Goal: Information Seeking & Learning: Learn about a topic

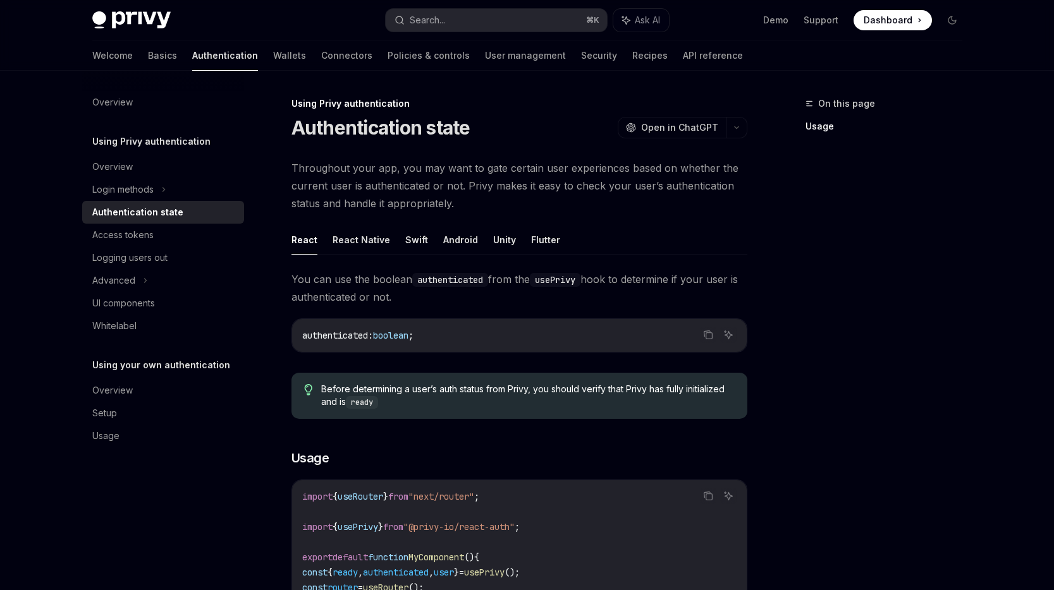
click at [182, 116] on div "Overview Using Privy authentication Overview Login methods Authentication state…" at bounding box center [163, 269] width 162 height 357
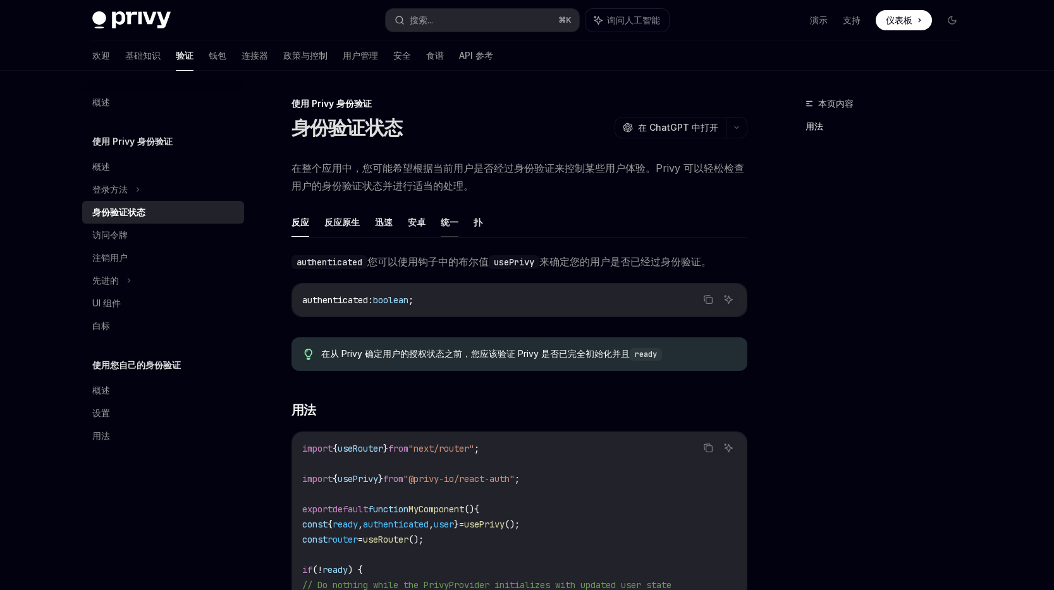
click at [446, 222] on font "统一" at bounding box center [450, 222] width 18 height 11
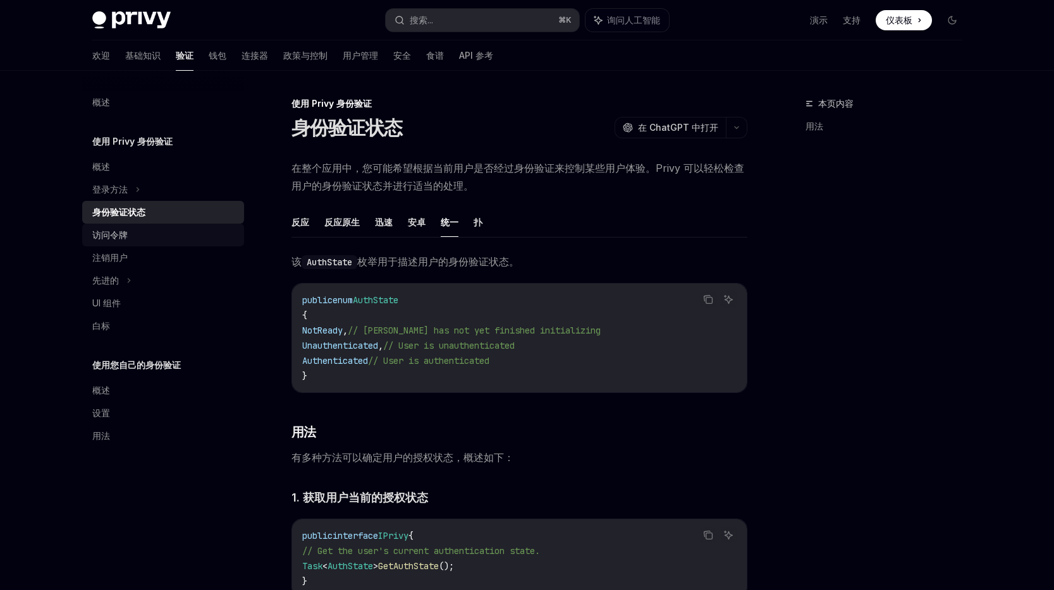
click at [140, 238] on div "访问令牌" at bounding box center [164, 235] width 144 height 15
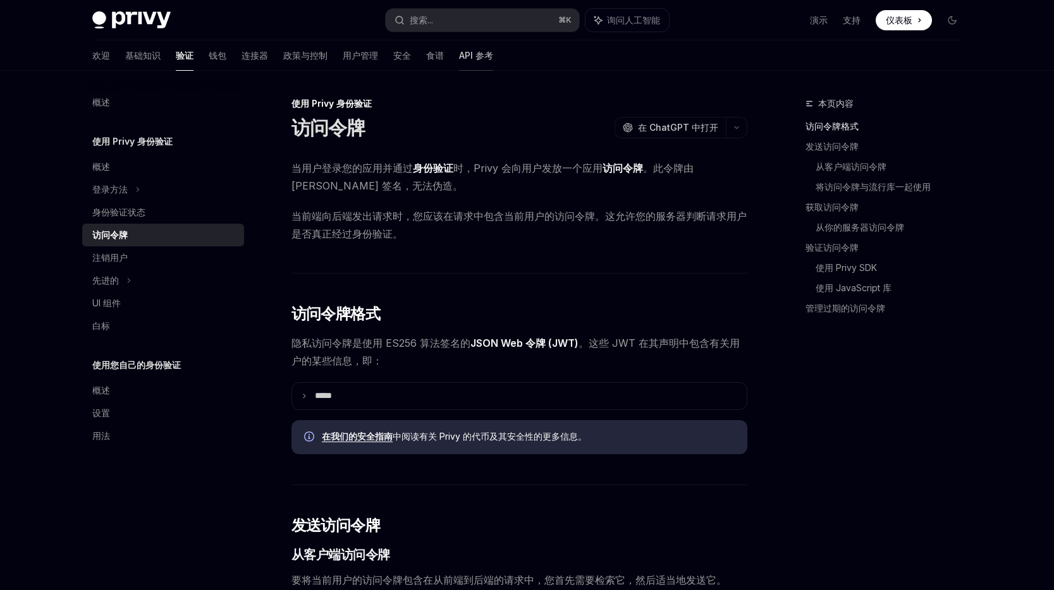
click at [459, 54] on font "API 参考" at bounding box center [476, 55] width 34 height 11
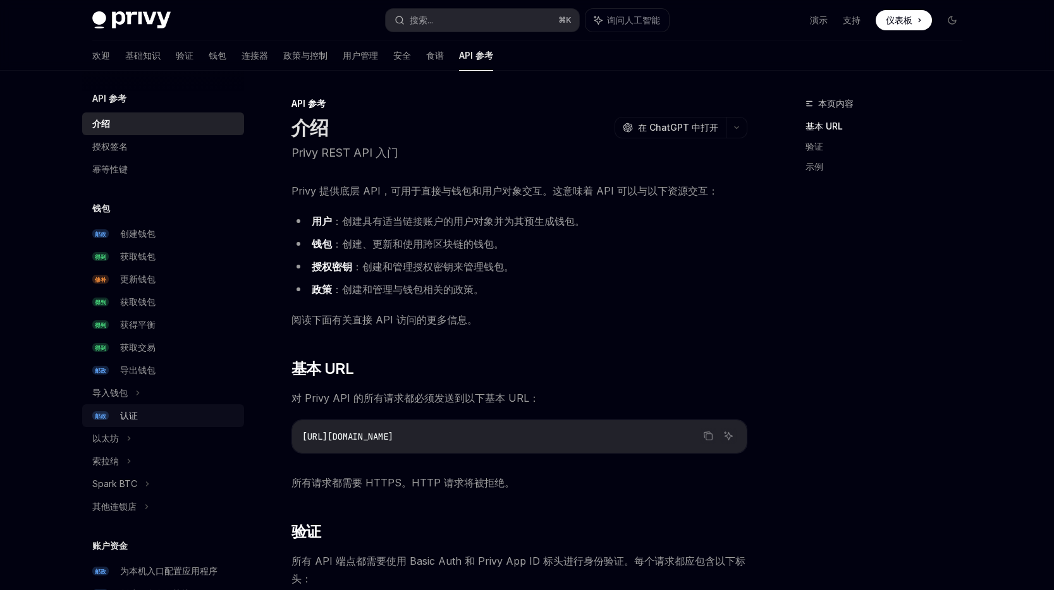
click at [139, 417] on div "认证" at bounding box center [178, 415] width 116 height 15
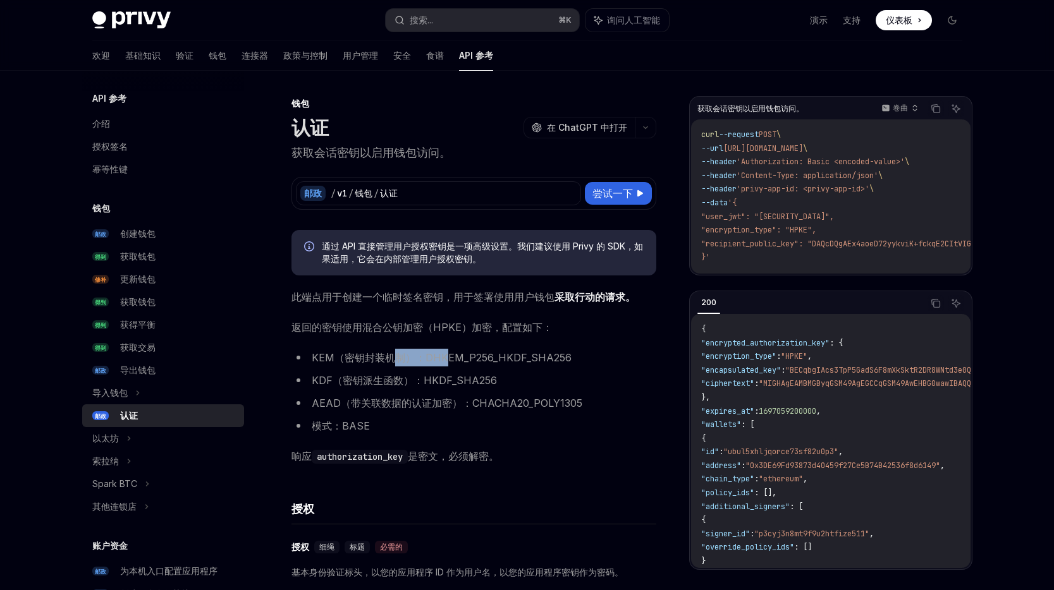
drag, startPoint x: 391, startPoint y: 361, endPoint x: 442, endPoint y: 357, distance: 50.8
click at [442, 357] on font "KEM（密钥封装机制）：DHKEM_P256_HKDF_SHA256" at bounding box center [442, 357] width 260 height 13
drag, startPoint x: 405, startPoint y: 152, endPoint x: 312, endPoint y: 156, distance: 92.3
click at [312, 156] on font "获取会话密钥以启用钱包访问。" at bounding box center [370, 152] width 159 height 13
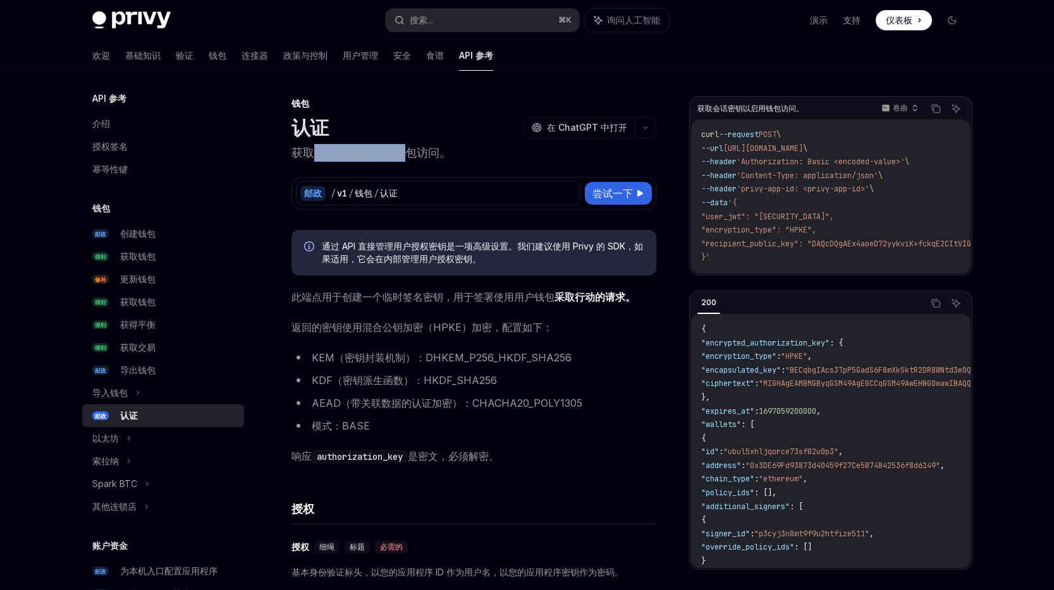
click at [312, 156] on font "获取会话密钥以启用钱包访问。" at bounding box center [370, 152] width 159 height 13
drag, startPoint x: 312, startPoint y: 156, endPoint x: 358, endPoint y: 154, distance: 45.6
click at [358, 154] on font "获取会话密钥以启用钱包访问。" at bounding box center [370, 152] width 159 height 13
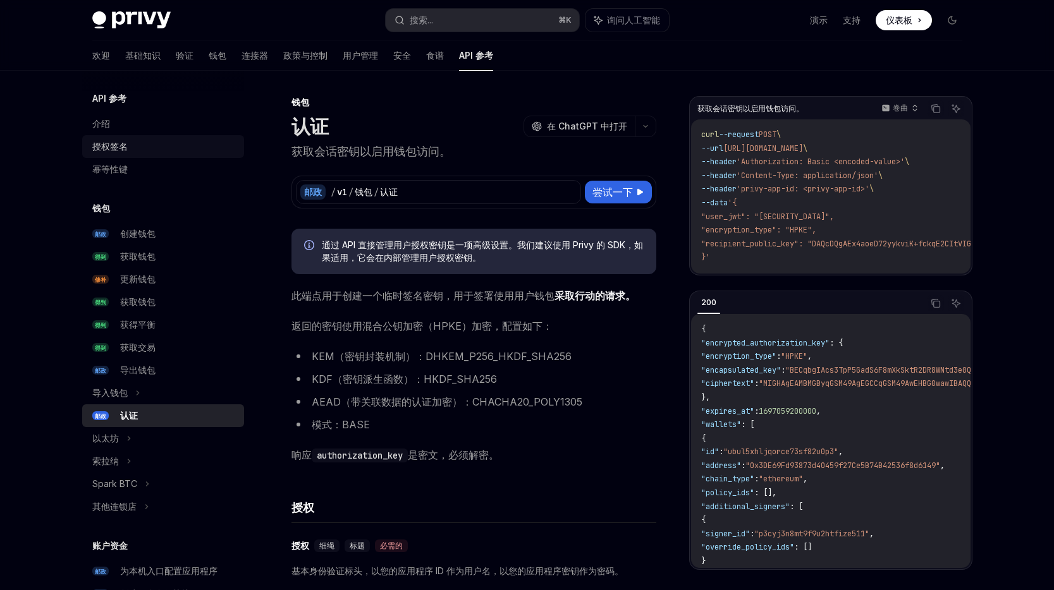
click at [129, 149] on div "授权签名" at bounding box center [164, 146] width 144 height 15
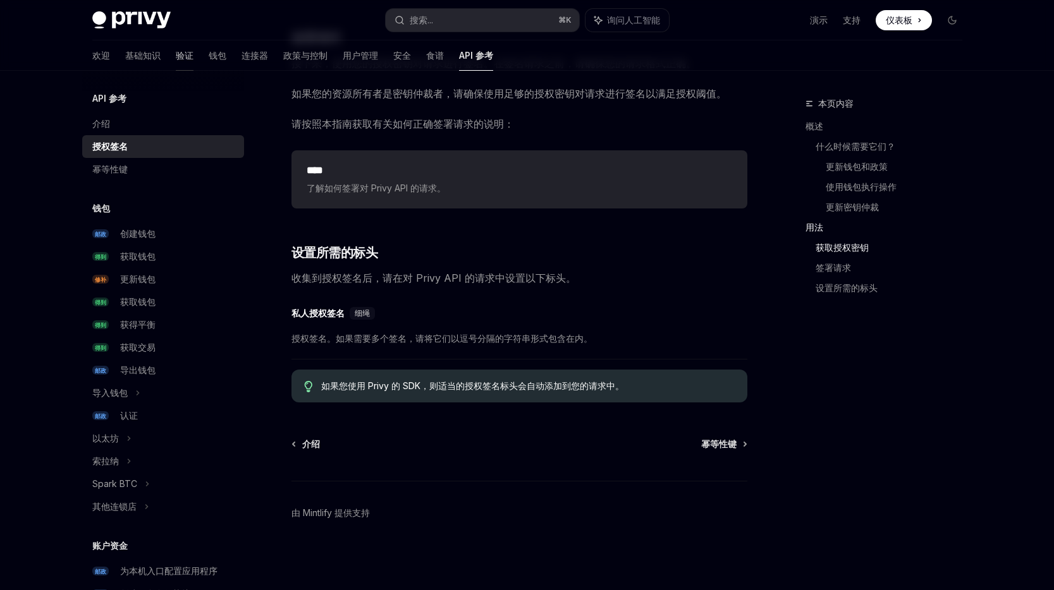
click at [176, 58] on font "验证" at bounding box center [185, 55] width 18 height 11
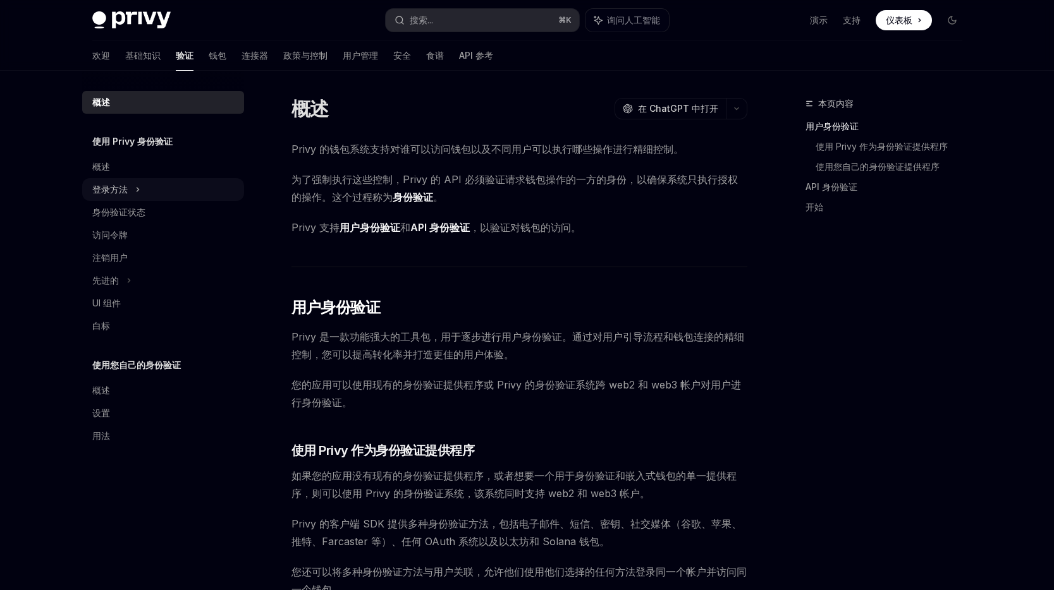
click at [138, 192] on icon at bounding box center [137, 189] width 5 height 15
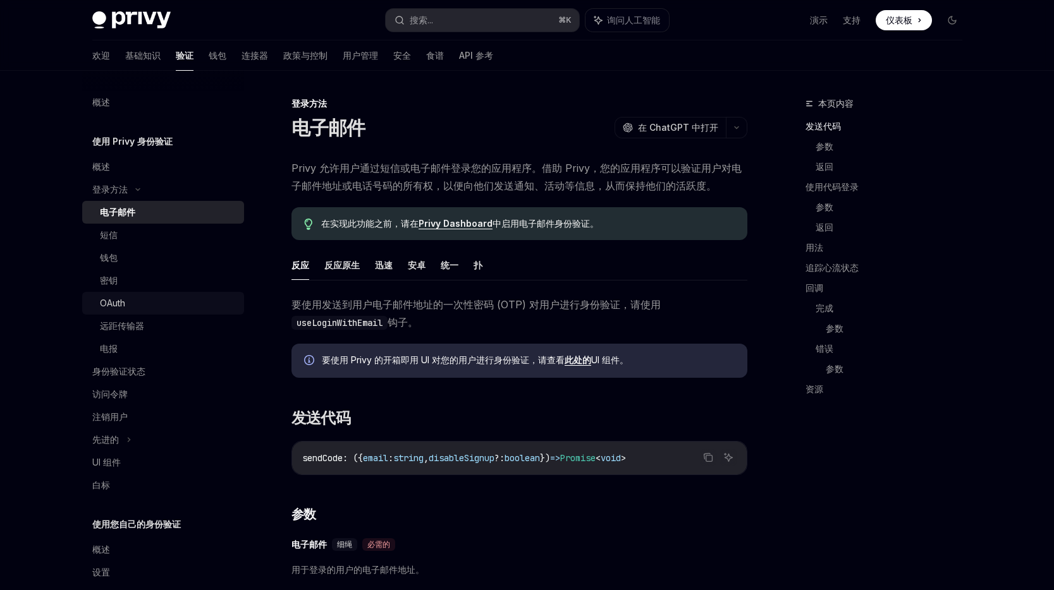
click at [135, 304] on div "OAuth" at bounding box center [168, 303] width 137 height 15
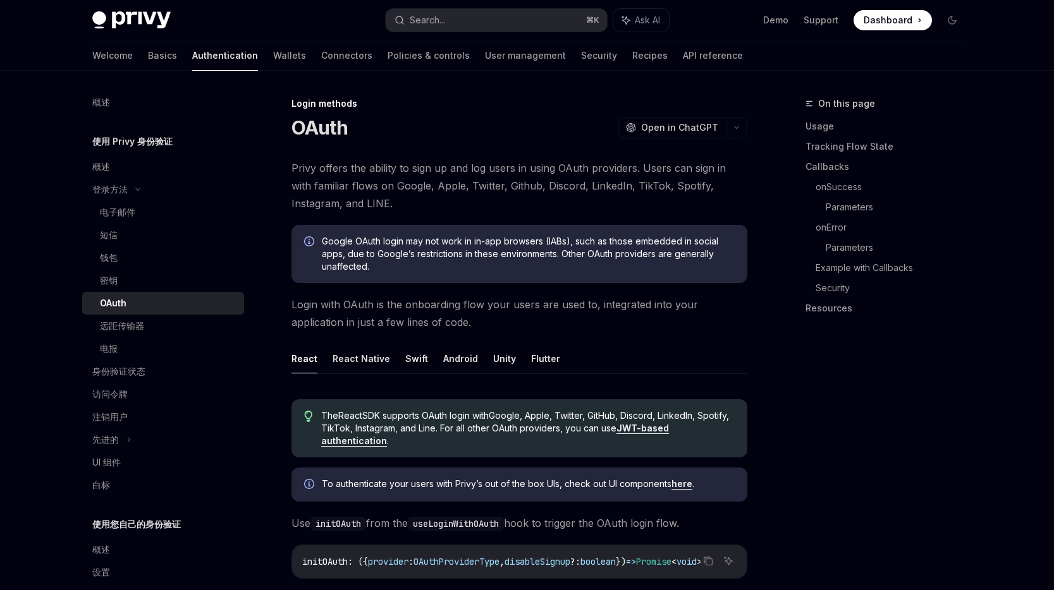
type textarea "*"
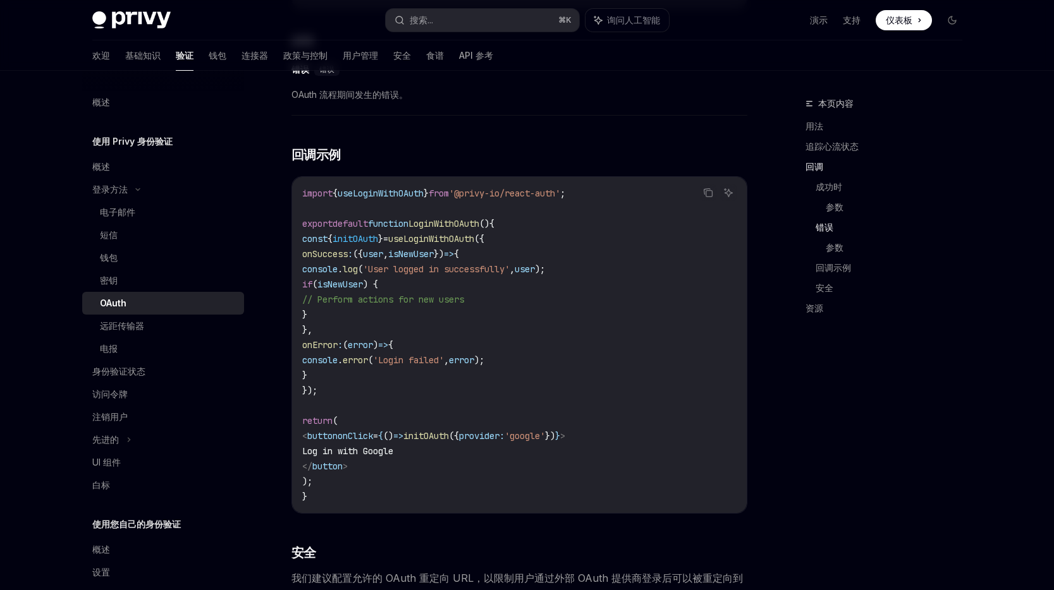
scroll to position [2089, 0]
click at [423, 17] on font "搜索..." at bounding box center [421, 20] width 23 height 11
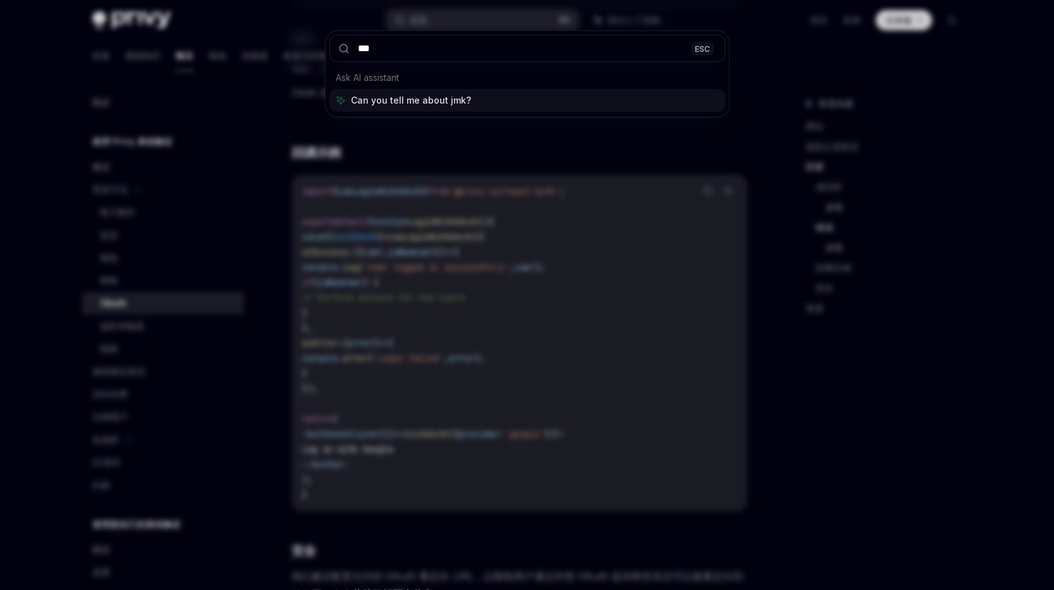
type input "****"
type textarea "*"
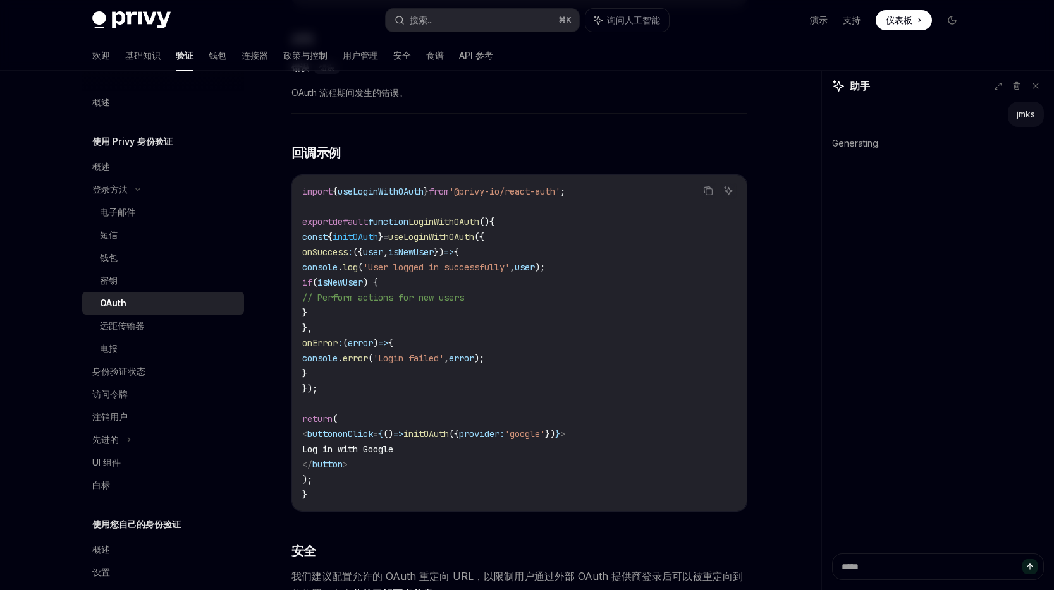
type textarea "*"
click at [432, 20] on font "搜索..." at bounding box center [421, 20] width 23 height 11
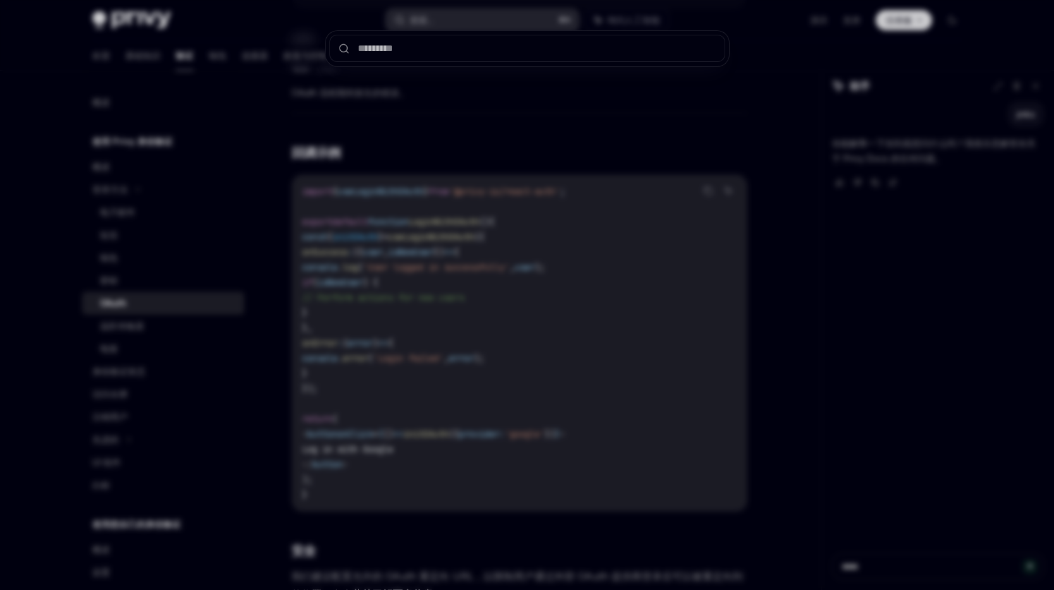
type input "**********"
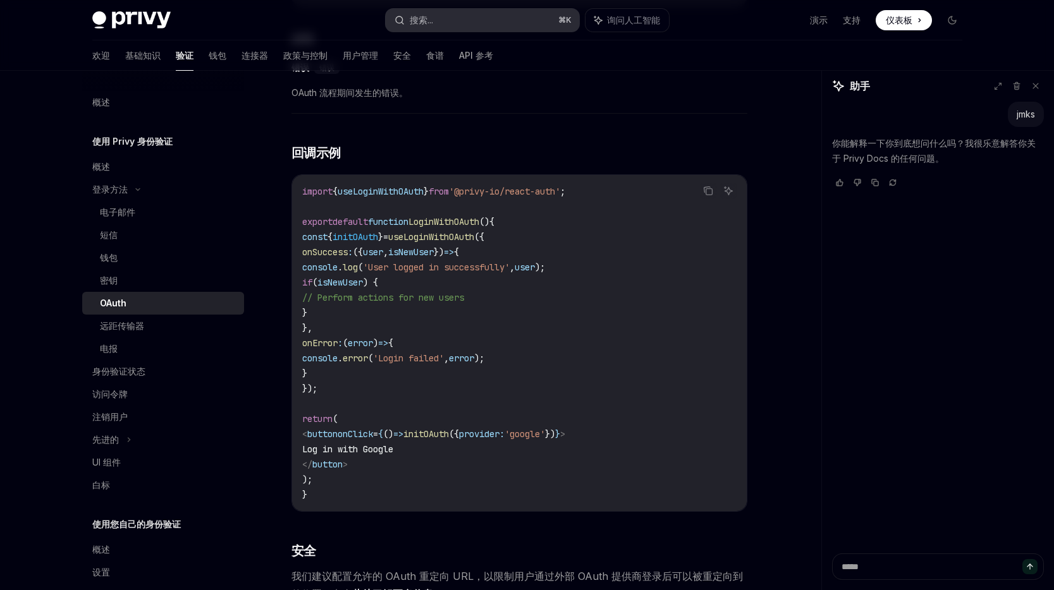
type textarea "*"
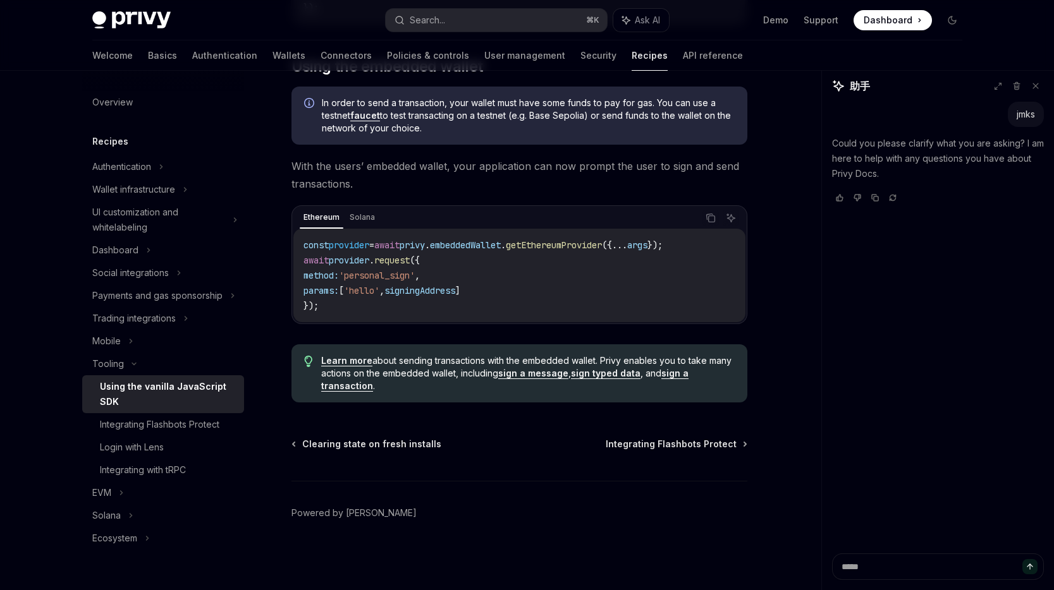
scroll to position [71, 0]
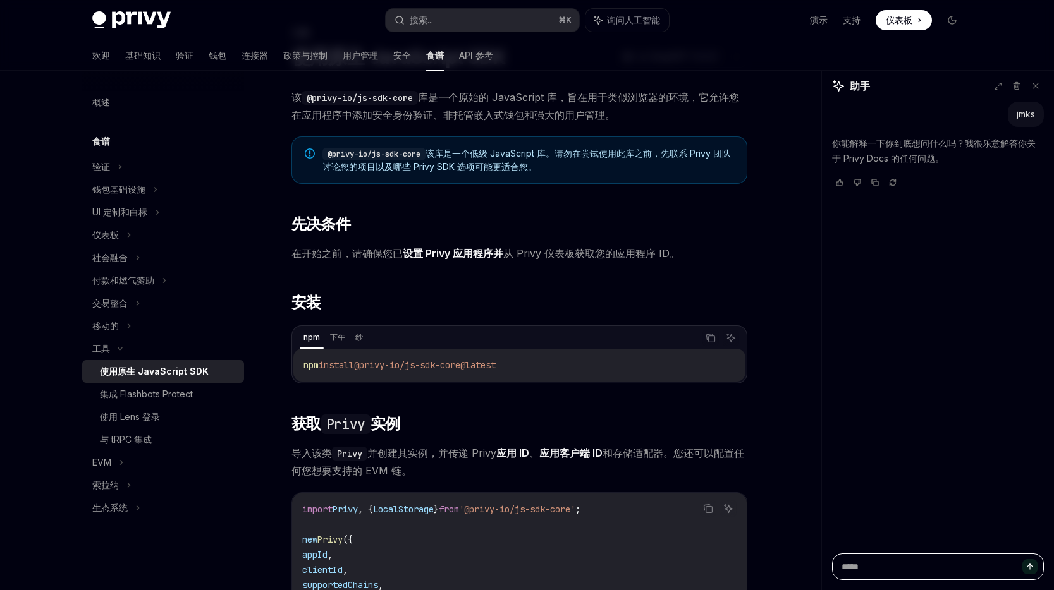
click at [871, 571] on textarea at bounding box center [938, 567] width 212 height 27
paste textarea "**********"
type textarea "**********"
type textarea "*"
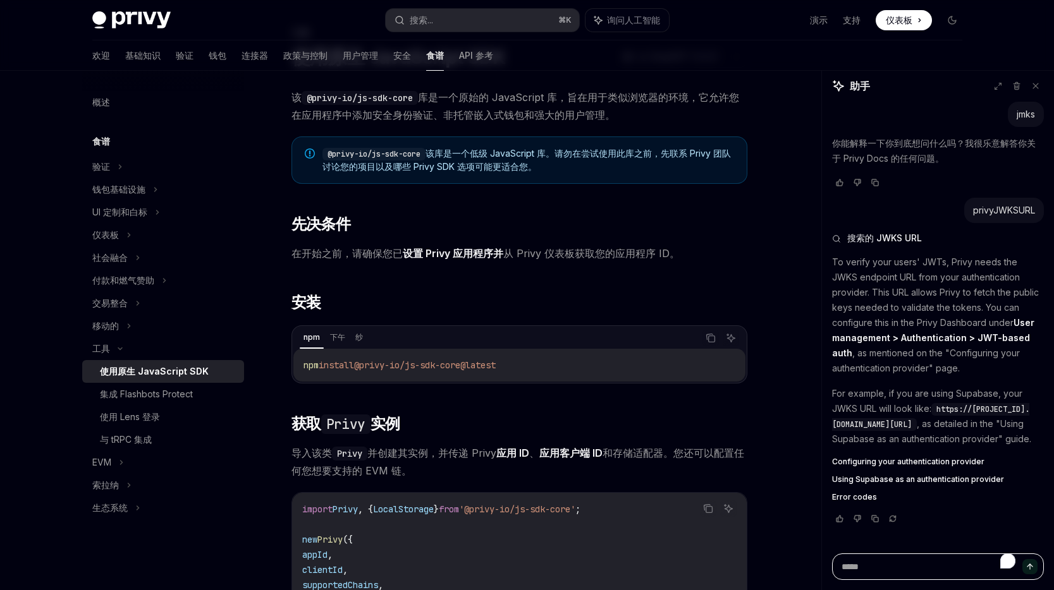
scroll to position [0, 0]
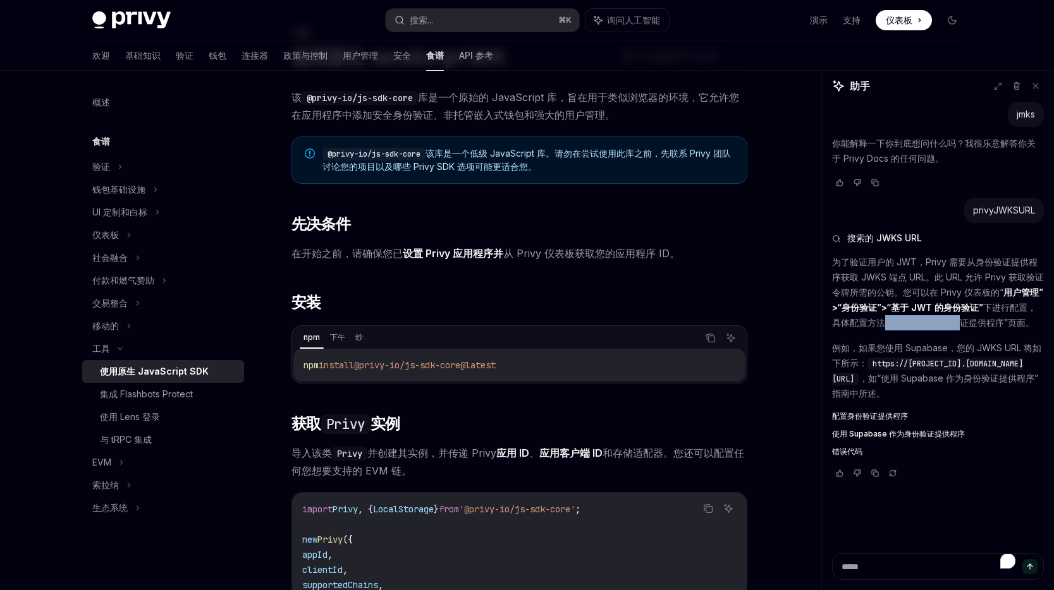
drag, startPoint x: 955, startPoint y: 328, endPoint x: 886, endPoint y: 323, distance: 69.7
click at [886, 323] on font "下进行配置，具体配置方法请参阅“配置身份验证提供程序”页面。" at bounding box center [934, 315] width 204 height 26
drag, startPoint x: 886, startPoint y: 323, endPoint x: 860, endPoint y: 319, distance: 26.2
click at [860, 319] on font "下进行配置，具体配置方法请参阅“配置身份验证提供程序”页面。" at bounding box center [934, 315] width 204 height 26
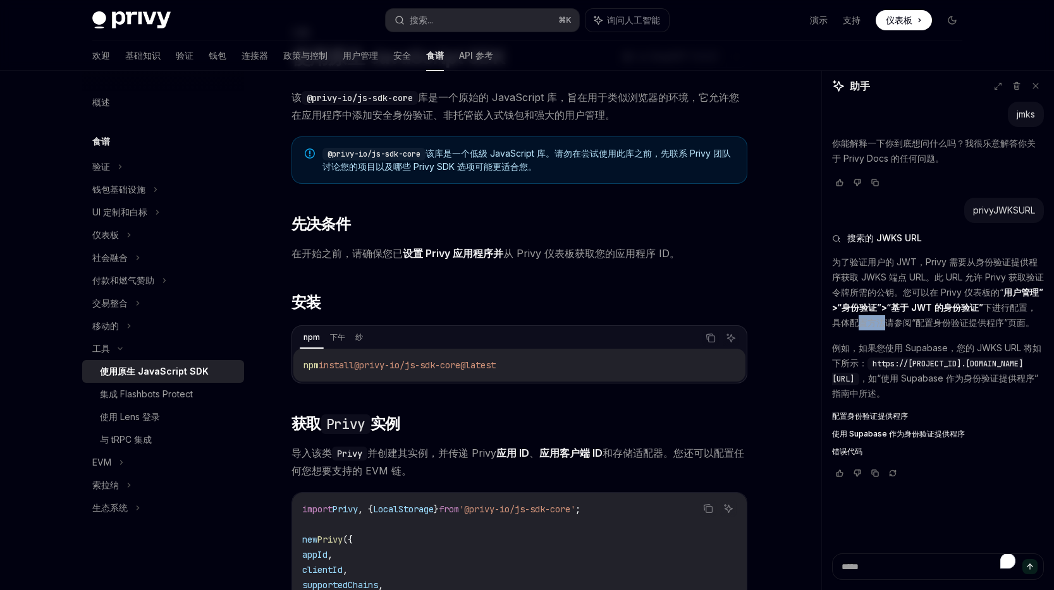
click at [860, 319] on font "下进行配置，具体配置方法请参阅“配置身份验证提供程序”页面。" at bounding box center [934, 315] width 204 height 26
drag, startPoint x: 851, startPoint y: 321, endPoint x: 905, endPoint y: 327, distance: 54.7
click at [905, 327] on font "下进行配置，具体配置方法请参阅“配置身份验证提供程序”页面。" at bounding box center [934, 315] width 204 height 26
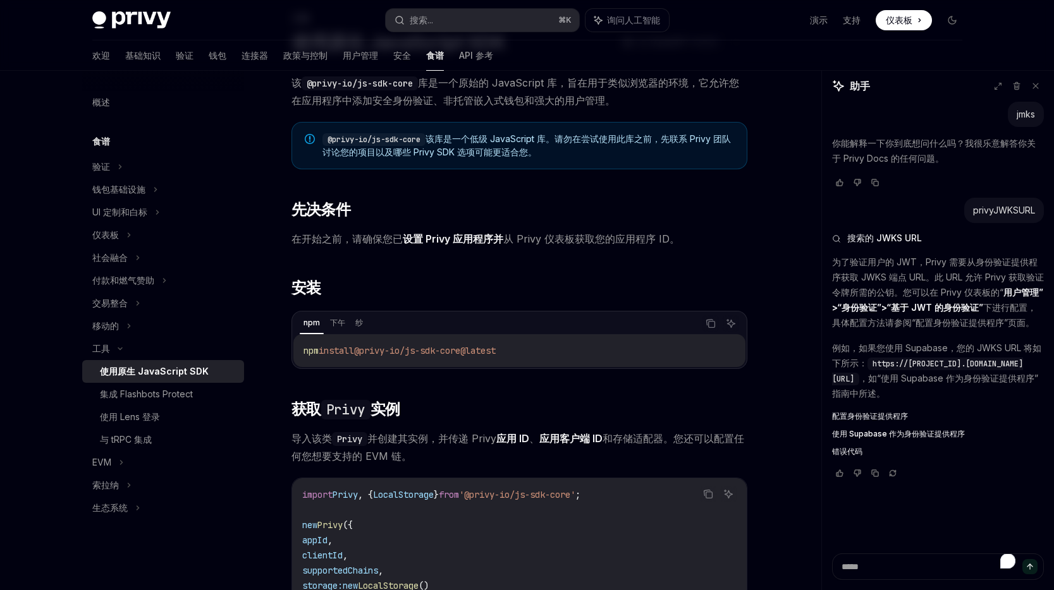
scroll to position [89, 0]
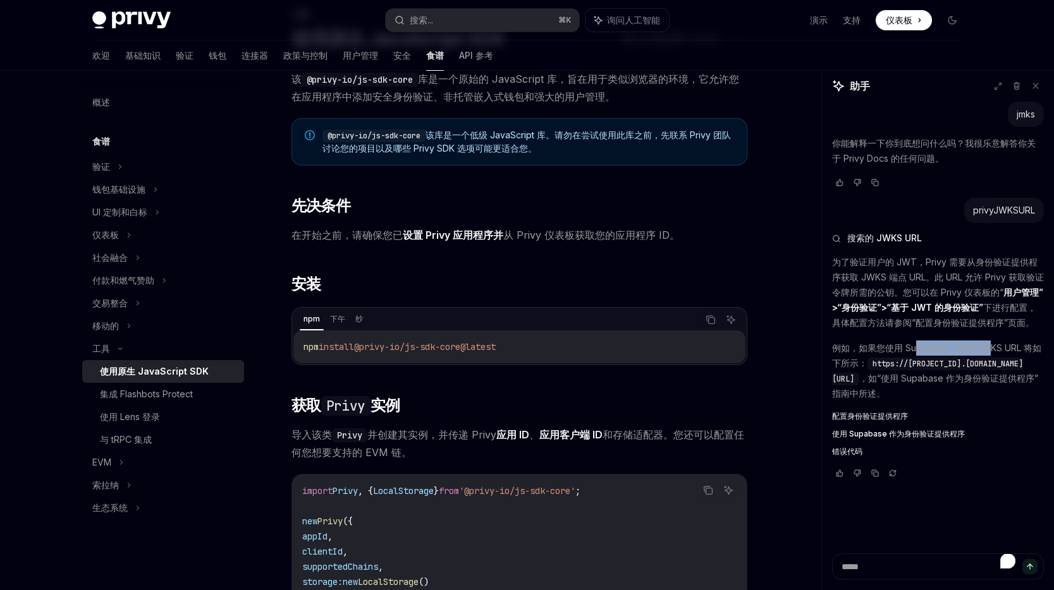
drag, startPoint x: 992, startPoint y: 350, endPoint x: 917, endPoint y: 351, distance: 75.3
click at [917, 351] on font "例如，如果您使用 Supabase，您的 JWKS URL 将如下所示：" at bounding box center [936, 356] width 209 height 26
drag, startPoint x: 978, startPoint y: 343, endPoint x: 890, endPoint y: 344, distance: 87.9
click at [890, 344] on font "例如，如果您使用 Supabase，您的 JWKS URL 将如下所示：" at bounding box center [936, 356] width 209 height 26
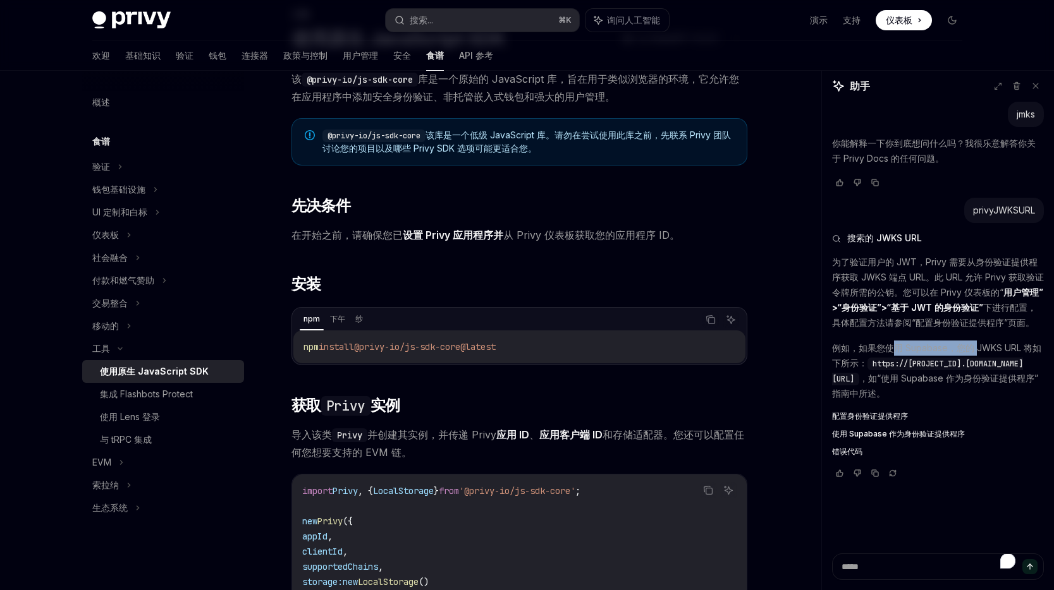
click at [890, 344] on font "例如，如果您使用 Supabase，您的 JWKS URL 将如下所示：" at bounding box center [936, 356] width 209 height 26
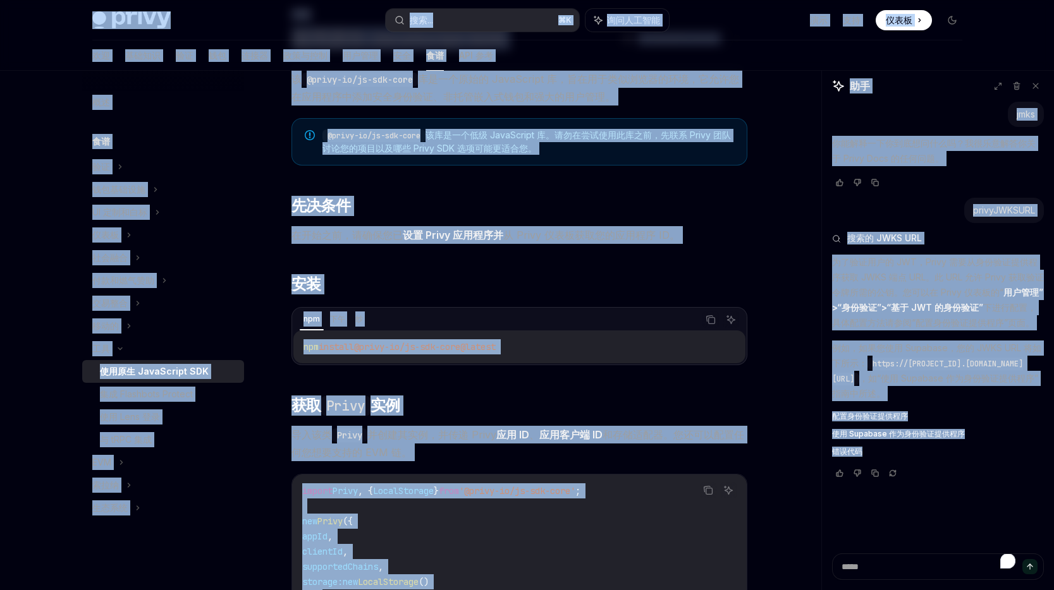
click at [855, 281] on font "为了验证用户的 JWT，Privy 需要从身份验证提供程序获取 JWKS 端点 URL。此 URL 允许 Privy 获取验证令牌所需的公钥。您可以在 Pri…" at bounding box center [938, 277] width 212 height 41
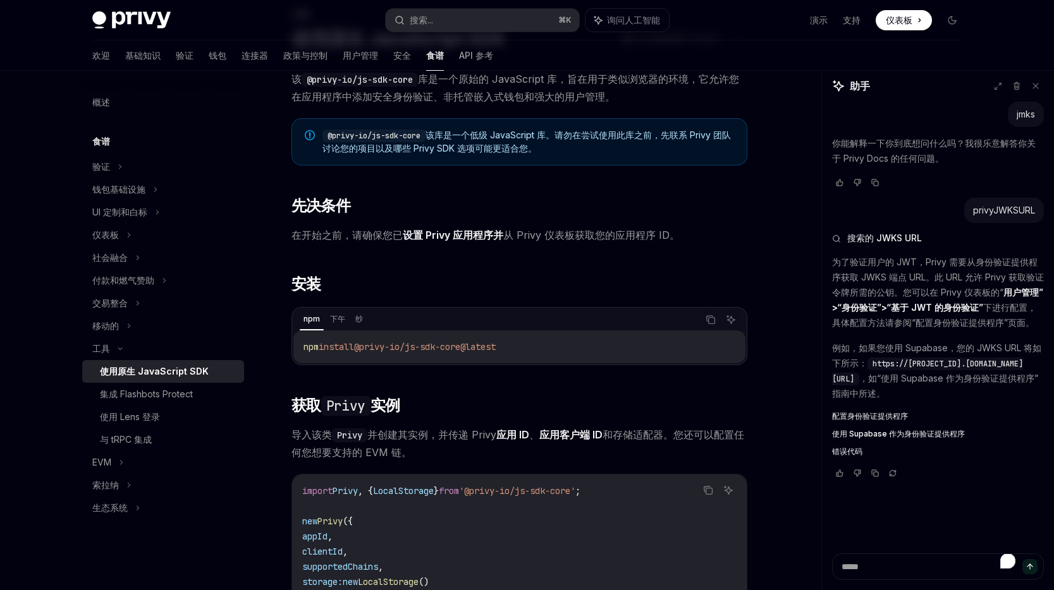
click at [903, 21] on font "仪表板" at bounding box center [899, 20] width 27 height 11
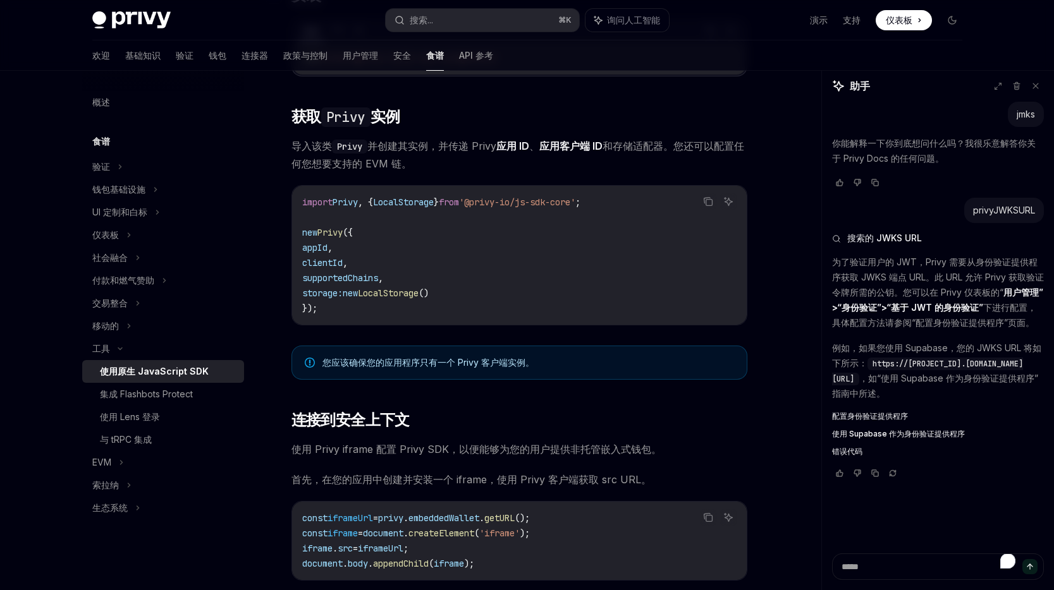
scroll to position [0, 0]
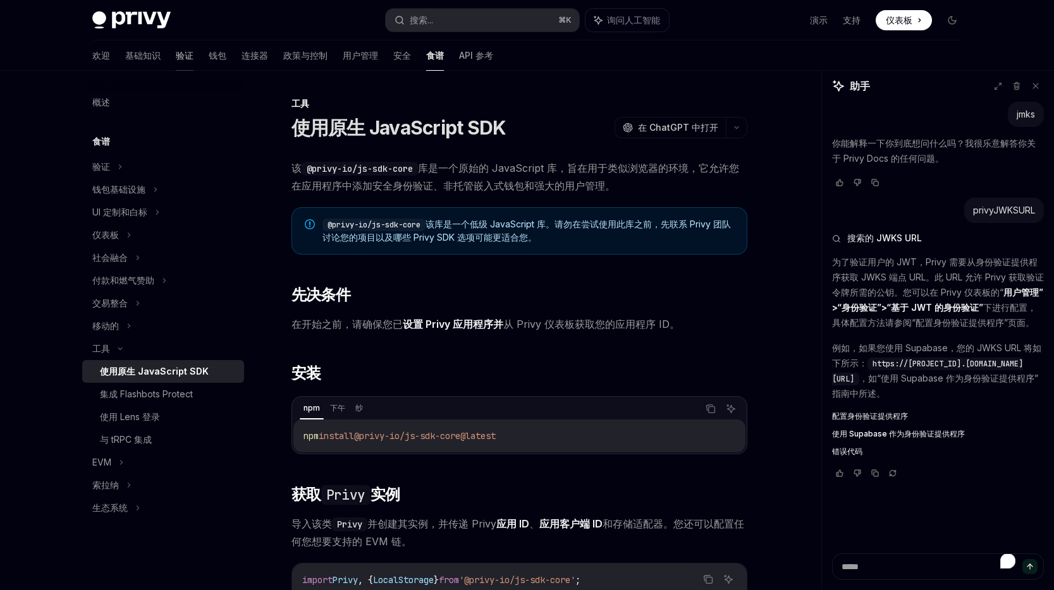
click at [176, 59] on font "验证" at bounding box center [185, 55] width 18 height 11
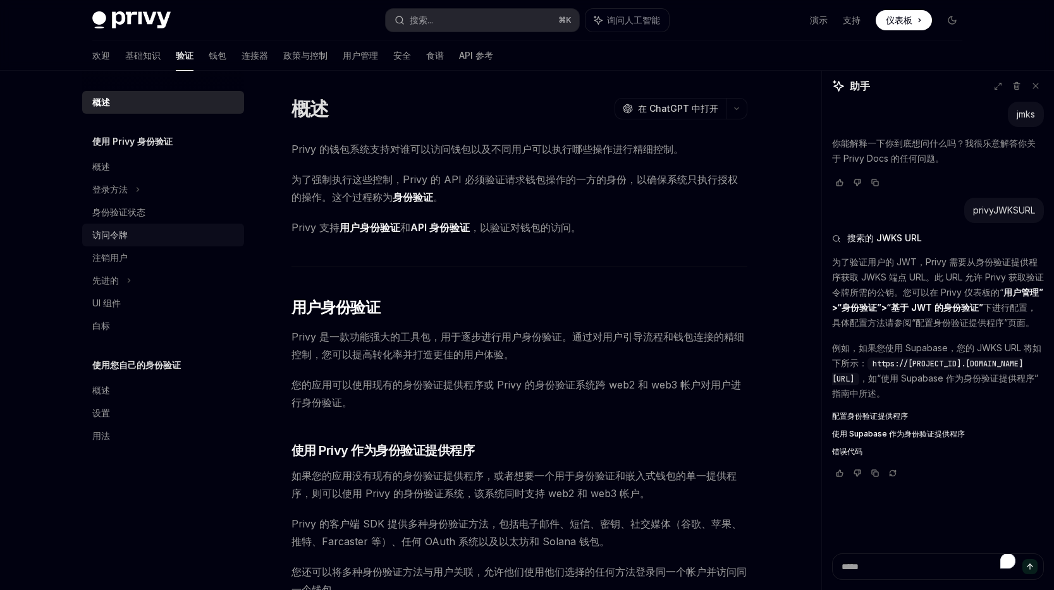
click at [131, 236] on div "访问令牌" at bounding box center [164, 235] width 144 height 15
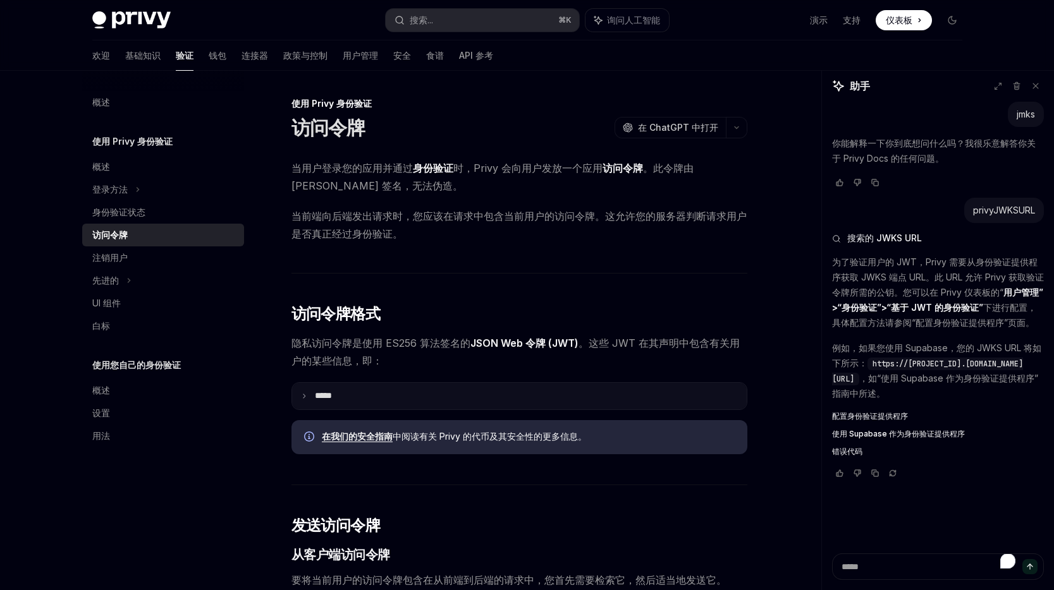
click at [306, 399] on summary "** **" at bounding box center [519, 396] width 455 height 27
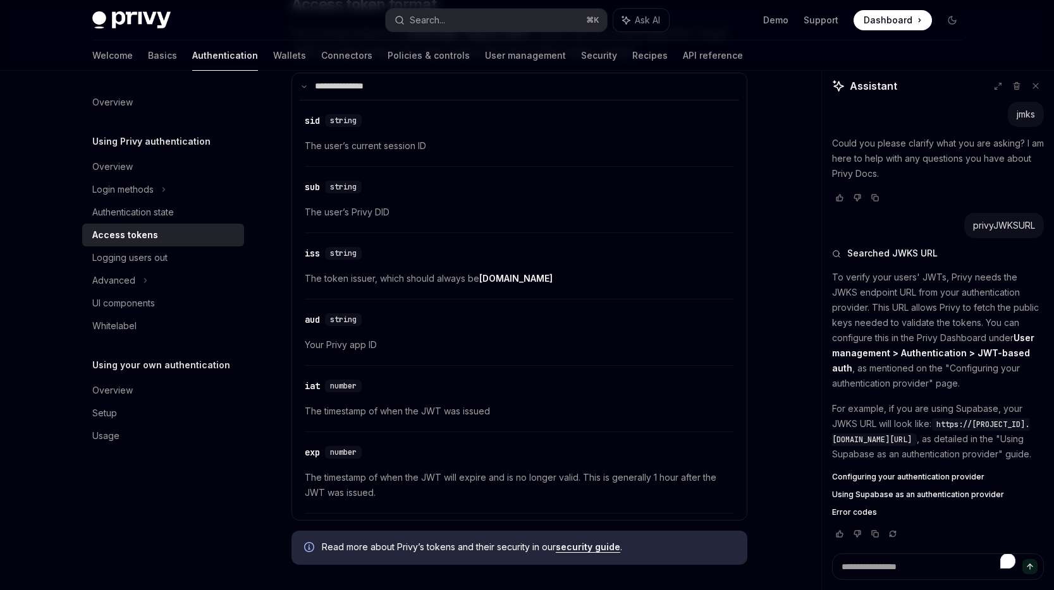
scroll to position [328, 0]
drag, startPoint x: 510, startPoint y: 417, endPoint x: 401, endPoint y: 417, distance: 108.1
click at [401, 417] on span "The timestamp of when the JWT was issued" at bounding box center [519, 410] width 429 height 15
click at [434, 416] on span "The timestamp of when the JWT was issued" at bounding box center [519, 410] width 429 height 15
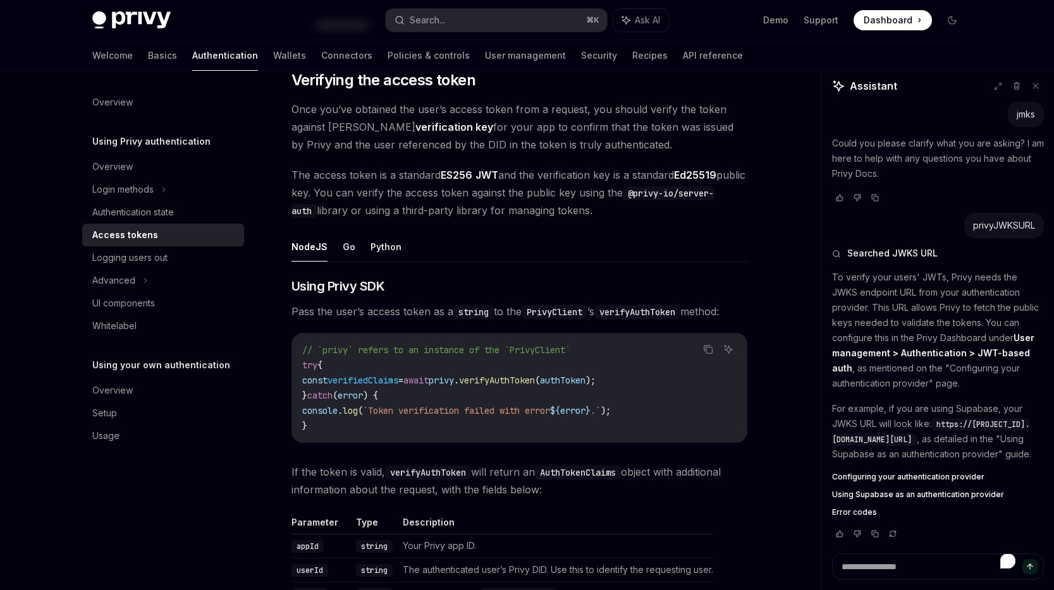
scroll to position [2195, 0]
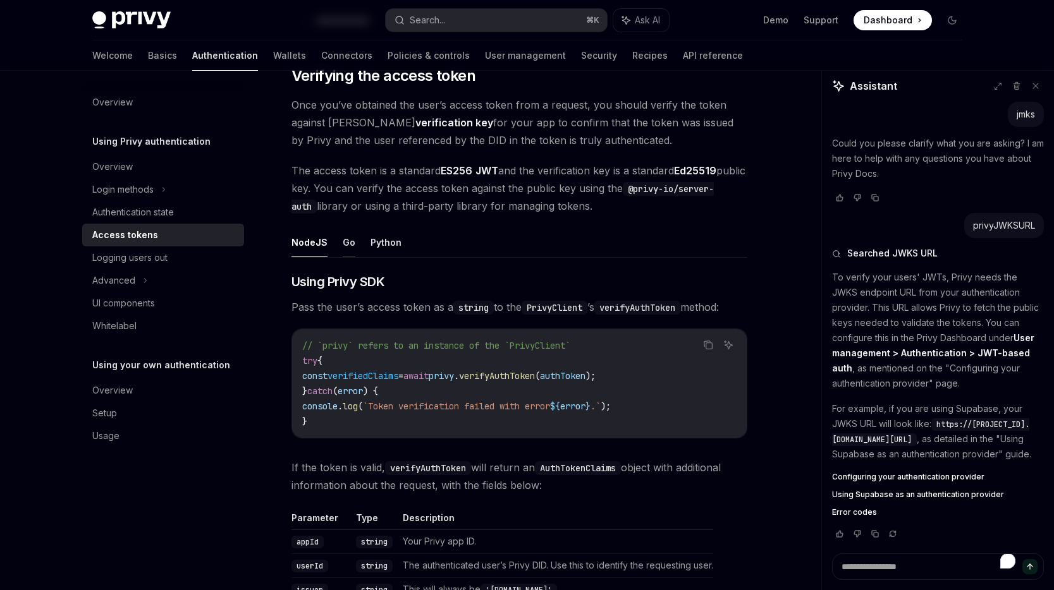
click at [343, 245] on button "Go" at bounding box center [349, 243] width 13 height 30
type textarea "*"
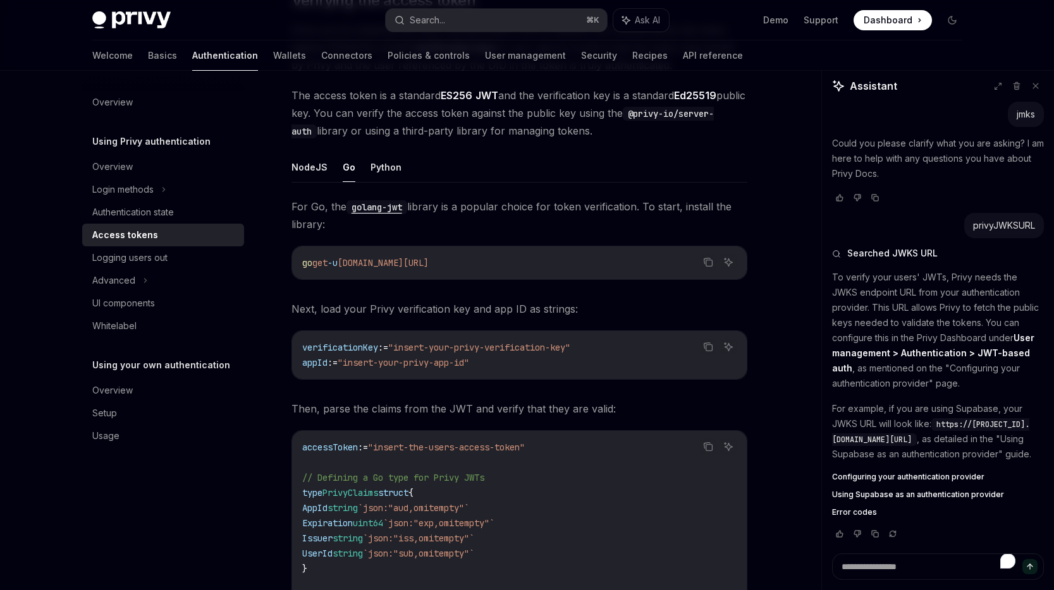
scroll to position [2276, 0]
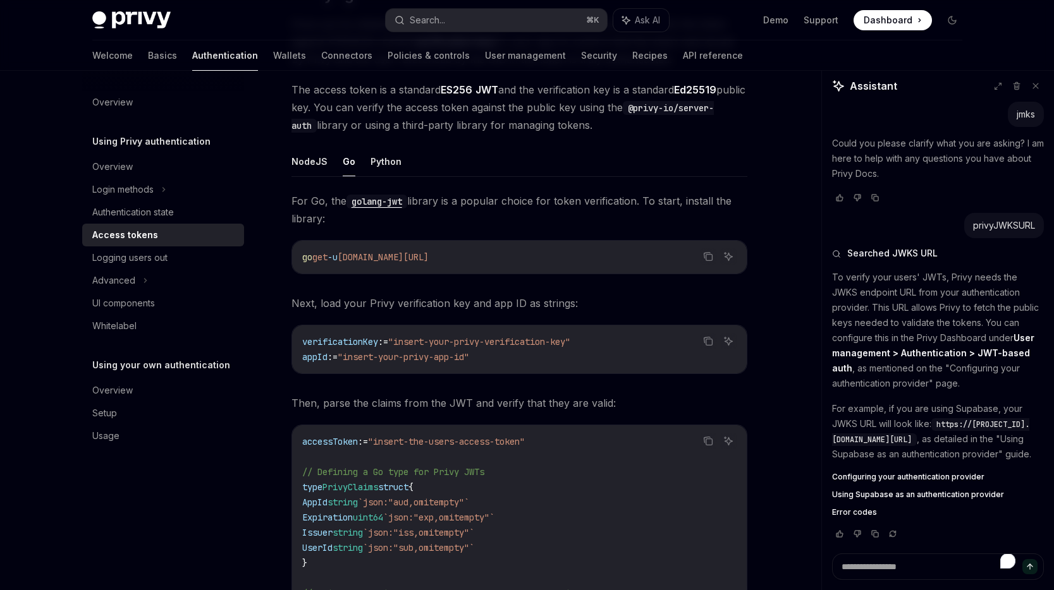
drag, startPoint x: 523, startPoint y: 259, endPoint x: 372, endPoint y: 255, distance: 150.5
click at [372, 255] on code "go get -u [DOMAIN_NAME][URL]" at bounding box center [519, 257] width 434 height 15
click at [428, 258] on span "[DOMAIN_NAME][URL]" at bounding box center [383, 257] width 91 height 11
drag, startPoint x: 345, startPoint y: 305, endPoint x: 429, endPoint y: 308, distance: 84.8
click at [429, 308] on span "Next, load your Privy verification key and app ID as strings:" at bounding box center [519, 304] width 456 height 18
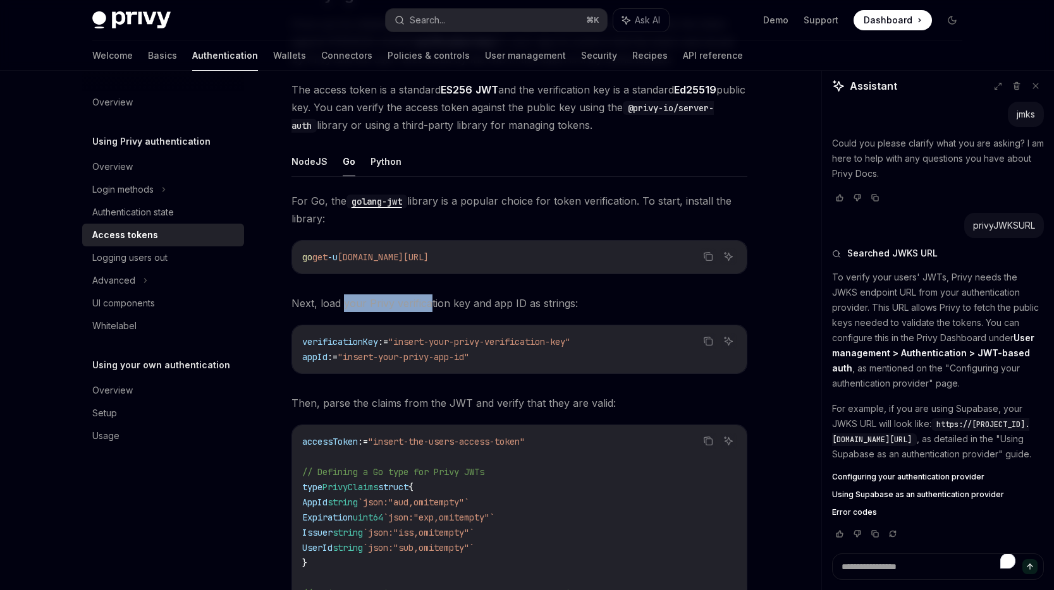
click at [421, 309] on div at bounding box center [421, 309] width 0 height 0
click at [453, 305] on span "Next, load your Privy verification key and app ID as strings:" at bounding box center [519, 304] width 456 height 18
click at [450, 341] on span ""insert-your-privy-verification-key"" at bounding box center [479, 341] width 182 height 11
drag, startPoint x: 405, startPoint y: 342, endPoint x: 483, endPoint y: 343, distance: 77.8
click at [483, 343] on span ""insert-your-privy-verification-key"" at bounding box center [479, 341] width 182 height 11
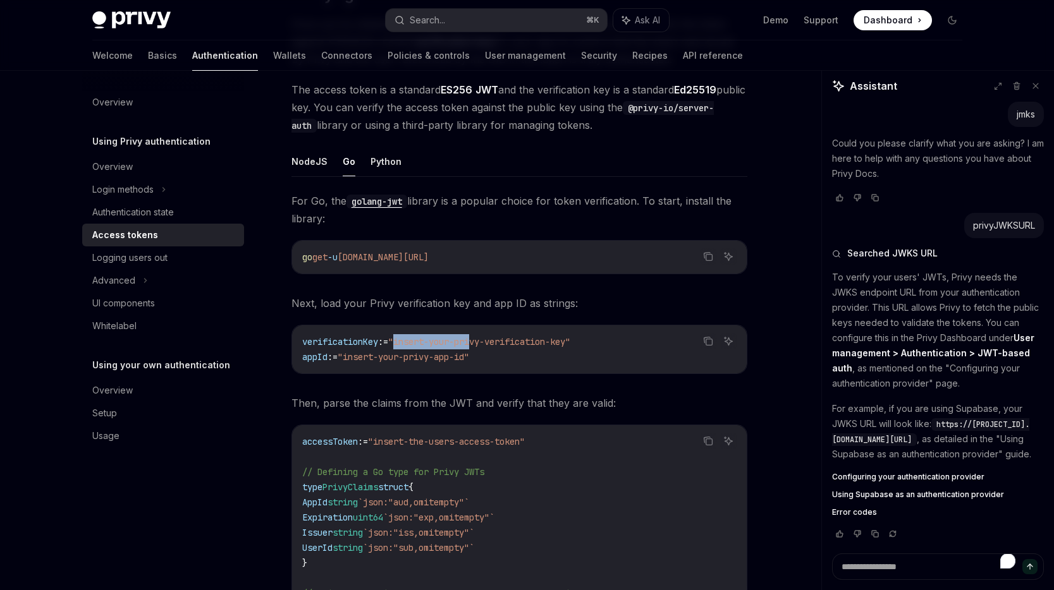
click at [483, 343] on span ""insert-your-privy-verification-key"" at bounding box center [479, 341] width 182 height 11
click at [531, 343] on span ""insert-your-privy-verification-key"" at bounding box center [479, 341] width 182 height 11
click at [494, 339] on span ""insert-your-privy-verification-key"" at bounding box center [479, 341] width 182 height 11
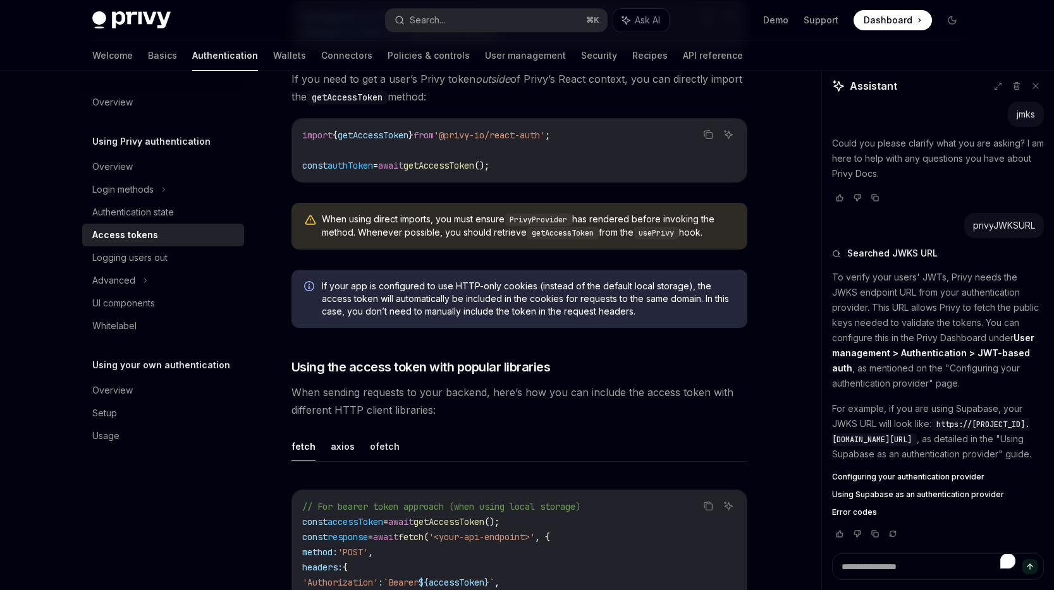
scroll to position [1201, 0]
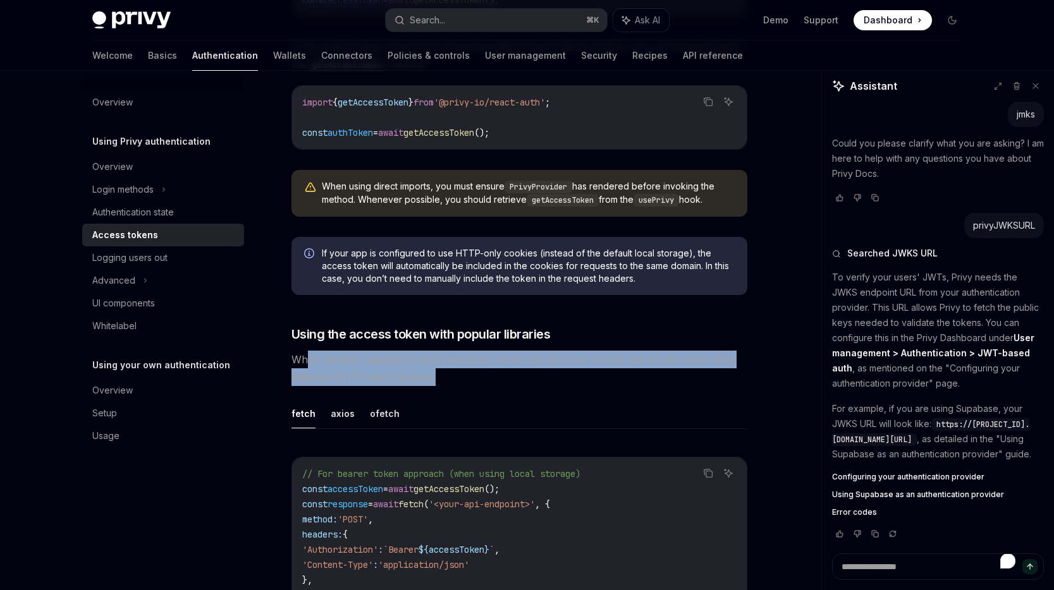
drag, startPoint x: 441, startPoint y: 378, endPoint x: 307, endPoint y: 359, distance: 134.7
click at [307, 359] on span "When sending requests to your backend, here’s how you can include the access to…" at bounding box center [519, 368] width 456 height 35
click at [339, 366] on span "When sending requests to your backend, here’s how you can include the access to…" at bounding box center [519, 368] width 456 height 35
drag, startPoint x: 299, startPoint y: 358, endPoint x: 402, endPoint y: 479, distance: 158.7
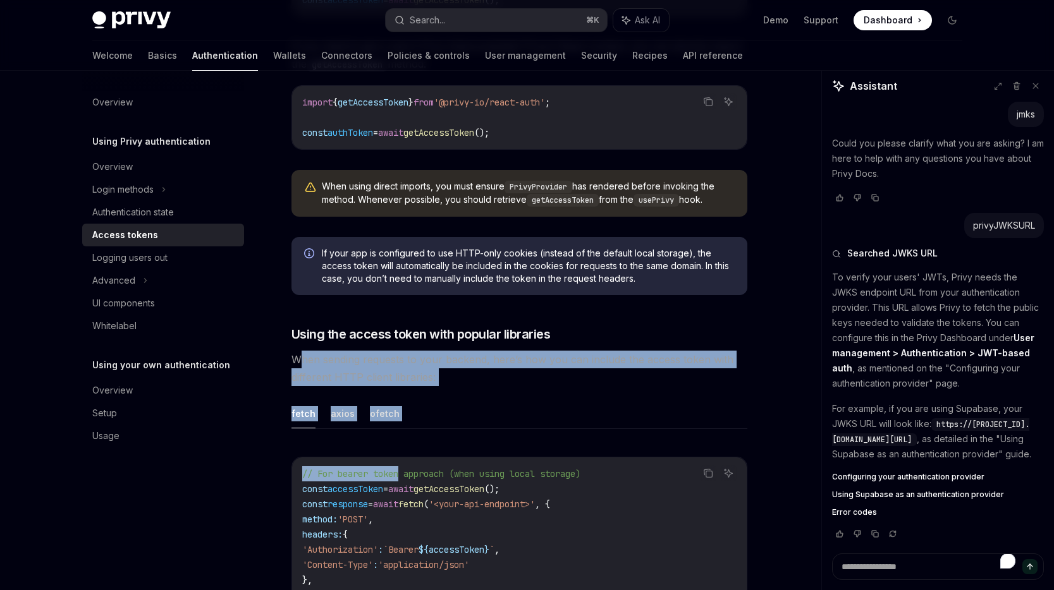
click at [408, 413] on ul "fetch axios ofetch" at bounding box center [519, 414] width 456 height 30
drag, startPoint x: 455, startPoint y: 374, endPoint x: 305, endPoint y: 361, distance: 151.0
click at [305, 361] on span "When sending requests to your backend, here’s how you can include the access to…" at bounding box center [519, 368] width 456 height 35
click at [345, 367] on span "When sending requests to your backend, here’s how you can include the access to…" at bounding box center [519, 368] width 456 height 35
drag, startPoint x: 302, startPoint y: 356, endPoint x: 439, endPoint y: 372, distance: 138.7
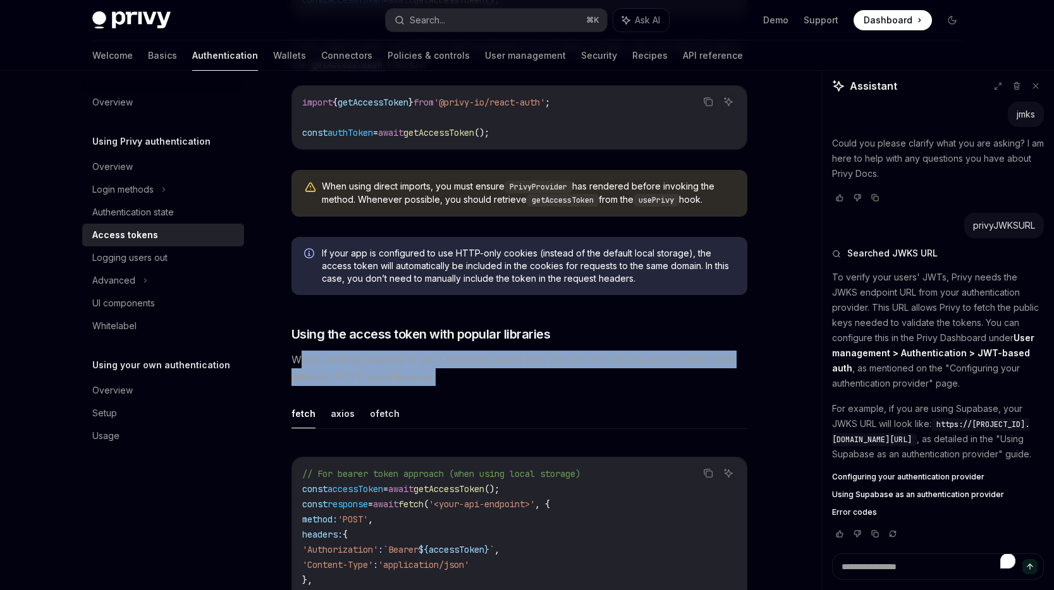
click at [439, 372] on span "When sending requests to your backend, here’s how you can include the access to…" at bounding box center [519, 368] width 456 height 35
drag, startPoint x: 455, startPoint y: 375, endPoint x: 317, endPoint y: 364, distance: 138.9
click at [317, 364] on span "When sending requests to your backend, here’s how you can include the access to…" at bounding box center [519, 368] width 456 height 35
click at [394, 367] on span "When sending requests to your backend, here’s how you can include the access to…" at bounding box center [519, 368] width 456 height 35
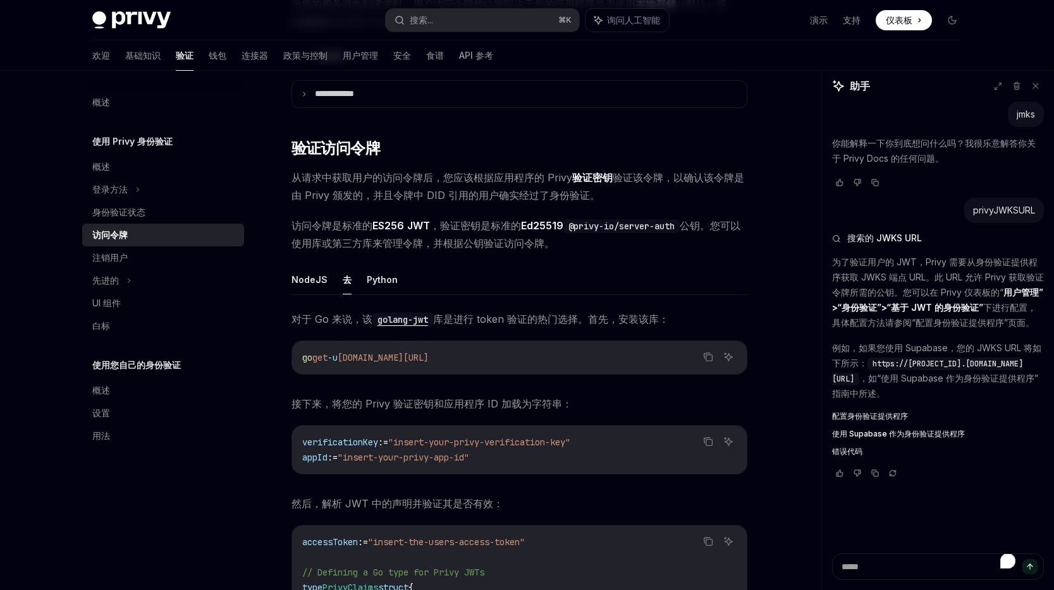
scroll to position [1990, 0]
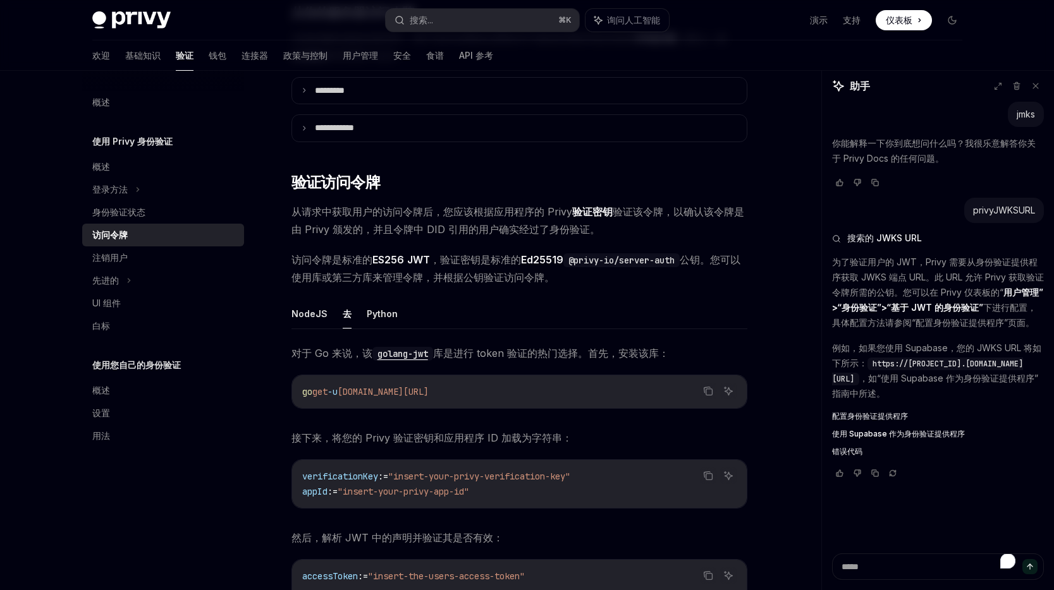
click at [527, 205] on font "从请求中获取用户的访问令牌后，您应该根据应用程序的 Privy" at bounding box center [431, 211] width 281 height 13
drag, startPoint x: 537, startPoint y: 206, endPoint x: 421, endPoint y: 210, distance: 116.4
click at [421, 210] on font "从请求中获取用户的访问令牌后，您应该根据应用程序的 Privy" at bounding box center [431, 211] width 281 height 13
drag, startPoint x: 391, startPoint y: 216, endPoint x: 460, endPoint y: 215, distance: 68.9
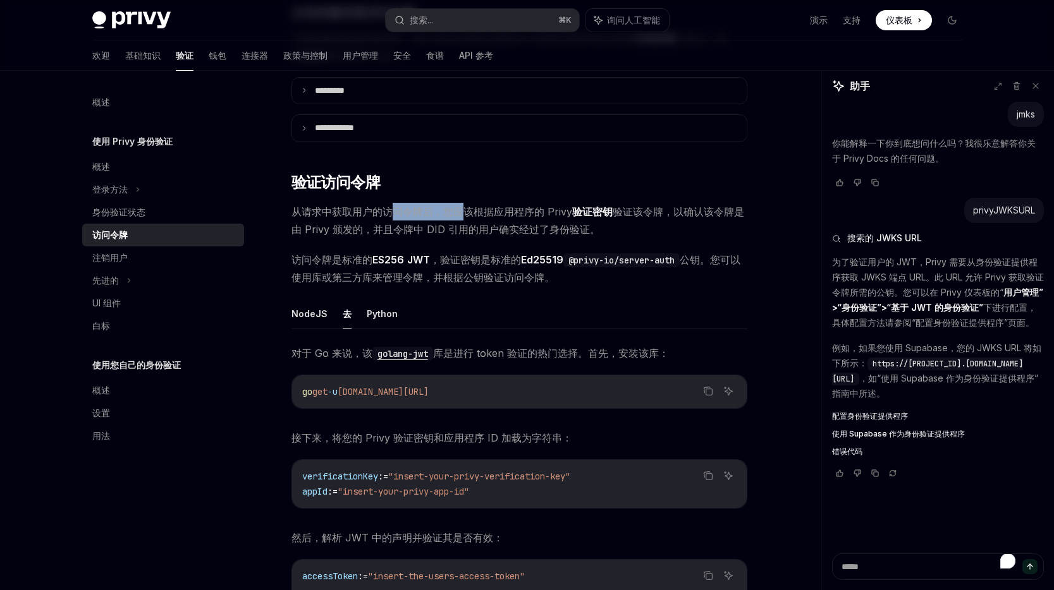
click at [460, 215] on font "从请求中获取用户的访问令牌后，您应该根据应用程序的 Privy" at bounding box center [431, 211] width 281 height 13
drag, startPoint x: 516, startPoint y: 231, endPoint x: 358, endPoint y: 227, distance: 158.7
click at [358, 227] on font "验证该令牌，以确认该令牌是由 Privy 颁发的，并且令牌中 DID 引用的用户确实经过了身份验证。" at bounding box center [517, 220] width 453 height 30
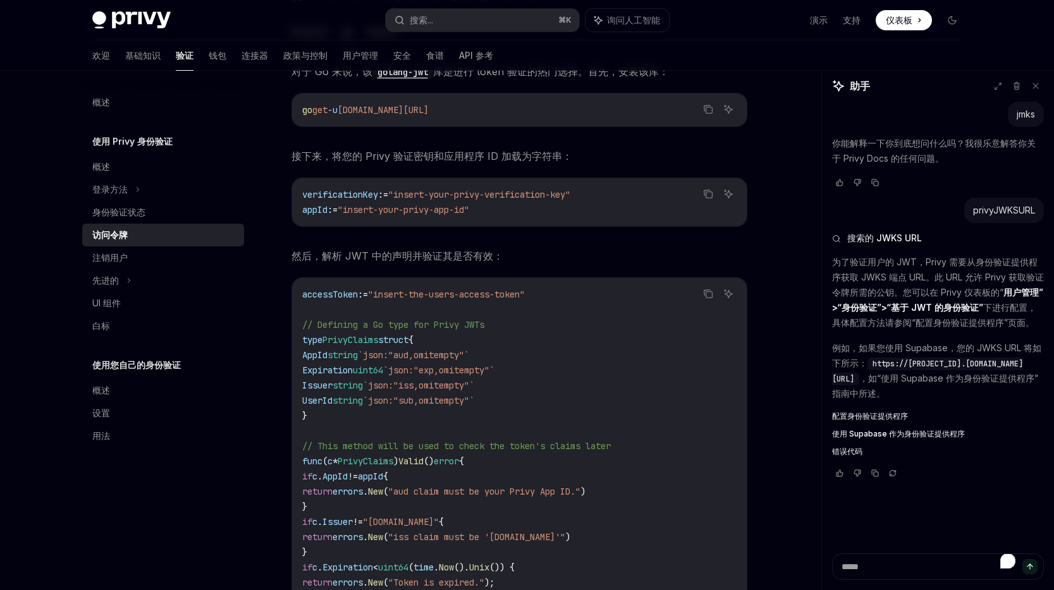
scroll to position [2279, 0]
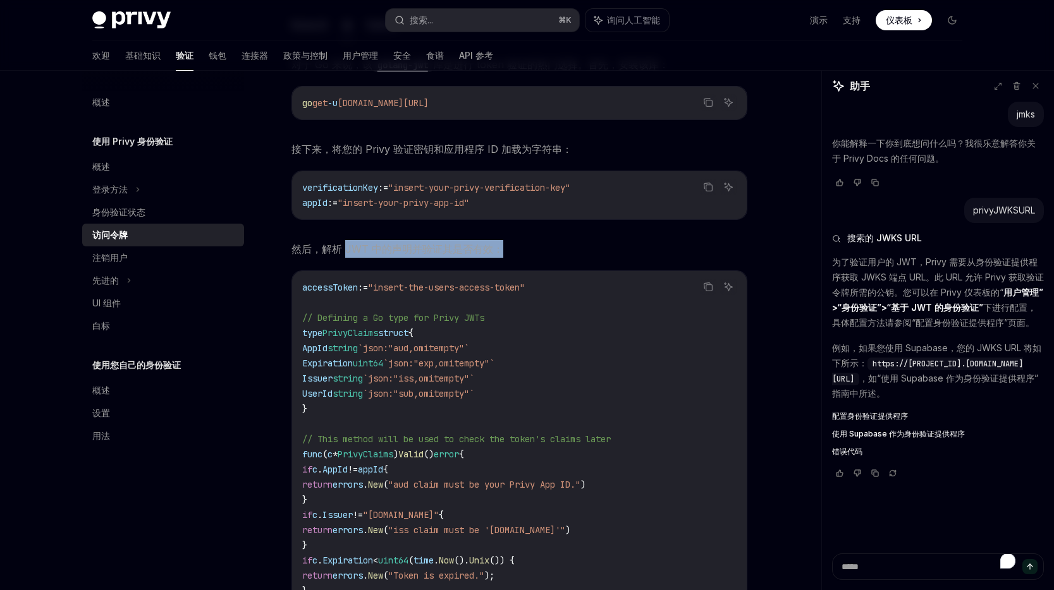
drag, startPoint x: 502, startPoint y: 240, endPoint x: 343, endPoint y: 253, distance: 159.2
click at [343, 253] on span "然后，解析 JWT 中的声明并验证其是否有效：" at bounding box center [519, 249] width 456 height 18
click at [426, 256] on span "然后，解析 JWT 中的声明并验证其是否有效：" at bounding box center [519, 249] width 456 height 18
click at [359, 186] on span "verificationKey" at bounding box center [340, 187] width 76 height 11
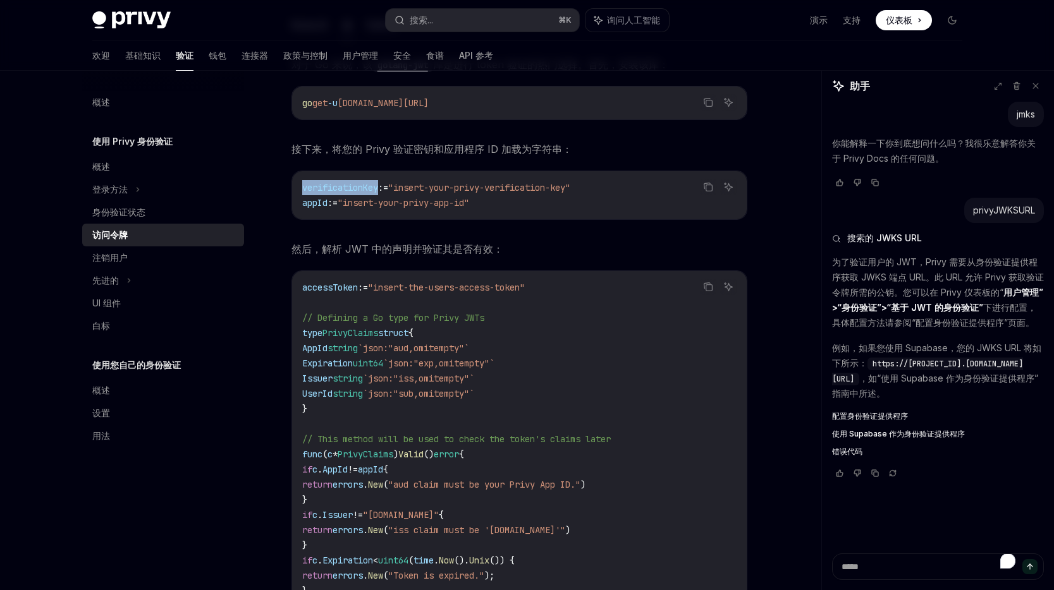
copy span "verificationKey"
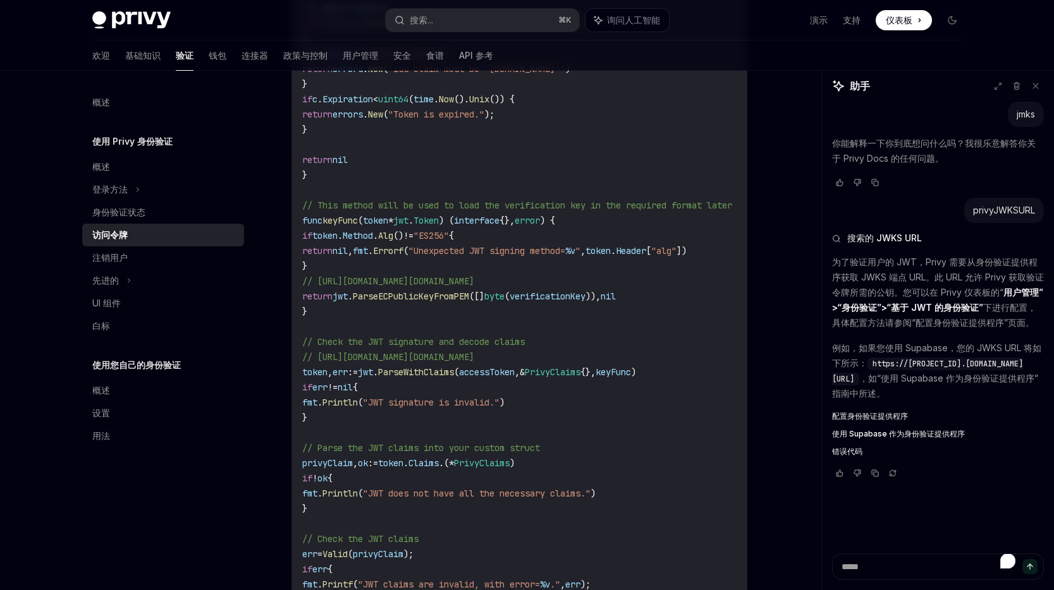
click at [561, 306] on code "accessToken := "insert-the-users-access-token" // Defining a Go type for Privy …" at bounding box center [532, 244] width 460 height 850
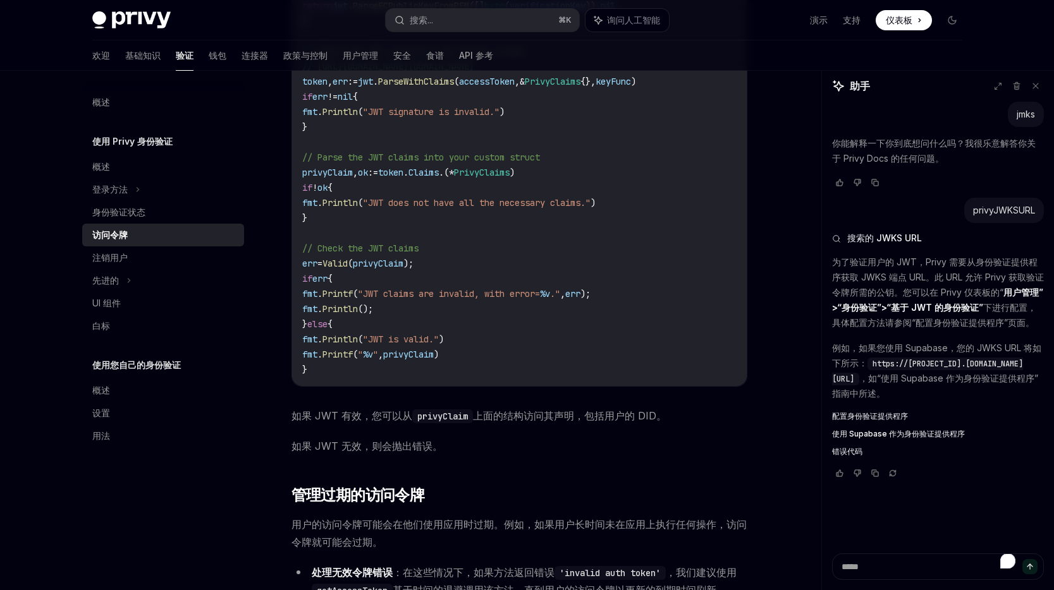
scroll to position [3036, 0]
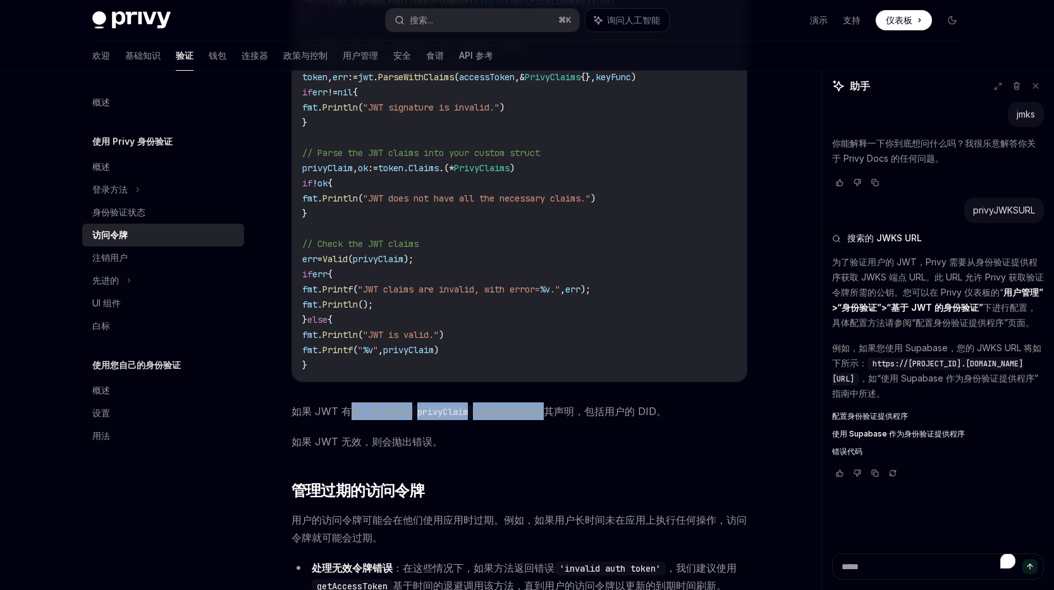
drag, startPoint x: 543, startPoint y: 415, endPoint x: 347, endPoint y: 418, distance: 196.0
click at [347, 418] on span "如果 JWT 有效，您可以从 privyClaim 上面的结构访问其声明，包括用户的 DID。" at bounding box center [519, 412] width 456 height 18
click at [330, 417] on font "如果 JWT 有效，您可以从" at bounding box center [351, 411] width 121 height 13
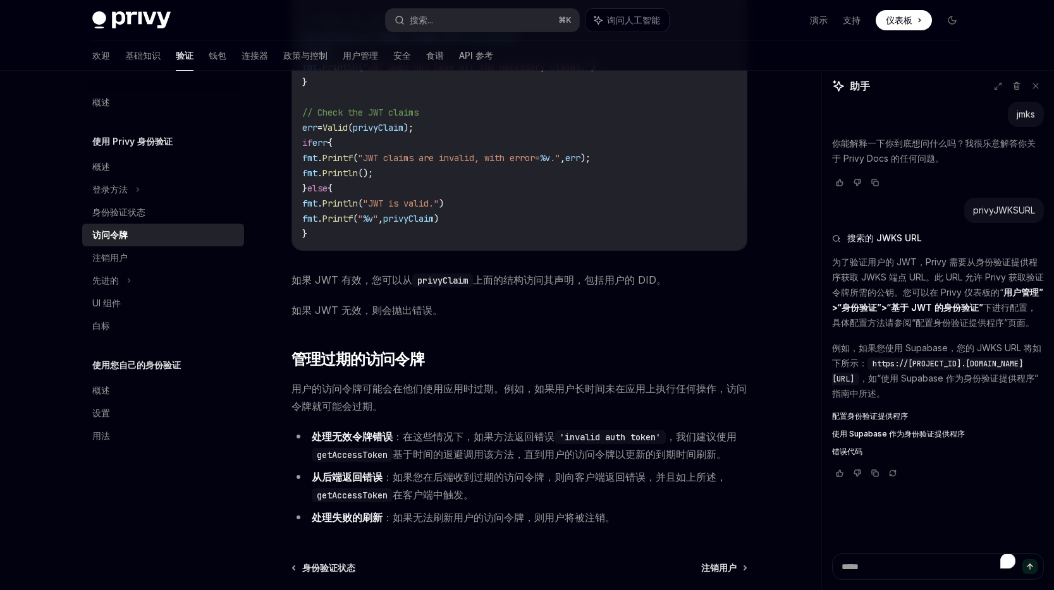
scroll to position [3168, 0]
drag, startPoint x: 428, startPoint y: 460, endPoint x: 484, endPoint y: 456, distance: 56.4
click at [484, 456] on font "基于时间的退避调用该方法，直到用户的访问令牌以更新的到期时间刷新。" at bounding box center [560, 454] width 334 height 13
drag, startPoint x: 530, startPoint y: 456, endPoint x: 437, endPoint y: 458, distance: 92.9
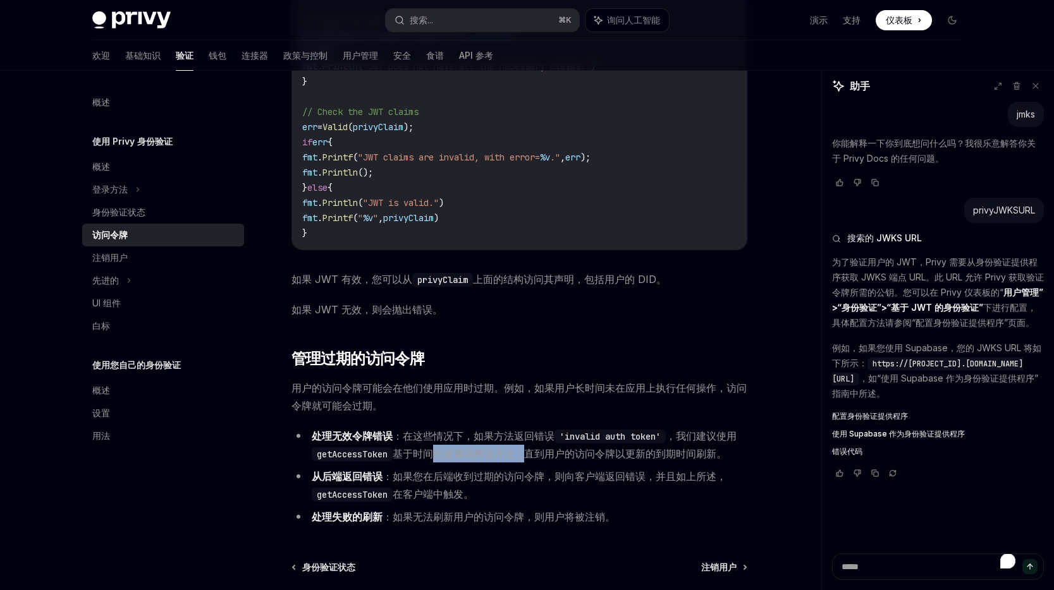
click at [437, 458] on font "基于时间的退避调用该方法，直到用户的访问令牌以更新的到期时间刷新。" at bounding box center [560, 454] width 334 height 13
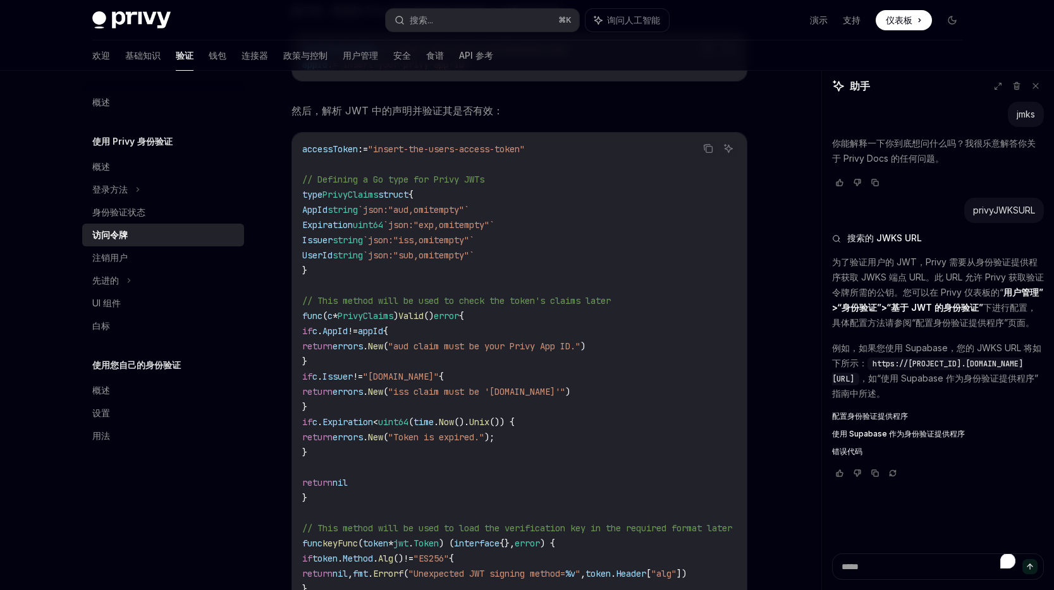
scroll to position [2410, 0]
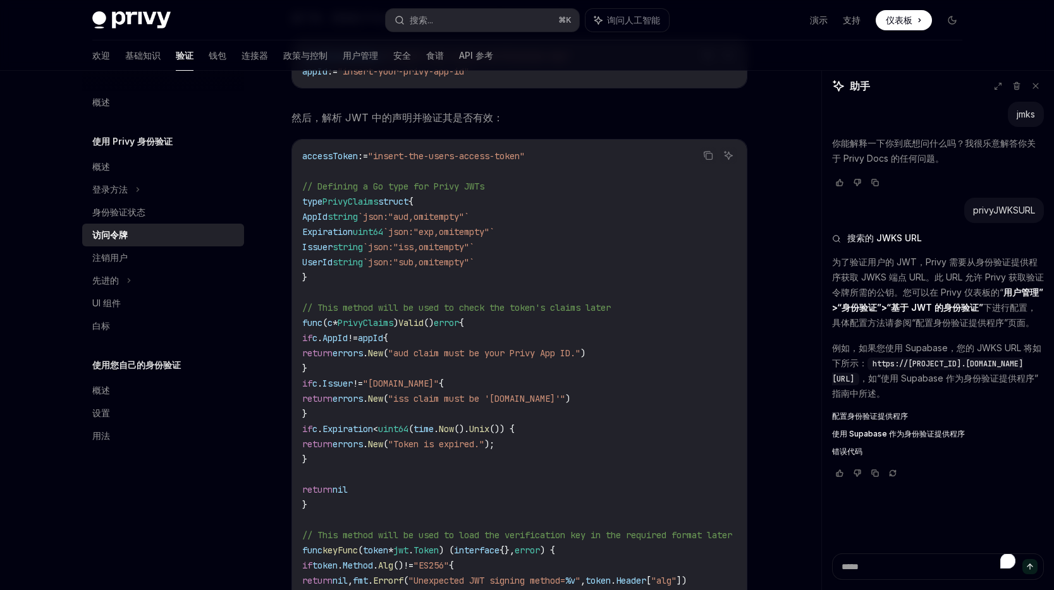
click at [350, 383] on span "Issuer" at bounding box center [337, 383] width 30 height 11
click at [444, 387] on span "{" at bounding box center [441, 383] width 5 height 11
click at [324, 257] on span "UserId" at bounding box center [317, 262] width 30 height 11
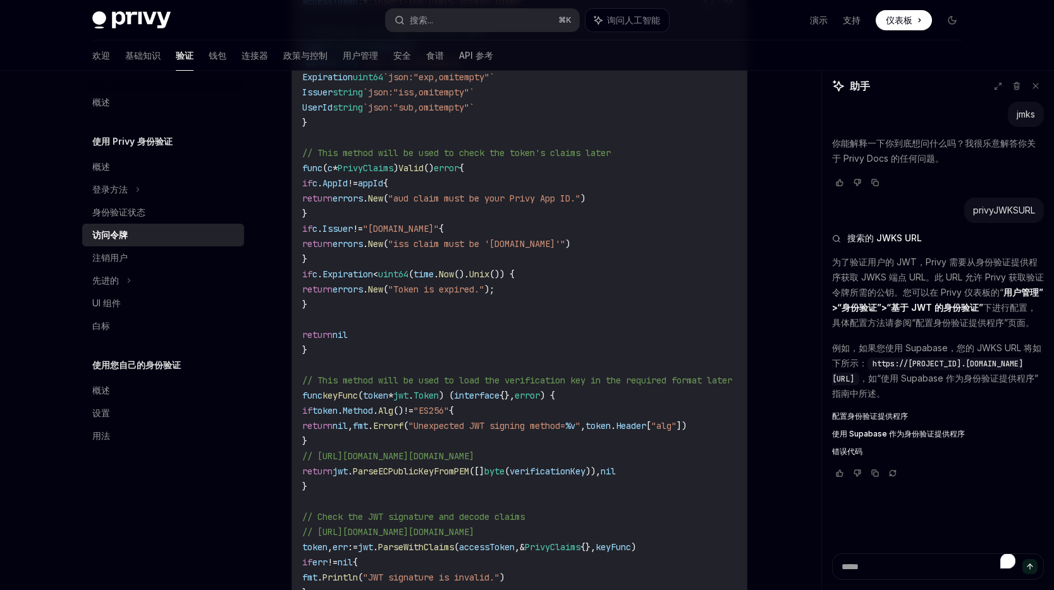
scroll to position [2576, 0]
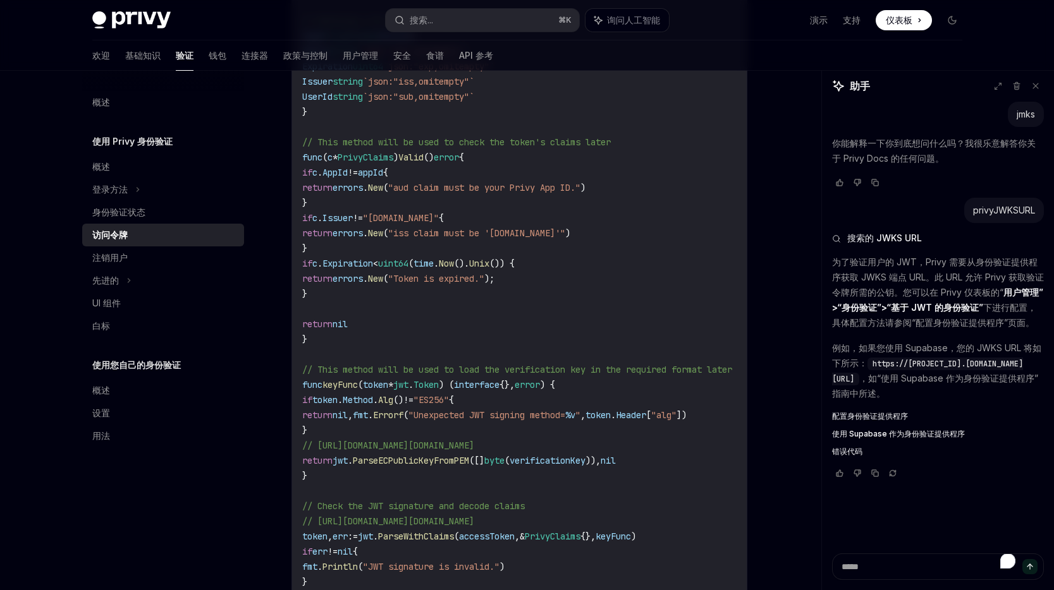
click at [338, 395] on span "token" at bounding box center [324, 399] width 25 height 11
click at [378, 397] on span "." at bounding box center [375, 399] width 5 height 11
click at [518, 392] on code "accessToken := "insert-the-users-access-token" // Defining a Go type for Privy …" at bounding box center [532, 408] width 460 height 850
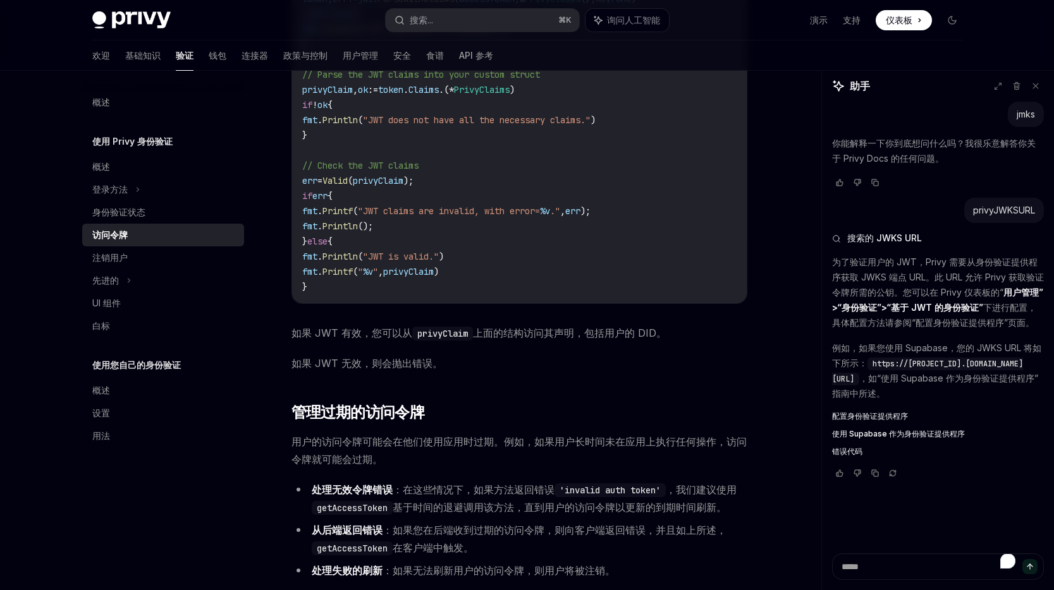
scroll to position [3115, 0]
drag, startPoint x: 359, startPoint y: 333, endPoint x: 535, endPoint y: 336, distance: 175.8
click at [535, 336] on span "如果 JWT 有效，您可以从 privyClaim 上面的结构访问其声明，包括用户的 DID。" at bounding box center [519, 332] width 456 height 18
click at [535, 336] on font "上面的结构访问其声明，包括用户的 DID。" at bounding box center [569, 332] width 193 height 13
click at [558, 336] on font "上面的结构访问其声明，包括用户的 DID。" at bounding box center [569, 332] width 193 height 13
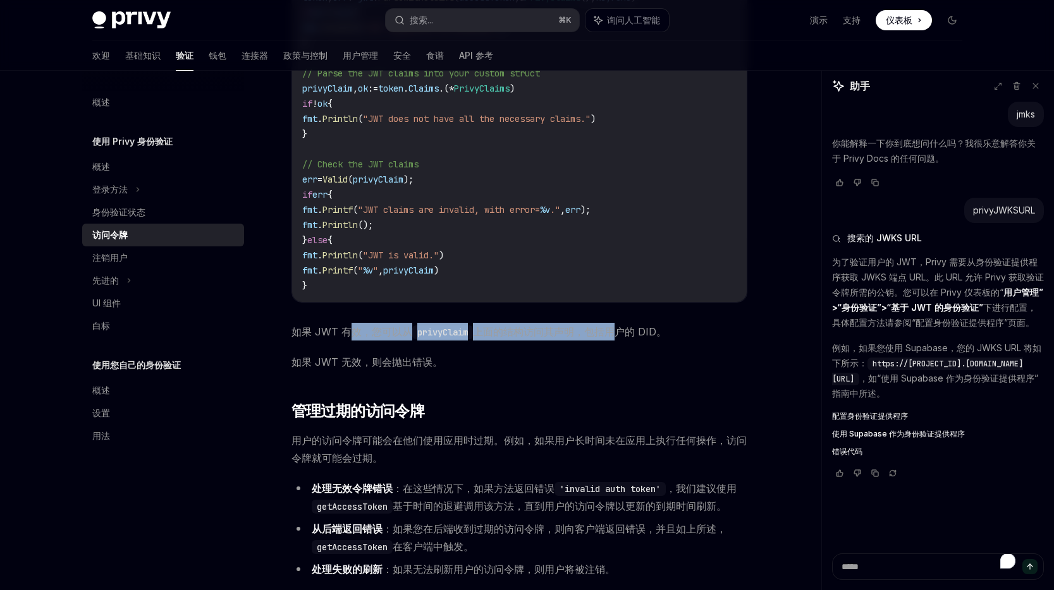
drag, startPoint x: 610, startPoint y: 331, endPoint x: 350, endPoint y: 335, distance: 259.8
click at [350, 335] on span "如果 JWT 有效，您可以从 privyClaim 上面的结构访问其声明，包括用户的 DID。" at bounding box center [519, 332] width 456 height 18
click at [350, 335] on font "如果 JWT 有效，您可以从" at bounding box center [351, 332] width 121 height 13
drag, startPoint x: 325, startPoint y: 335, endPoint x: 571, endPoint y: 336, distance: 245.9
click at [571, 336] on span "如果 JWT 有效，您可以从 privyClaim 上面的结构访问其声明，包括用户的 DID。" at bounding box center [519, 332] width 456 height 18
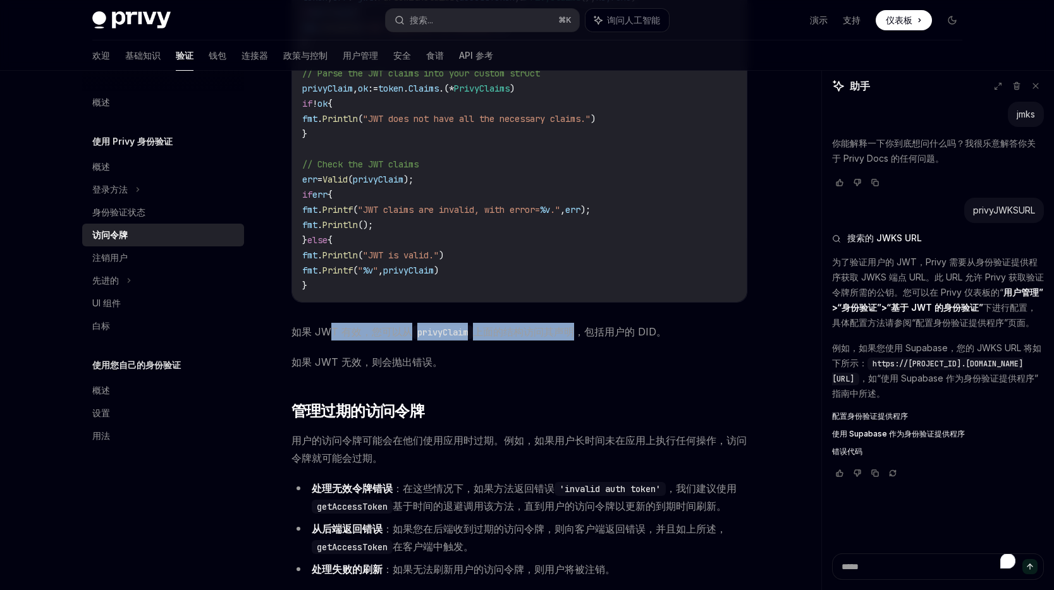
click at [571, 336] on font "上面的结构访问其声明，包括用户的 DID。" at bounding box center [569, 332] width 193 height 13
drag, startPoint x: 601, startPoint y: 334, endPoint x: 372, endPoint y: 340, distance: 228.3
click at [372, 340] on span "如果 JWT 有效，您可以从 privyClaim 上面的结构访问其声明，包括用户的 DID。" at bounding box center [519, 332] width 456 height 18
click at [372, 338] on font "如果 JWT 有效，您可以从" at bounding box center [351, 332] width 121 height 13
drag, startPoint x: 335, startPoint y: 336, endPoint x: 563, endPoint y: 333, distance: 227.6
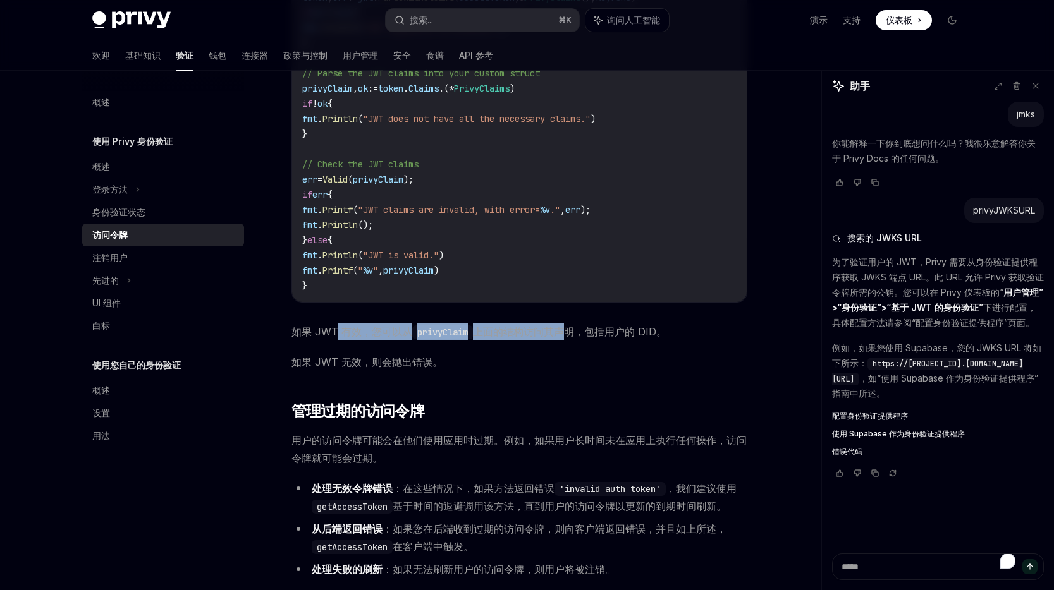
click at [563, 333] on span "如果 JWT 有效，您可以从 privyClaim 上面的结构访问其声明，包括用户的 DID。" at bounding box center [519, 332] width 456 height 18
click at [563, 333] on font "上面的结构访问其声明，包括用户的 DID。" at bounding box center [569, 332] width 193 height 13
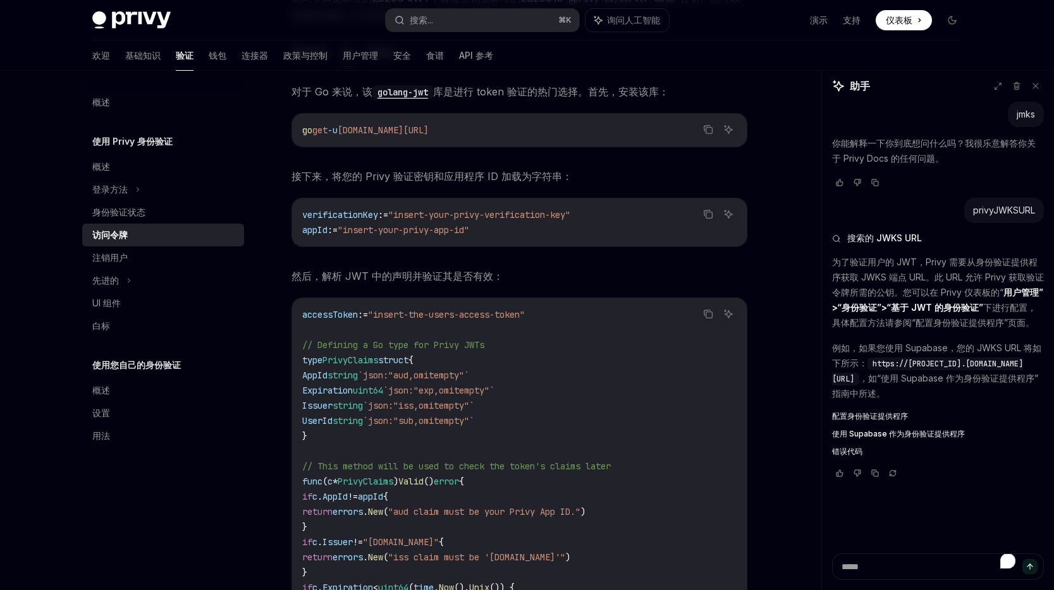
scroll to position [2251, 0]
click at [346, 214] on span "verificationKey" at bounding box center [340, 215] width 76 height 11
copy span "verificationKey"
click at [857, 566] on textarea "为了丰富屏幕阅读器交互，请在 Grammarly 扩展设置中激活辅助功能" at bounding box center [938, 567] width 212 height 27
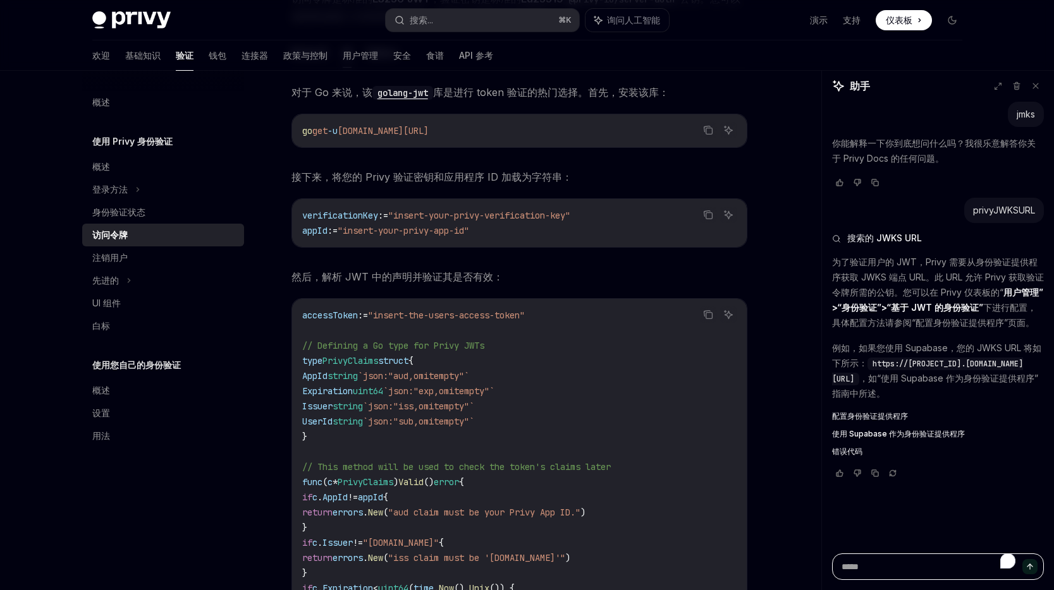
paste textarea "**********"
type textarea "**********"
type textarea "*"
type textarea "**********"
type textarea "*"
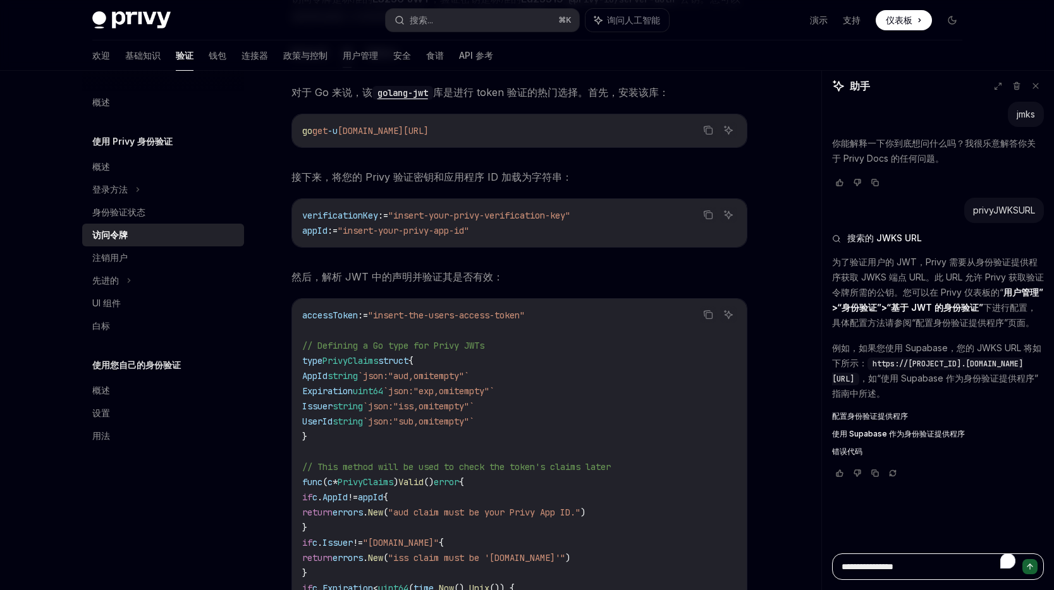
type textarea "**********"
type textarea "*"
type textarea "**********"
type textarea "*"
type textarea "**********"
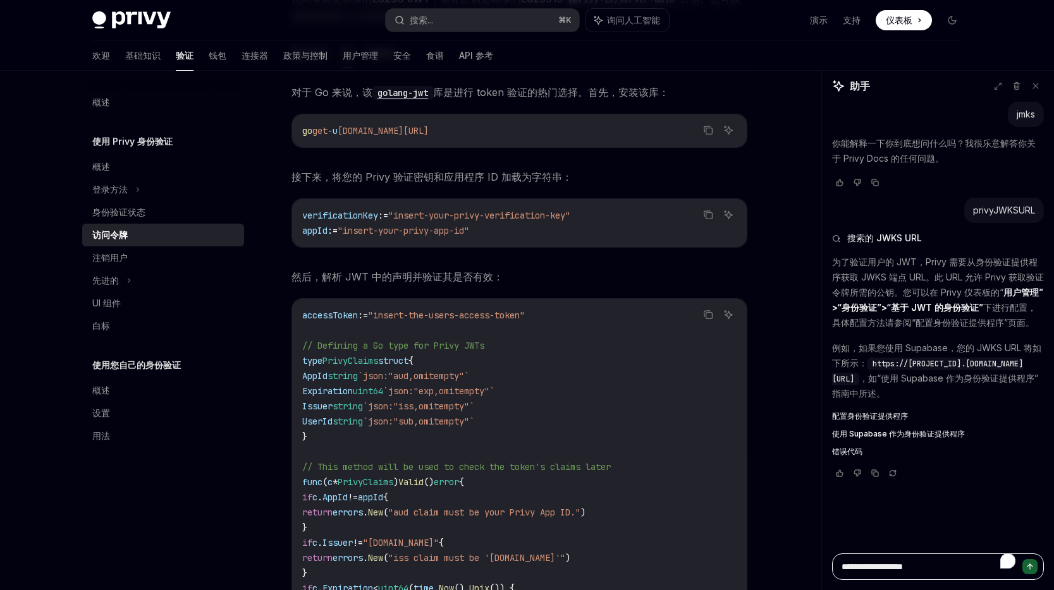
type textarea "*"
type textarea "**********"
type textarea "*"
type textarea "**********"
type textarea "*"
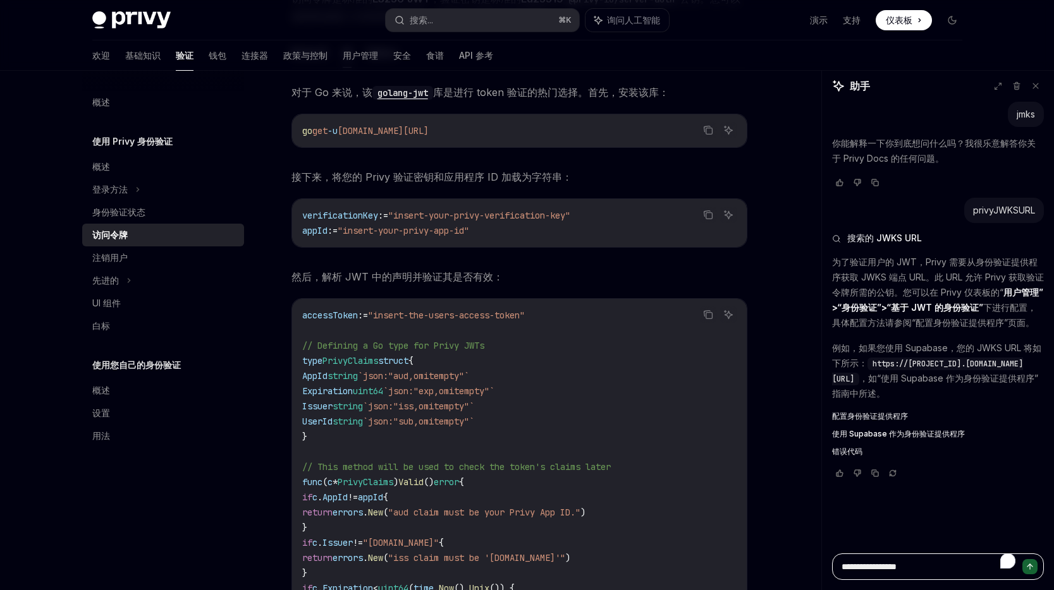
type textarea "**********"
type textarea "*"
type textarea "**********"
type textarea "*"
type textarea "**********"
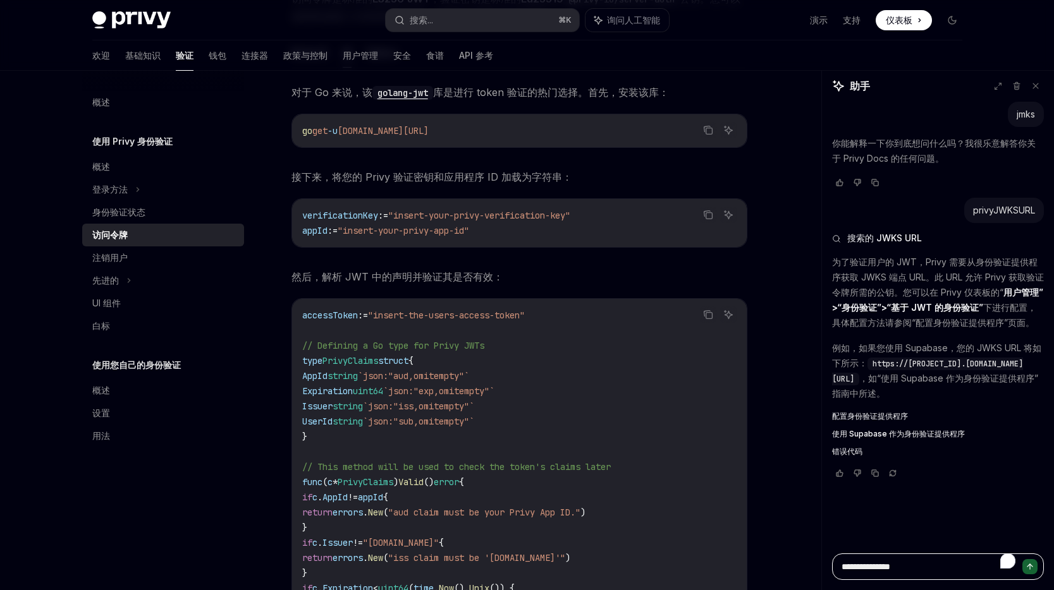
type textarea "*"
type textarea "**********"
type textarea "*"
type textarea "**********"
type textarea "*"
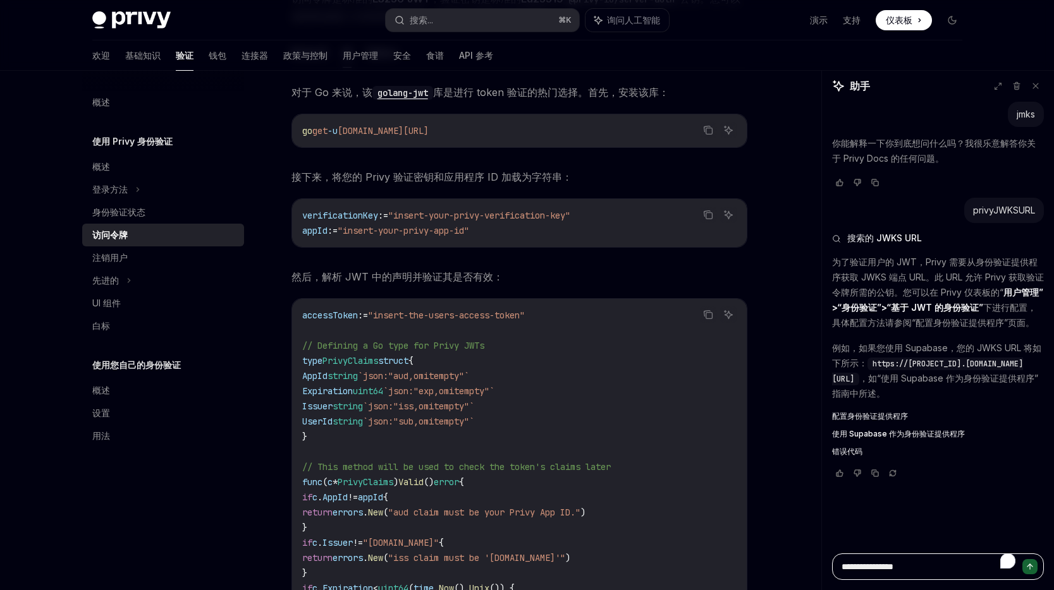
type textarea "**********"
type textarea "*"
type textarea "**********"
type textarea "*"
type textarea "**********"
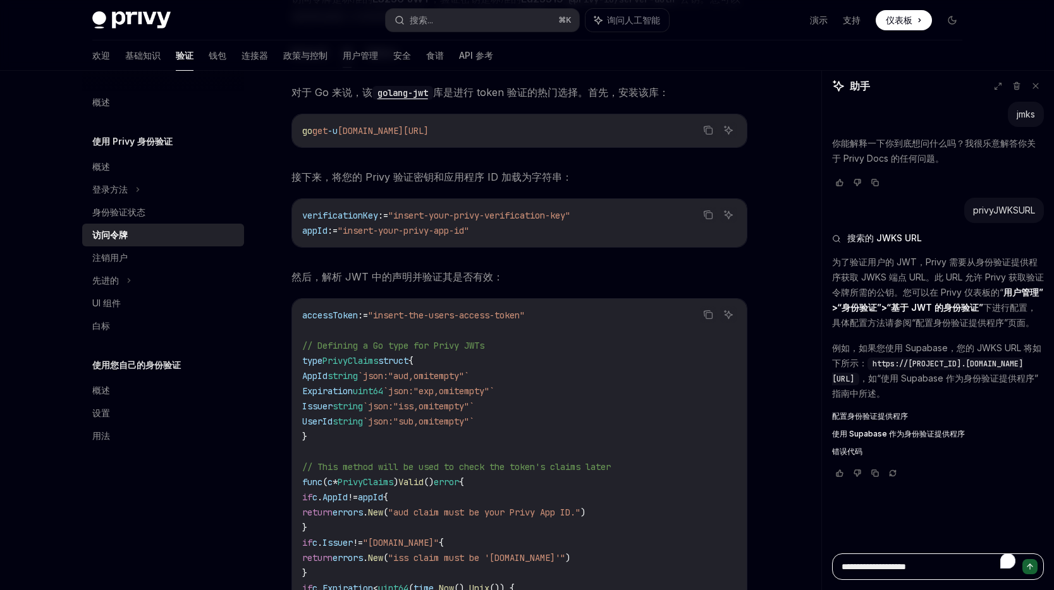
type textarea "*"
type textarea "**********"
type textarea "*"
type textarea "**********"
type textarea "*"
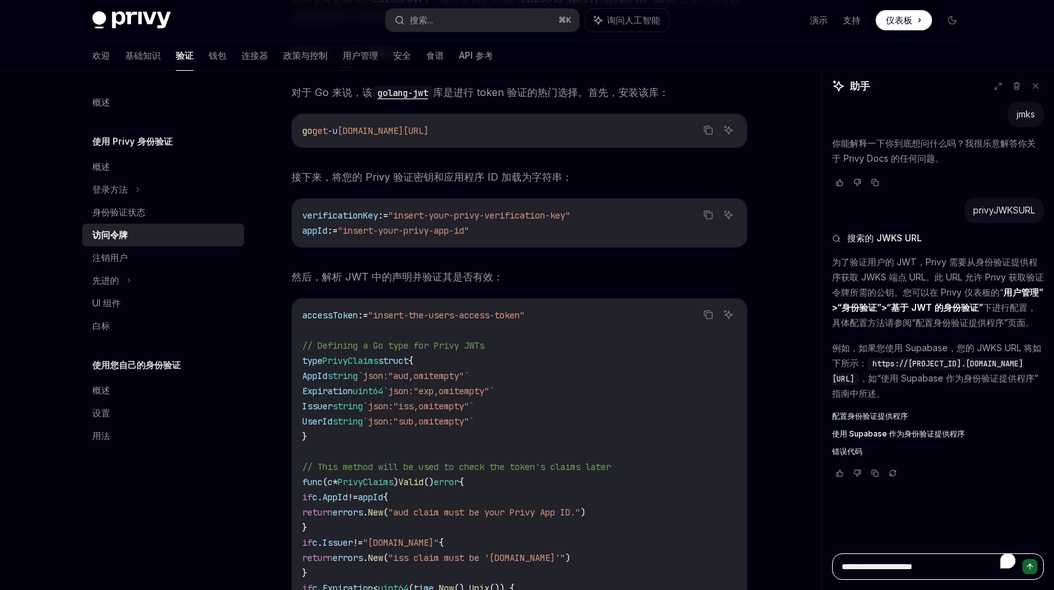
type textarea "**********"
type textarea "*"
type textarea "**********"
type textarea "*"
type textarea "**********"
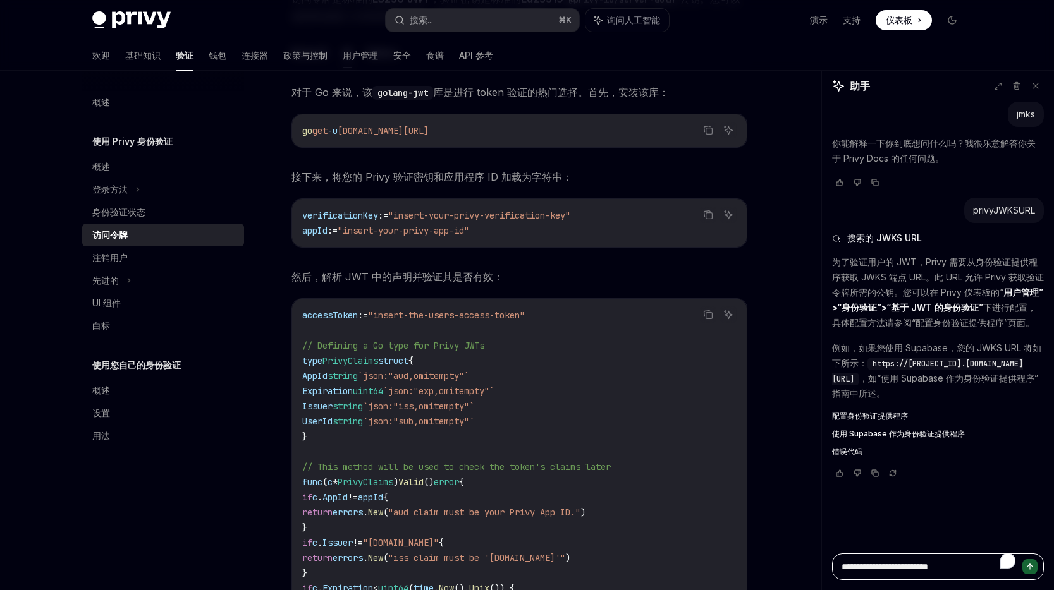
type textarea "*"
type textarea "**********"
type textarea "*"
type textarea "**********"
type textarea "*"
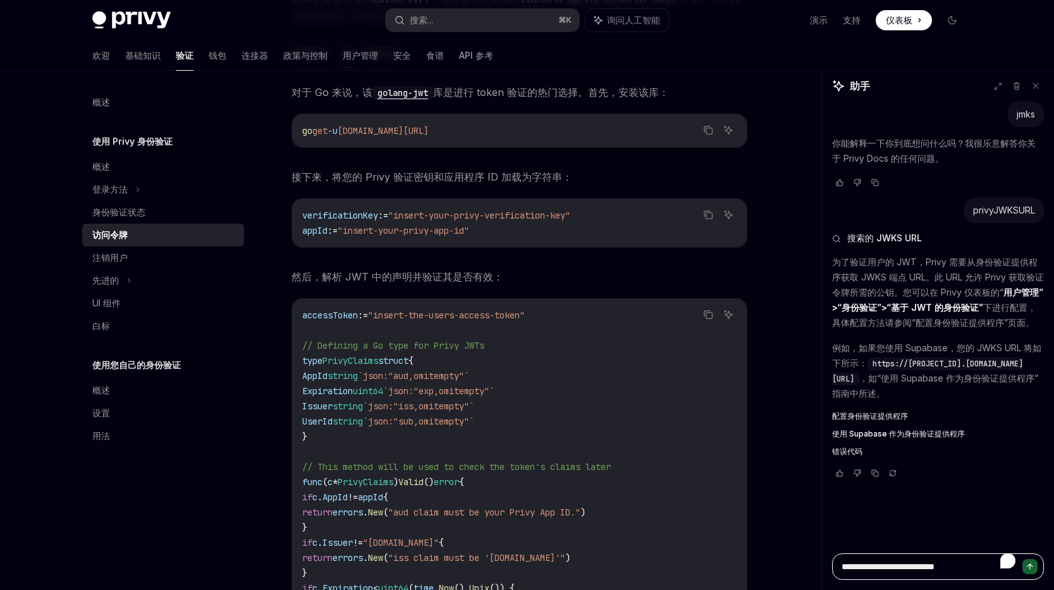
type textarea "**********"
type textarea "*"
type textarea "**********"
type textarea "*"
type textarea "**********"
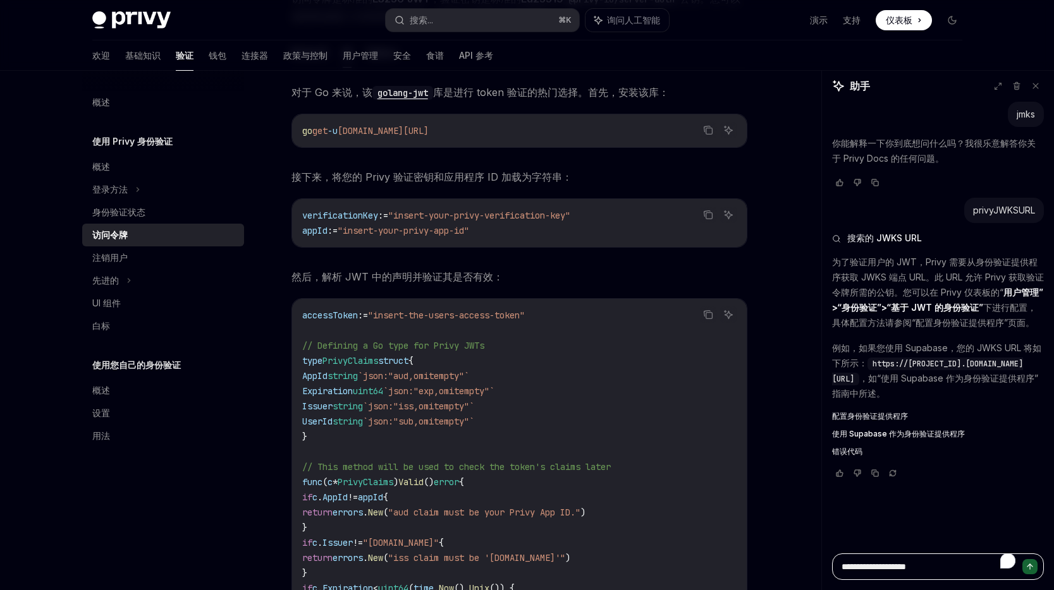
type textarea "*"
click at [355, 216] on span "verificationKey" at bounding box center [340, 215] width 76 height 11
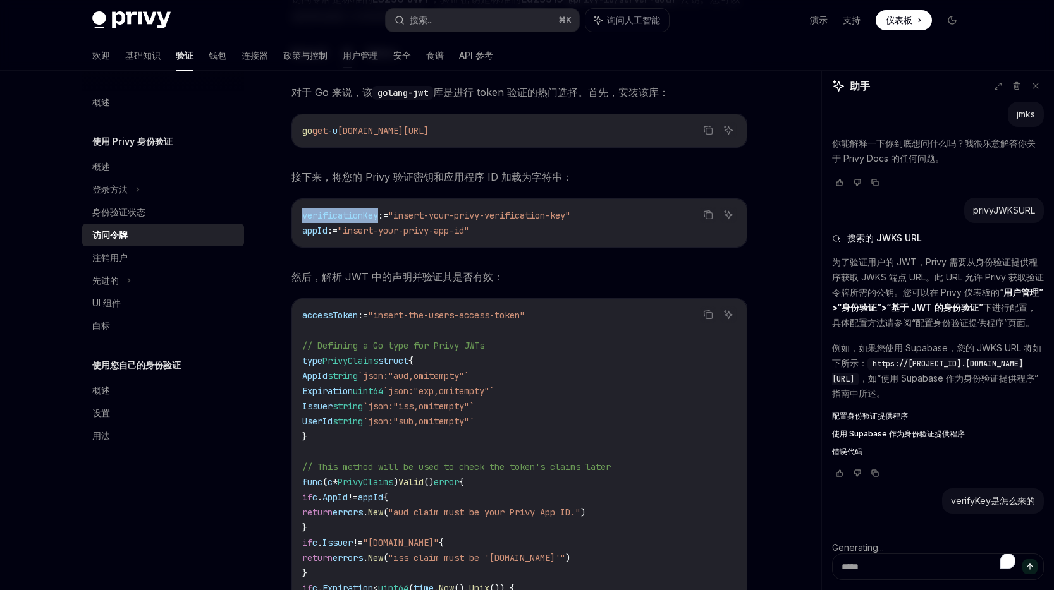
click at [355, 216] on span "verificationKey" at bounding box center [340, 215] width 76 height 11
copy span "verificationKey"
click at [889, 566] on textarea "为了丰富屏幕阅读器交互，请在 Grammarly 扩展设置中激活辅助功能" at bounding box center [938, 567] width 212 height 27
type textarea "*"
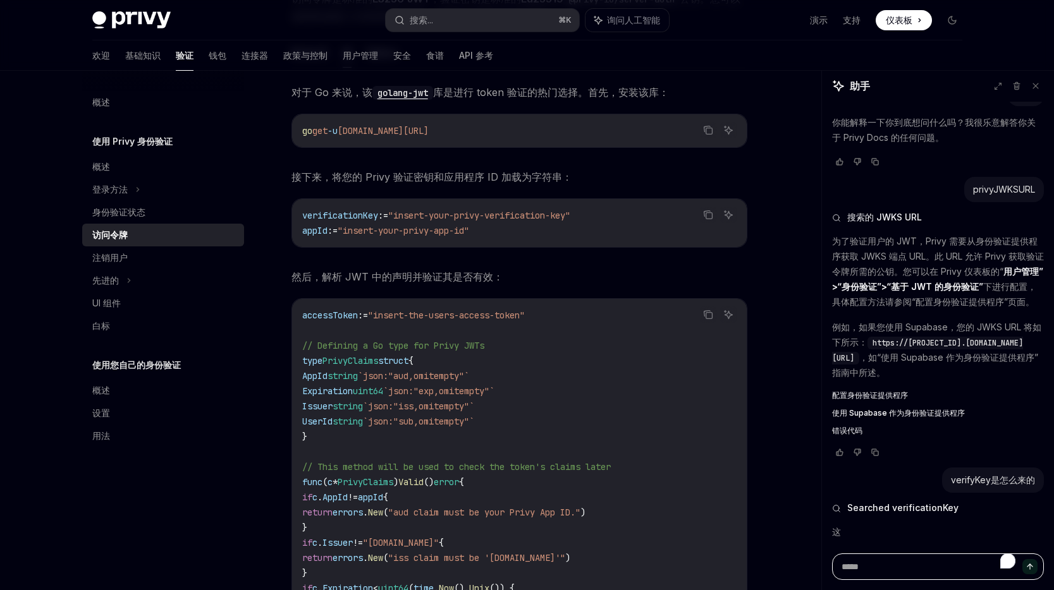
paste textarea "**********"
type textarea "**********"
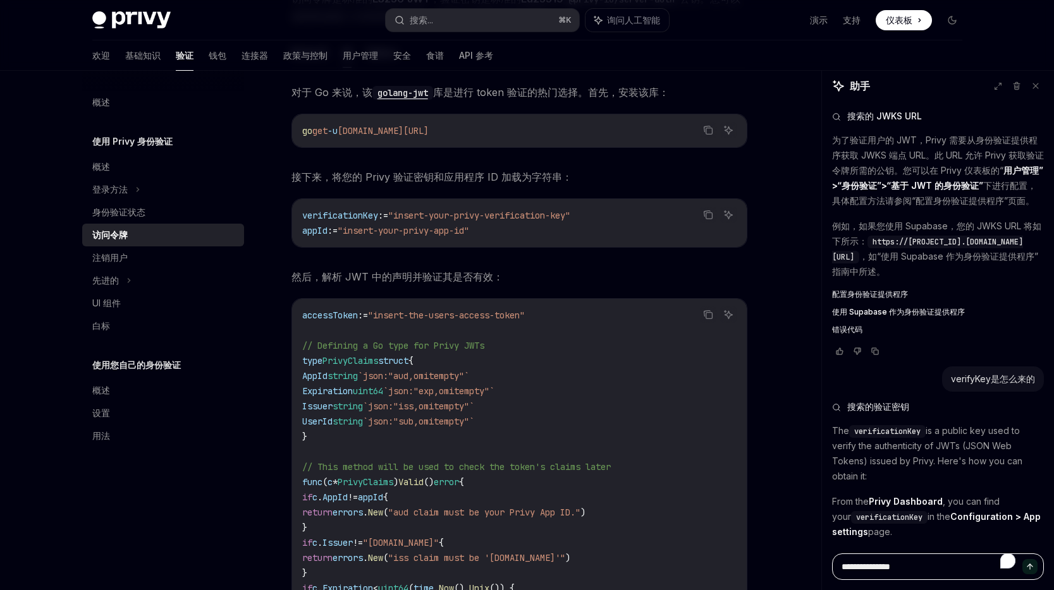
type textarea "*"
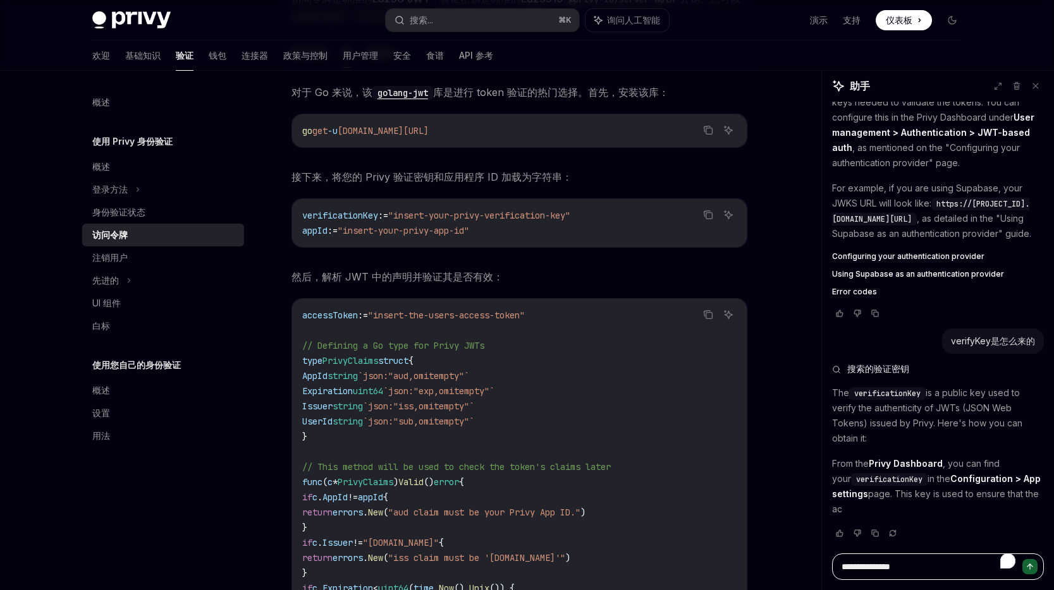
type textarea "**********"
type textarea "*"
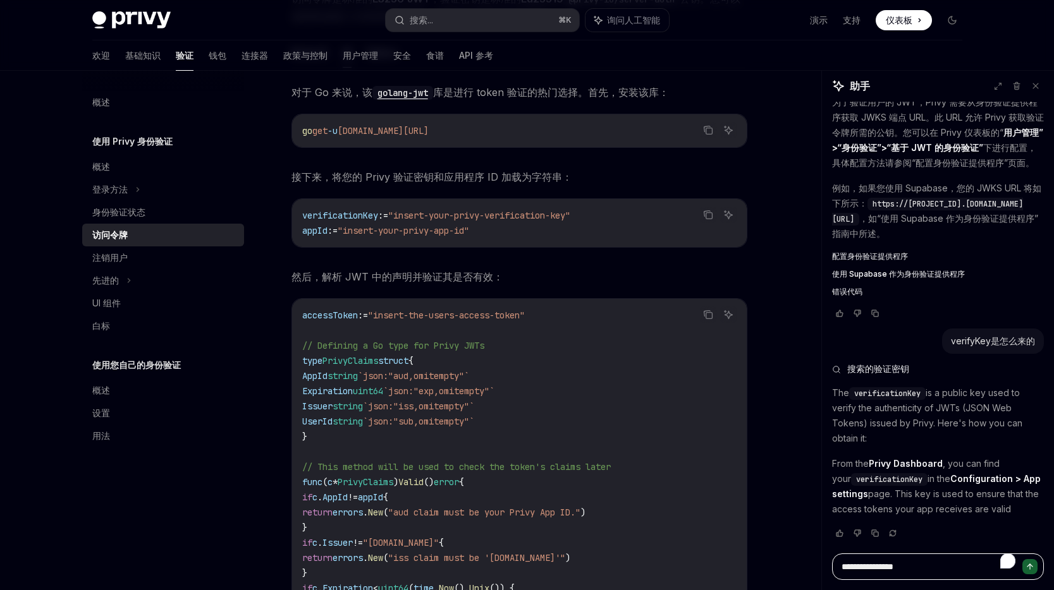
type textarea "**********"
type textarea "*"
type textarea "**********"
type textarea "*"
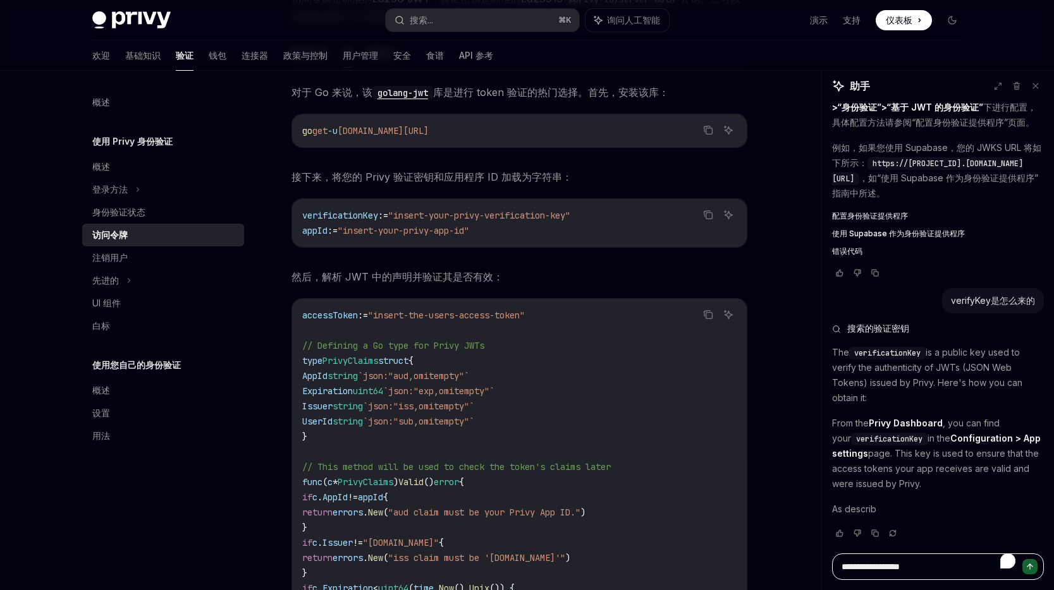
type textarea "**********"
type textarea "*"
type textarea "**********"
type textarea "*"
type textarea "**********"
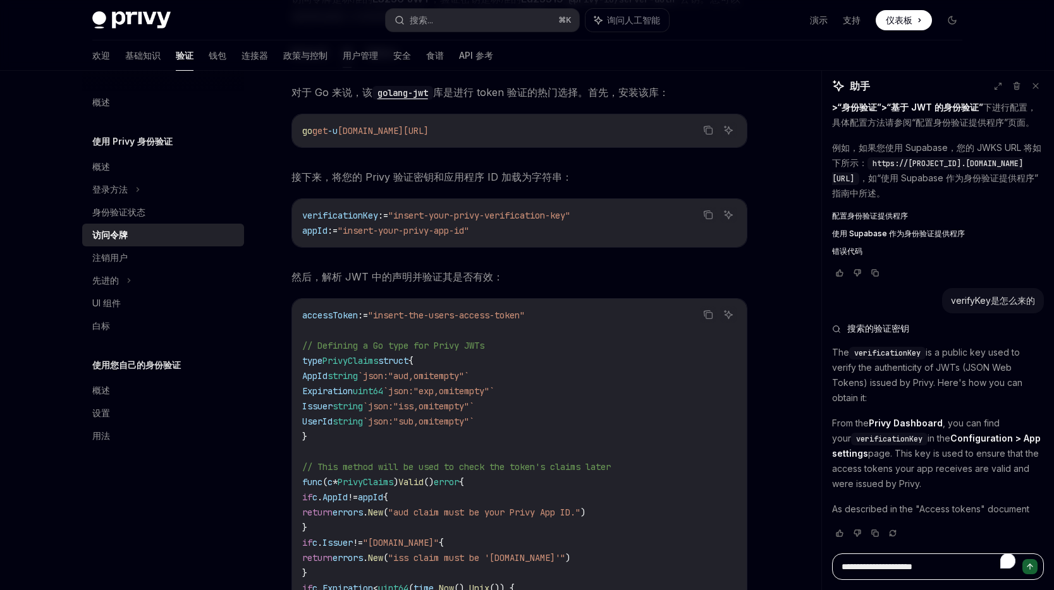
type textarea "*"
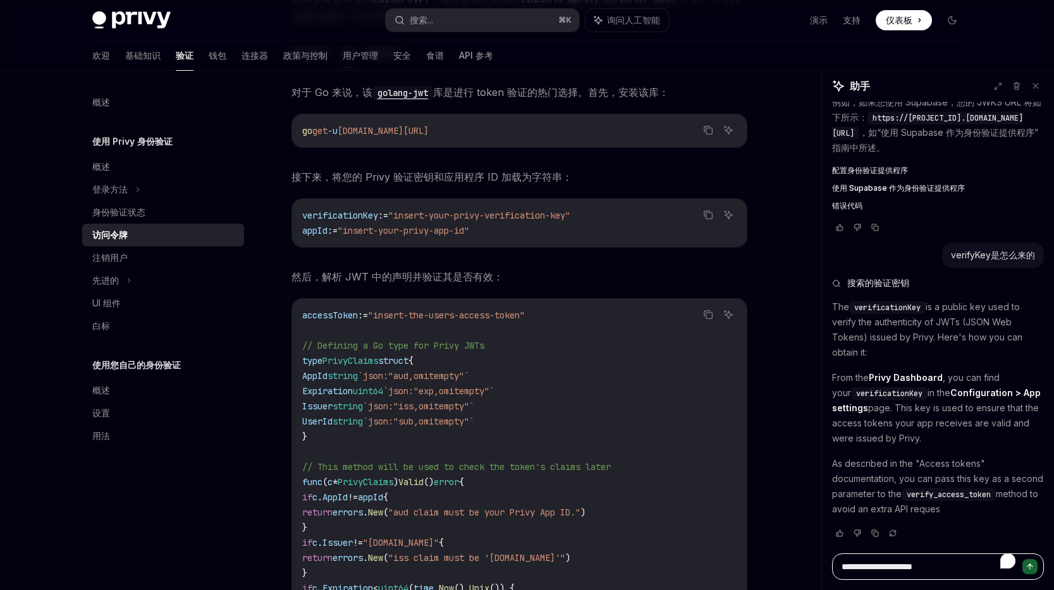
type textarea "**********"
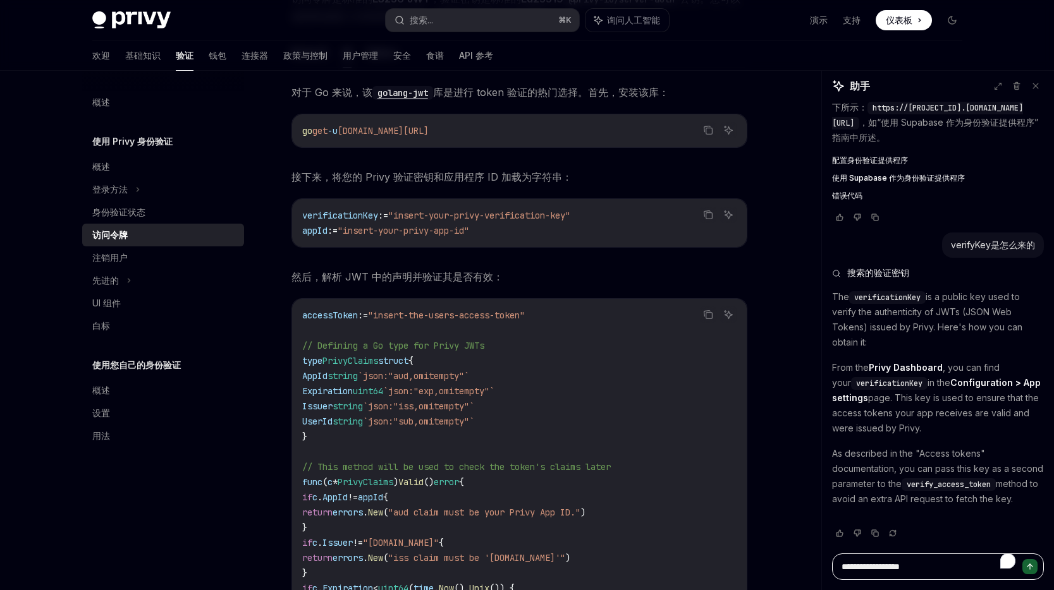
type textarea "*"
type textarea "**********"
type textarea "*"
type textarea "**********"
type textarea "*"
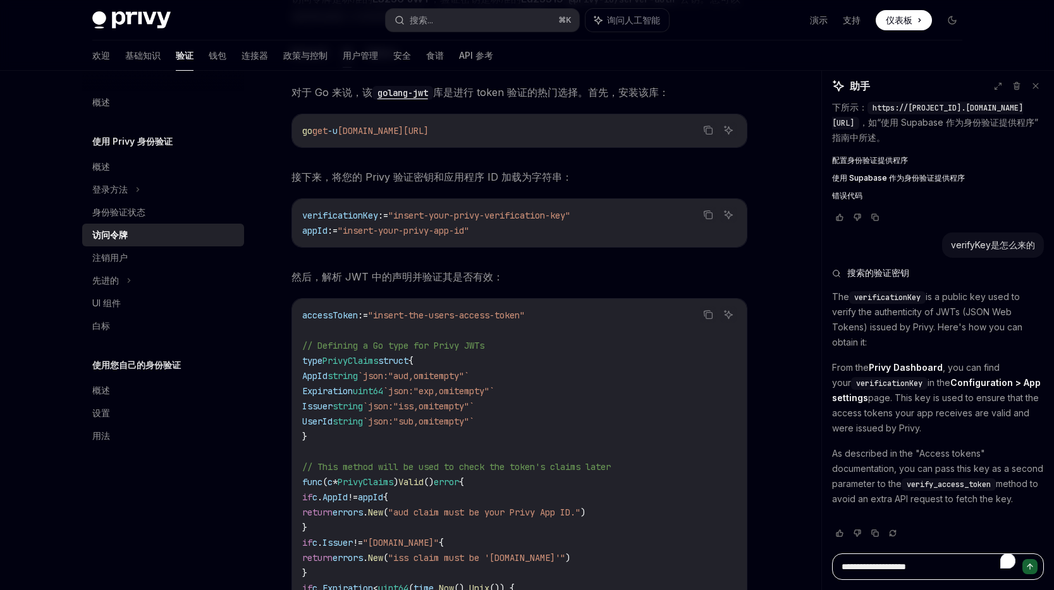
type textarea "**********"
type textarea "*"
type textarea "**********"
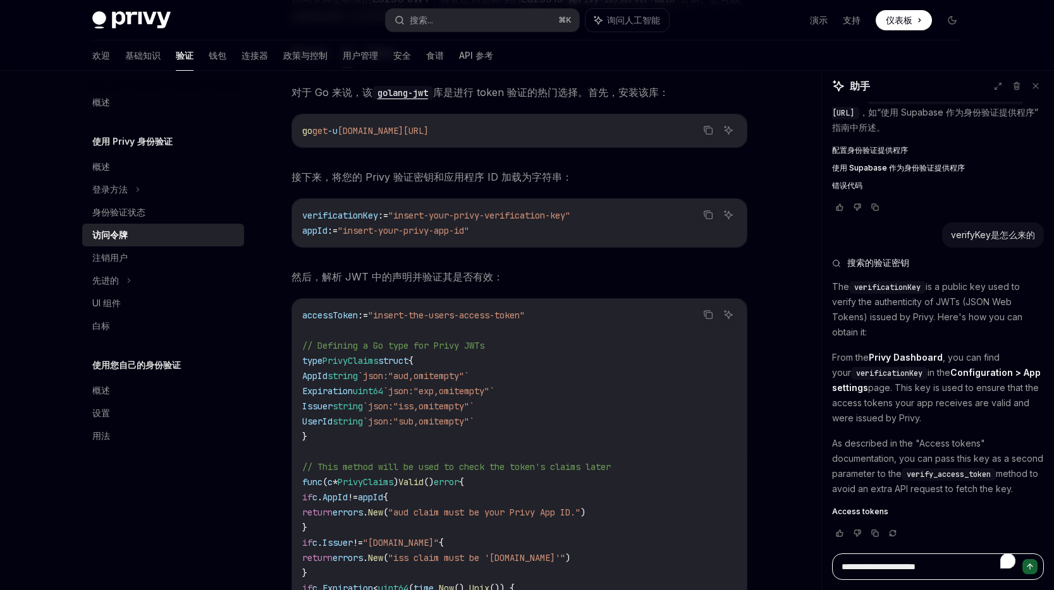
type textarea "*"
type textarea "**********"
type textarea "*"
type textarea "**********"
type textarea "*"
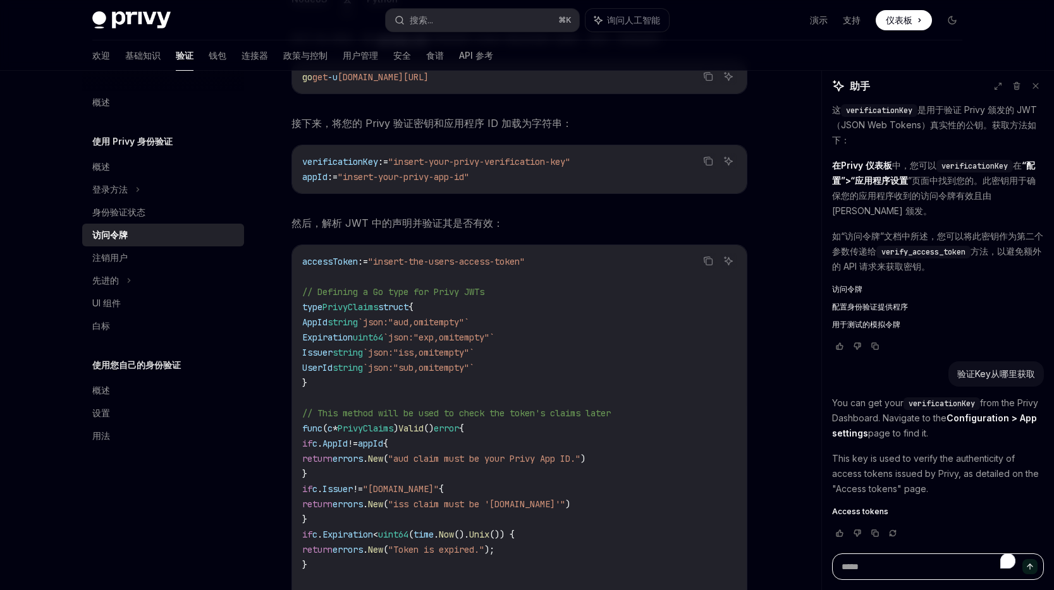
scroll to position [413, 0]
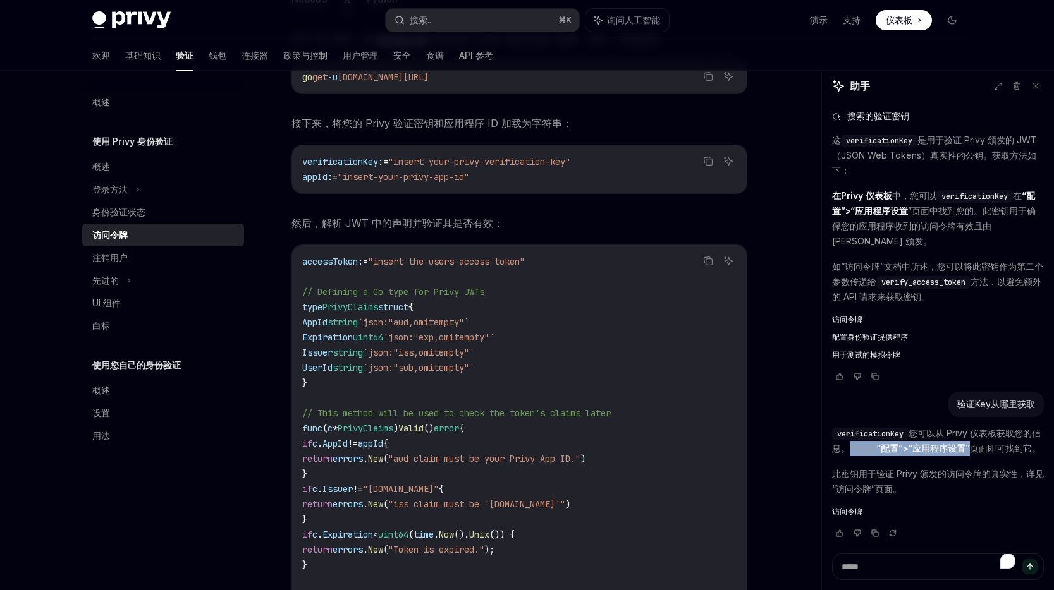
drag, startPoint x: 846, startPoint y: 446, endPoint x: 965, endPoint y: 444, distance: 119.5
click at [965, 444] on p "verificationKey 您可以从 Privy 仪表板 获取您的信息。导航至 “配置”>“应用程序设置” 页面即可找到它。" at bounding box center [938, 441] width 212 height 30
click at [990, 449] on font "页面即可找到它。" at bounding box center [1005, 448] width 71 height 11
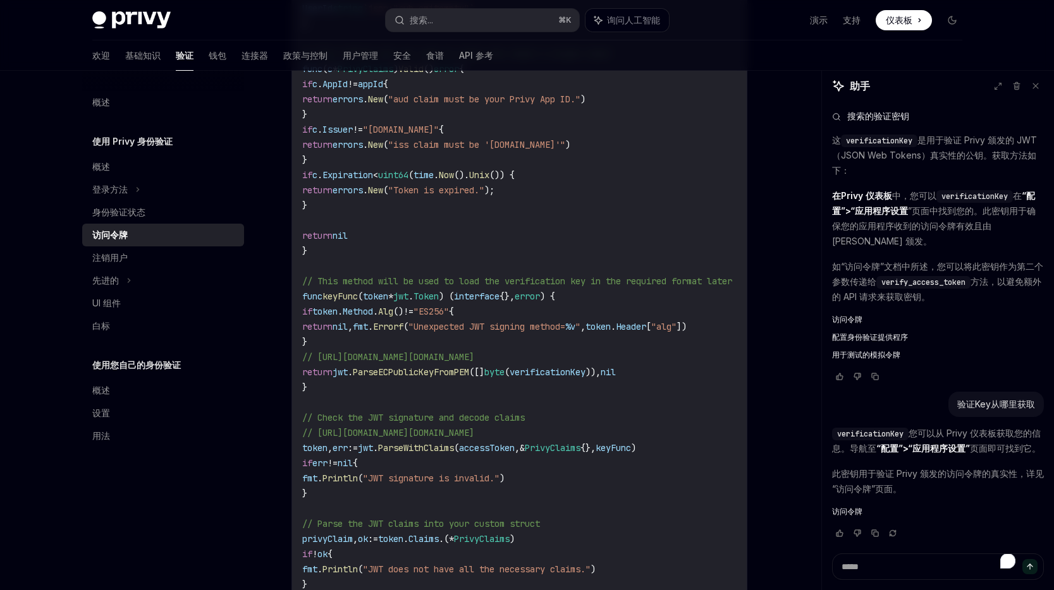
scroll to position [2666, 0]
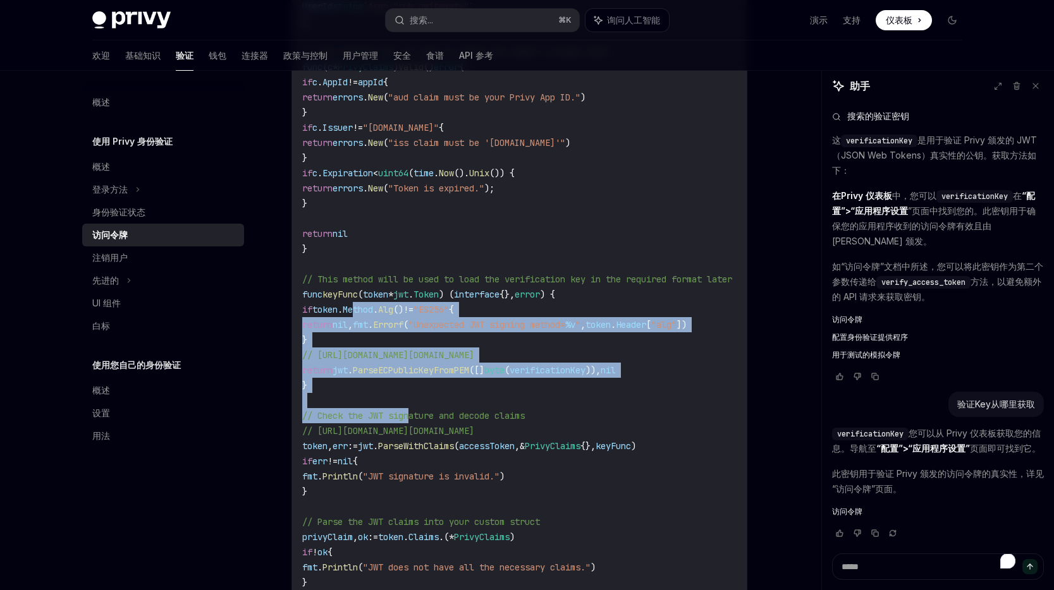
drag, startPoint x: 370, startPoint y: 304, endPoint x: 413, endPoint y: 413, distance: 117.7
click at [413, 413] on code "accessToken := "insert-the-users-access-token" // Defining a Go type for Privy …" at bounding box center [532, 318] width 460 height 850
click at [413, 413] on span "// Check the JWT signature and decode claims" at bounding box center [413, 415] width 223 height 11
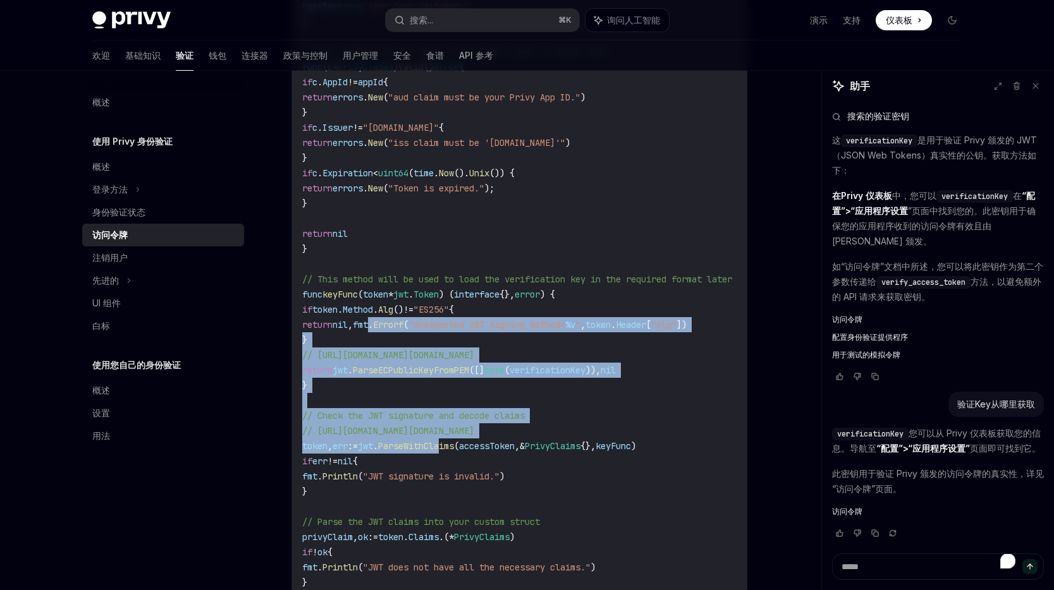
drag, startPoint x: 459, startPoint y: 449, endPoint x: 401, endPoint y: 327, distance: 135.2
click at [401, 327] on code "accessToken := "insert-the-users-access-token" // Defining a Go type for Privy …" at bounding box center [532, 318] width 460 height 850
click at [368, 327] on span "fmt" at bounding box center [360, 324] width 15 height 11
drag, startPoint x: 347, startPoint y: 303, endPoint x: 491, endPoint y: 451, distance: 206.1
click at [491, 451] on code "accessToken := "insert-the-users-access-token" // Defining a Go type for Privy …" at bounding box center [532, 318] width 460 height 850
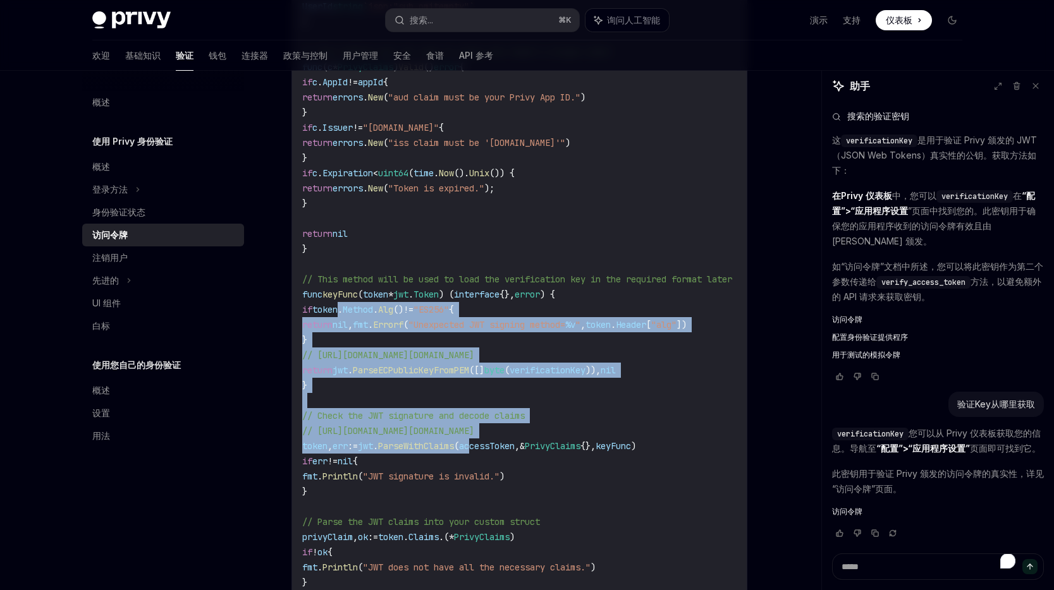
click at [491, 451] on code "accessToken := "insert-the-users-access-token" // Defining a Go type for Privy …" at bounding box center [532, 318] width 460 height 850
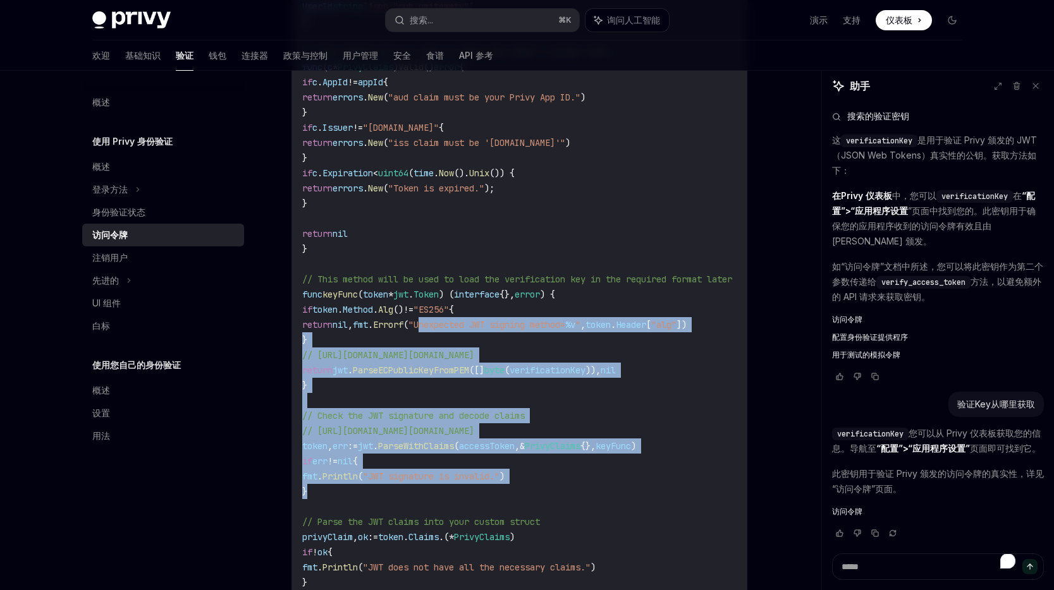
drag, startPoint x: 572, startPoint y: 487, endPoint x: 455, endPoint y: 322, distance: 202.2
click at [455, 322] on code "accessToken := "insert-the-users-access-token" // Defining a Go type for Privy …" at bounding box center [532, 318] width 460 height 850
click at [455, 322] on span ""Unexpected JWT signing method=" at bounding box center [486, 324] width 157 height 11
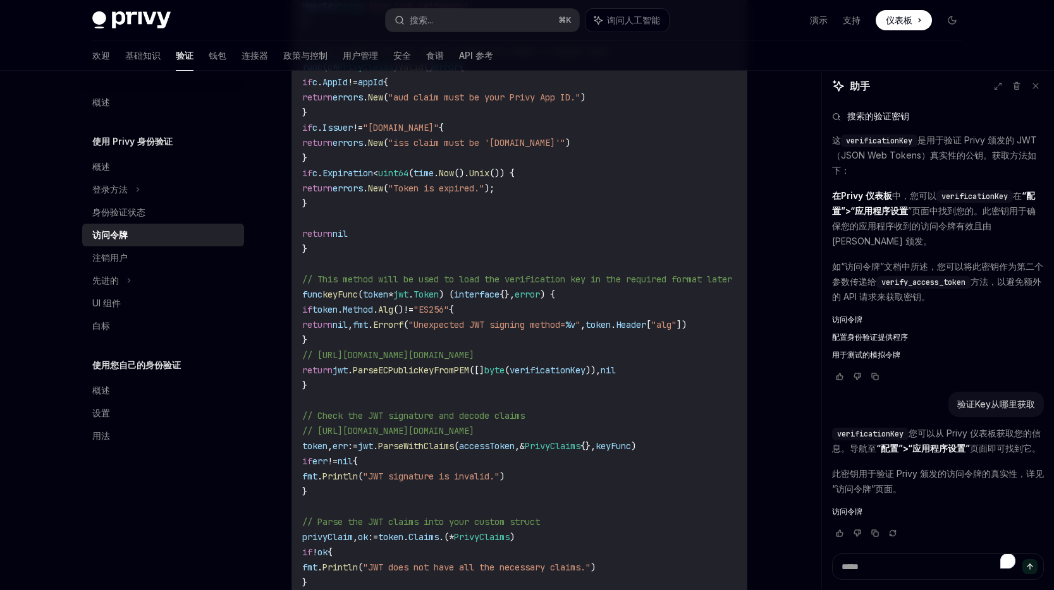
drag, startPoint x: 402, startPoint y: 312, endPoint x: 535, endPoint y: 465, distance: 202.5
click at [535, 465] on code "accessToken := "insert-the-users-access-token" // Defining a Go type for Privy …" at bounding box center [532, 318] width 460 height 850
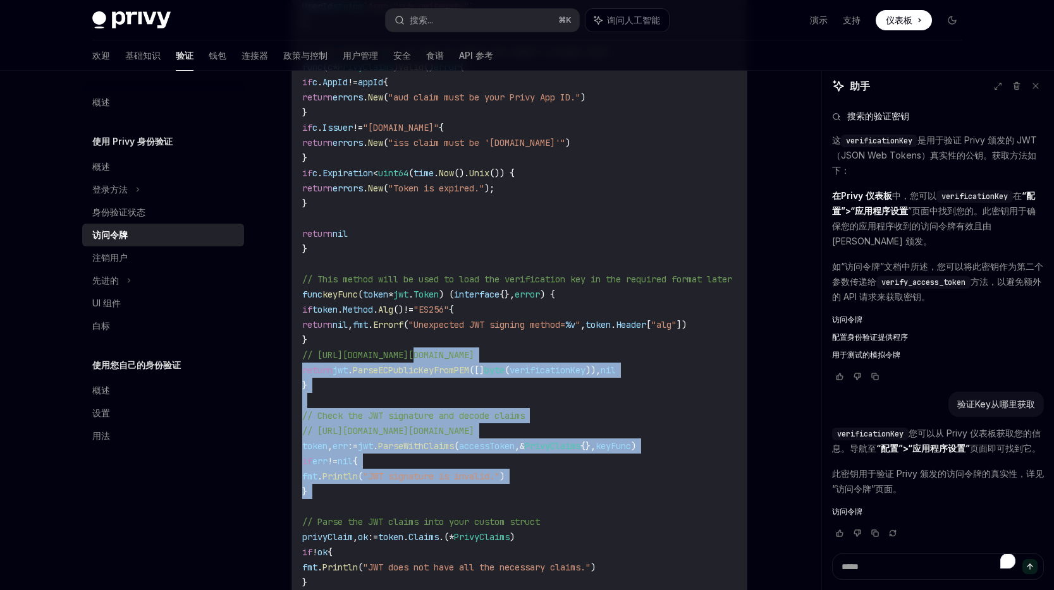
drag, startPoint x: 565, startPoint y: 508, endPoint x: 417, endPoint y: 355, distance: 212.3
click at [417, 355] on code "accessToken := "insert-the-users-access-token" // Defining a Go type for Privy …" at bounding box center [532, 318] width 460 height 850
click at [417, 355] on span "// [URL][DOMAIN_NAME][DOMAIN_NAME]" at bounding box center [388, 355] width 172 height 11
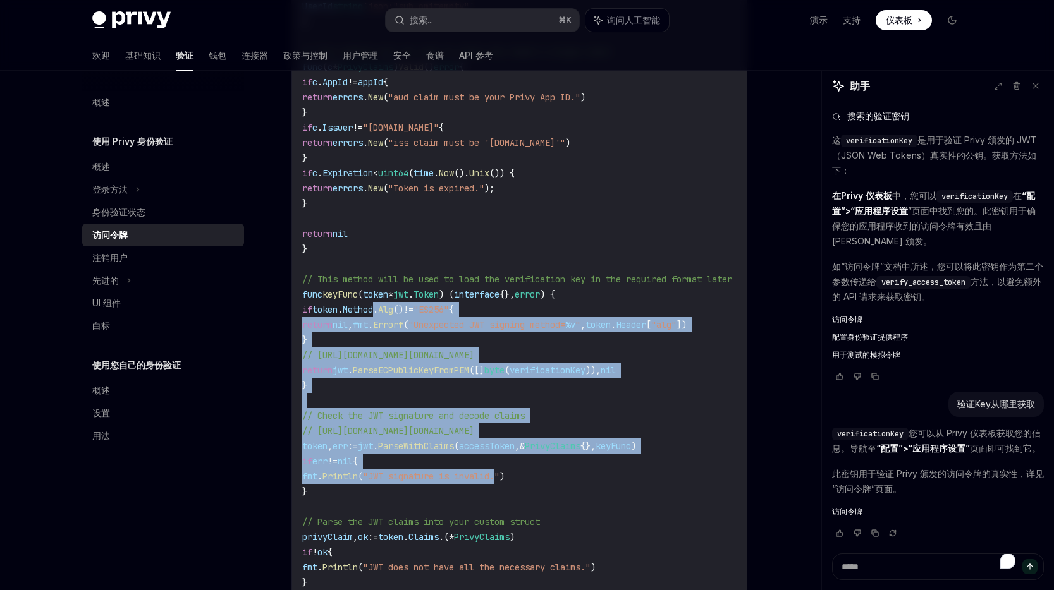
drag, startPoint x: 391, startPoint y: 310, endPoint x: 527, endPoint y: 475, distance: 213.3
click at [527, 475] on code "accessToken := "insert-the-users-access-token" // Defining a Go type for Privy …" at bounding box center [532, 318] width 460 height 850
click at [499, 475] on span ""JWT signature is invalid."" at bounding box center [431, 476] width 137 height 11
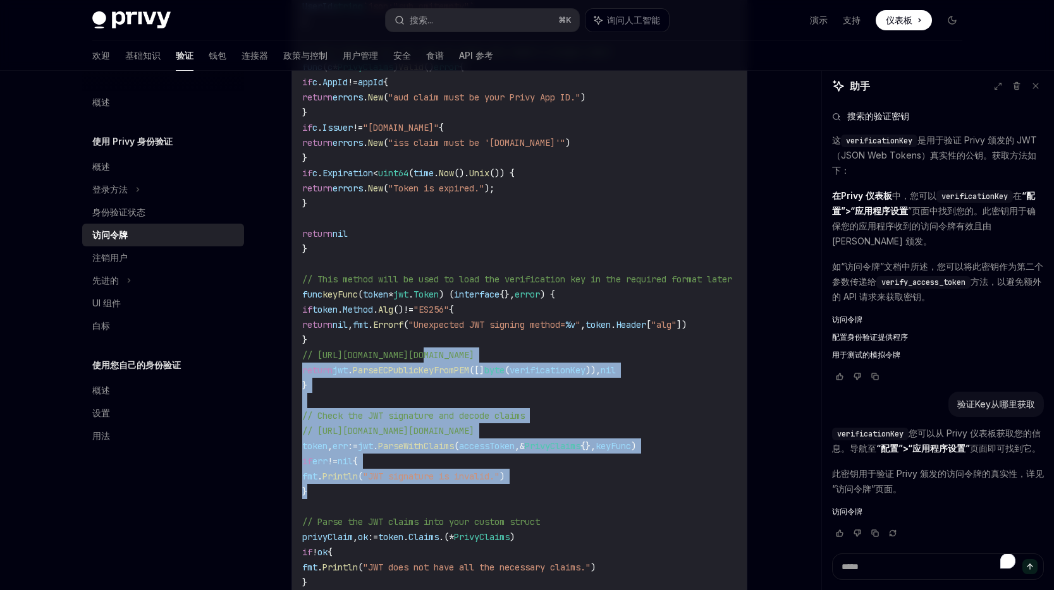
drag, startPoint x: 556, startPoint y: 485, endPoint x: 428, endPoint y: 360, distance: 179.3
click at [428, 360] on code "accessToken := "insert-the-users-access-token" // Defining a Go type for Privy …" at bounding box center [532, 318] width 460 height 850
drag, startPoint x: 381, startPoint y: 327, endPoint x: 518, endPoint y: 458, distance: 190.0
click at [518, 458] on code "accessToken := "insert-the-users-access-token" // Defining a Go type for Privy …" at bounding box center [532, 318] width 460 height 850
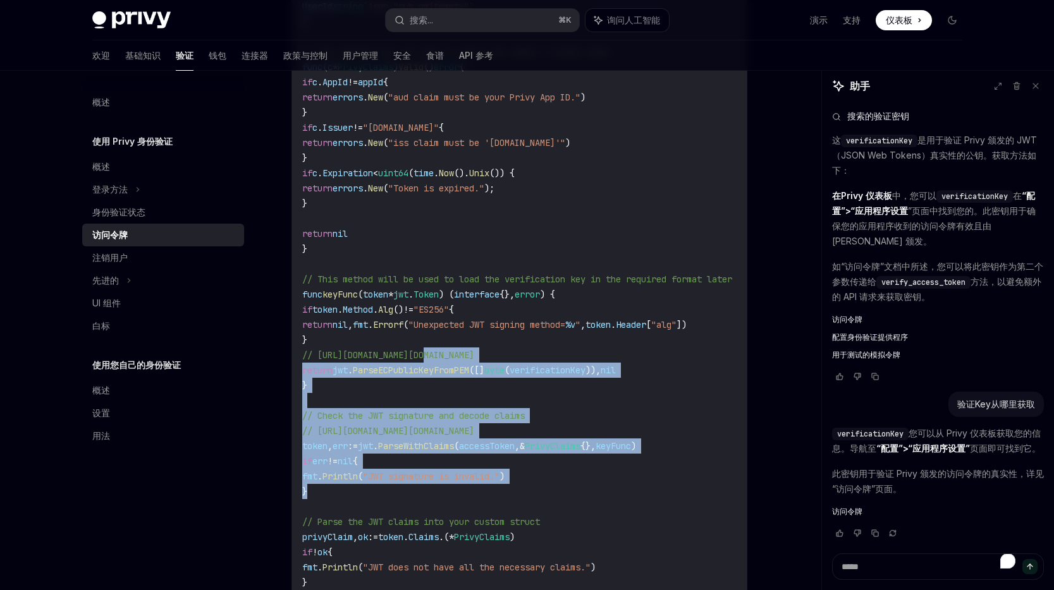
click at [518, 458] on code "accessToken := "insert-the-users-access-token" // Defining a Go type for Privy …" at bounding box center [532, 318] width 460 height 850
drag, startPoint x: 573, startPoint y: 474, endPoint x: 473, endPoint y: 340, distance: 166.8
click at [473, 340] on code "accessToken := "insert-the-users-access-token" // Defining a Go type for Privy …" at bounding box center [532, 318] width 460 height 850
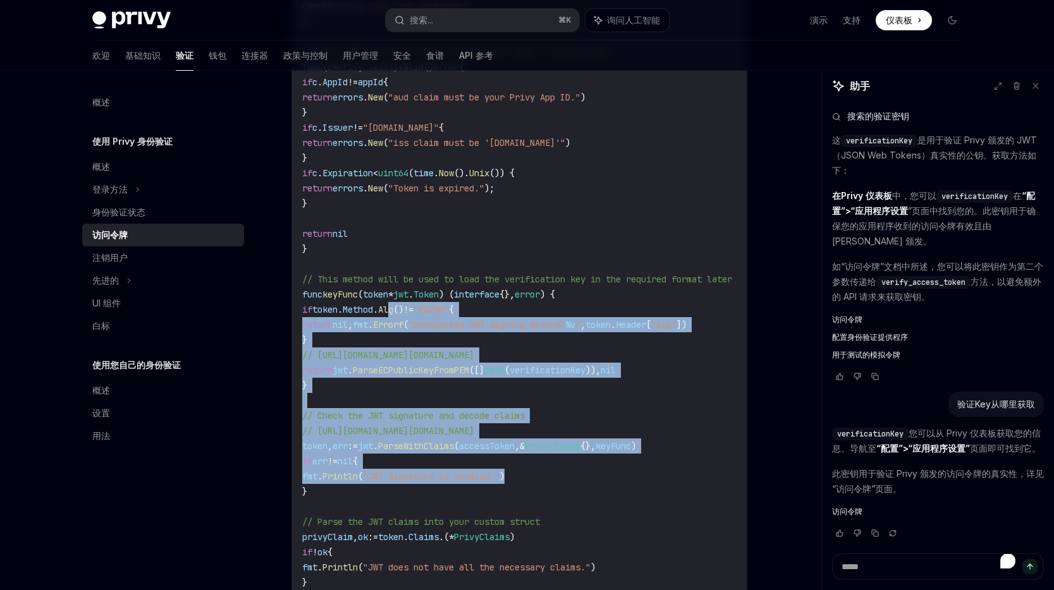
drag, startPoint x: 408, startPoint y: 315, endPoint x: 576, endPoint y: 471, distance: 229.0
click at [576, 471] on code "accessToken := "insert-the-users-access-token" // Defining a Go type for Privy …" at bounding box center [532, 318] width 460 height 850
drag, startPoint x: 603, startPoint y: 490, endPoint x: 461, endPoint y: 330, distance: 214.0
click at [461, 330] on code "accessToken := "insert-the-users-access-token" // Defining a Go type for Privy …" at bounding box center [532, 318] width 460 height 850
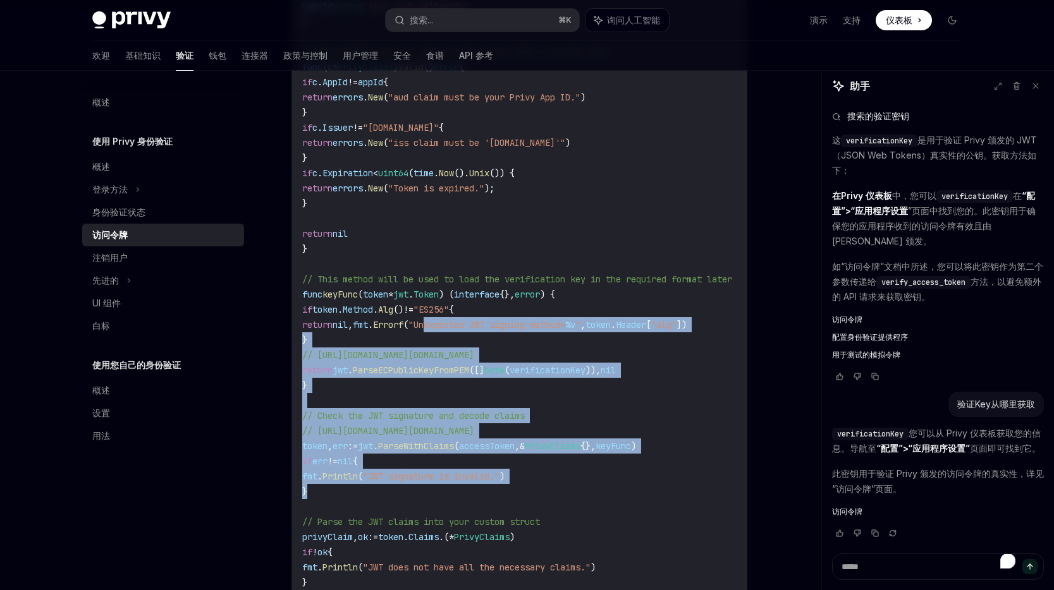
click at [461, 330] on code "accessToken := "insert-the-users-access-token" // Defining a Go type for Privy …" at bounding box center [532, 318] width 460 height 850
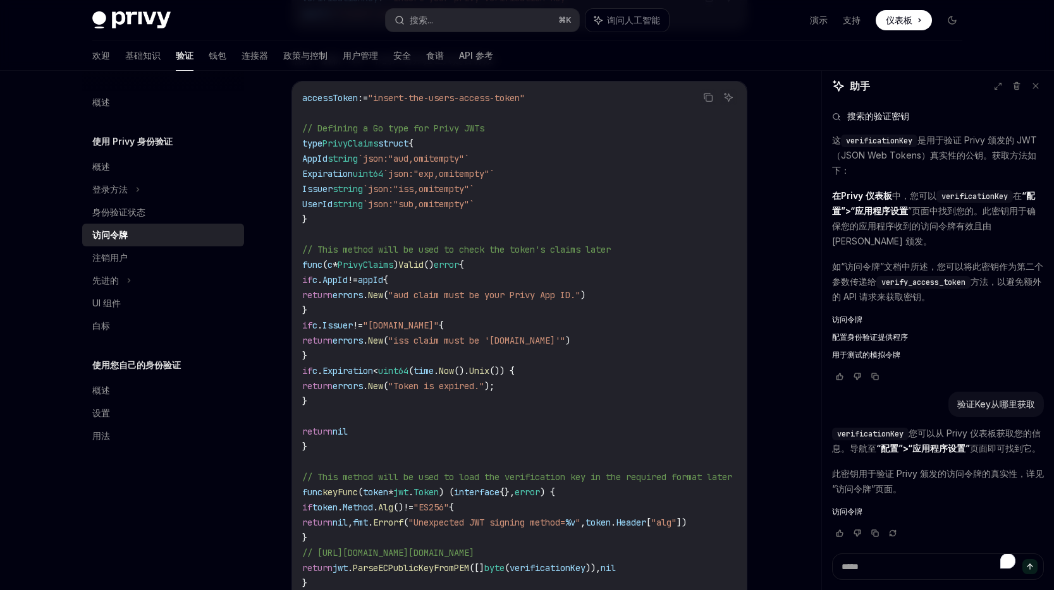
scroll to position [2465, 0]
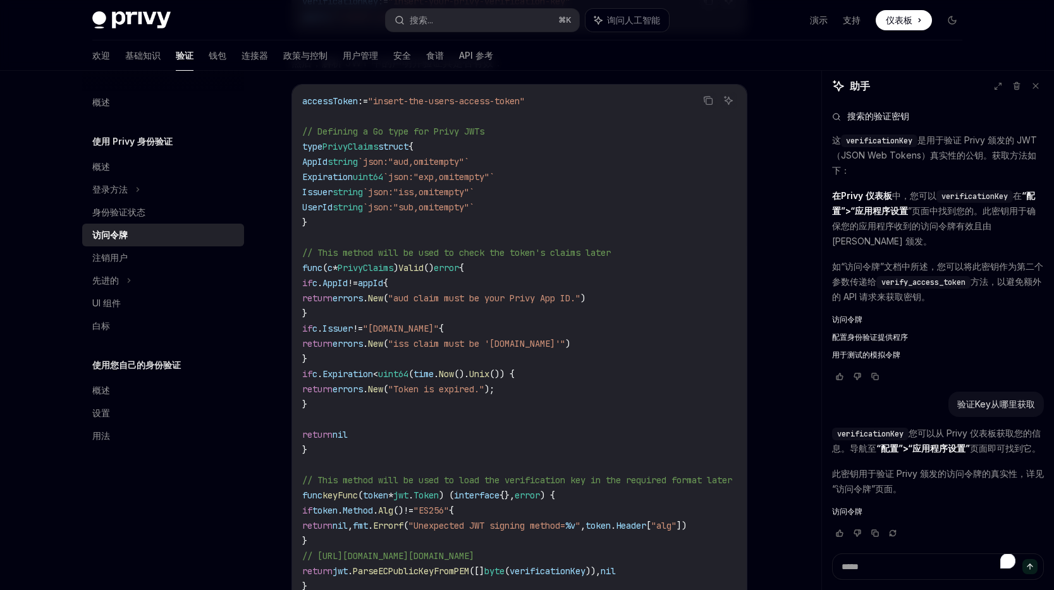
click at [327, 102] on span "accessToken" at bounding box center [330, 100] width 56 height 11
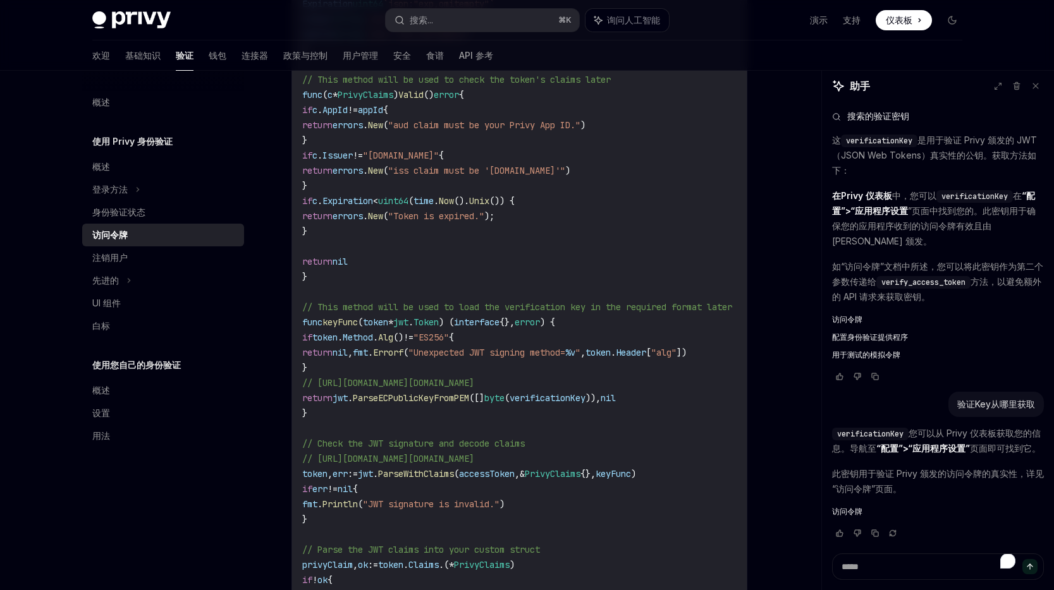
scroll to position [2666, 0]
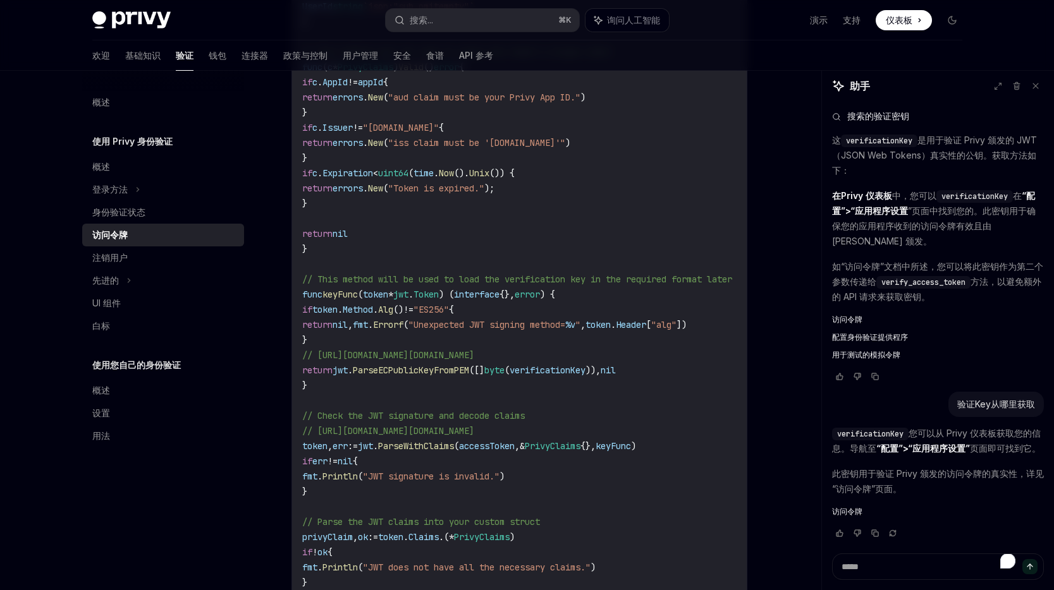
click at [565, 369] on span "verificationKey" at bounding box center [548, 370] width 76 height 11
click at [446, 391] on code "accessToken := "insert-the-users-access-token" // Defining a Go type for Privy …" at bounding box center [532, 318] width 460 height 850
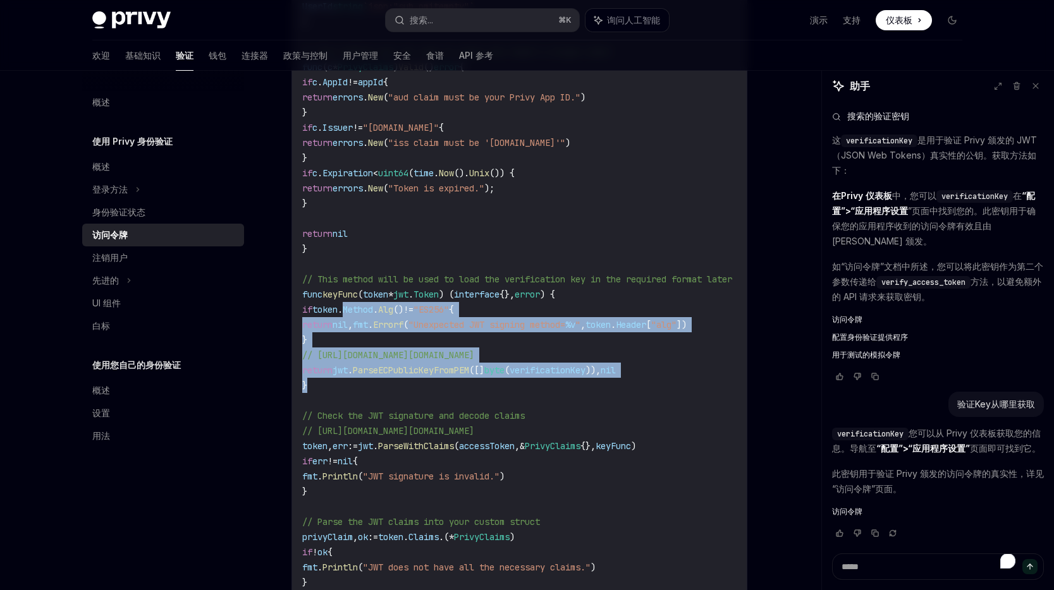
drag, startPoint x: 388, startPoint y: 386, endPoint x: 362, endPoint y: 303, distance: 87.4
click at [362, 303] on code "accessToken := "insert-the-users-access-token" // Defining a Go type for Privy …" at bounding box center [532, 318] width 460 height 850
click at [422, 384] on code "accessToken := "insert-the-users-access-token" // Defining a Go type for Privy …" at bounding box center [532, 318] width 460 height 850
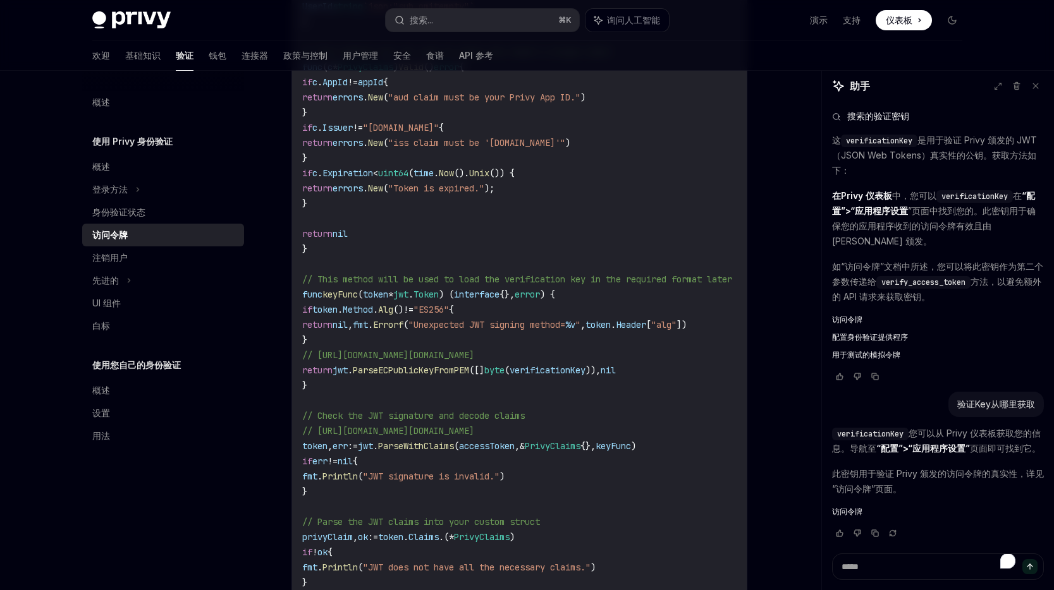
drag, startPoint x: 507, startPoint y: 305, endPoint x: 495, endPoint y: 336, distance: 33.8
click at [495, 336] on code "accessToken := "insert-the-users-access-token" // Defining a Go type for Privy …" at bounding box center [532, 318] width 460 height 850
click at [458, 353] on span "// [URL][DOMAIN_NAME][DOMAIN_NAME]" at bounding box center [388, 355] width 172 height 11
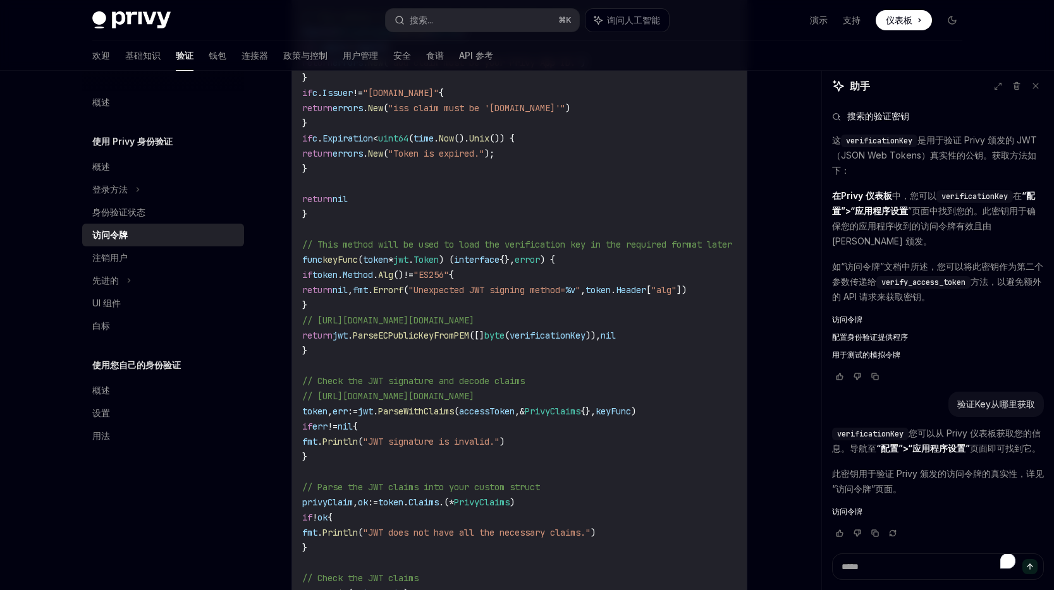
scroll to position [2720, 0]
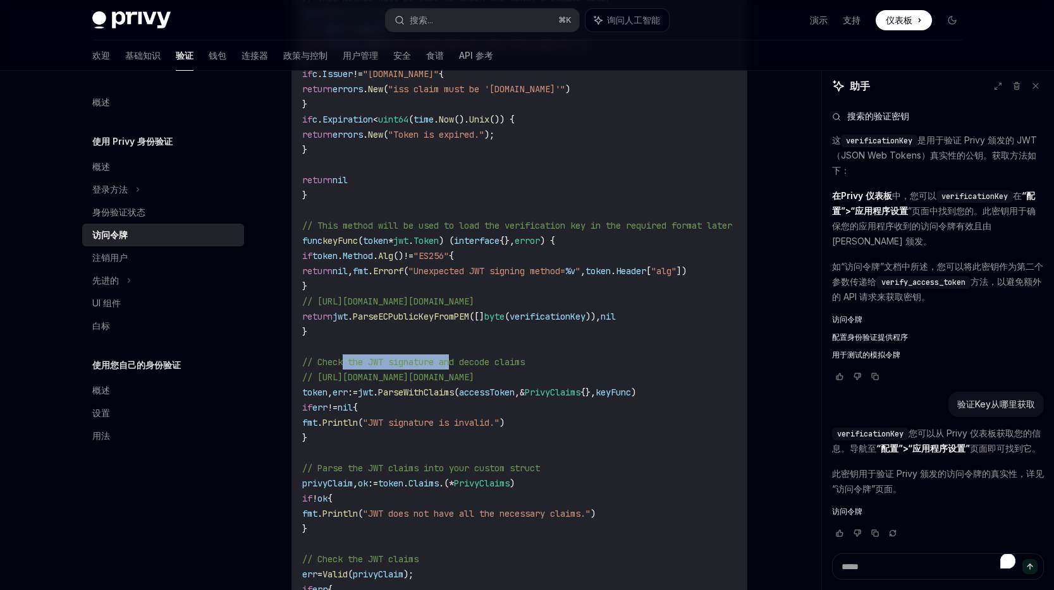
drag, startPoint x: 346, startPoint y: 362, endPoint x: 457, endPoint y: 362, distance: 110.6
click at [457, 362] on span "// Check the JWT signature and decode claims" at bounding box center [413, 362] width 223 height 11
click at [631, 391] on span "keyFunc" at bounding box center [612, 392] width 35 height 11
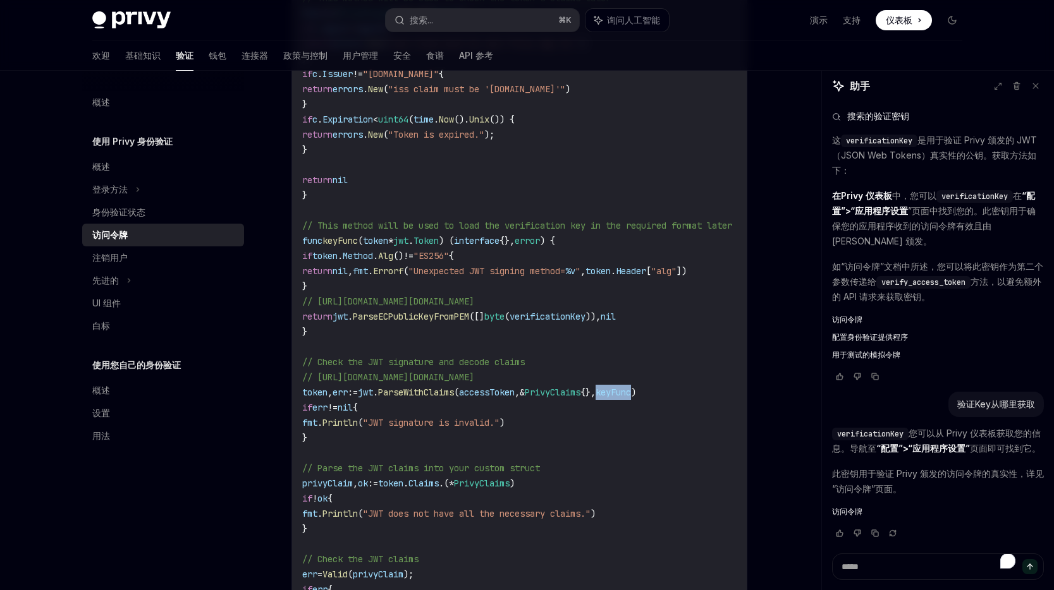
click at [503, 345] on code "accessToken := "insert-the-users-access-token" // Defining a Go type for Privy …" at bounding box center [532, 264] width 460 height 850
click at [310, 389] on span "token" at bounding box center [314, 392] width 25 height 11
click at [427, 429] on code "accessToken := "insert-the-users-access-token" // Defining a Go type for Privy …" at bounding box center [532, 264] width 460 height 850
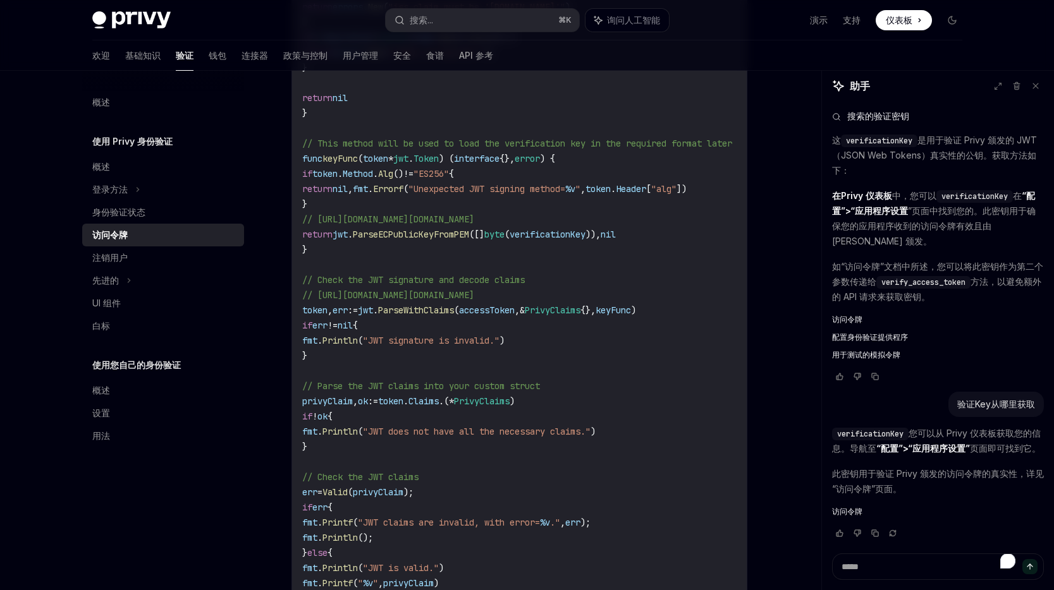
scroll to position [2796, 0]
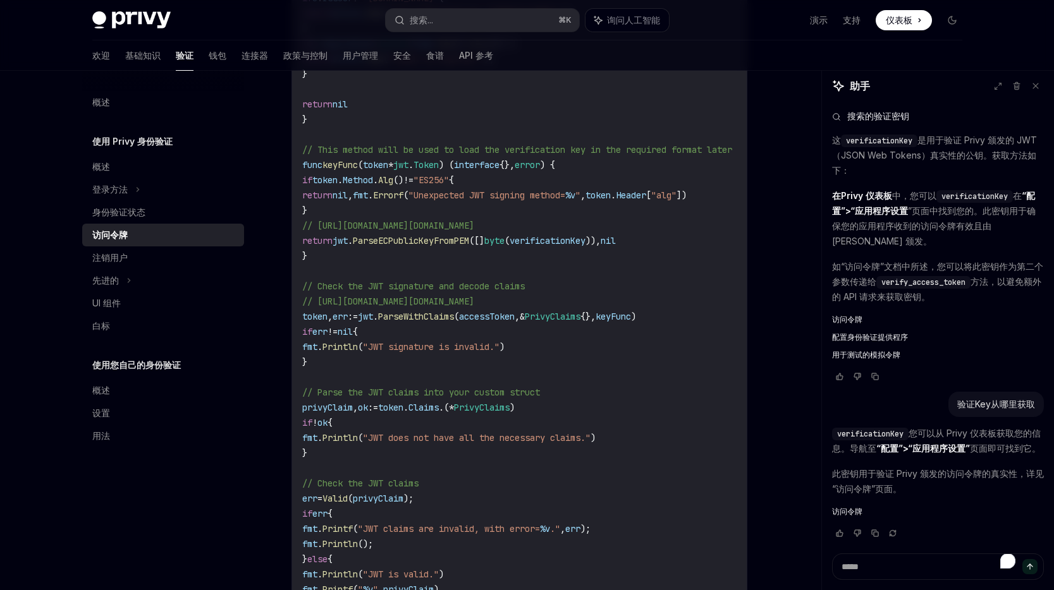
click at [508, 315] on span "accessToken" at bounding box center [487, 316] width 56 height 11
click at [432, 313] on span "ParseWithClaims" at bounding box center [416, 316] width 76 height 11
click at [310, 317] on span "token" at bounding box center [314, 316] width 25 height 11
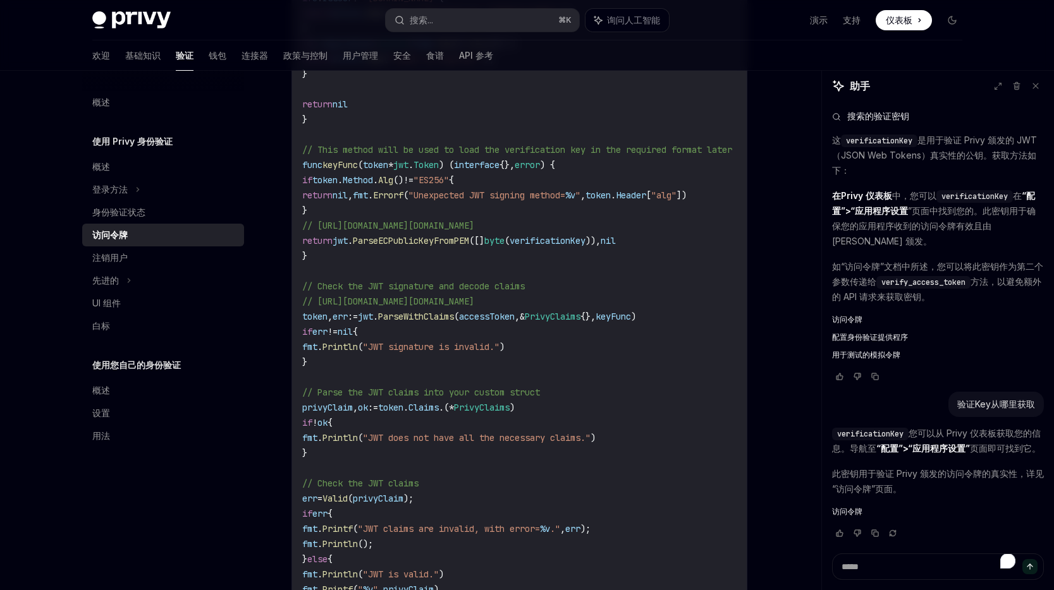
click at [310, 317] on span "token" at bounding box center [314, 316] width 25 height 11
click at [447, 314] on span "ParseWithClaims" at bounding box center [416, 316] width 76 height 11
click at [448, 241] on span "ParseECPublicKeyFromPEM" at bounding box center [411, 240] width 116 height 11
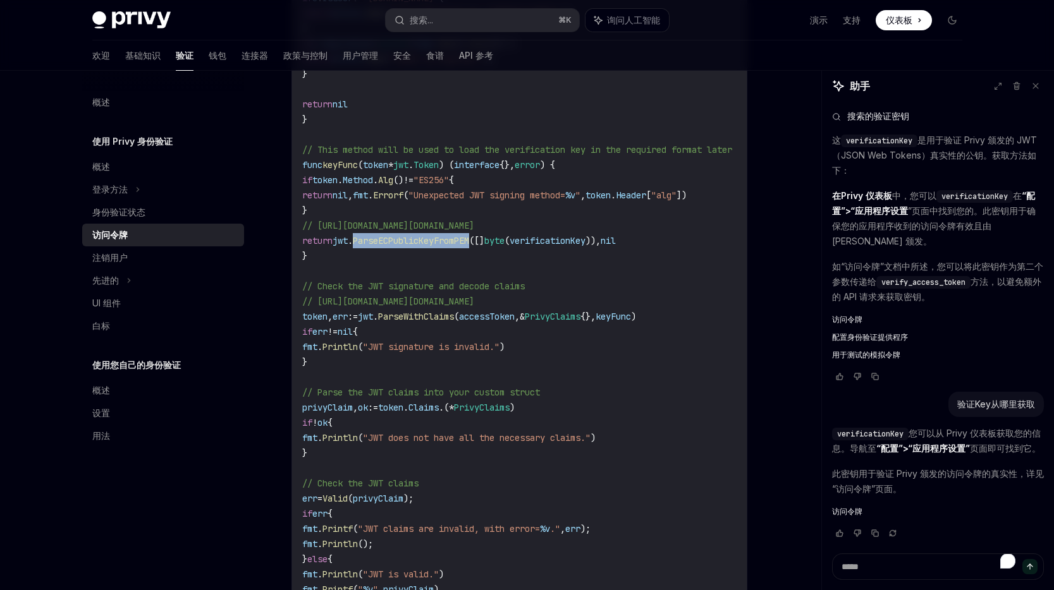
click at [537, 275] on code "accessToken := "insert-the-users-access-token" // Defining a Go type for Privy …" at bounding box center [532, 188] width 460 height 850
click at [445, 271] on code "accessToken := "insert-the-users-access-token" // Defining a Go type for Privy …" at bounding box center [532, 188] width 460 height 850
click at [418, 312] on span "ParseWithClaims" at bounding box center [416, 316] width 76 height 11
drag, startPoint x: 660, startPoint y: 300, endPoint x: 379, endPoint y: 305, distance: 280.7
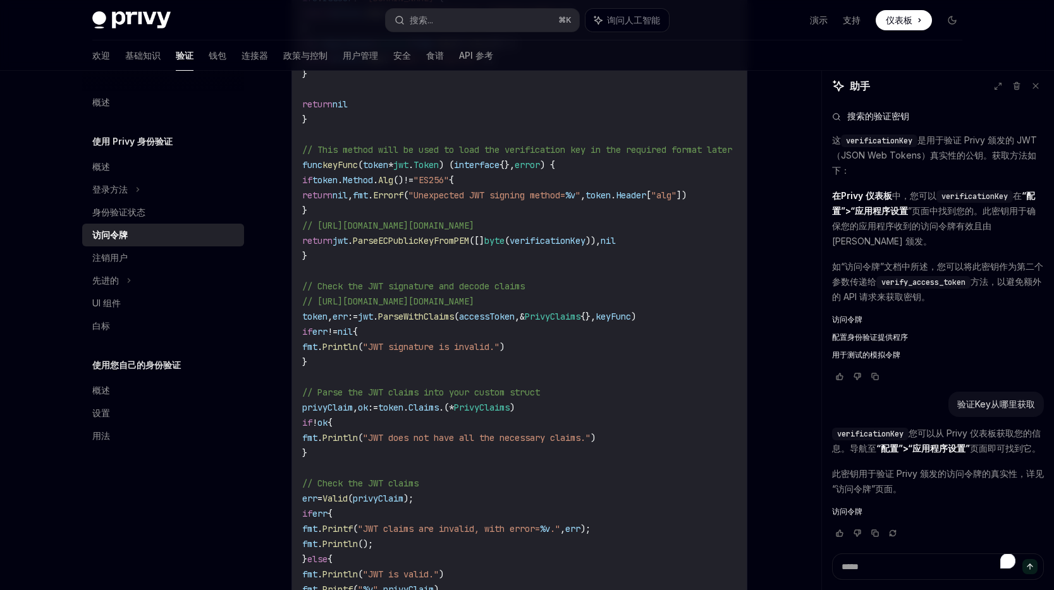
click at [379, 305] on code "accessToken := "insert-the-users-access-token" // Defining a Go type for Privy …" at bounding box center [532, 188] width 460 height 850
click at [443, 301] on span "// [URL][DOMAIN_NAME][DOMAIN_NAME]" at bounding box center [388, 301] width 172 height 11
click at [439, 240] on span "ParseECPublicKeyFromPEM" at bounding box center [411, 240] width 116 height 11
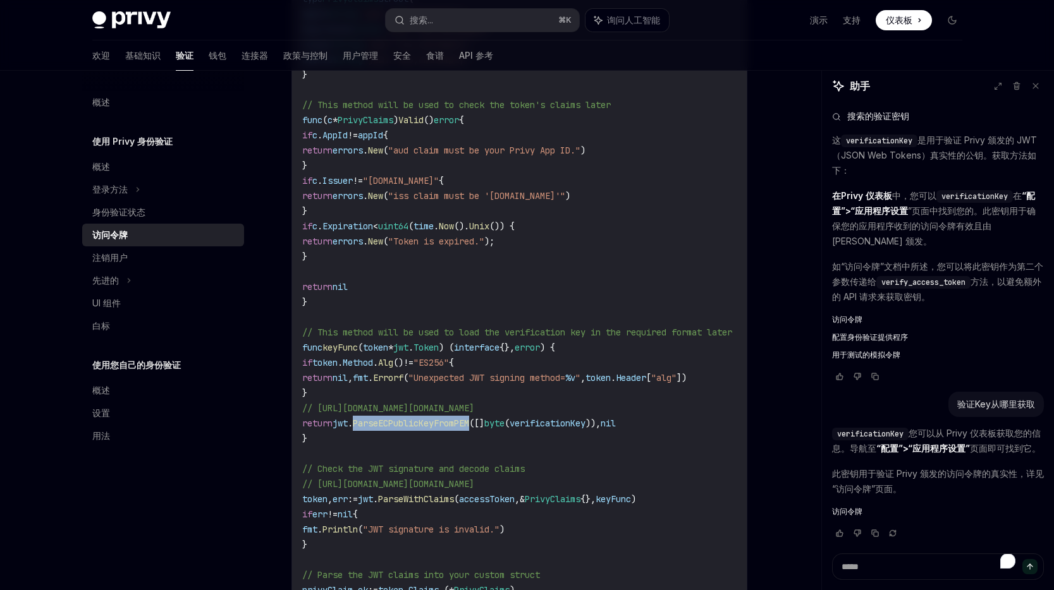
scroll to position [2612, 0]
click at [584, 432] on code "accessToken := "insert-the-users-access-token" // Defining a Go type for Privy …" at bounding box center [532, 372] width 460 height 850
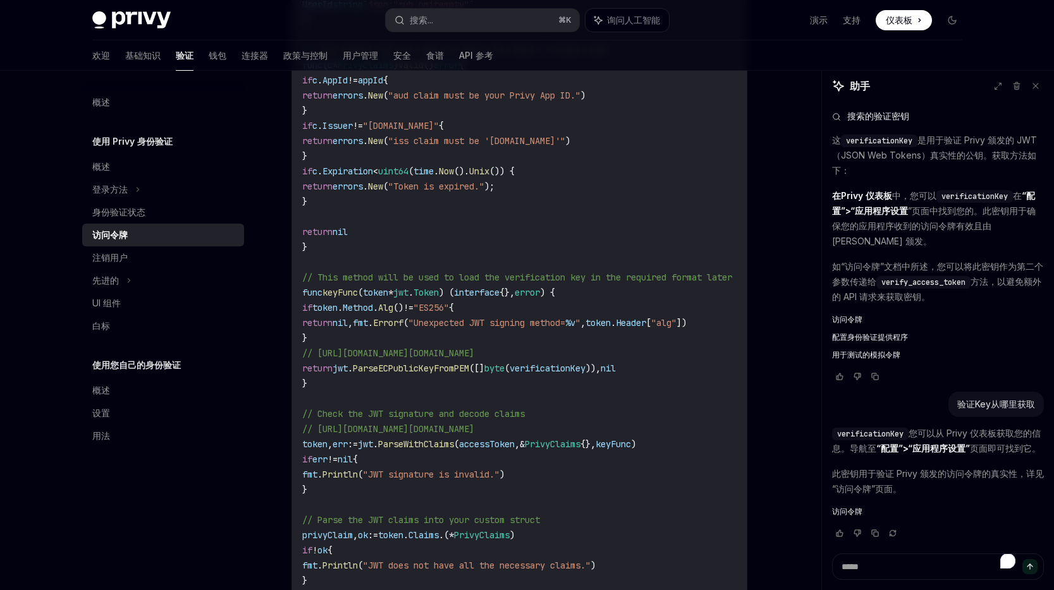
scroll to position [2669, 0]
click at [346, 291] on span "keyFunc" at bounding box center [339, 291] width 35 height 11
copy span "keyFunc"
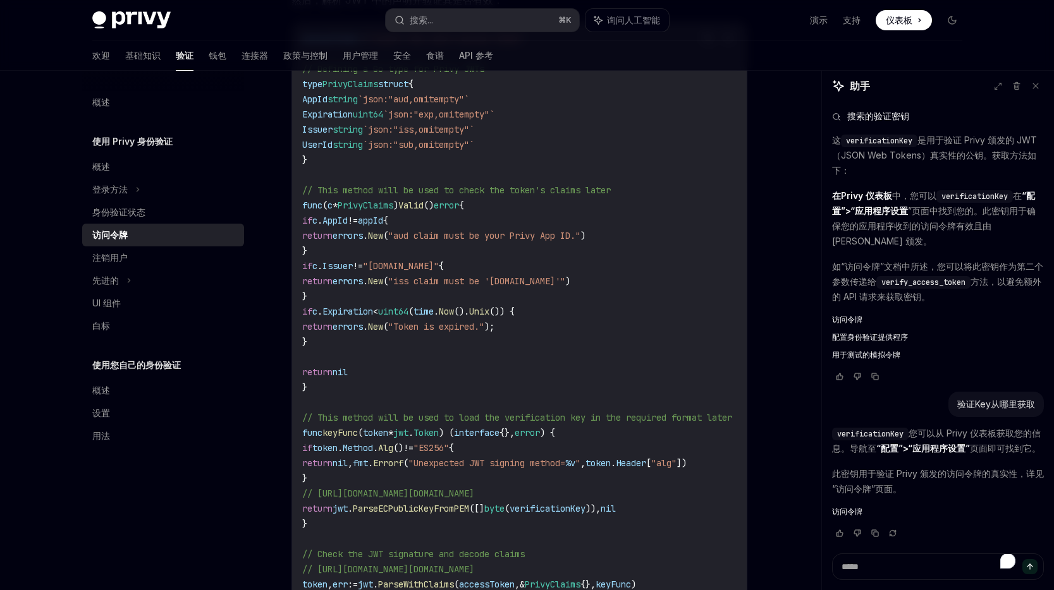
scroll to position [2527, 0]
click at [638, 62] on div "欢迎 基础知识 验证 钱包 连接器 政策与控制 用户管理 安全 食谱 API 参考" at bounding box center [527, 55] width 931 height 30
click at [459, 58] on font "API 参考" at bounding box center [476, 55] width 34 height 11
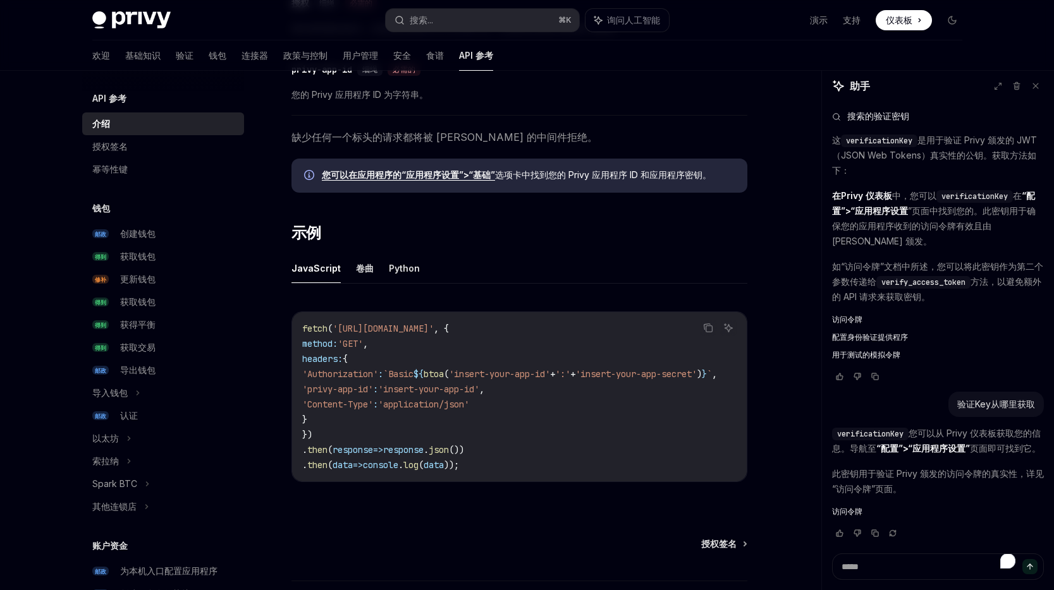
scroll to position [609, 0]
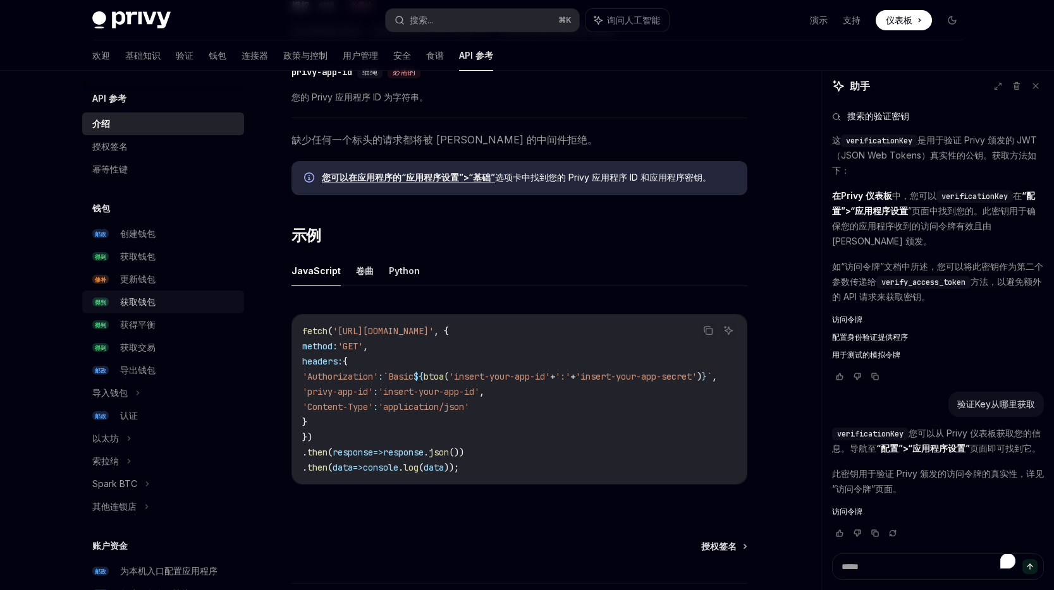
click at [147, 299] on font "获取钱包" at bounding box center [137, 301] width 35 height 11
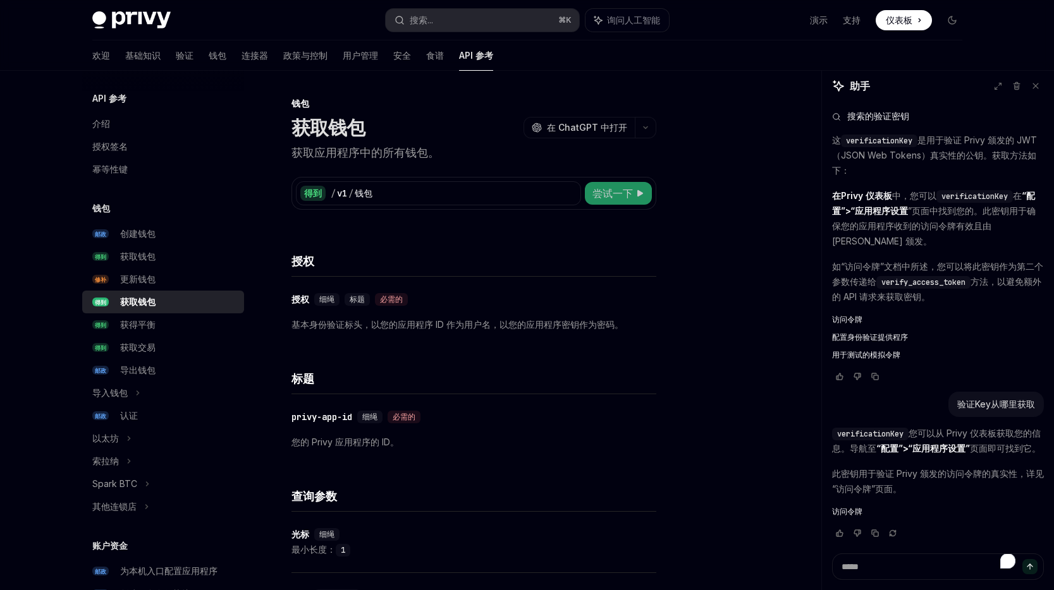
click at [611, 188] on font "尝试一下" at bounding box center [612, 193] width 40 height 13
type textarea "*"
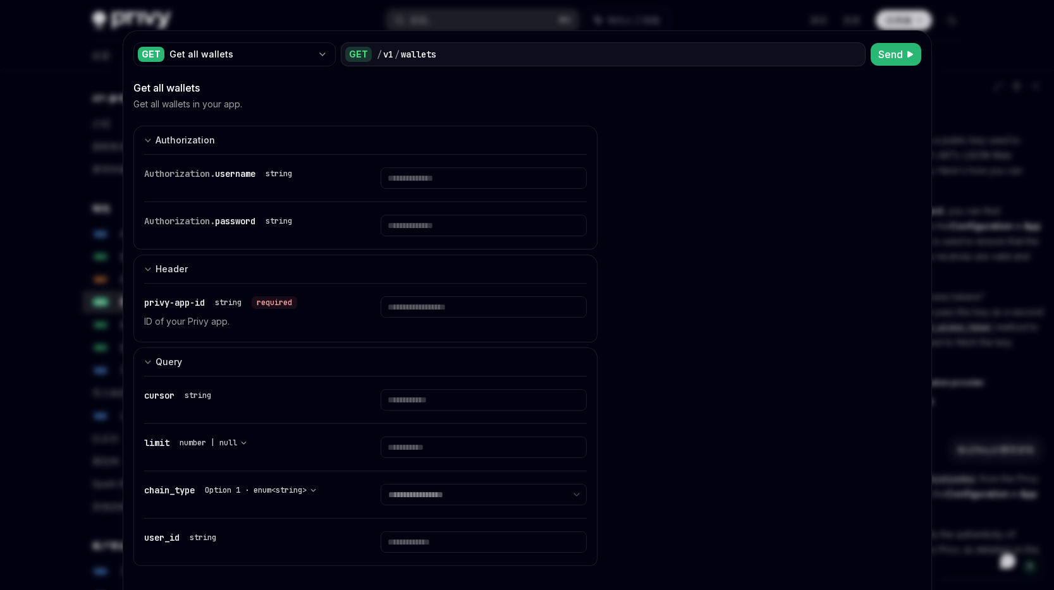
scroll to position [413, 0]
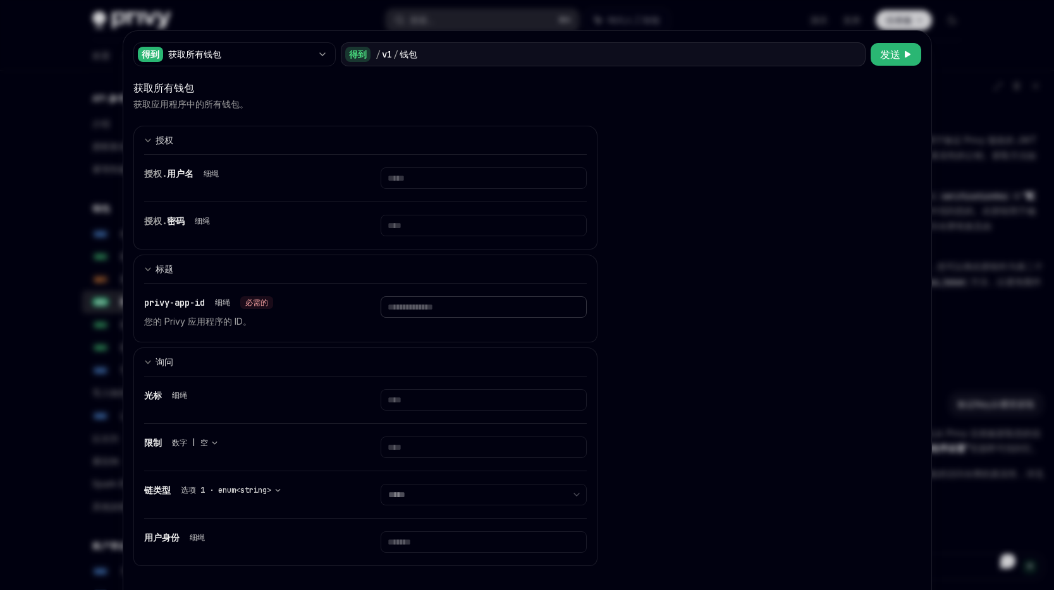
click at [430, 189] on input "text" at bounding box center [484, 178] width 206 height 21
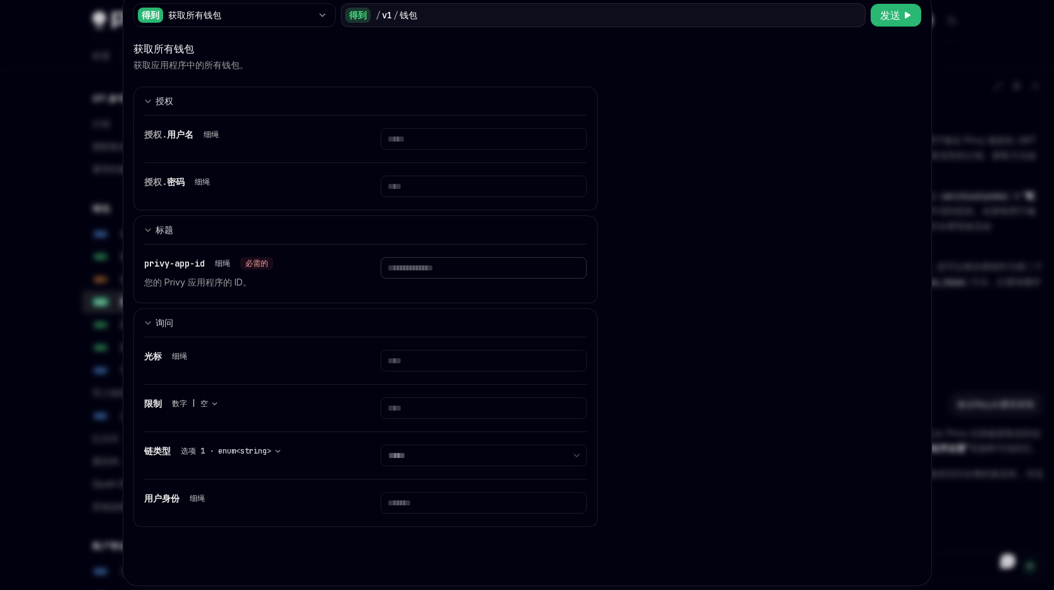
scroll to position [0, 0]
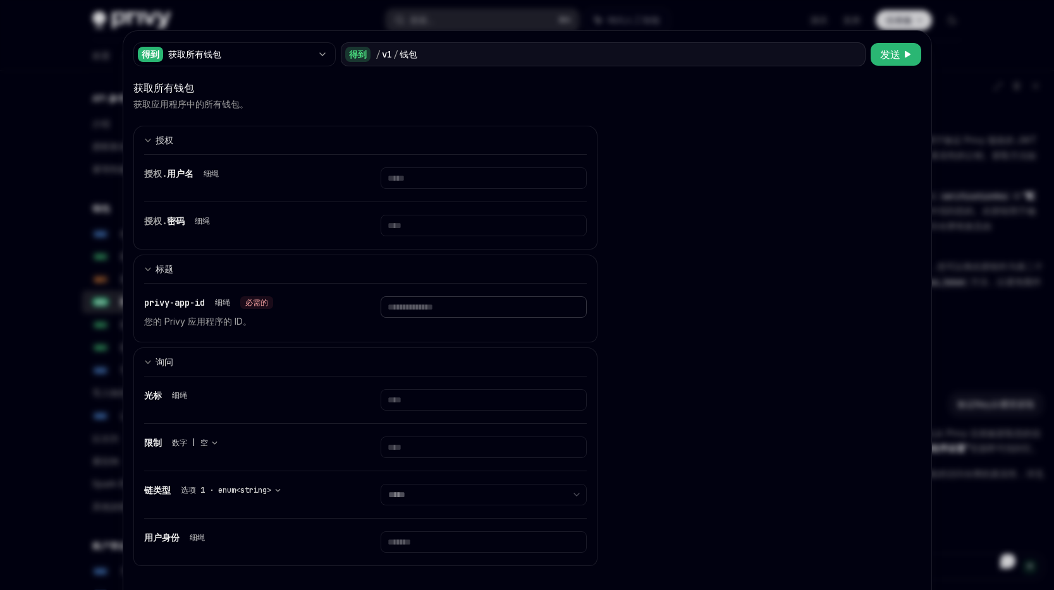
click at [444, 189] on input "text" at bounding box center [484, 178] width 206 height 21
paste input "**********"
type input "**********"
click at [881, 54] on font "发送" at bounding box center [890, 54] width 20 height 13
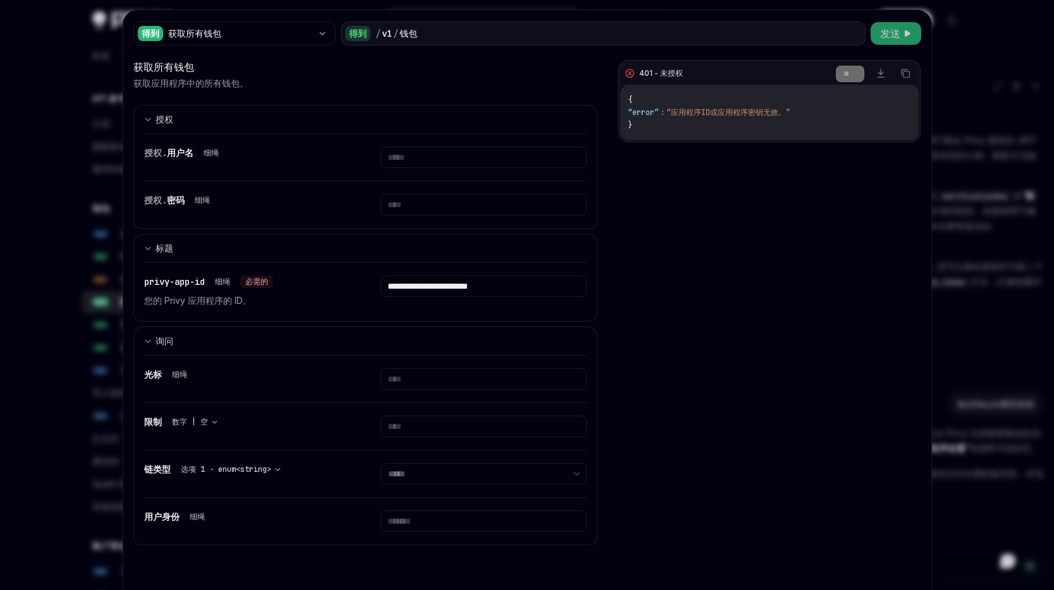
scroll to position [28, 0]
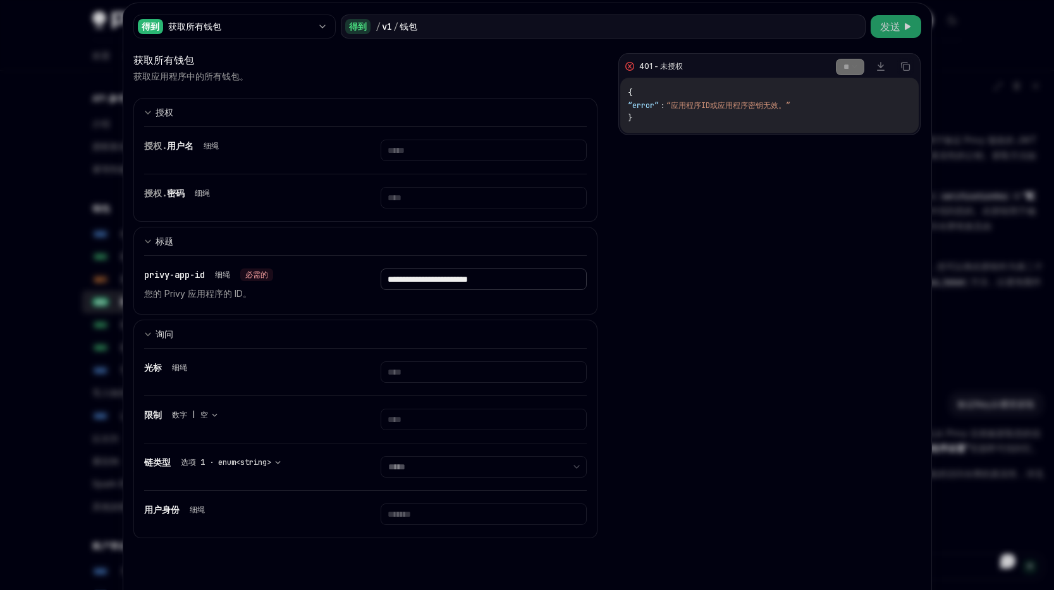
click at [412, 161] on input "**********" at bounding box center [484, 150] width 206 height 21
drag, startPoint x: 412, startPoint y: 281, endPoint x: 358, endPoint y: 281, distance: 53.7
click at [358, 281] on div "**********" at bounding box center [365, 285] width 443 height 58
click at [427, 161] on input "**********" at bounding box center [484, 150] width 206 height 21
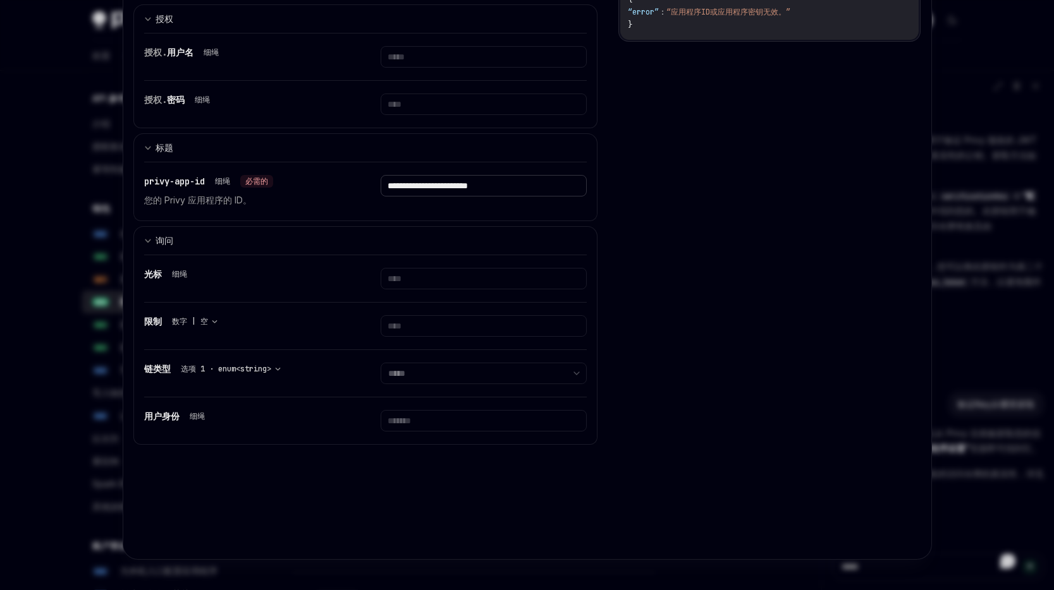
scroll to position [0, 0]
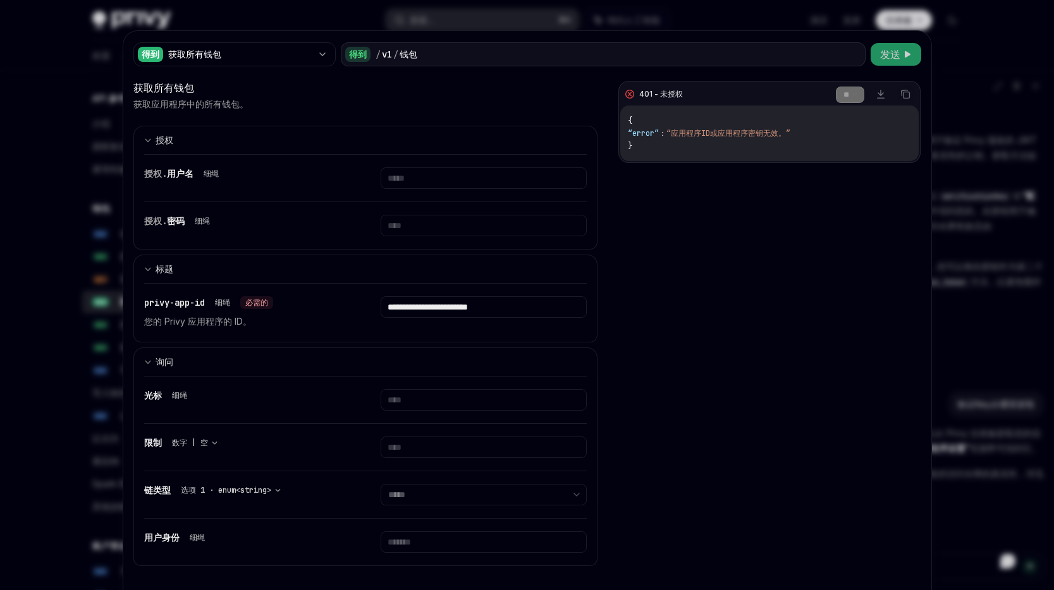
click at [965, 85] on div at bounding box center [527, 295] width 1054 height 590
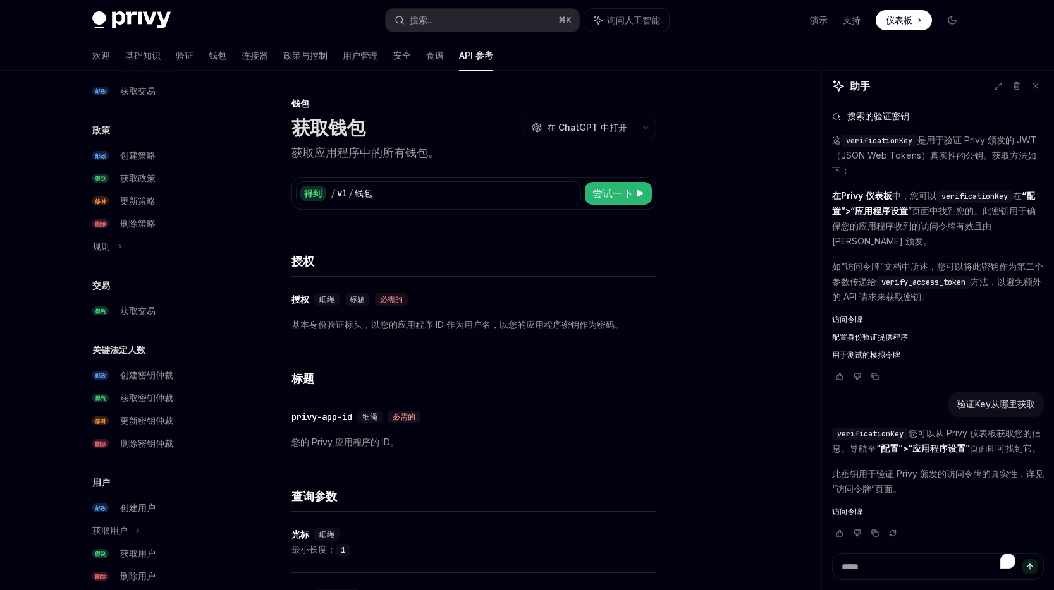
scroll to position [685, 0]
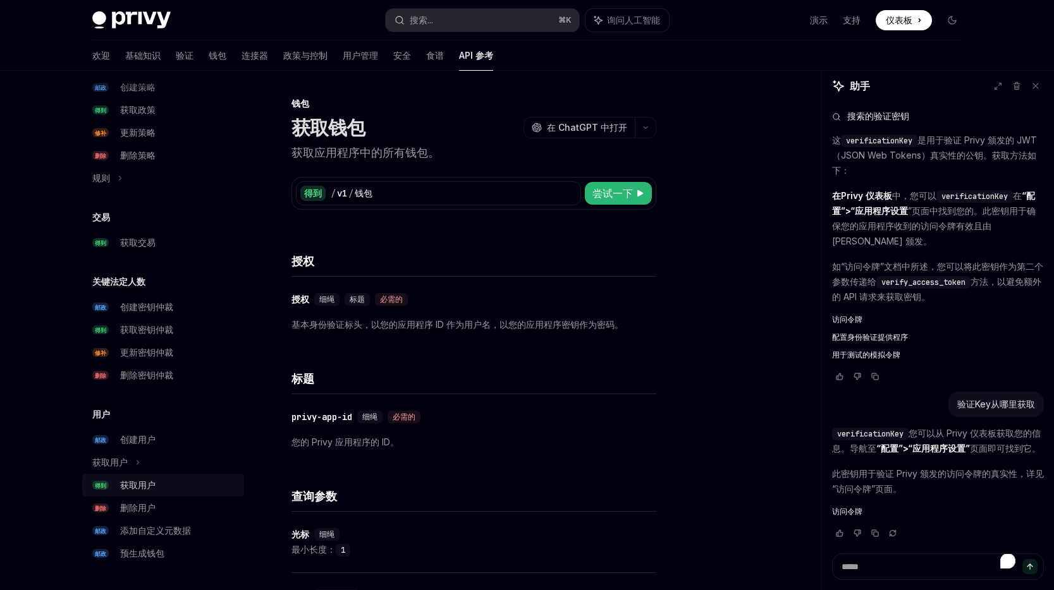
click at [156, 487] on div "获取用户" at bounding box center [178, 485] width 116 height 15
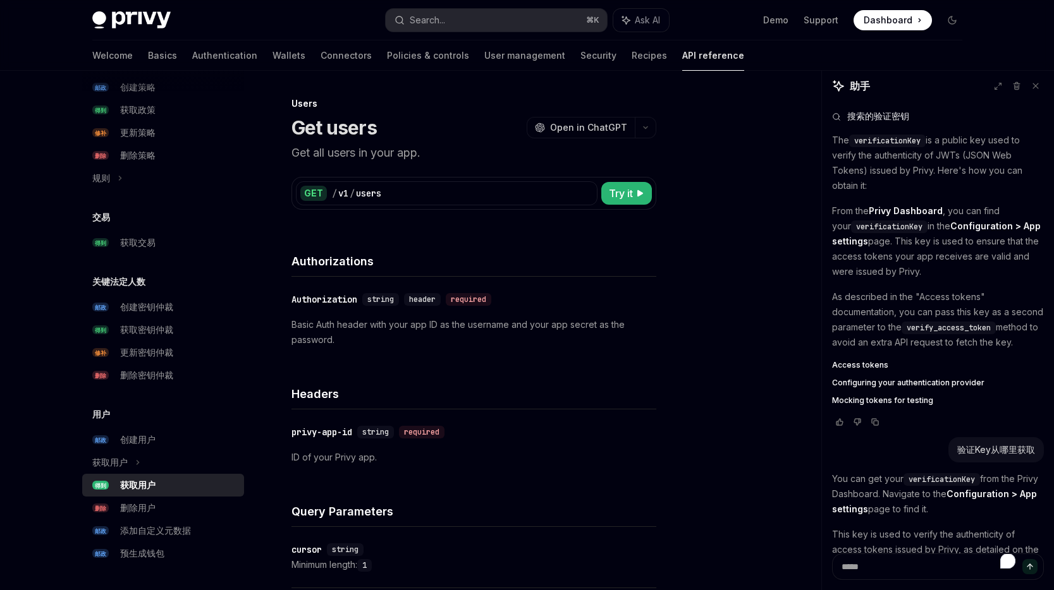
scroll to position [413, 0]
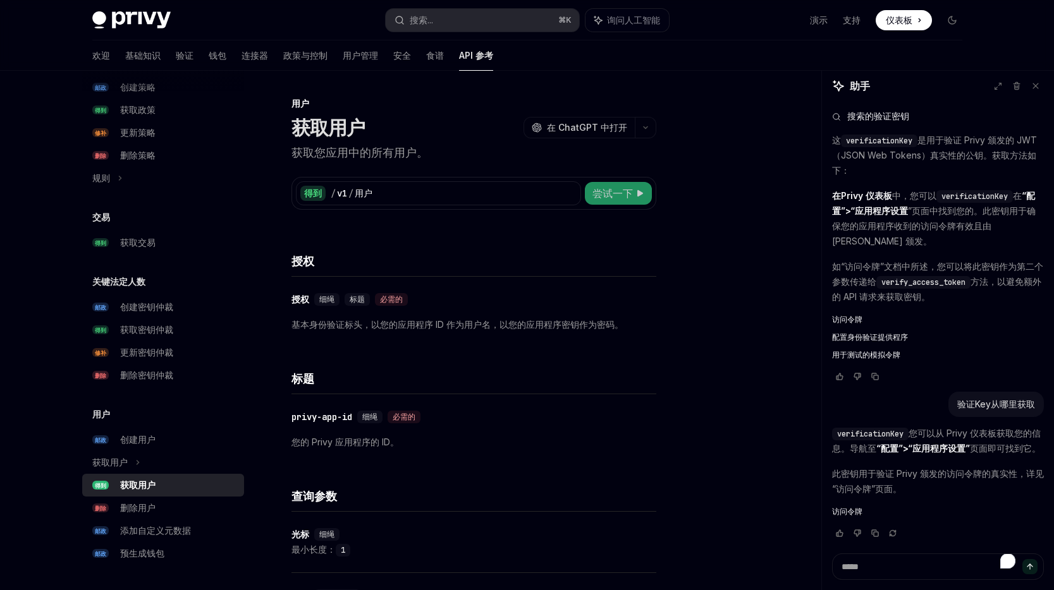
click at [633, 192] on button "尝试一下" at bounding box center [618, 193] width 67 height 23
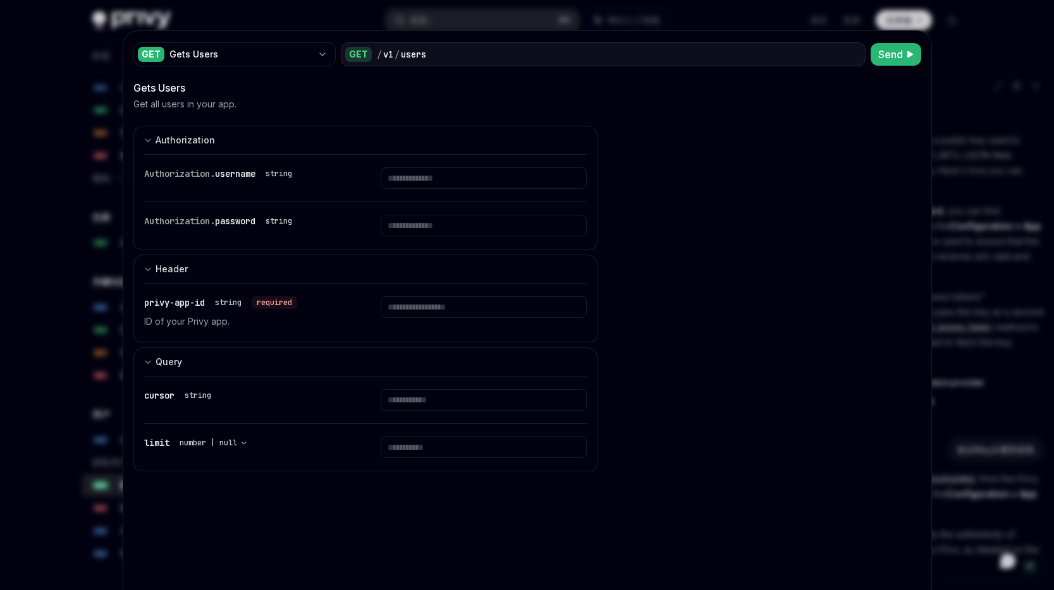
scroll to position [413, 0]
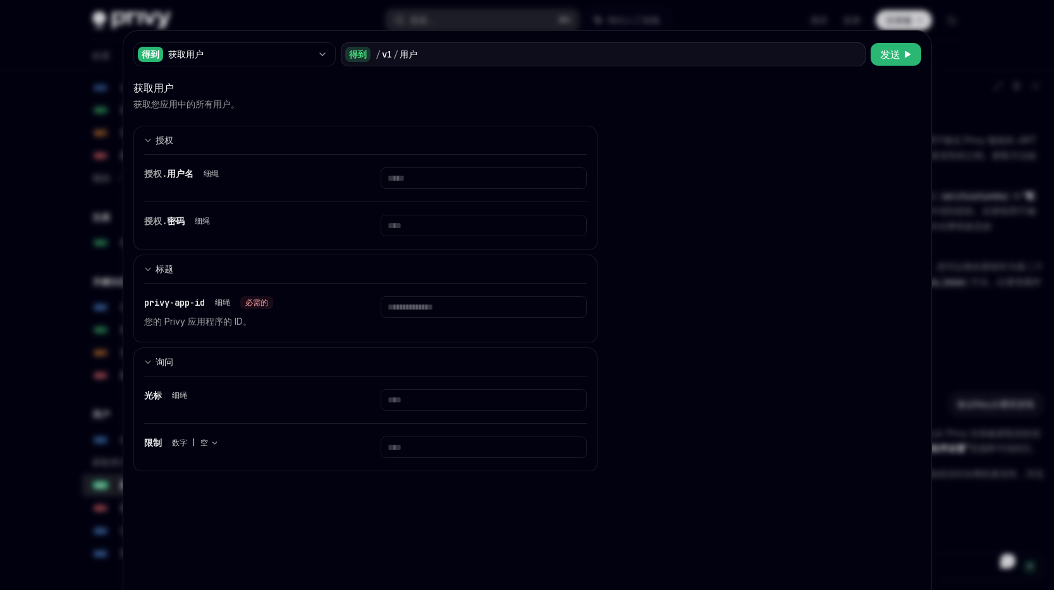
click at [969, 83] on div at bounding box center [527, 295] width 1054 height 590
type textarea "*"
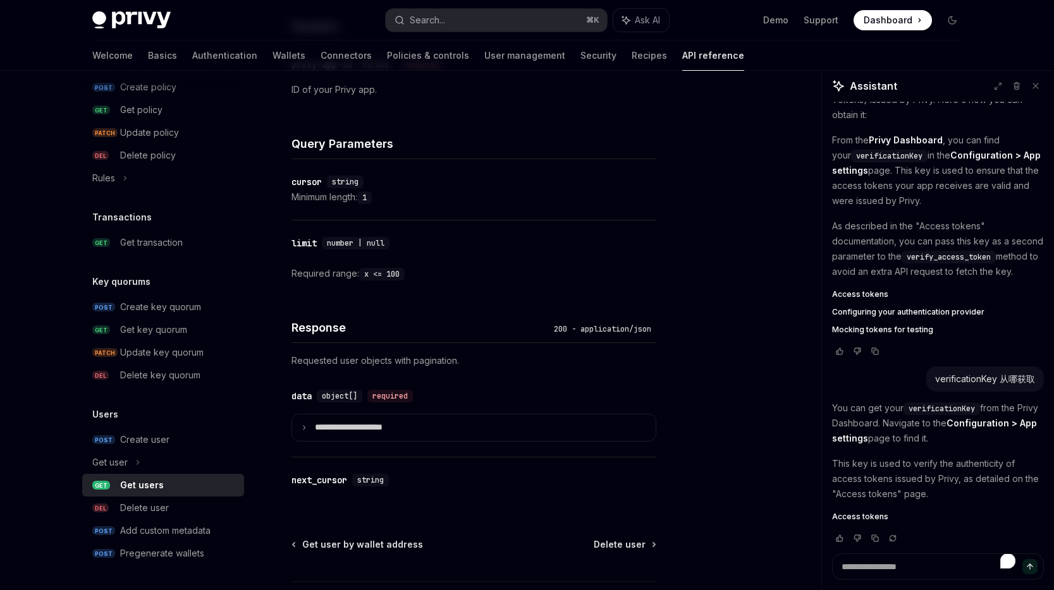
scroll to position [546, 0]
click at [881, 571] on textarea "To enrich screen reader interactions, please activate Accessibility in Grammarl…" at bounding box center [938, 567] width 212 height 27
type textarea "*"
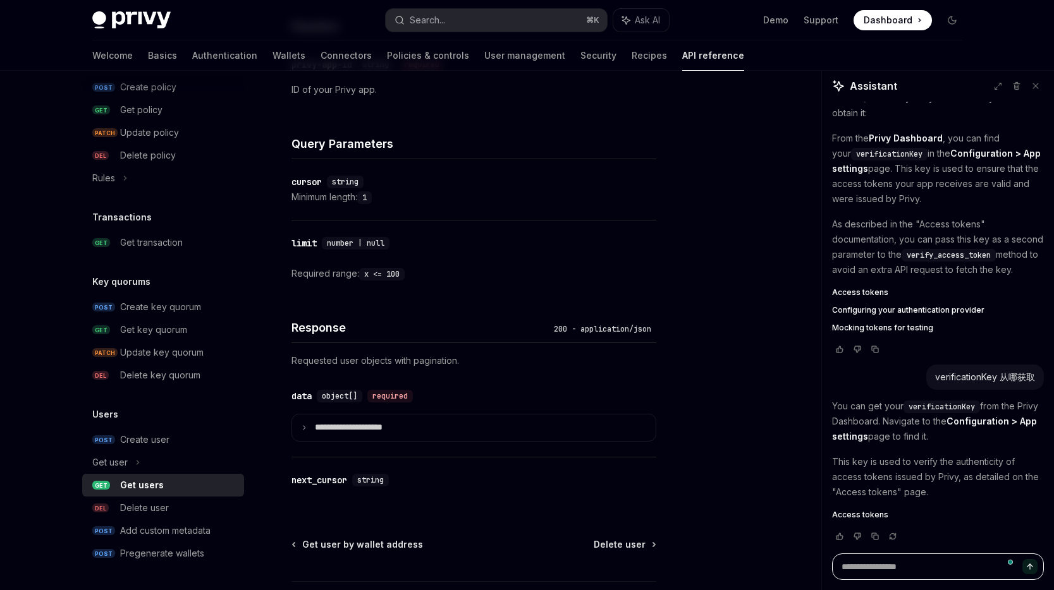
type textarea "*"
type textarea "**"
type textarea "*"
type textarea "****"
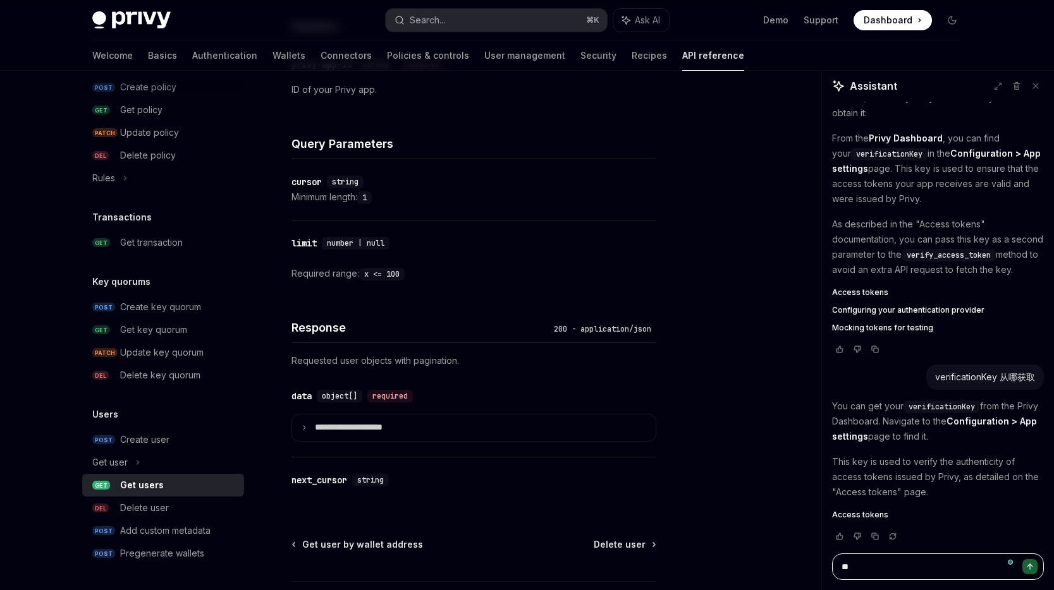
type textarea "*"
type textarea "******"
type textarea "*"
type textarea "*******"
type textarea "*"
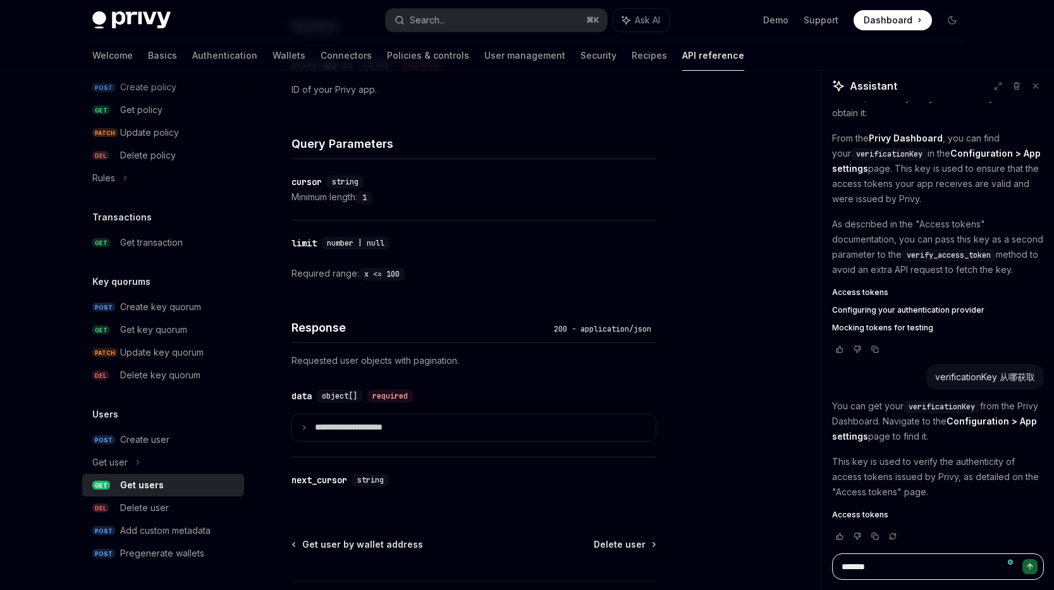
type textarea "********"
type textarea "*"
type textarea "*********"
type textarea "*"
type textarea "***"
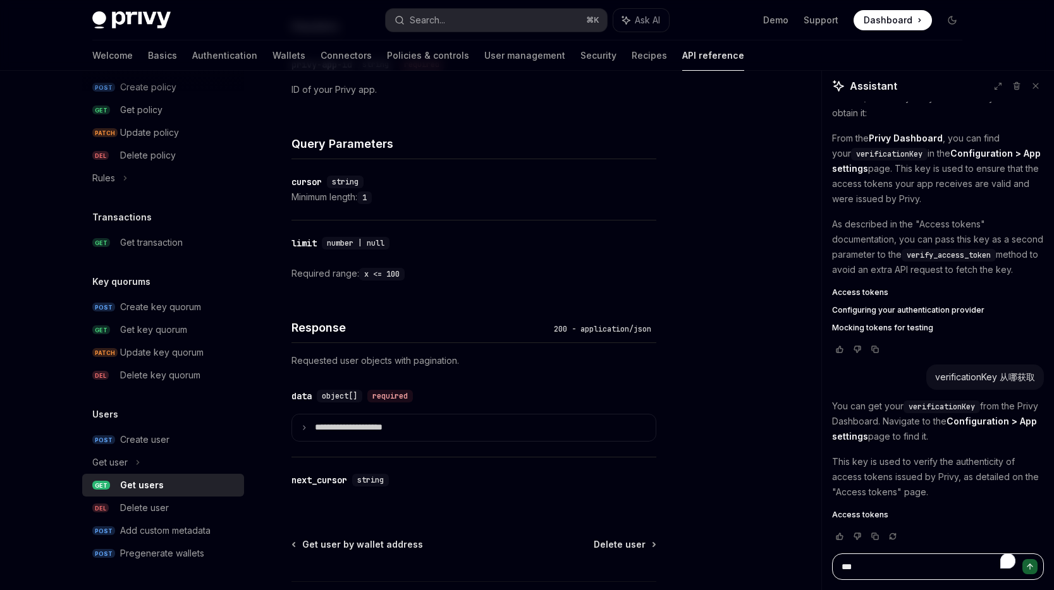
type textarea "*"
type textarea "****"
type textarea "*"
type textarea "*****"
type textarea "*"
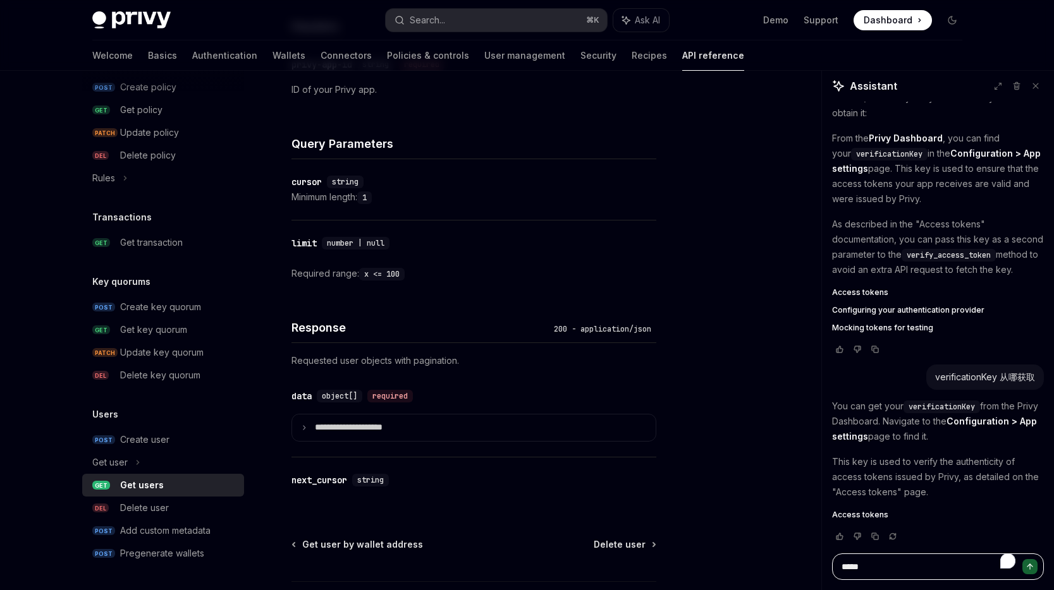
type textarea "******"
type textarea "*"
type textarea "********"
type textarea "*"
type textarea "*********"
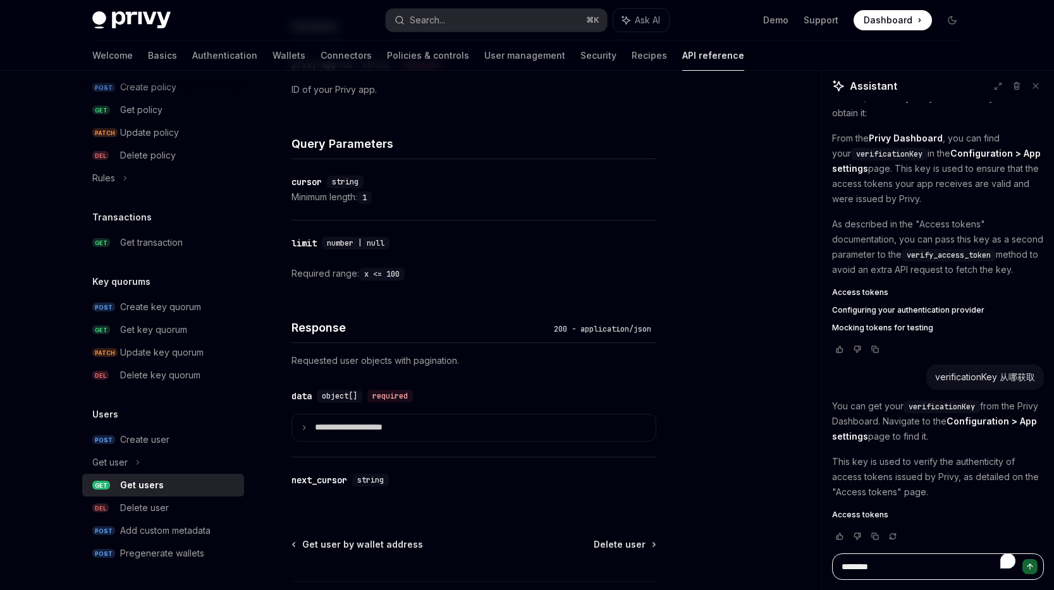
type textarea "*"
type textarea "*****"
type textarea "*"
type textarea "******"
type textarea "*"
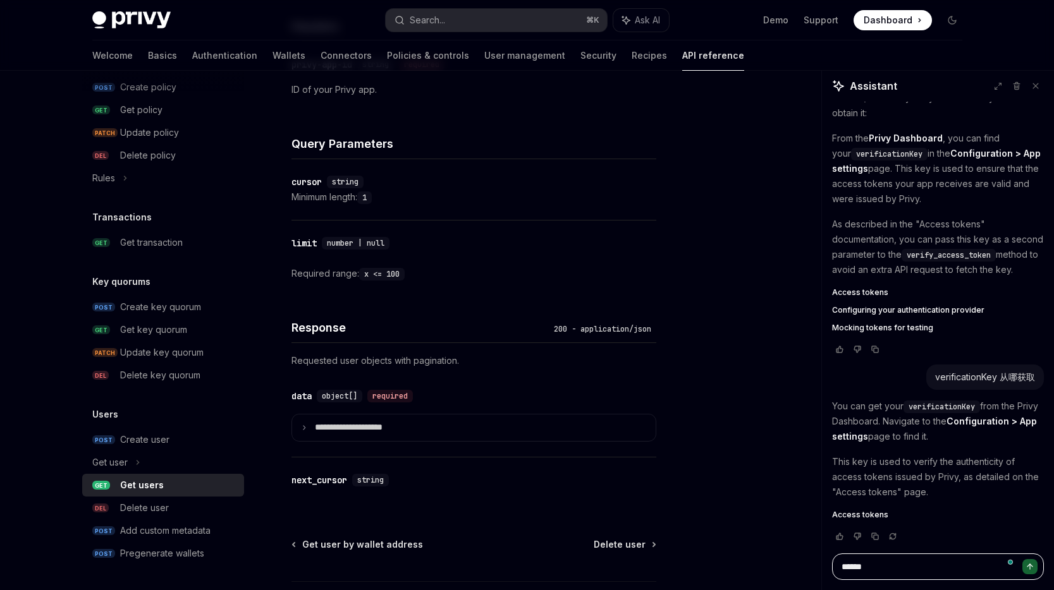
type textarea "*******"
type textarea "*"
type textarea "********"
type textarea "*"
type textarea "*********"
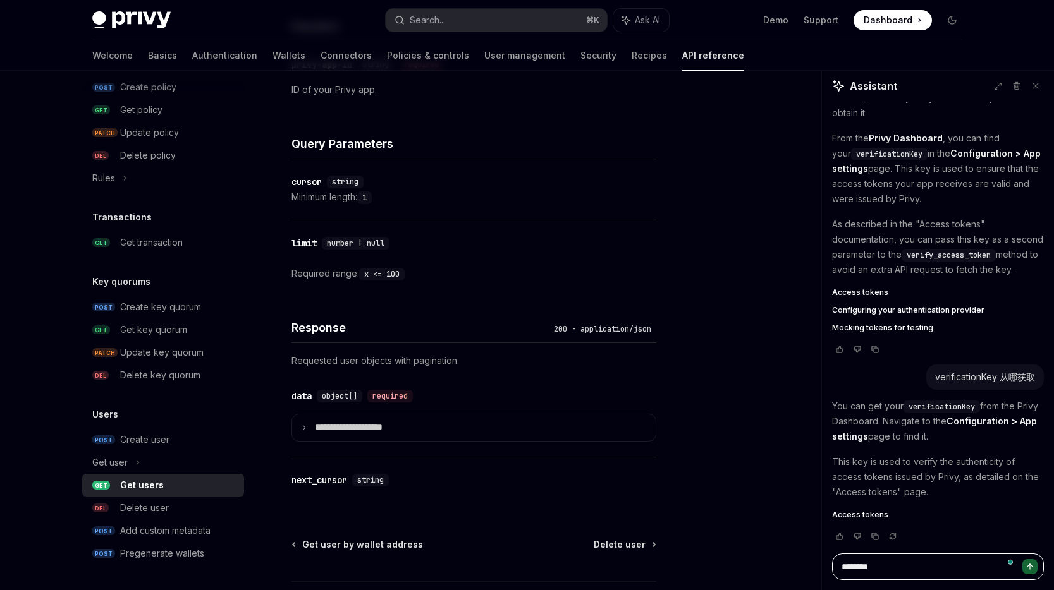
type textarea "*"
type textarea "**********"
type textarea "*"
type textarea "**********"
type textarea "*"
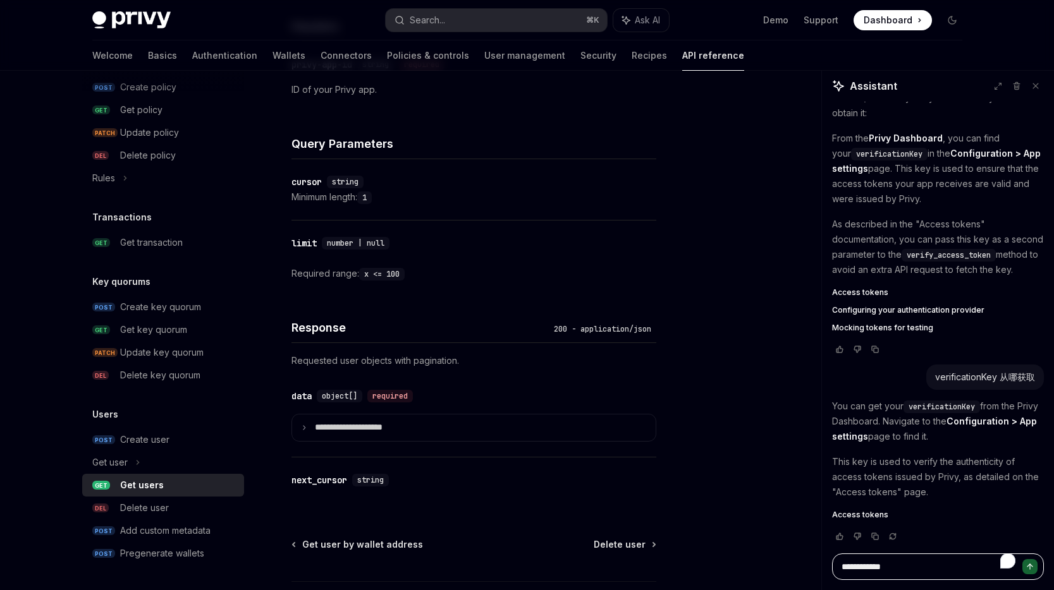
type textarea "*******"
type textarea "*"
type textarea "********"
type textarea "*"
type textarea "*********"
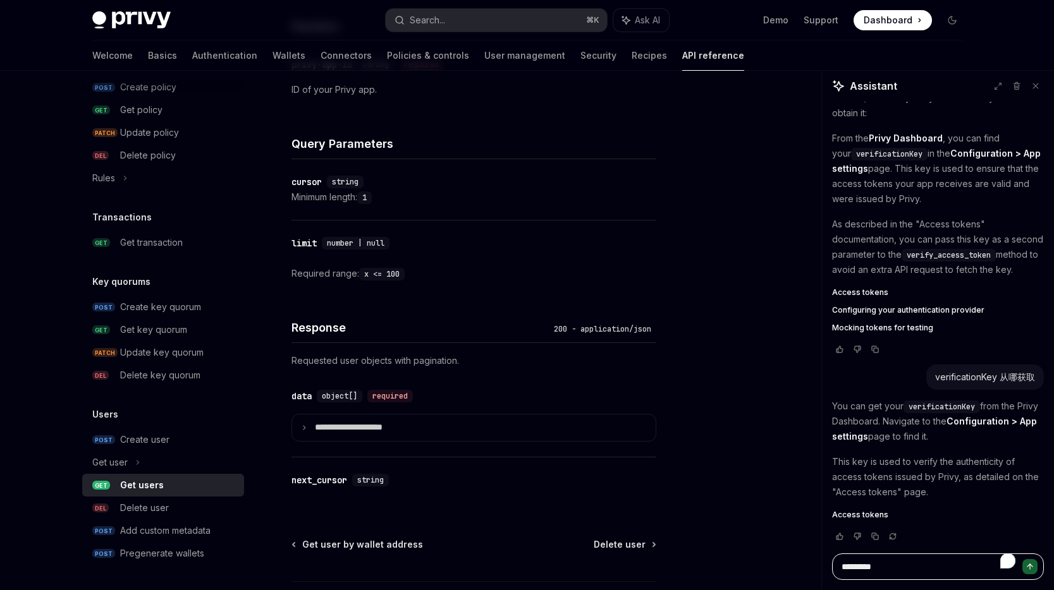
type textarea "*"
type textarea "**********"
type textarea "*"
type textarea "***"
type textarea "*"
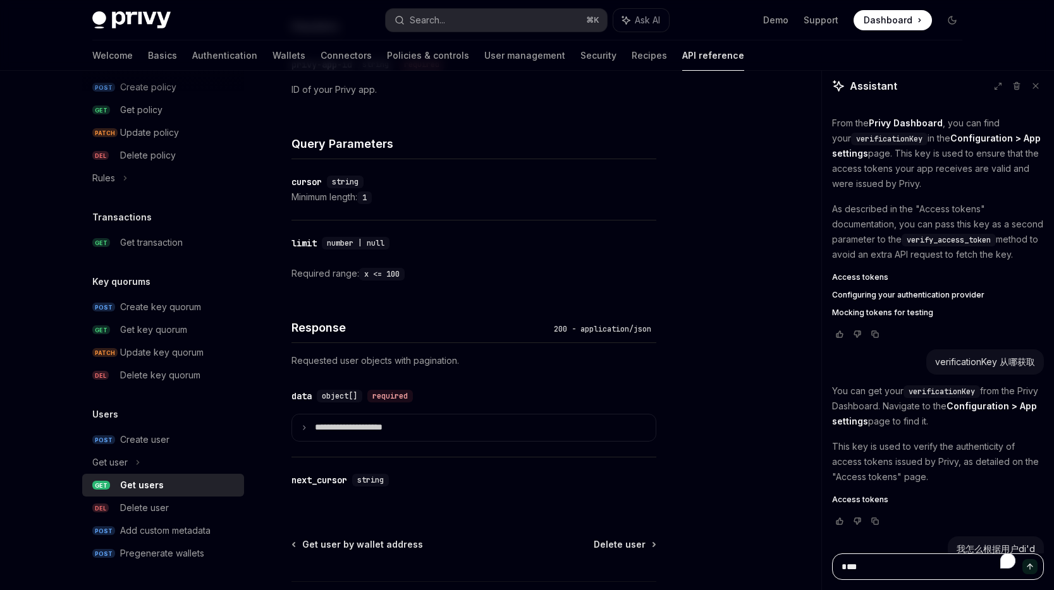
scroll to position [565, 0]
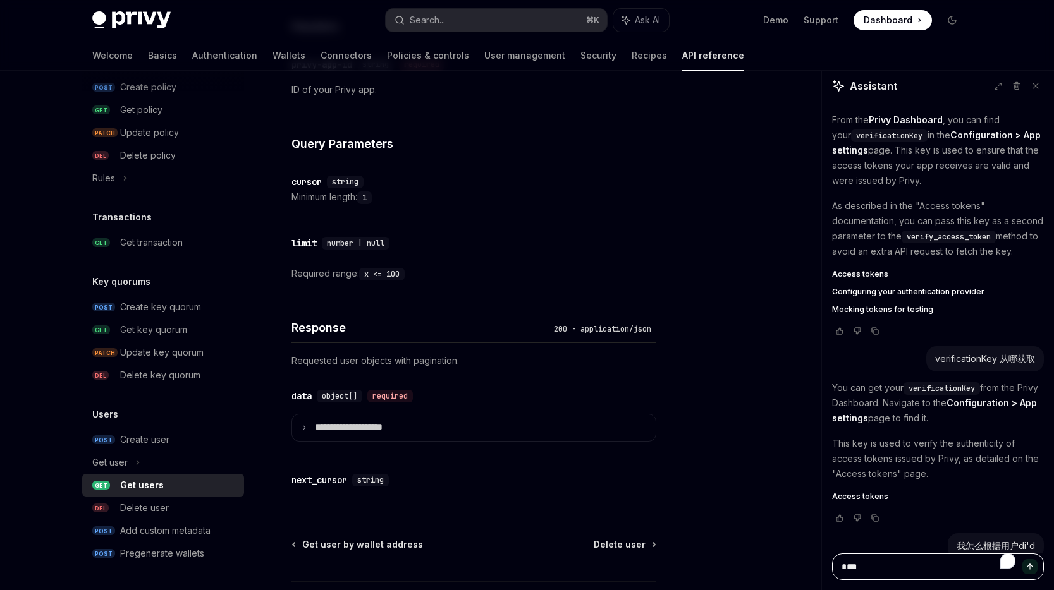
type textarea "*****"
type textarea "*"
type textarea "******"
type textarea "*"
type textarea "********"
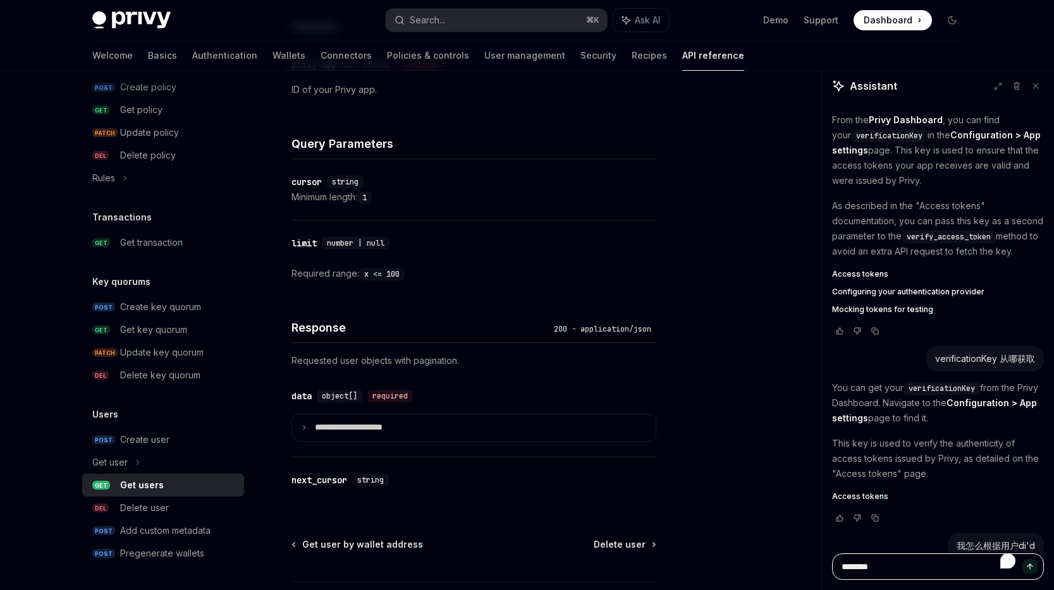
type textarea "*"
type textarea "*********"
type textarea "*"
type textarea "**********"
type textarea "*"
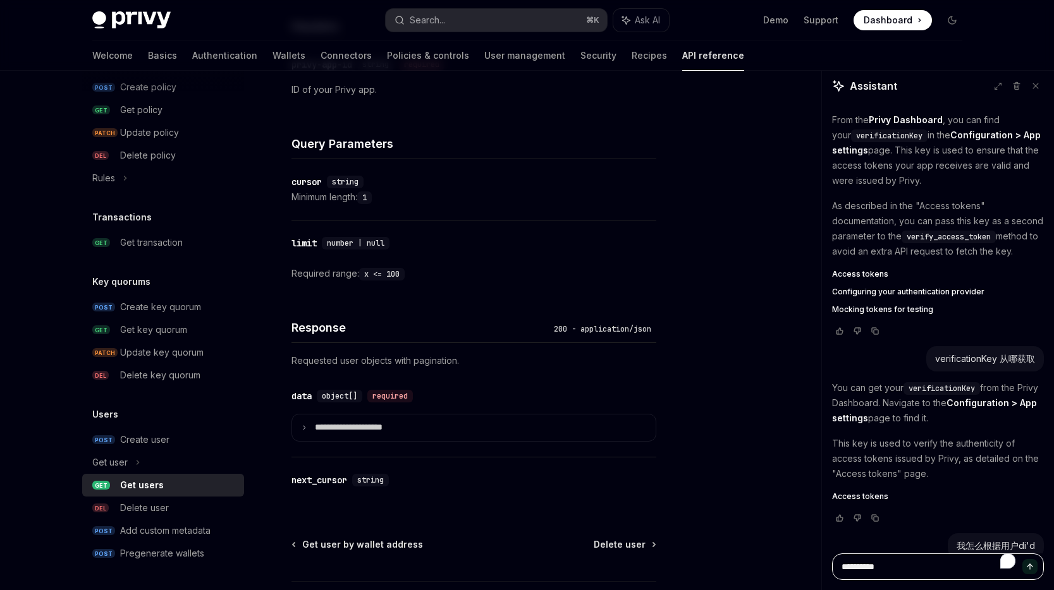
type textarea "**********"
type textarea "*"
type textarea "**********"
type textarea "*"
type textarea "*******"
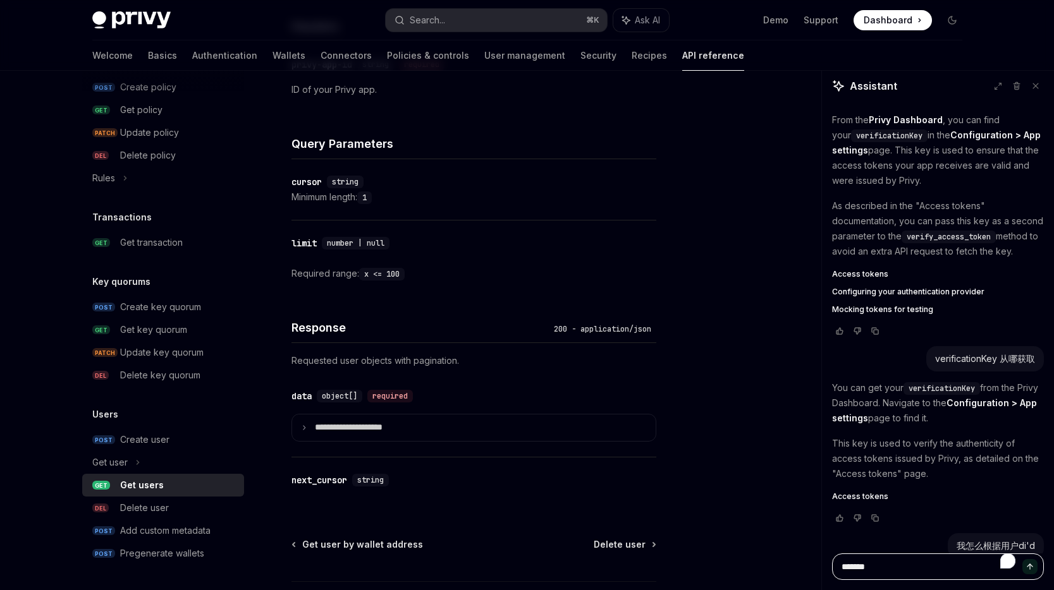
type textarea "*"
type textarea "********"
type textarea "*"
type textarea "*********"
type textarea "*"
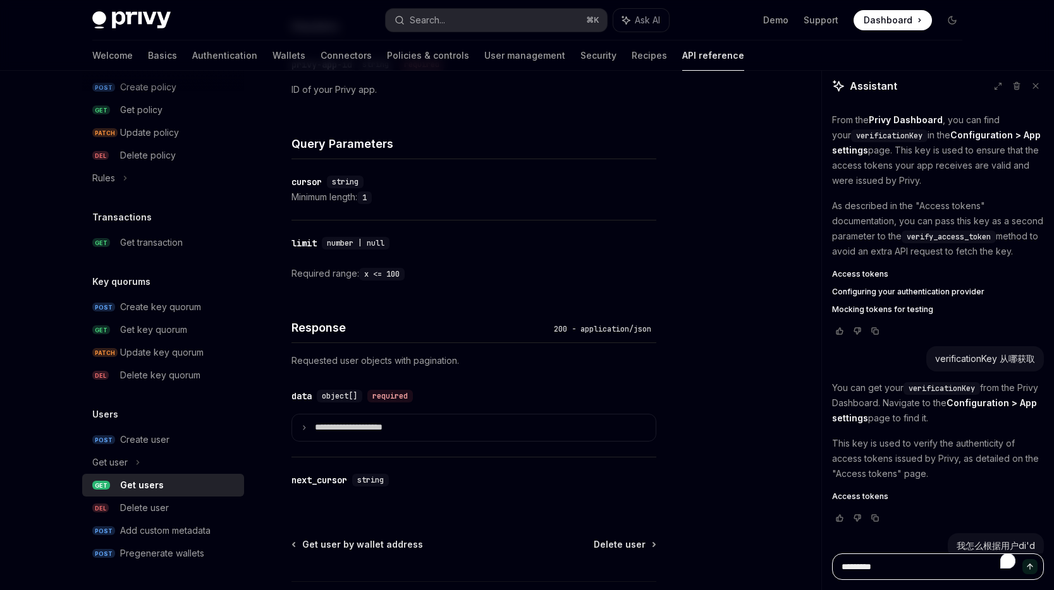
type textarea "**********"
type textarea "*"
type textarea "**********"
type textarea "*"
type textarea "**********"
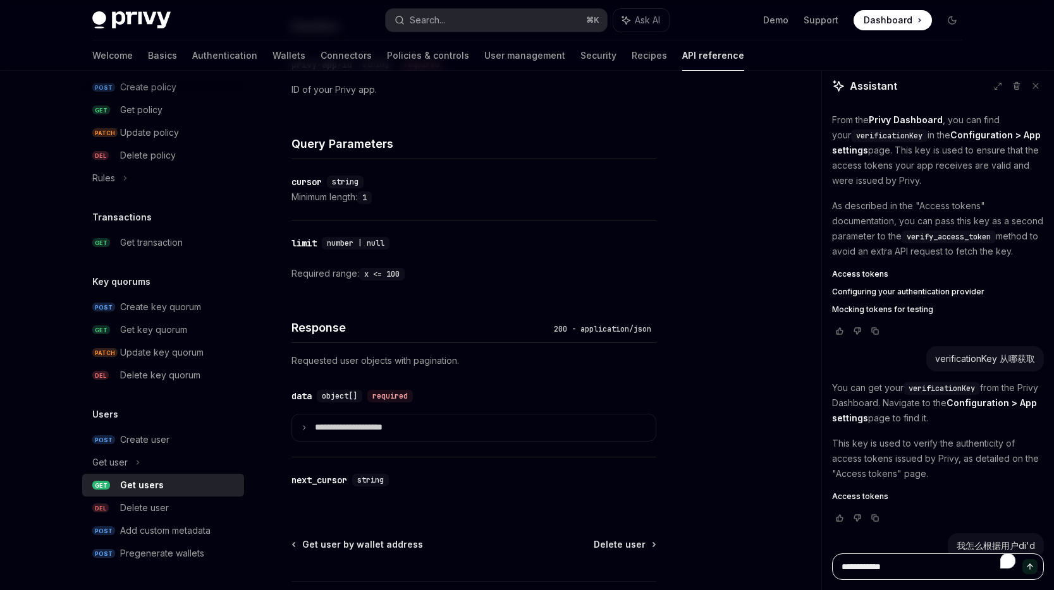
type textarea "*"
type textarea "*********"
type textarea "*"
type textarea "**********"
type textarea "*"
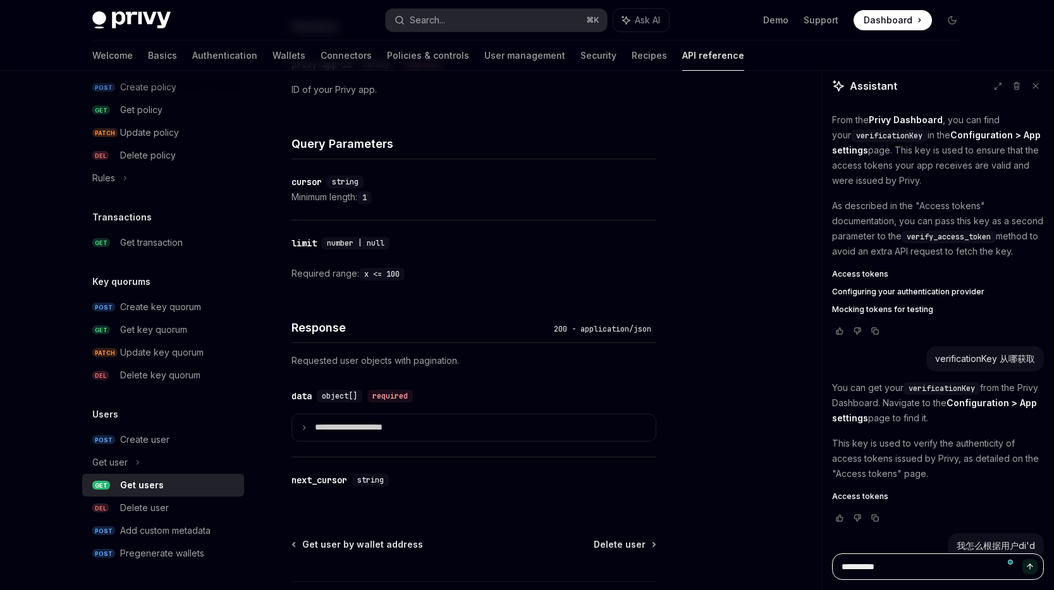
type textarea "**********"
type textarea "*"
type textarea "**********"
type textarea "*"
type textarea "**********"
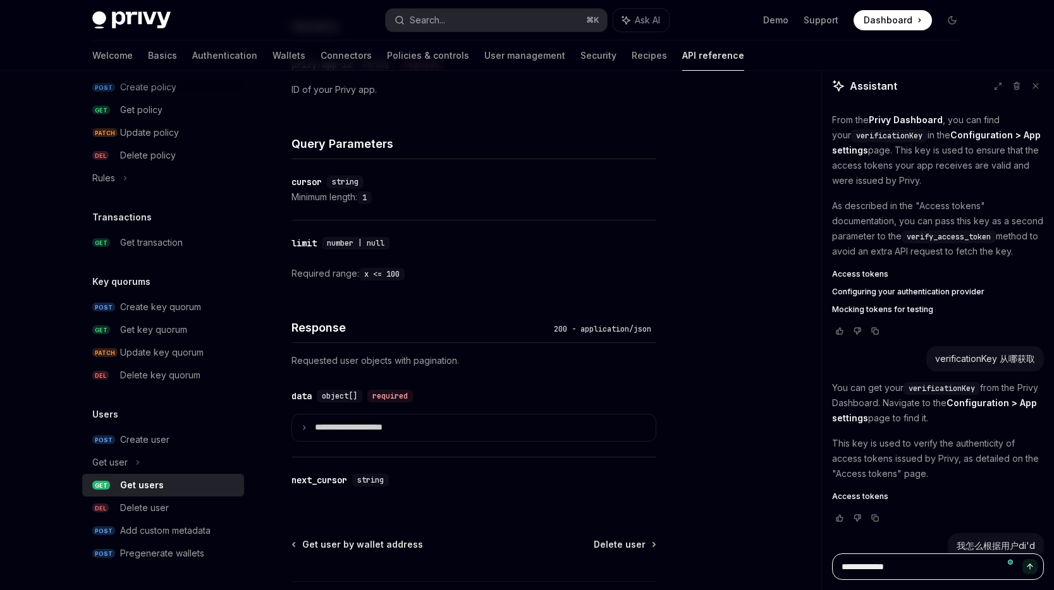
type textarea "*"
type textarea "**********"
type textarea "*"
type textarea "**********"
type textarea "*"
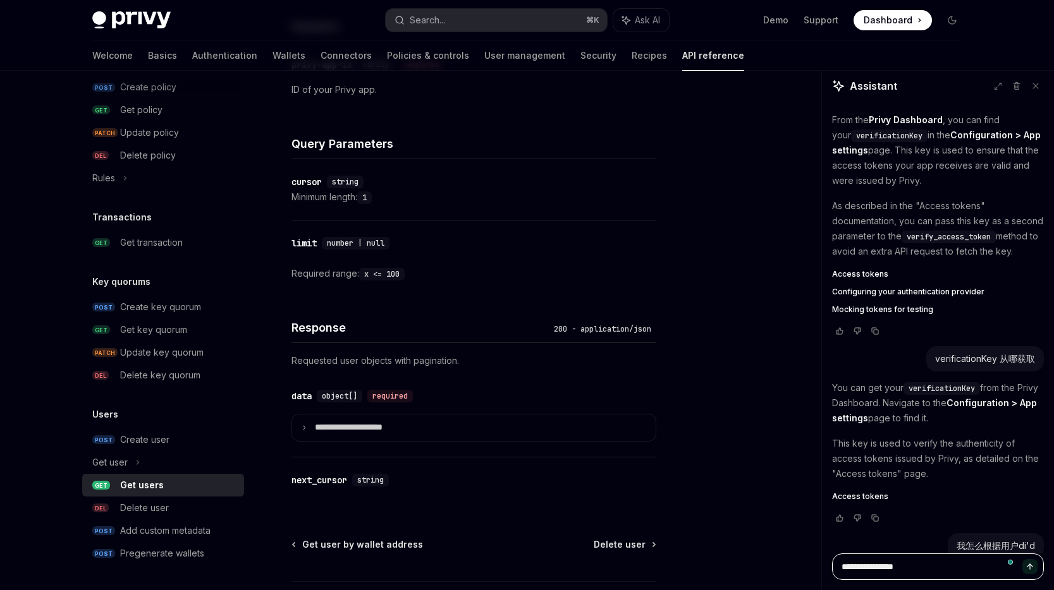
type textarea "**********"
type textarea "*"
type textarea "**********"
type textarea "*"
type textarea "**********"
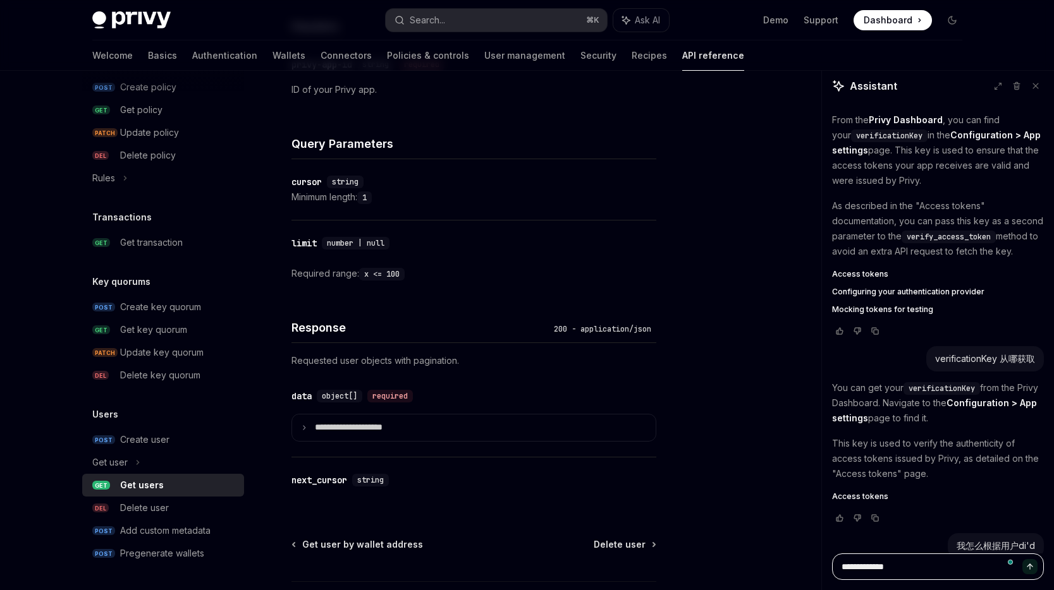
type textarea "*"
type textarea "**********"
type textarea "*"
type textarea "**********"
type textarea "*"
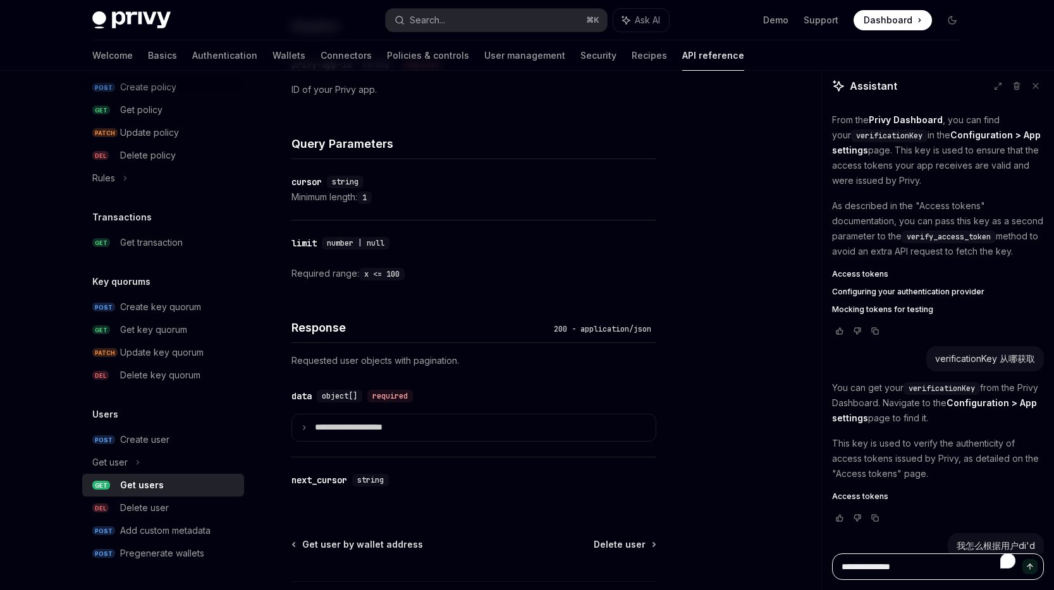
type textarea "**********"
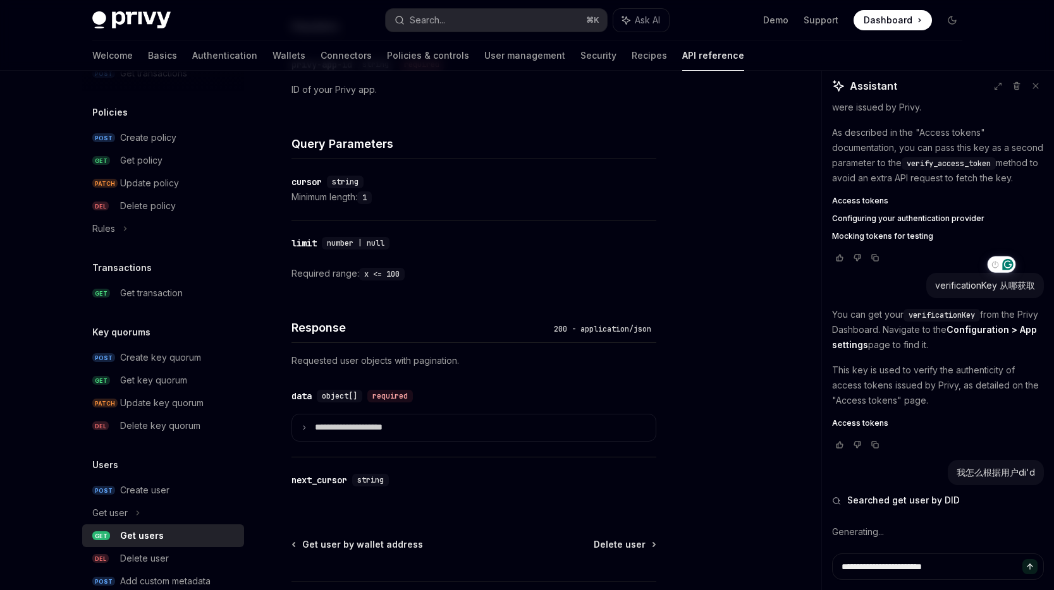
scroll to position [716, 0]
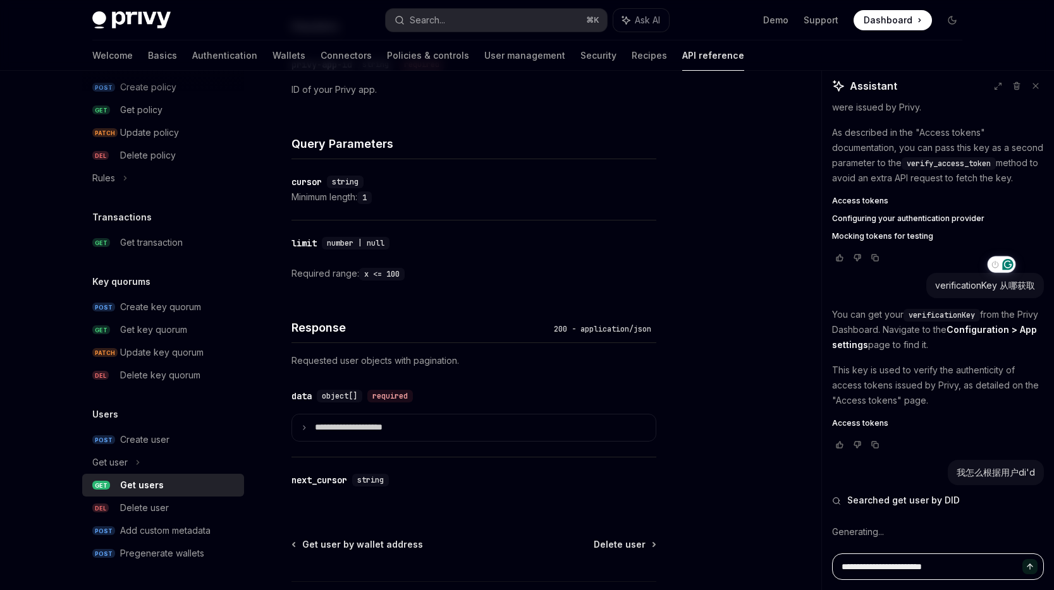
click at [999, 562] on textarea "**********" at bounding box center [938, 567] width 212 height 27
click at [888, 535] on div "Generating.." at bounding box center [938, 532] width 212 height 33
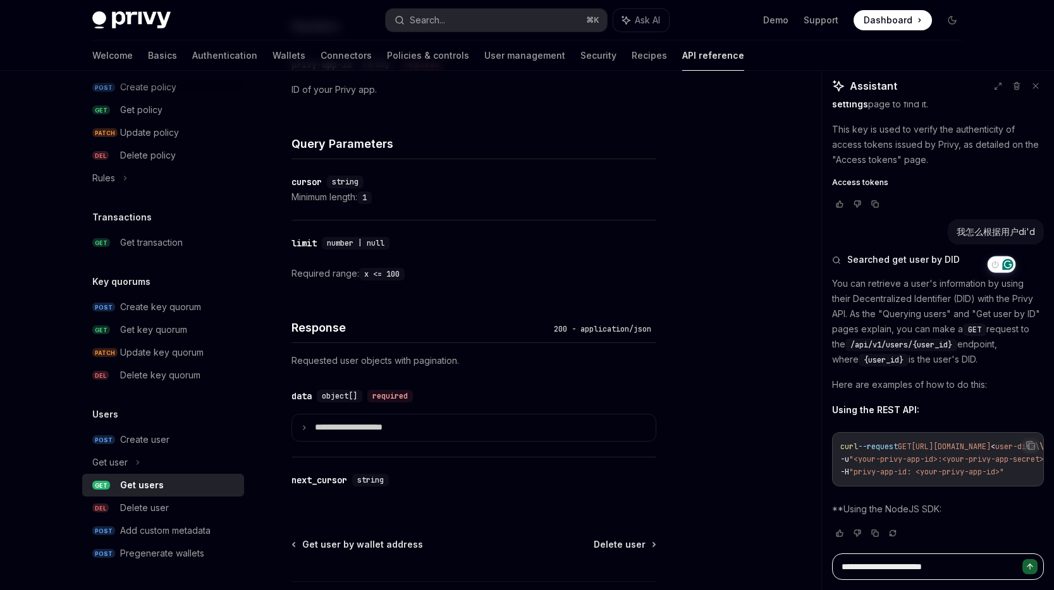
click at [949, 569] on textarea "**********" at bounding box center [938, 567] width 212 height 27
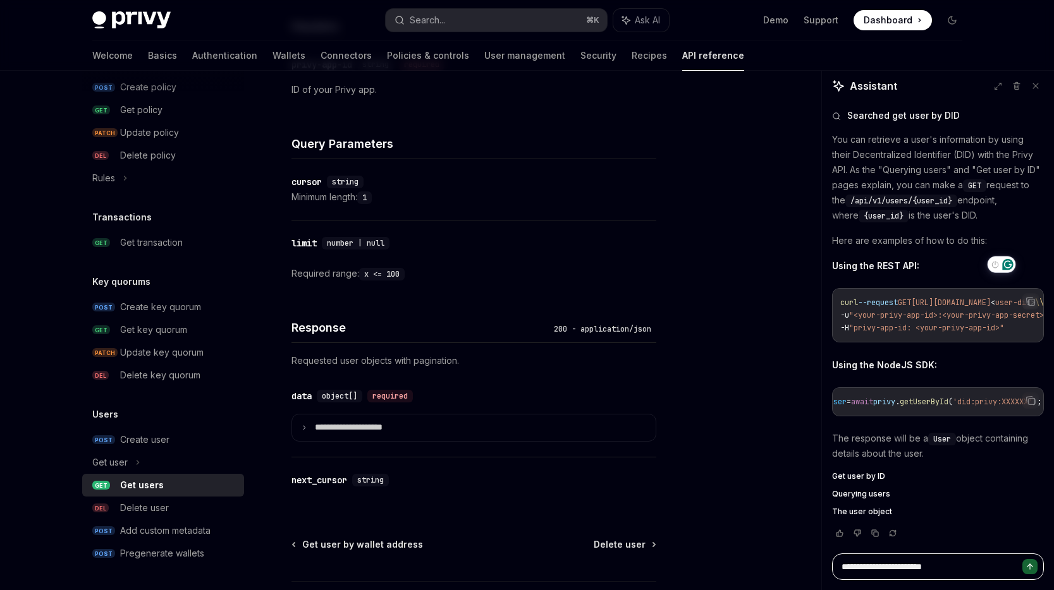
scroll to position [0, 0]
click at [1001, 563] on textarea "**********" at bounding box center [938, 567] width 212 height 27
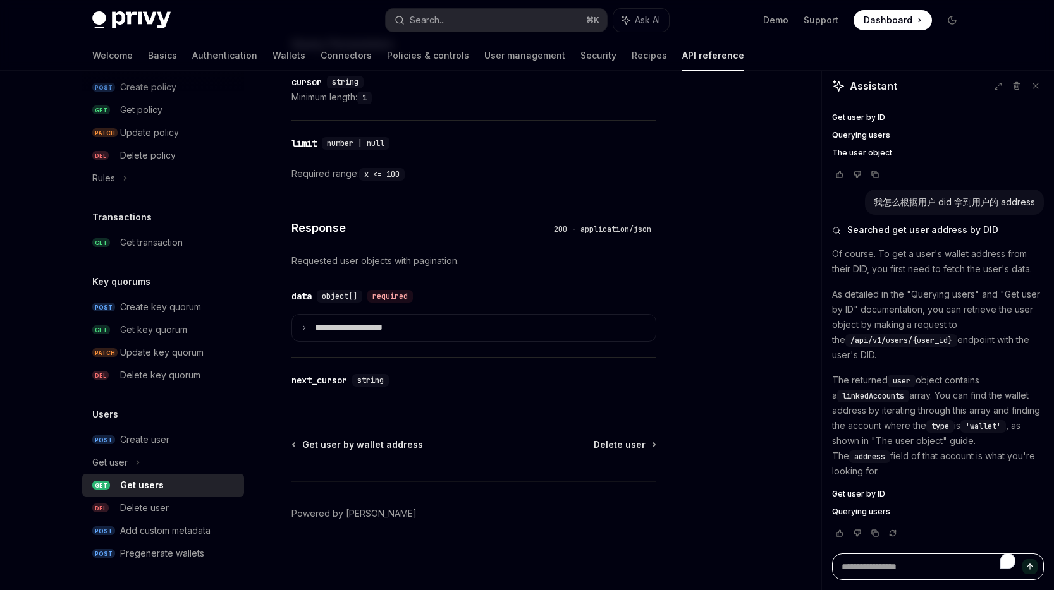
scroll to position [1400, 0]
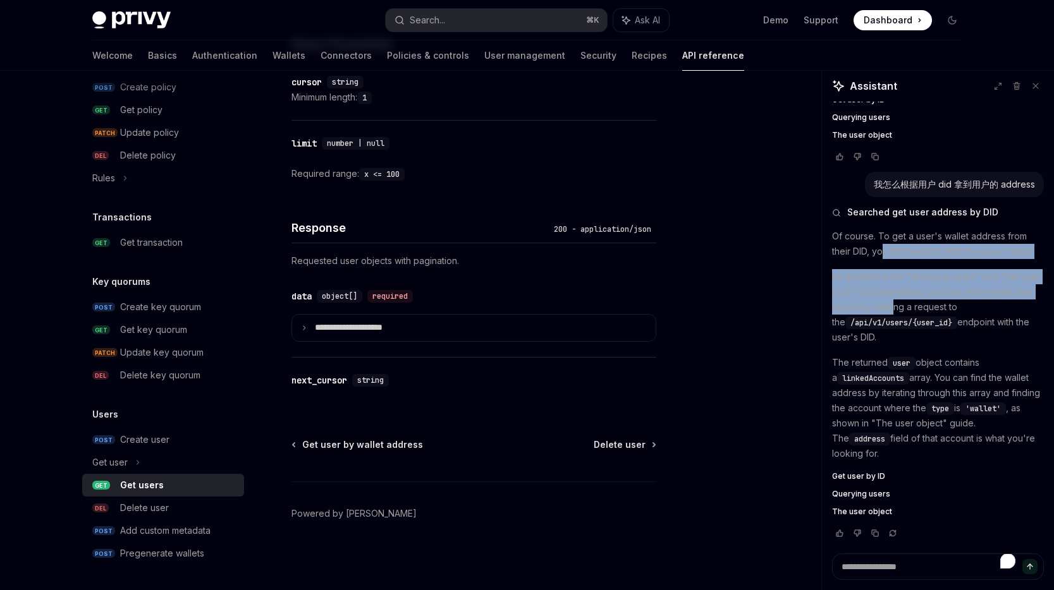
drag, startPoint x: 884, startPoint y: 263, endPoint x: 893, endPoint y: 316, distance: 53.8
click at [893, 316] on div "Of course. To get a user's wallet address from their DID, you first need to fet…" at bounding box center [938, 373] width 212 height 288
click at [893, 316] on p "As detailed in the "Querying users" and "Get user by ID" documentation, you can…" at bounding box center [938, 307] width 212 height 76
drag, startPoint x: 910, startPoint y: 317, endPoint x: 875, endPoint y: 275, distance: 55.2
click at [875, 275] on div "Of course. To get a user's wallet address from their DID, you first need to fet…" at bounding box center [938, 373] width 212 height 288
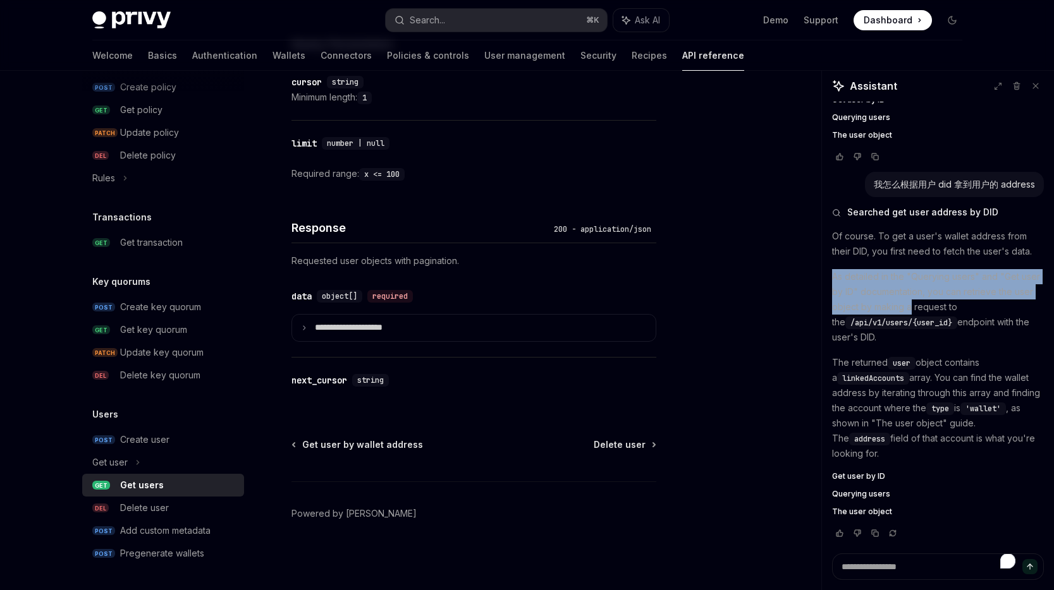
click at [894, 287] on p "As detailed in the "Querying users" and "Get user by ID" documentation, you can…" at bounding box center [938, 307] width 212 height 76
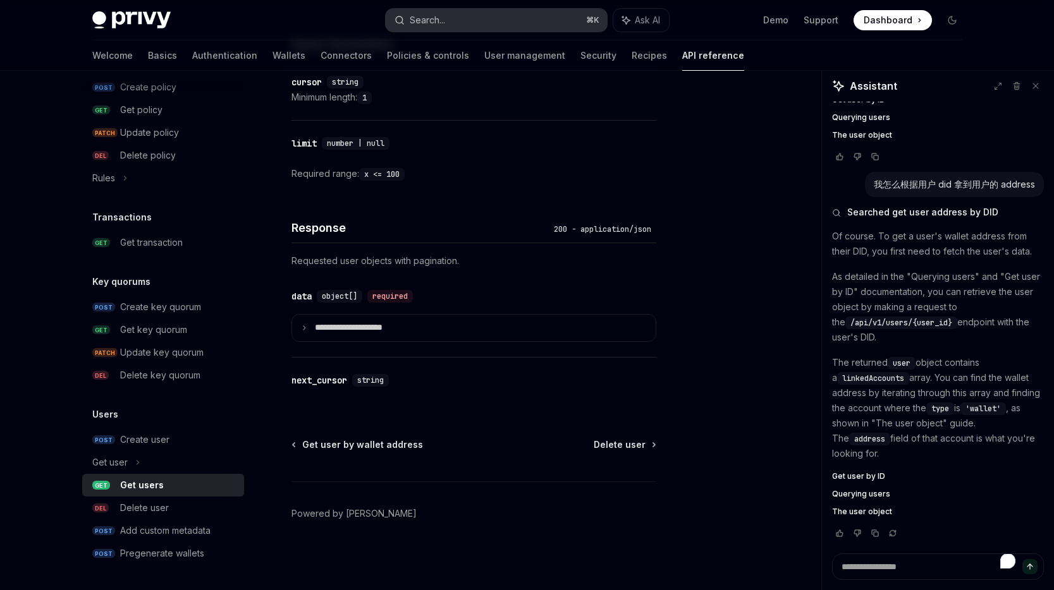
click at [444, 25] on div "Search..." at bounding box center [427, 20] width 35 height 15
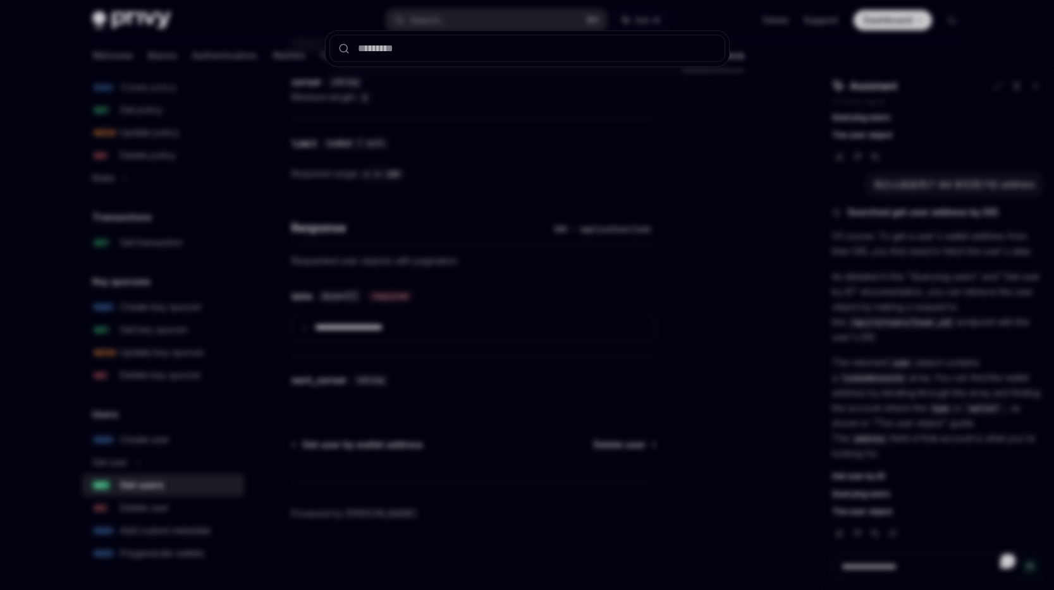
click at [519, 109] on div at bounding box center [527, 295] width 1054 height 590
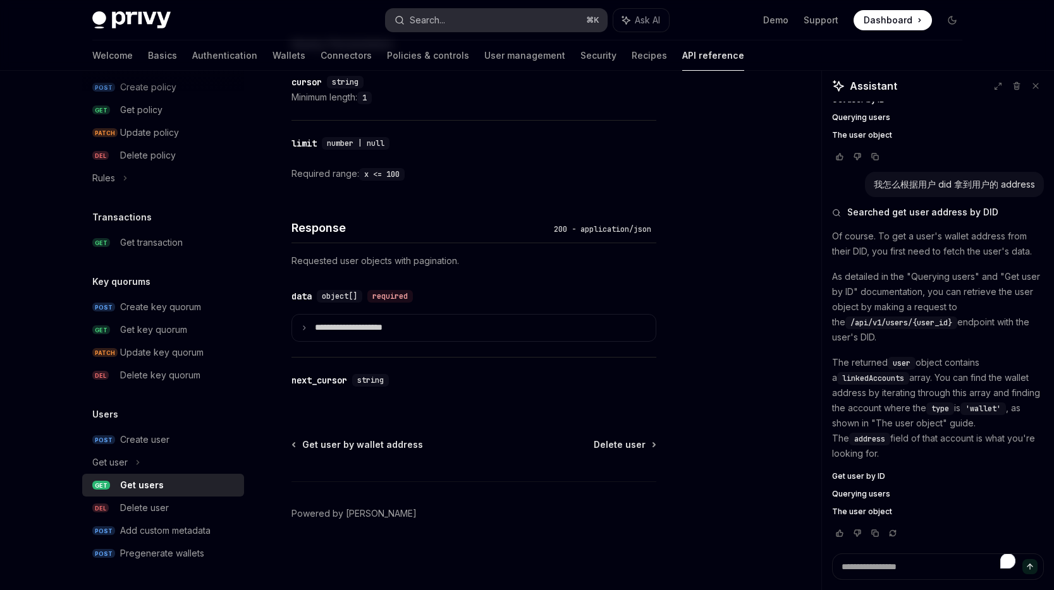
click at [491, 24] on button "Search... ⌘ K" at bounding box center [496, 20] width 221 height 23
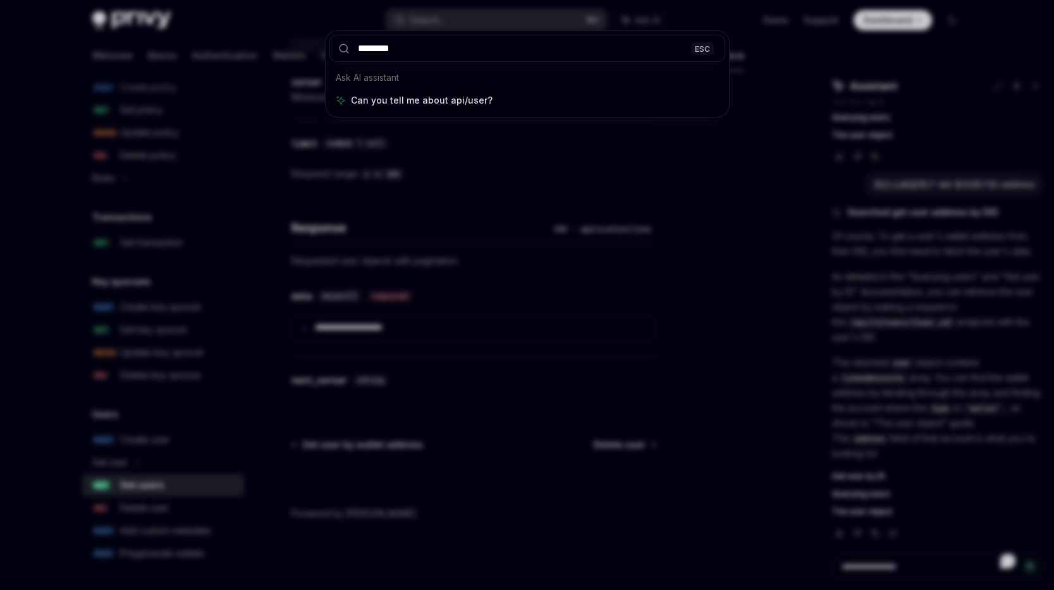
click at [575, 159] on div "******** ESC Ask AI assistant Can you tell me about api/user?" at bounding box center [527, 295] width 1054 height 590
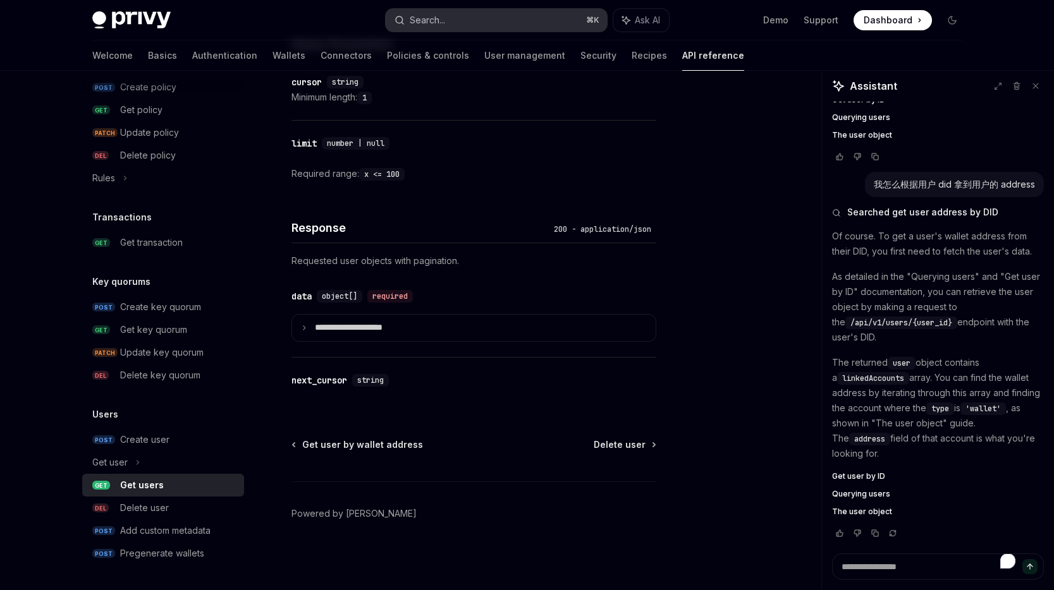
click at [503, 23] on button "Search... ⌘ K" at bounding box center [496, 20] width 221 height 23
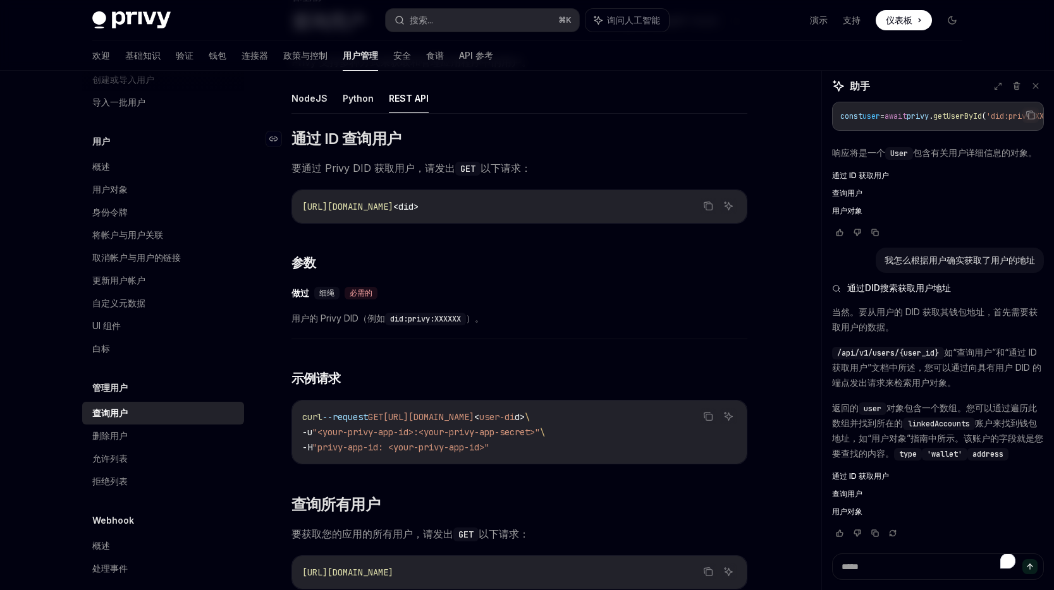
scroll to position [1142, 0]
click at [410, 316] on code "did:privy:XXXXXX" at bounding box center [425, 319] width 81 height 13
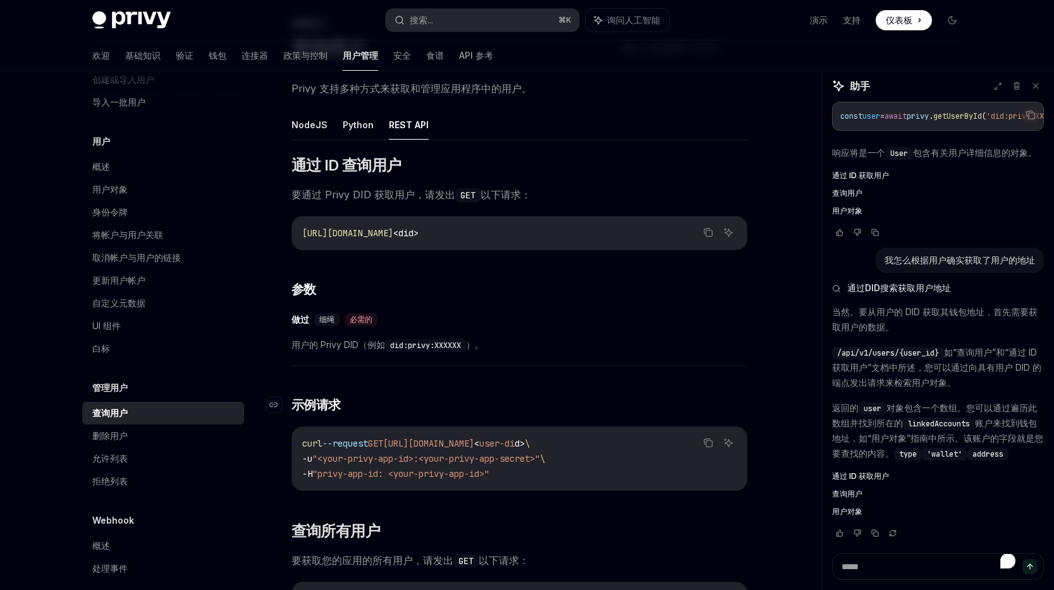
scroll to position [0, 0]
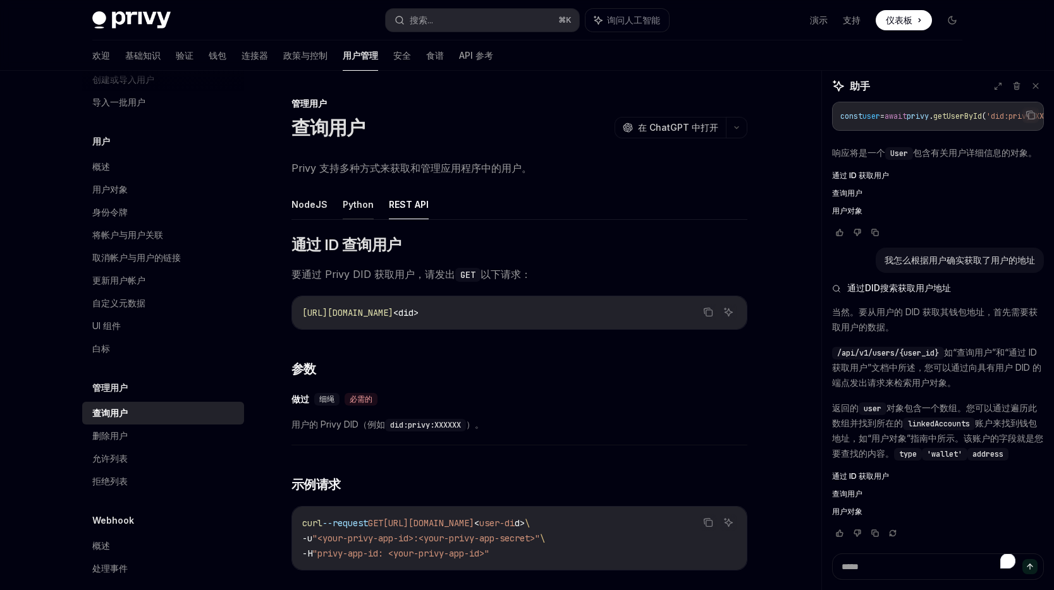
click at [355, 206] on font "Python" at bounding box center [358, 204] width 31 height 11
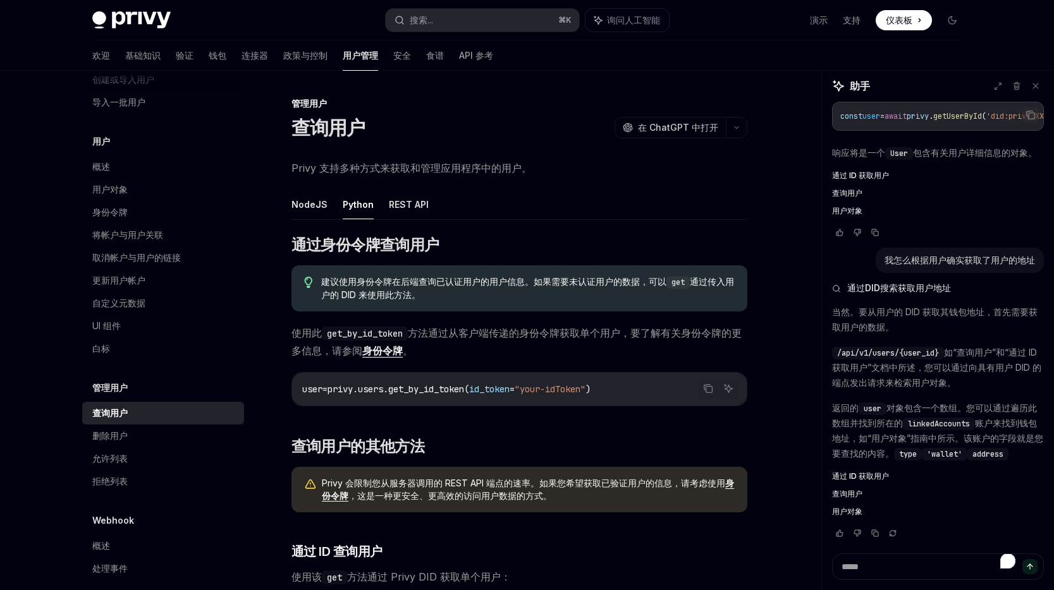
scroll to position [1142, 0]
click at [406, 204] on font "REST API" at bounding box center [409, 204] width 40 height 11
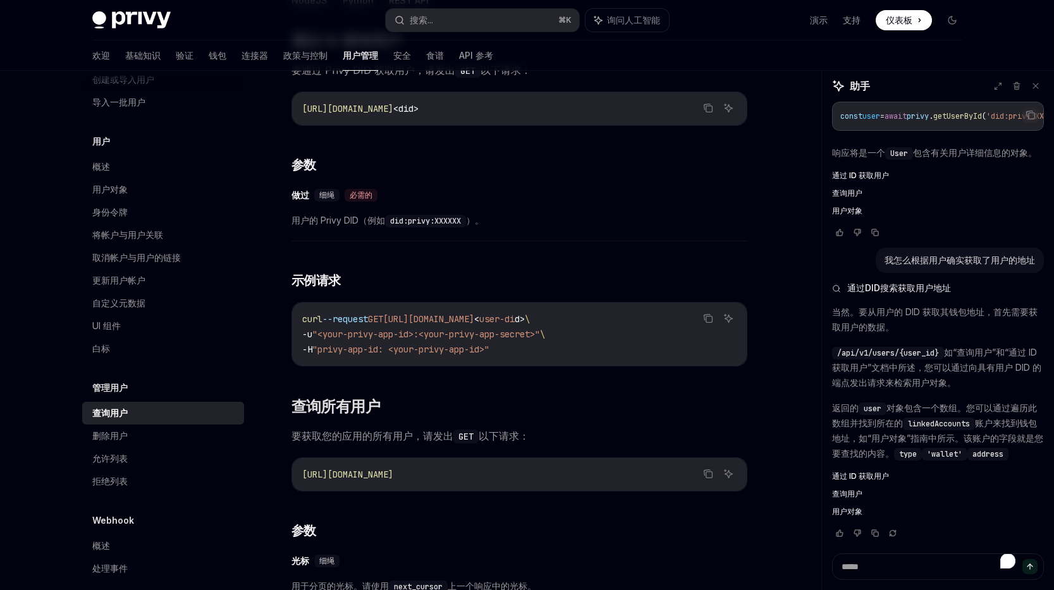
scroll to position [207, 0]
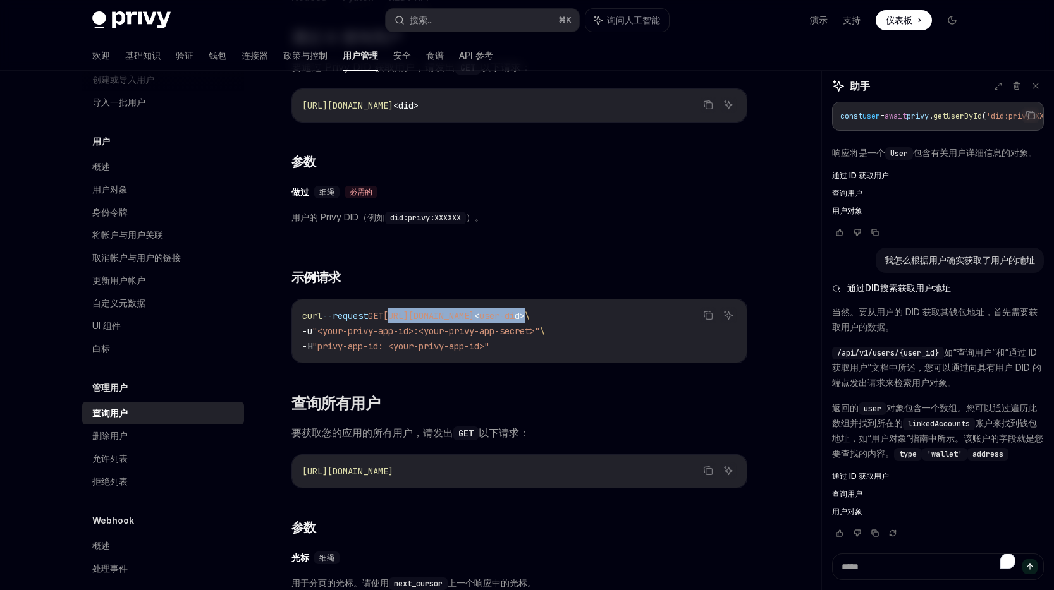
drag, startPoint x: 404, startPoint y: 315, endPoint x: 640, endPoint y: 314, distance: 236.4
click at [530, 314] on span "curl --request GET [URL][DOMAIN_NAME] < user-di d > \" at bounding box center [416, 315] width 228 height 11
click at [458, 348] on span ""privy-app-id: <your-privy-app-id>"" at bounding box center [400, 346] width 177 height 11
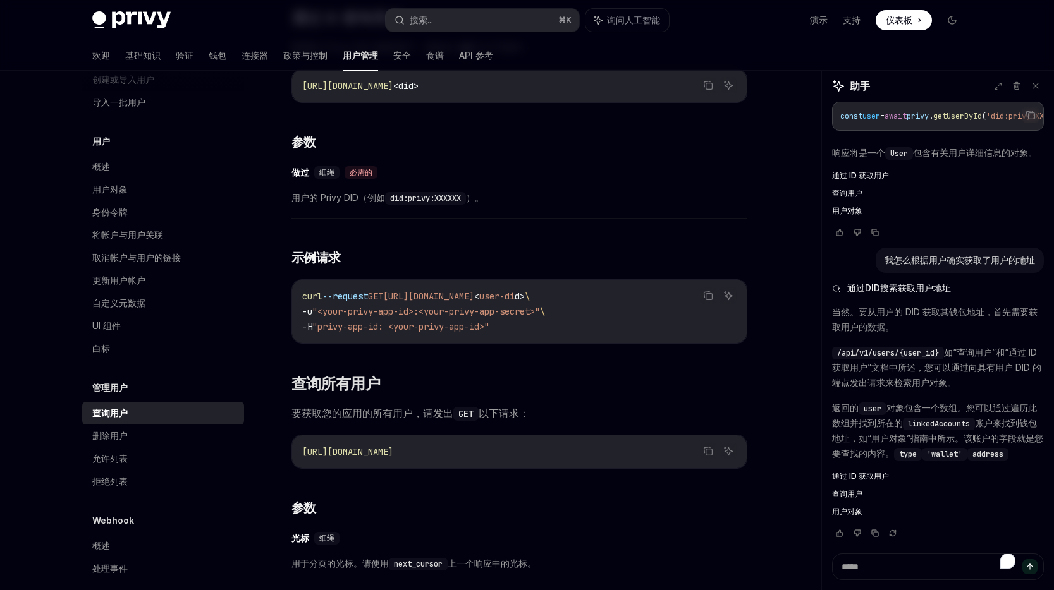
scroll to position [226, 0]
drag, startPoint x: 524, startPoint y: 329, endPoint x: 303, endPoint y: 327, distance: 220.6
click at [303, 327] on code "curl --request GET [URL][DOMAIN_NAME] < user-di d > \ -u "<your-privy-app-id>:<…" at bounding box center [519, 313] width 434 height 46
click at [351, 326] on span ""privy-app-id: <your-privy-app-id>"" at bounding box center [400, 327] width 177 height 11
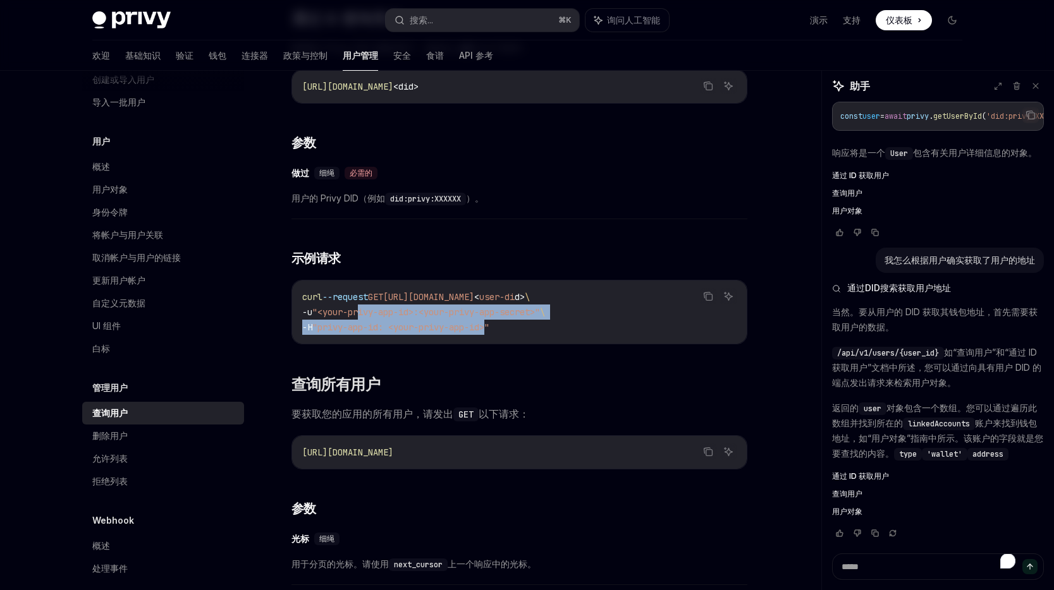
drag, startPoint x: 497, startPoint y: 329, endPoint x: 365, endPoint y: 317, distance: 132.0
click at [365, 317] on code "curl --request GET [URL][DOMAIN_NAME] < user-di d > \ -u "<your-privy-app-id>:<…" at bounding box center [519, 313] width 434 height 46
click at [418, 326] on span ""privy-app-id: <your-privy-app-id>"" at bounding box center [400, 327] width 177 height 11
drag, startPoint x: 489, startPoint y: 333, endPoint x: 396, endPoint y: 336, distance: 93.6
click at [396, 336] on div "curl --request GET [URL][DOMAIN_NAME] < user-di d > \ -u "<your-privy-app-id>:<…" at bounding box center [519, 312] width 455 height 63
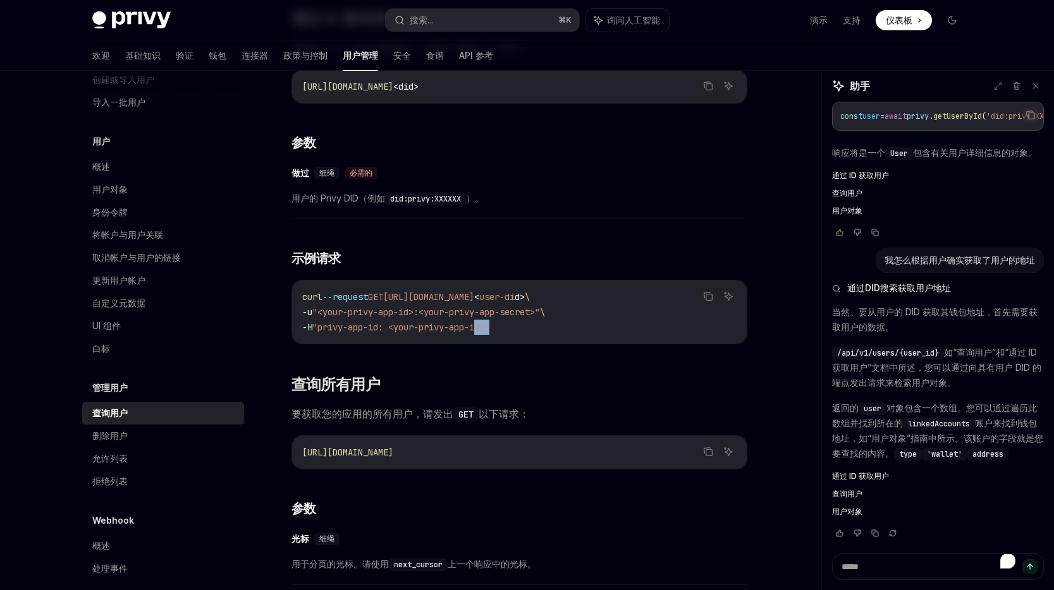
click at [388, 334] on div at bounding box center [388, 334] width 0 height 0
drag, startPoint x: 368, startPoint y: 333, endPoint x: 465, endPoint y: 340, distance: 97.6
click at [465, 340] on div "curl --request GET [URL][DOMAIN_NAME] < user-di d > \ -u "<your-privy-app-id>:<…" at bounding box center [519, 312] width 455 height 63
click at [422, 331] on span ""privy-app-id: <your-privy-app-id>"" at bounding box center [400, 327] width 177 height 11
drag, startPoint x: 443, startPoint y: 329, endPoint x: 350, endPoint y: 321, distance: 93.3
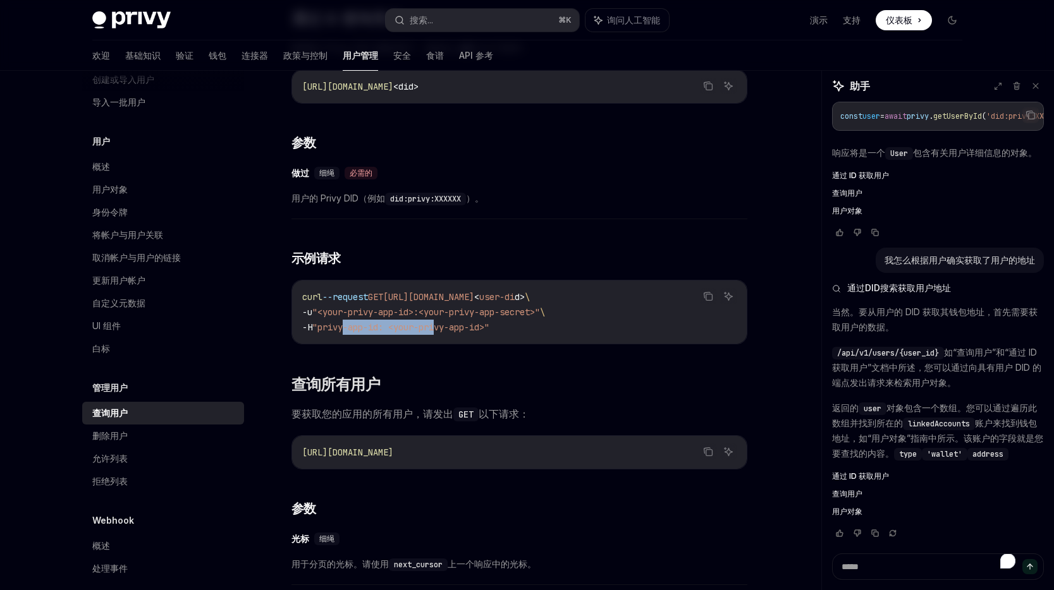
click at [350, 321] on code "curl --request GET [URL][DOMAIN_NAME] < user-di d > \ -u "<your-privy-app-id>:<…" at bounding box center [519, 313] width 434 height 46
click at [417, 326] on span ""privy-app-id: <your-privy-app-id>"" at bounding box center [400, 327] width 177 height 11
click at [165, 205] on div "身份令牌" at bounding box center [164, 212] width 144 height 15
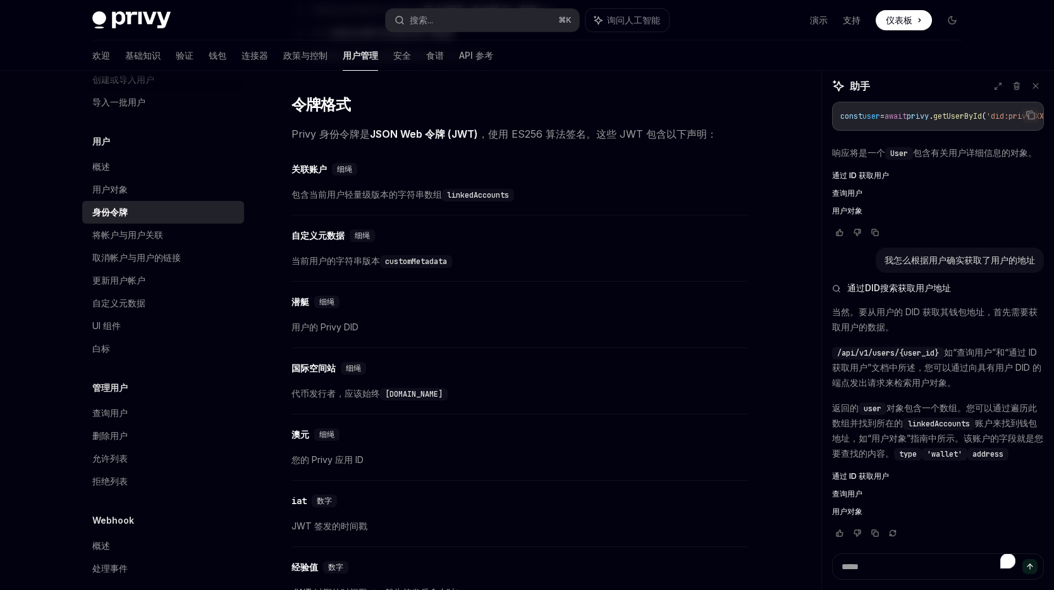
scroll to position [372, 0]
drag, startPoint x: 415, startPoint y: 198, endPoint x: 341, endPoint y: 190, distance: 74.3
click at [341, 190] on font "包含当前用户轻量级版本的字符串数组" at bounding box center [366, 195] width 150 height 11
drag, startPoint x: 341, startPoint y: 190, endPoint x: 378, endPoint y: 195, distance: 37.6
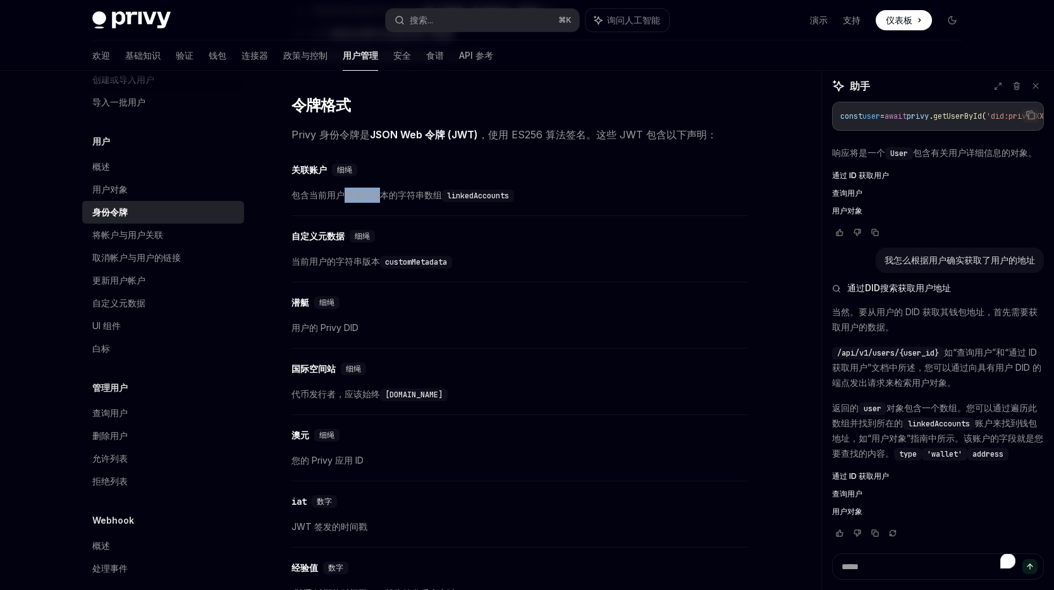
click at [378, 195] on font "包含当前用户轻量级版本的字符串数组" at bounding box center [366, 195] width 150 height 11
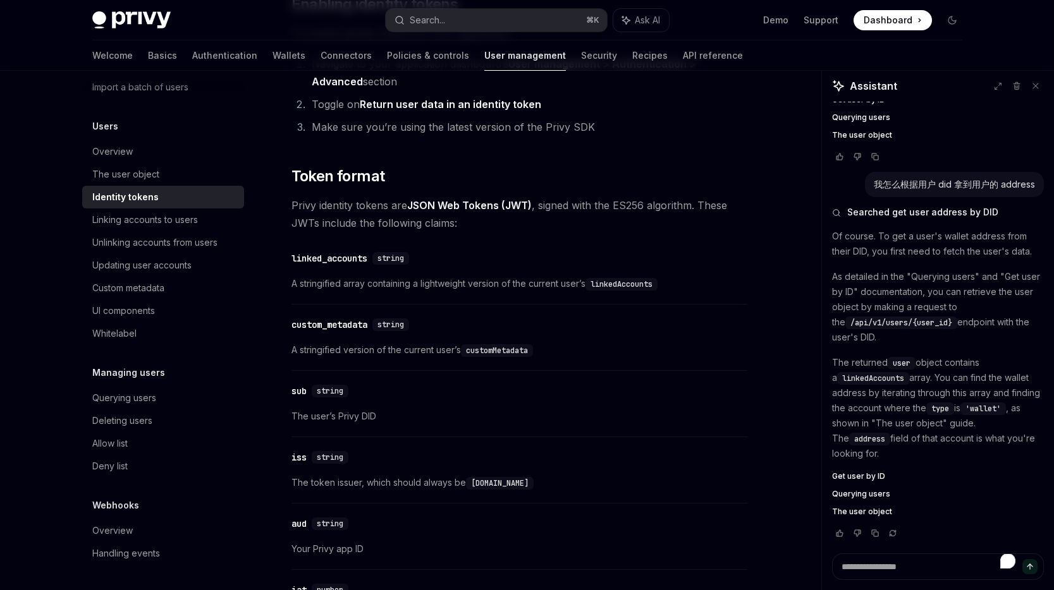
scroll to position [1142, 0]
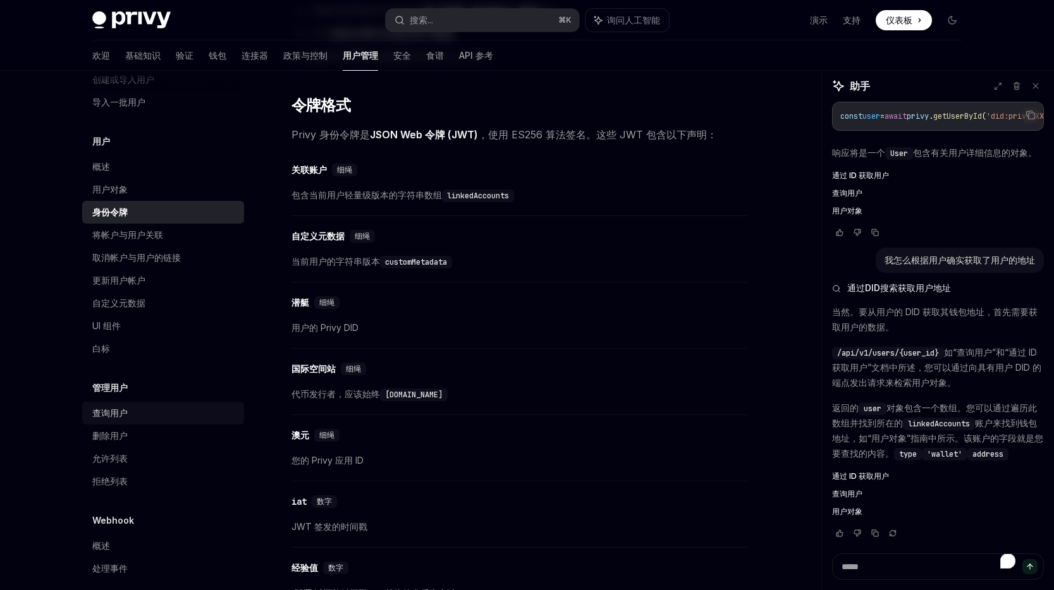
click at [111, 408] on font "查询用户" at bounding box center [109, 413] width 35 height 11
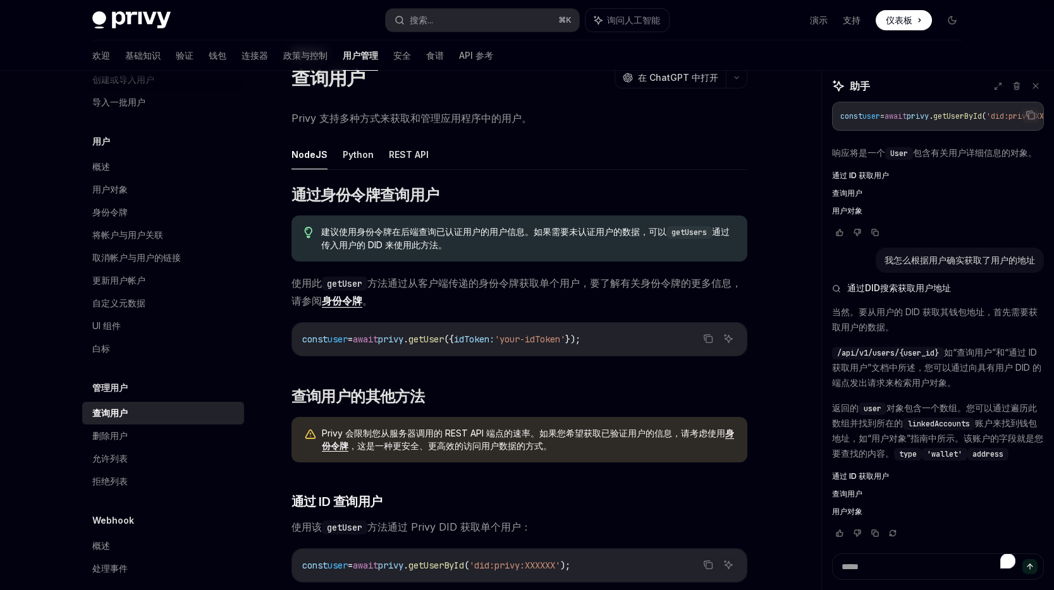
scroll to position [49, 0]
click at [398, 158] on font "REST API" at bounding box center [409, 155] width 40 height 11
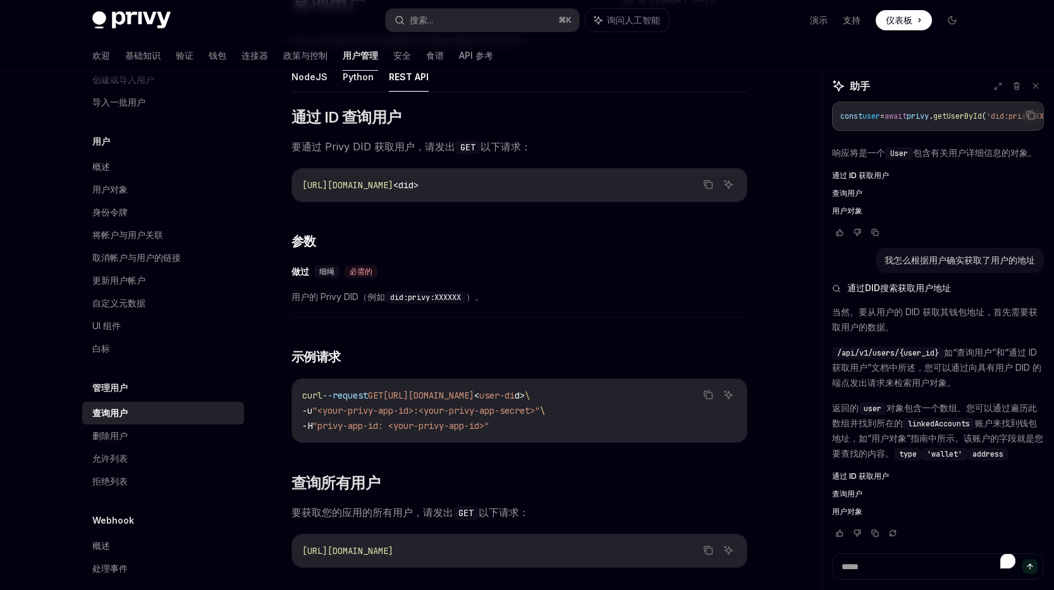
scroll to position [130, 0]
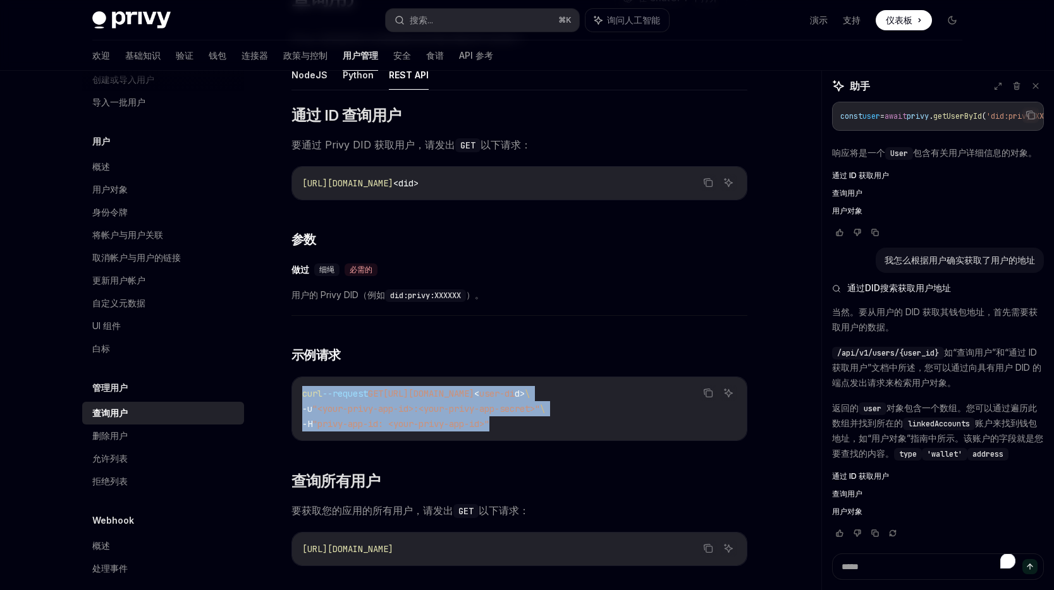
copy code "curl --request GET [URL][DOMAIN_NAME] < user-di d > \ -u "<your-privy-app-id>:<…"
drag, startPoint x: 512, startPoint y: 425, endPoint x: 302, endPoint y: 389, distance: 213.6
click at [302, 389] on code "curl --request GET [URL][DOMAIN_NAME] < user-di d > \ -u "<your-privy-app-id>:<…" at bounding box center [519, 409] width 434 height 46
click at [578, 240] on h3 "​ 参数" at bounding box center [519, 240] width 456 height 18
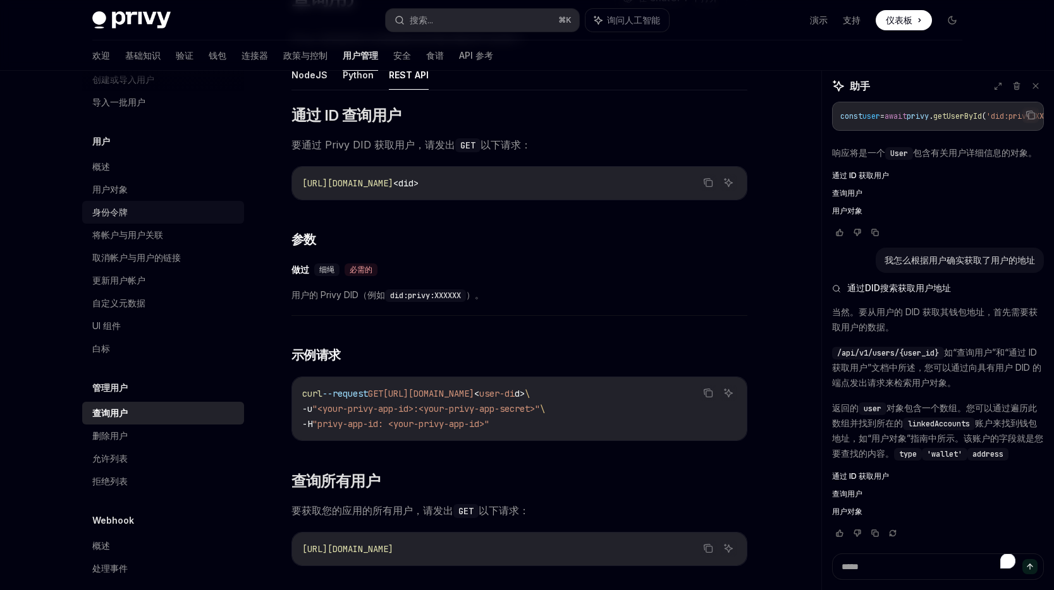
click at [123, 207] on font "身份令牌" at bounding box center [109, 212] width 35 height 11
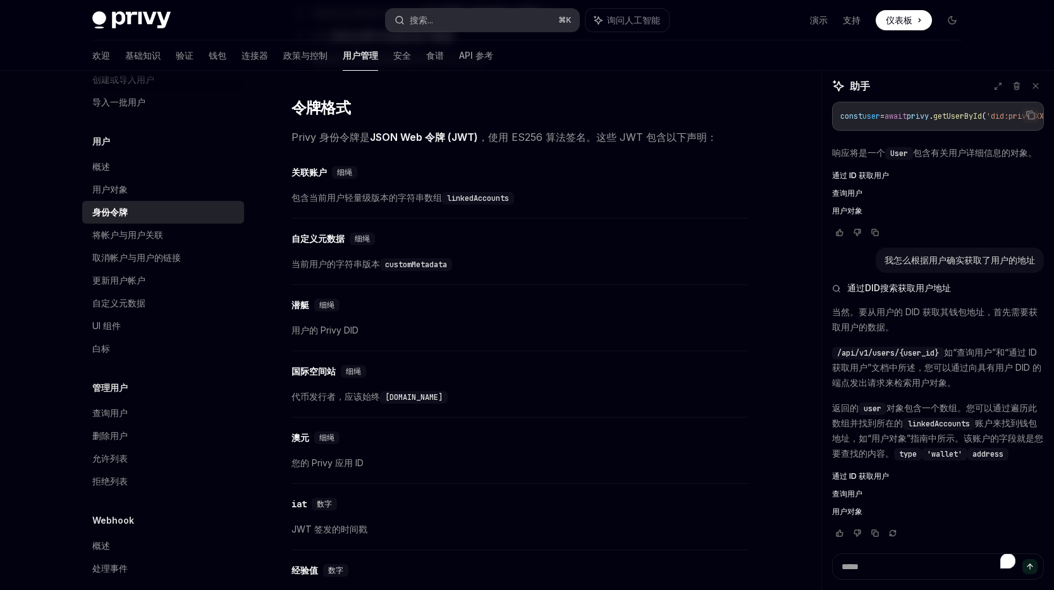
scroll to position [1400, 0]
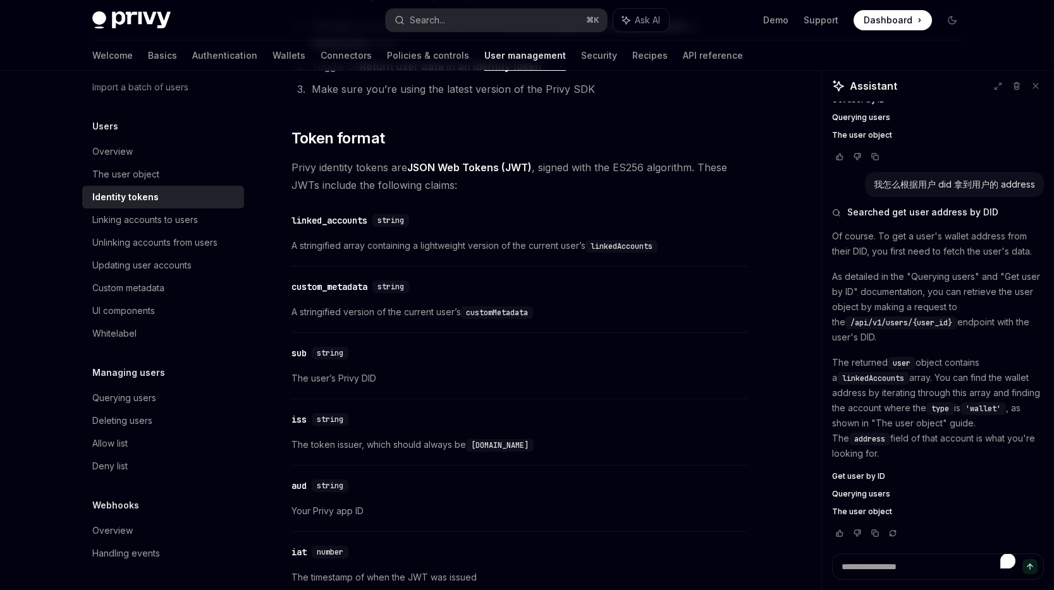
scroll to position [386, 0]
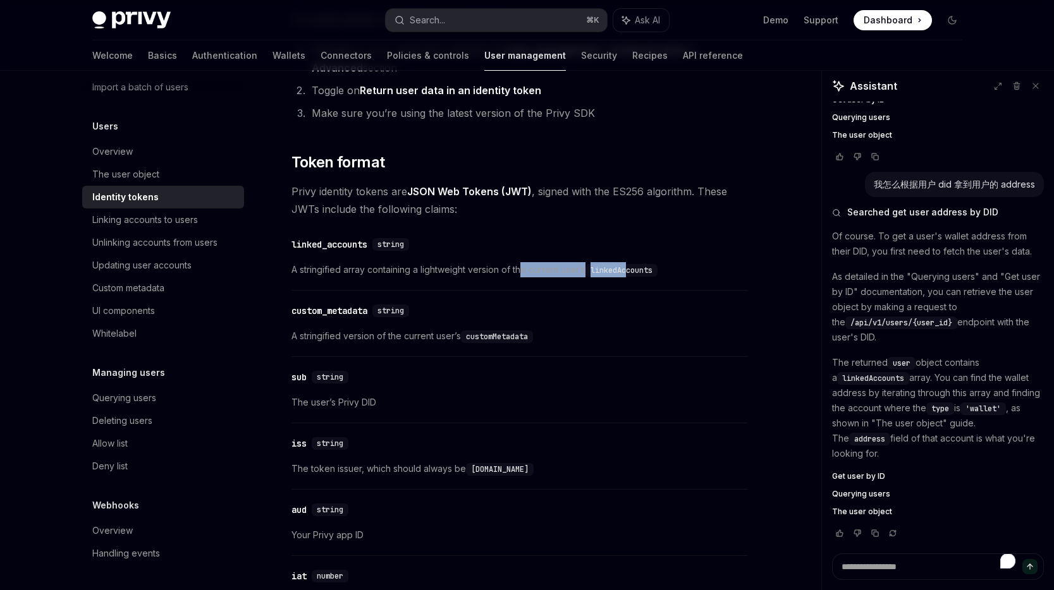
drag, startPoint x: 630, startPoint y: 272, endPoint x: 524, endPoint y: 272, distance: 106.2
click at [524, 272] on span "A stringified array containing a lightweight version of the current user’s link…" at bounding box center [519, 269] width 456 height 15
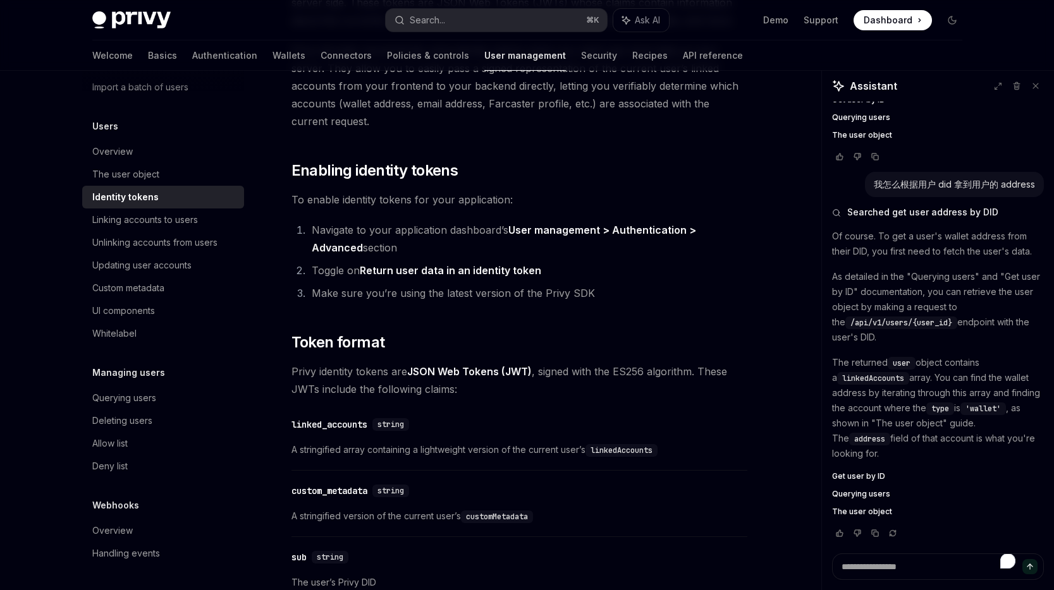
scroll to position [1142, 0]
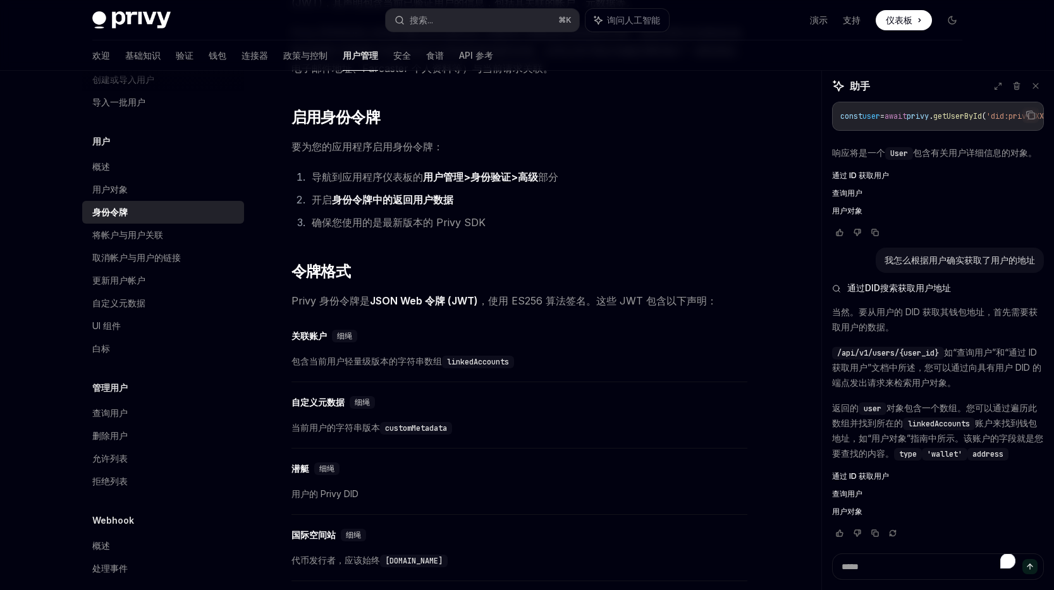
click at [453, 222] on font "确保您使用的是最新版本的 Privy SDK" at bounding box center [399, 222] width 174 height 13
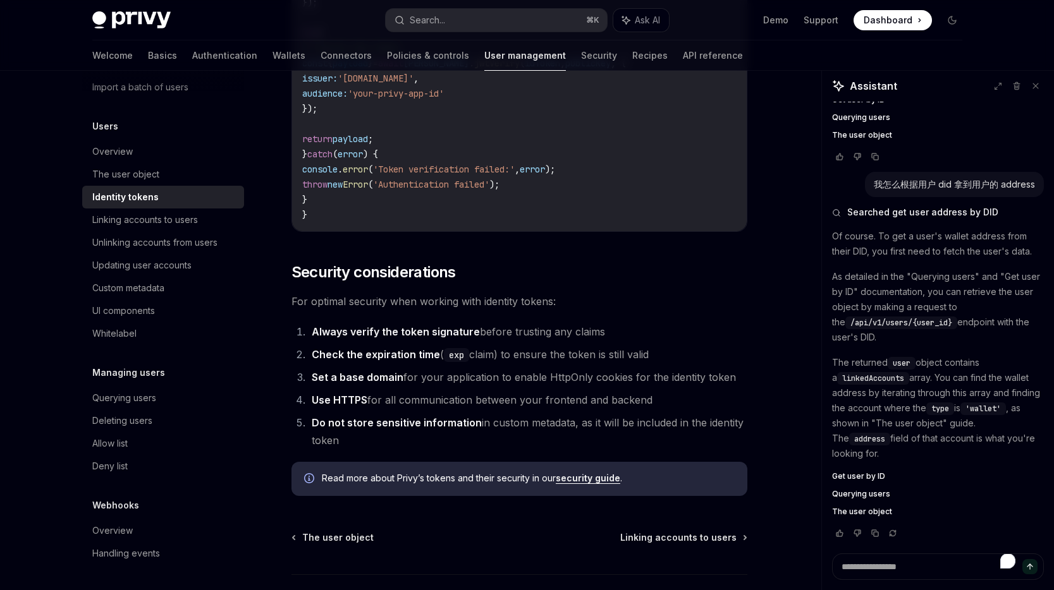
scroll to position [3924, 0]
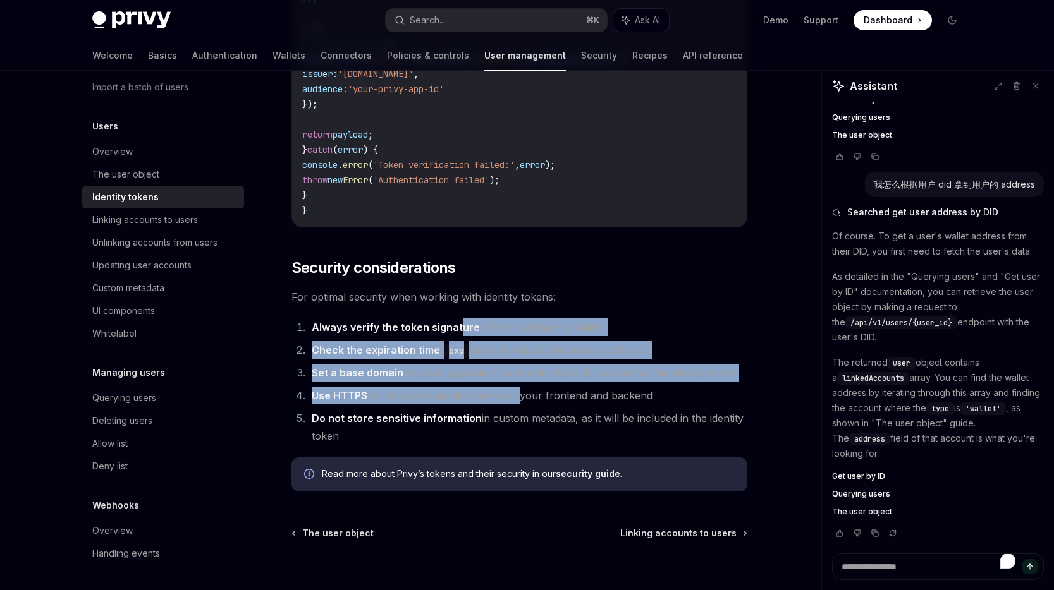
drag, startPoint x: 460, startPoint y: 338, endPoint x: 518, endPoint y: 394, distance: 80.5
click at [518, 394] on ol "Always verify the token signature before trusting any claims Check the expirati…" at bounding box center [519, 382] width 456 height 126
click at [518, 394] on li "Use HTTPS for all communication between your frontend and backend" at bounding box center [527, 396] width 439 height 18
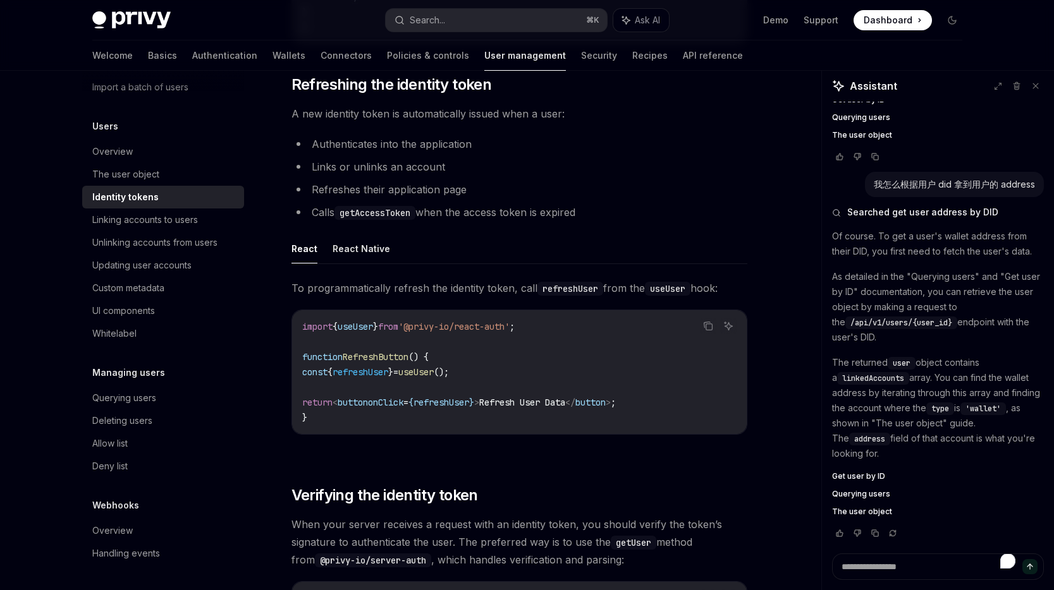
scroll to position [2828, 0]
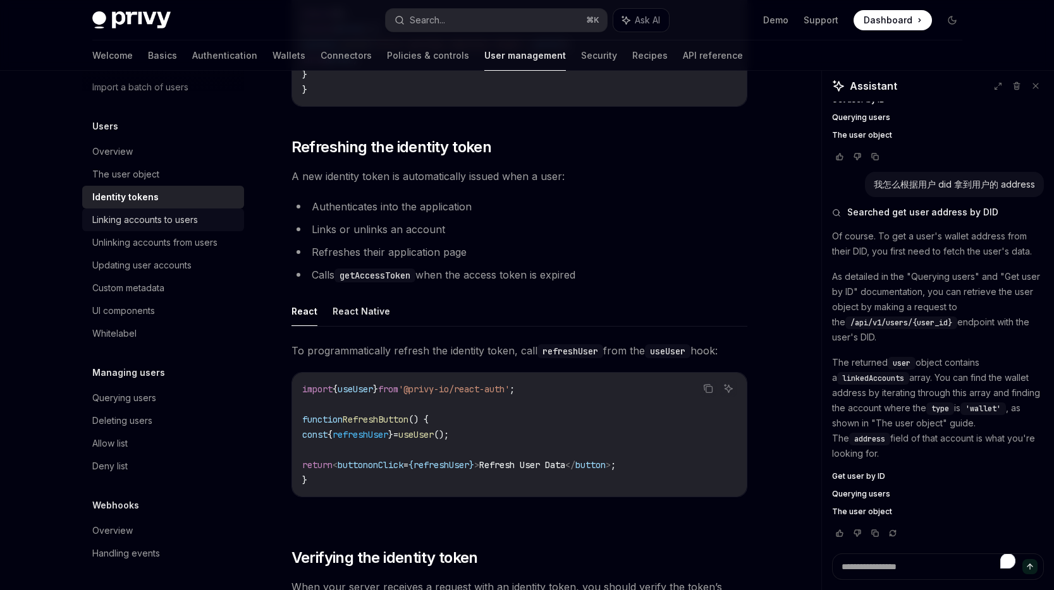
click at [143, 223] on div "Linking accounts to users" at bounding box center [145, 219] width 106 height 15
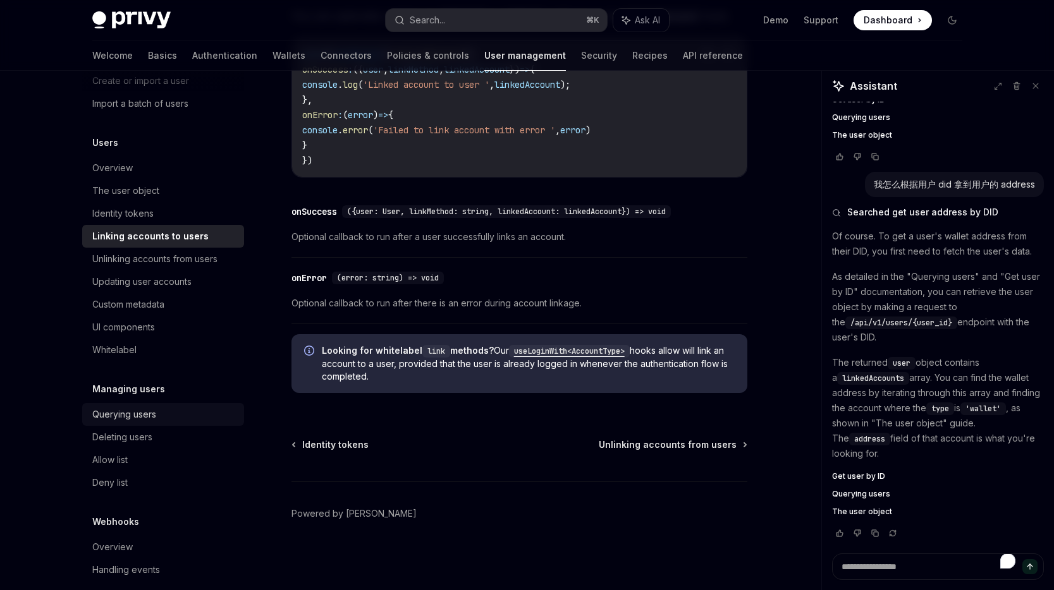
scroll to position [100, 0]
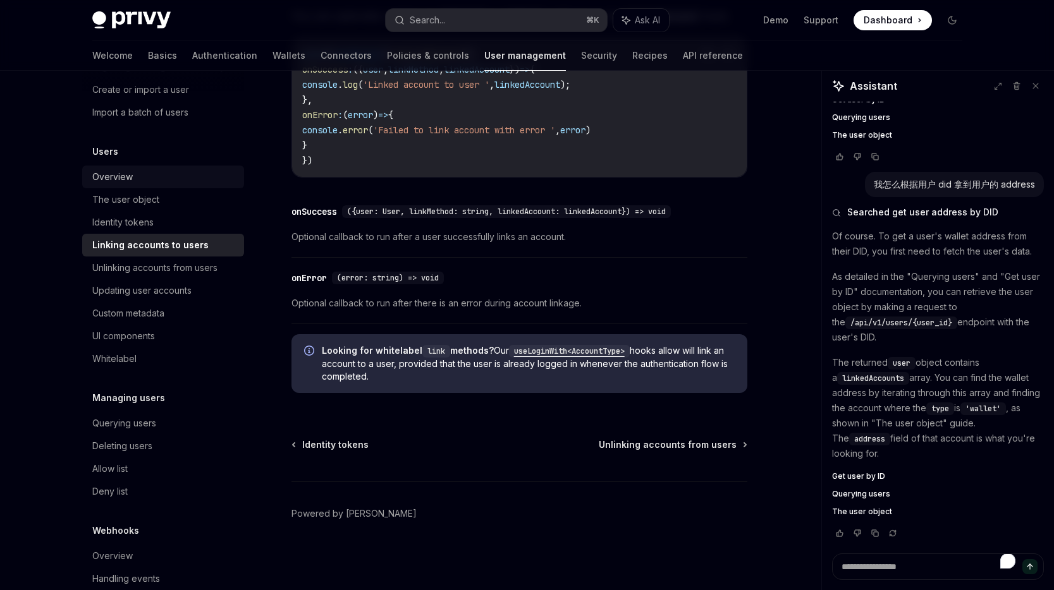
click at [159, 181] on div "Overview" at bounding box center [164, 176] width 144 height 15
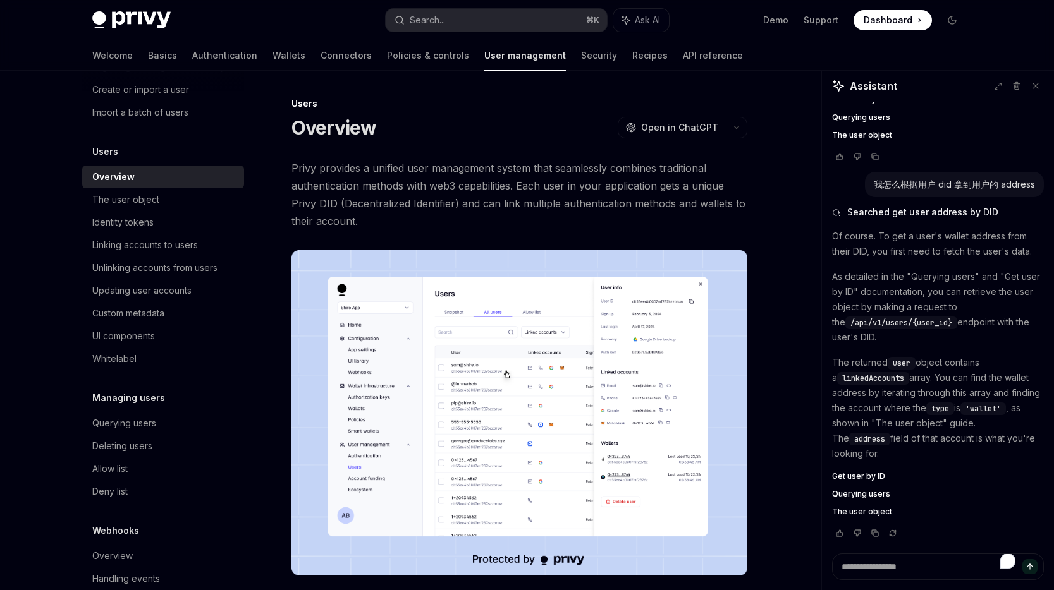
scroll to position [1142, 0]
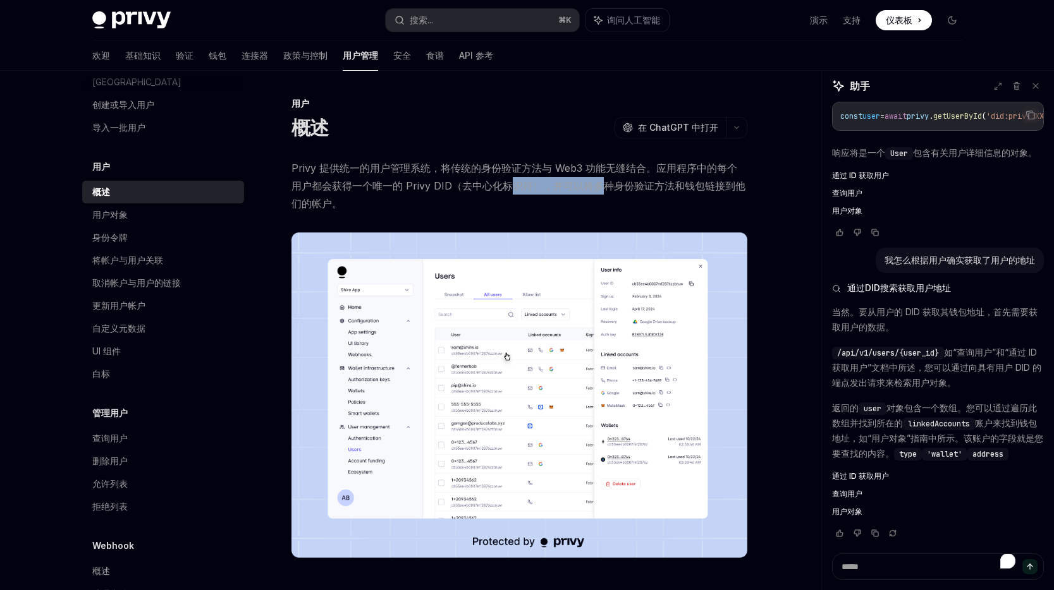
drag, startPoint x: 585, startPoint y: 186, endPoint x: 499, endPoint y: 179, distance: 86.3
click at [499, 179] on span "Privy 提供统一的用户管理系统，将传统的身份验证方法与 Web3 功能无缝结合。应用程序中的每个用户都会获得一个唯一的 Privy DID（去中心化标识符…" at bounding box center [519, 185] width 456 height 53
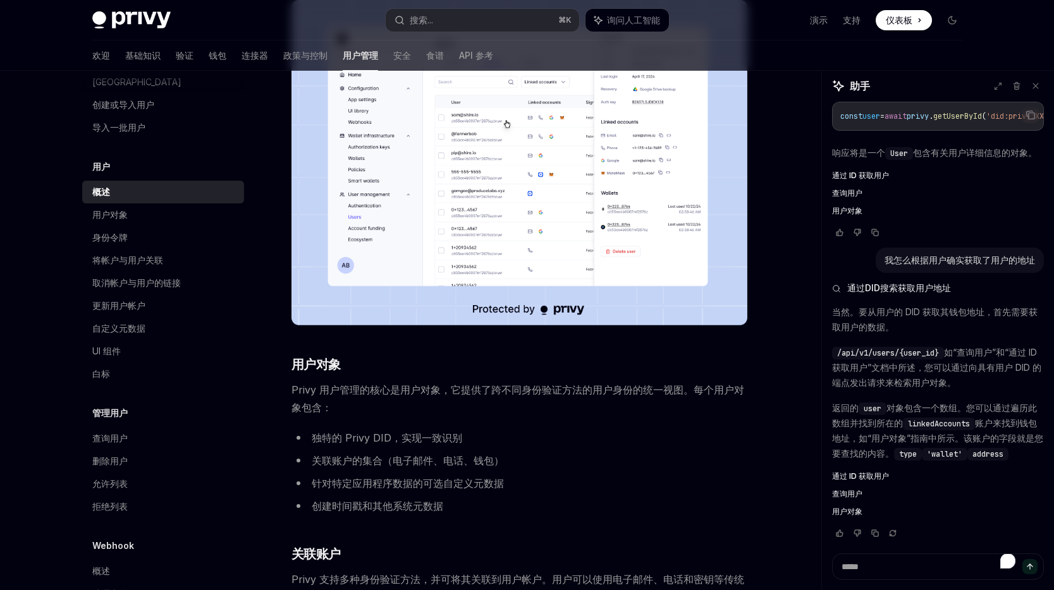
scroll to position [0, 0]
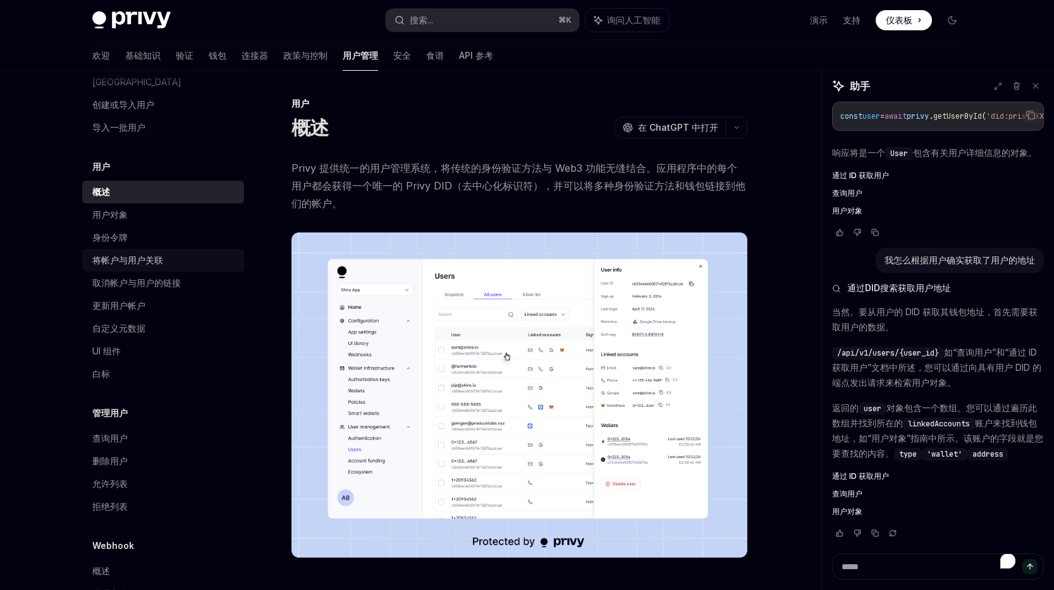
click at [126, 255] on font "将帐户与用户关联" at bounding box center [127, 260] width 71 height 11
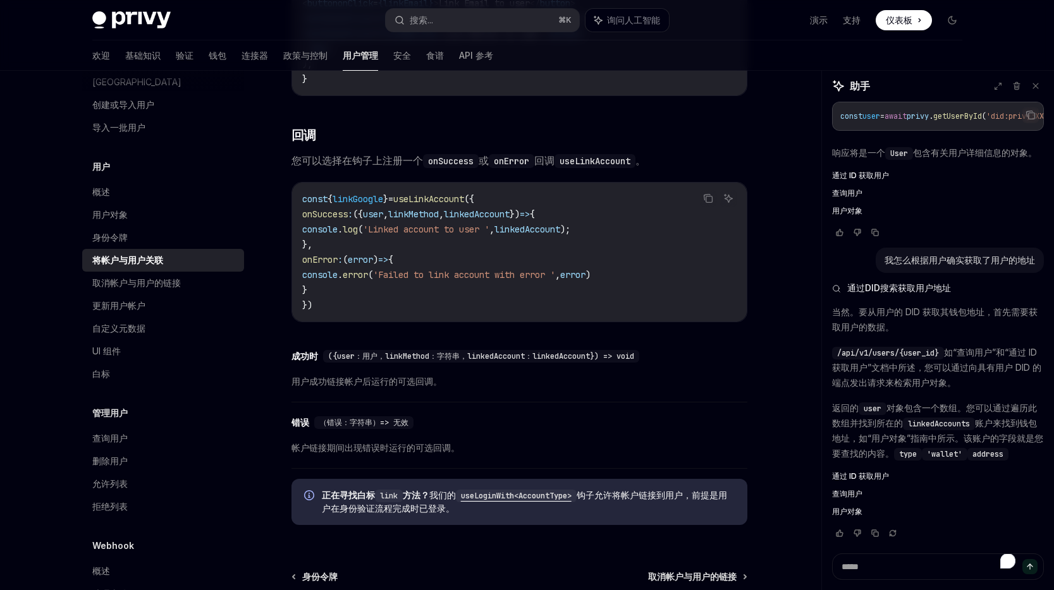
scroll to position [1278, 0]
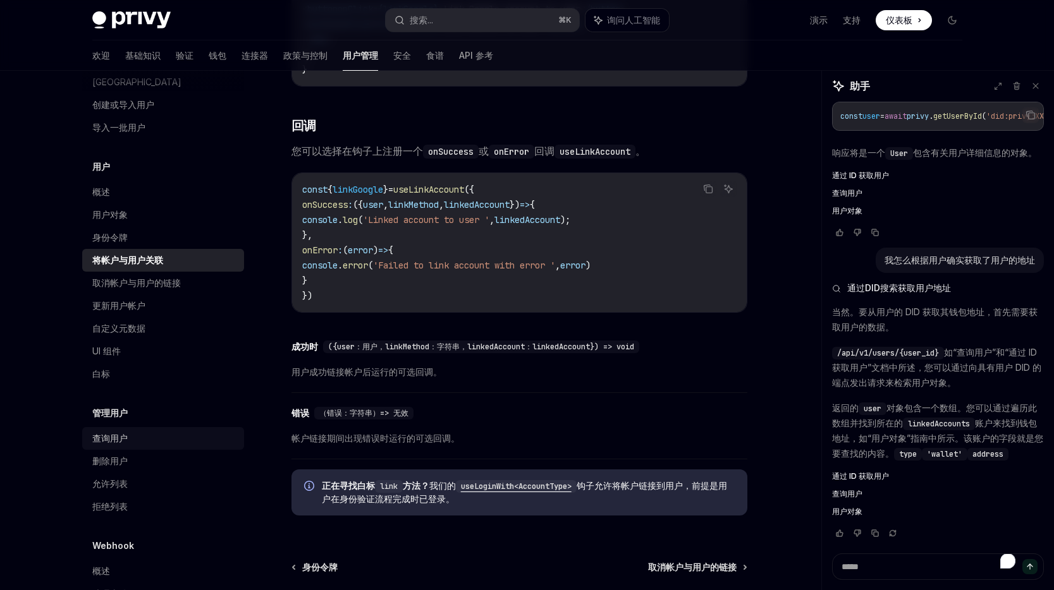
click at [110, 433] on font "查询用户" at bounding box center [109, 438] width 35 height 11
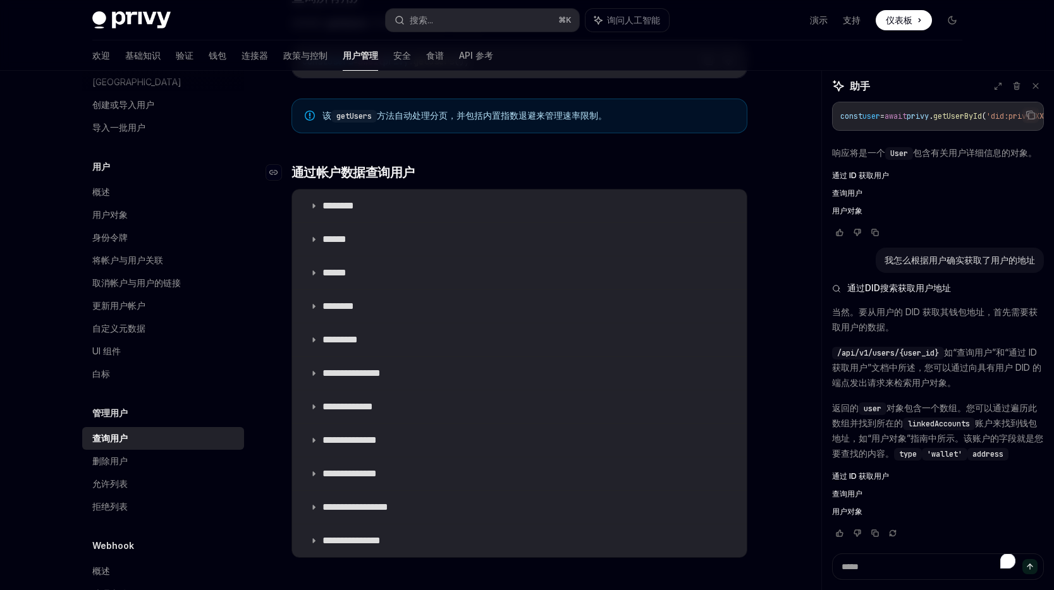
scroll to position [645, 0]
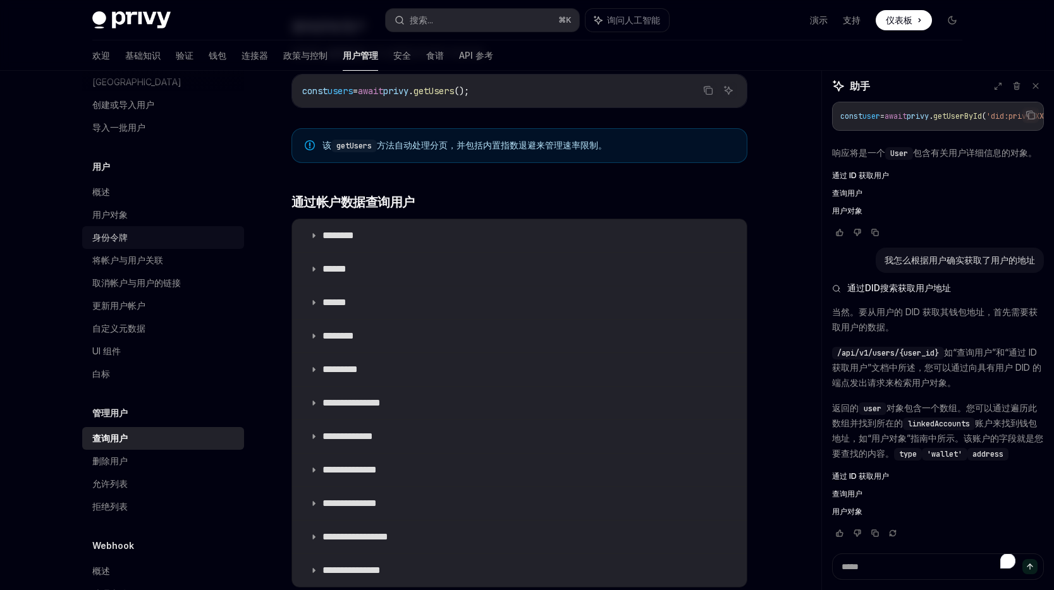
click at [128, 230] on div "身份令牌" at bounding box center [164, 237] width 144 height 15
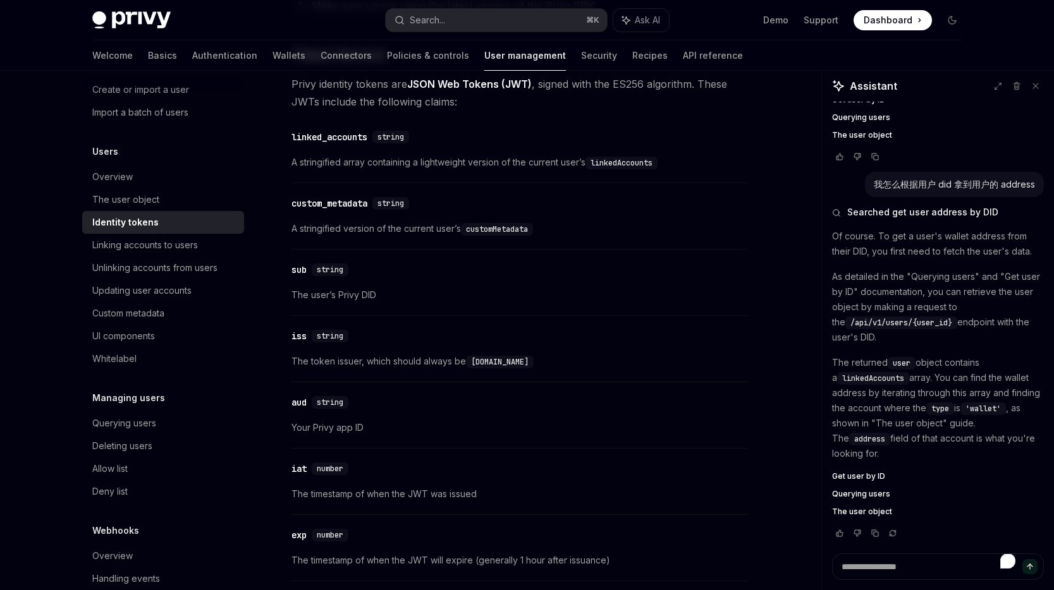
scroll to position [492, 0]
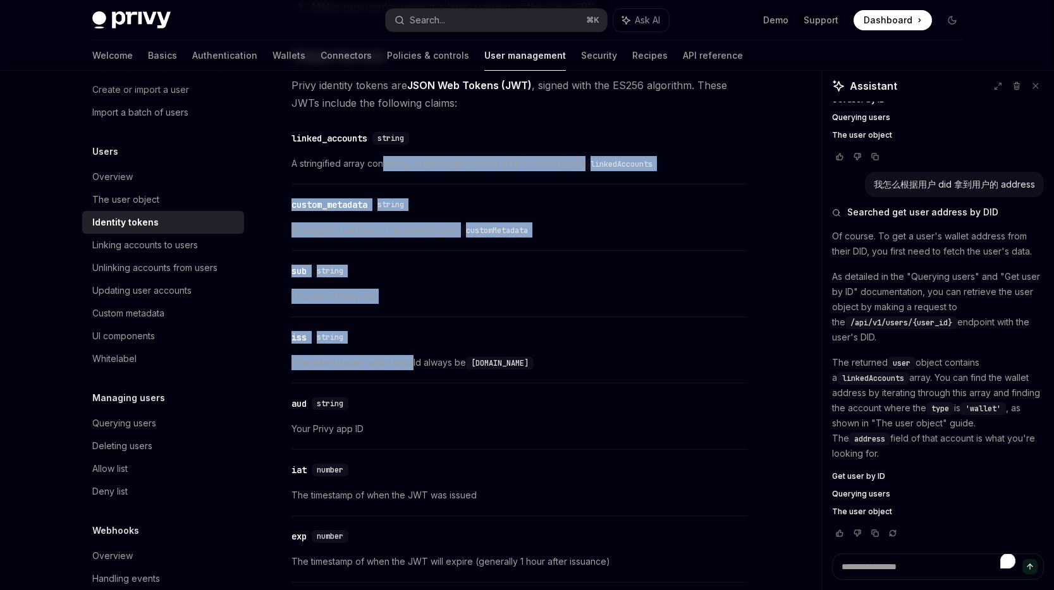
drag, startPoint x: 384, startPoint y: 165, endPoint x: 413, endPoint y: 360, distance: 197.5
click at [413, 360] on span "The token issuer, which should always be [DOMAIN_NAME]" at bounding box center [519, 362] width 456 height 15
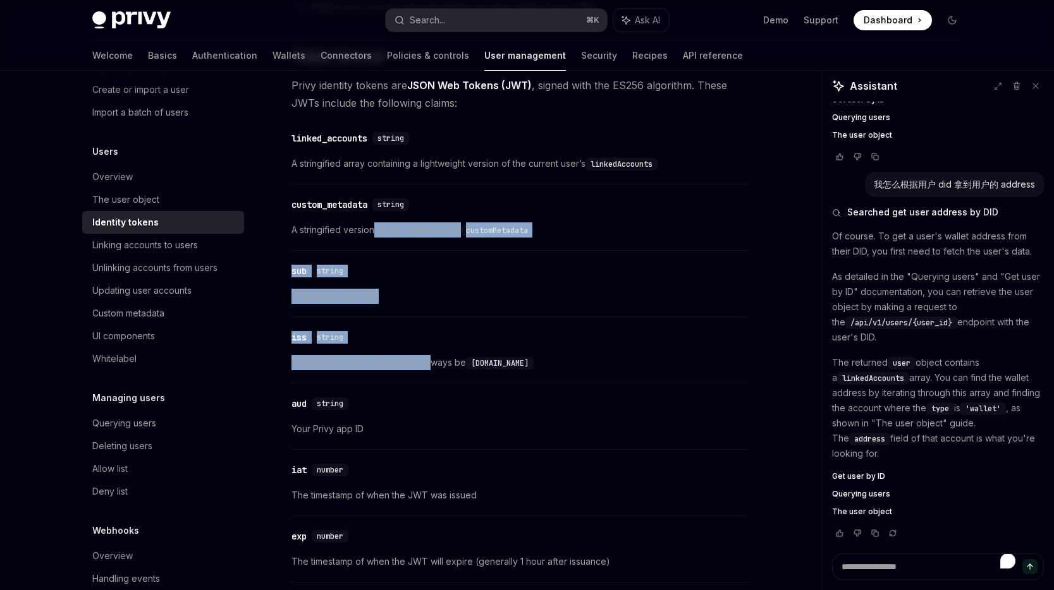
drag, startPoint x: 433, startPoint y: 362, endPoint x: 375, endPoint y: 235, distance: 139.5
click at [375, 235] on span "A stringified version of the current user’s customMetadata" at bounding box center [519, 230] width 456 height 15
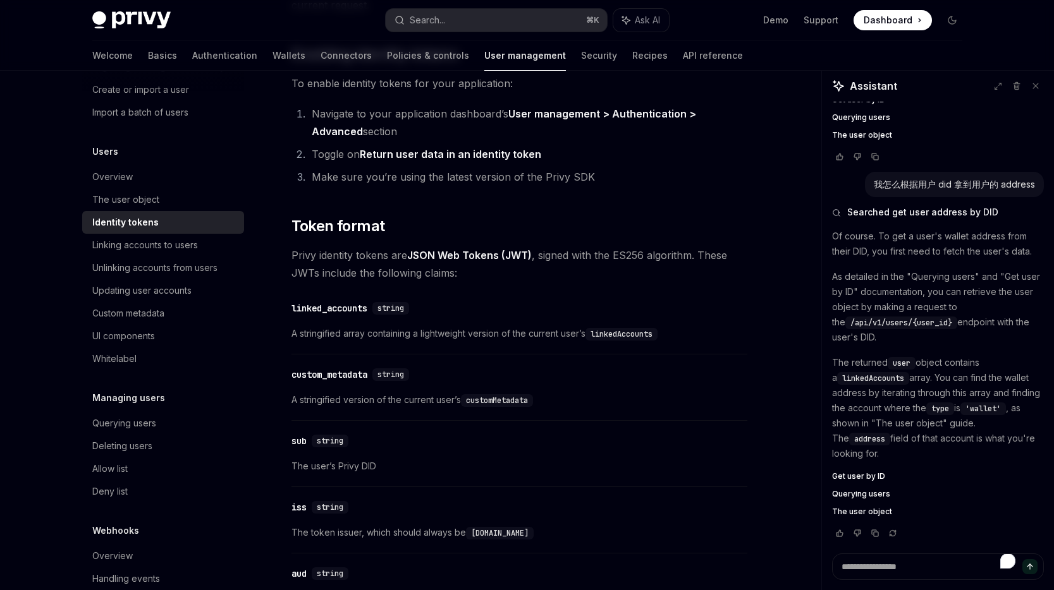
scroll to position [321, 0]
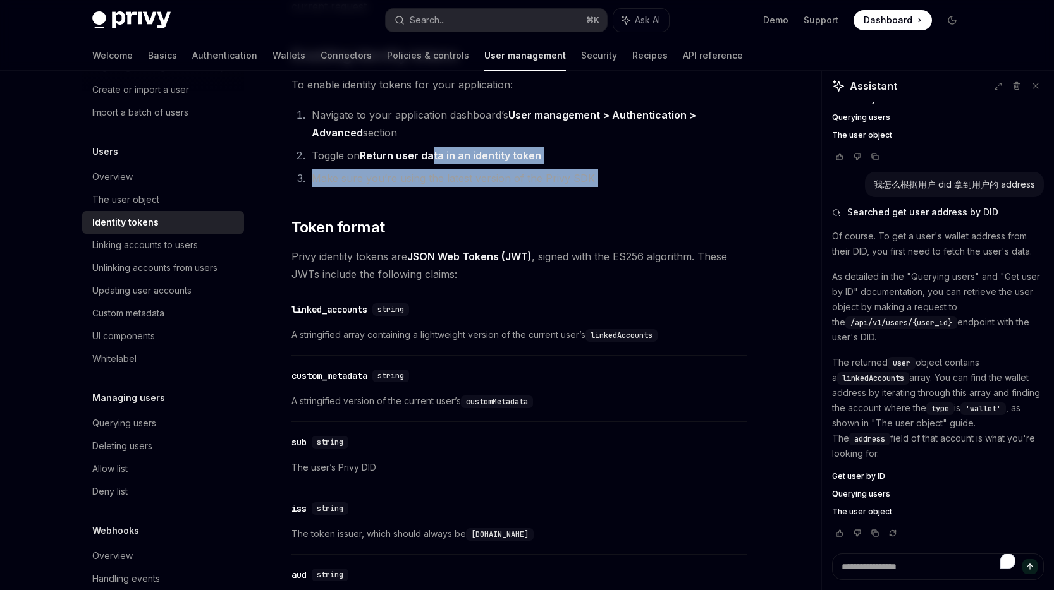
drag, startPoint x: 432, startPoint y: 160, endPoint x: 450, endPoint y: 209, distance: 51.8
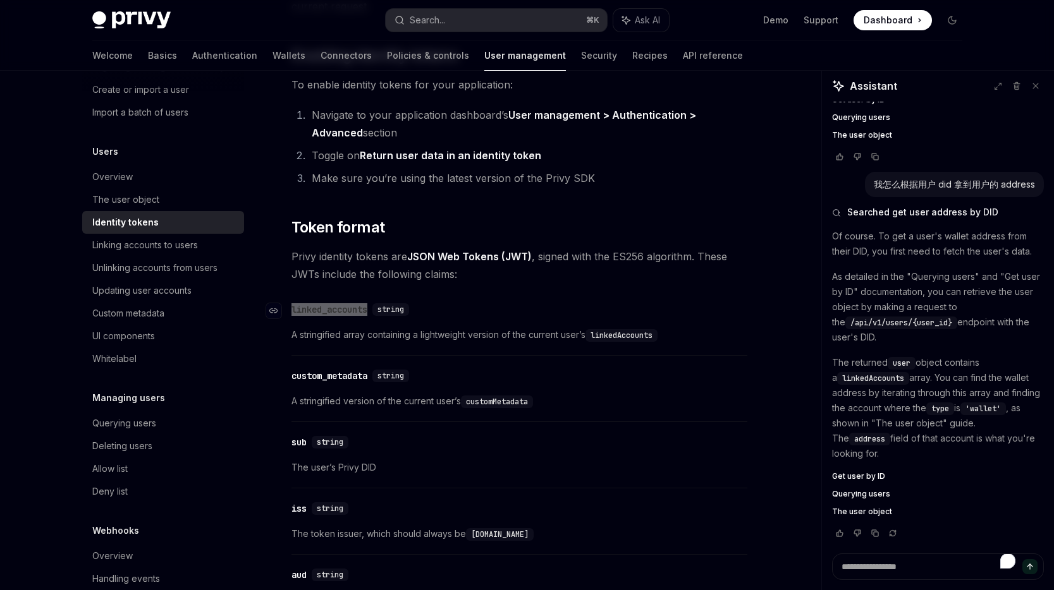
drag, startPoint x: 374, startPoint y: 310, endPoint x: 292, endPoint y: 307, distance: 82.3
click at [292, 307] on div "​ linked_accounts string" at bounding box center [352, 309] width 123 height 13
click at [513, 308] on div "​ linked_accounts string" at bounding box center [512, 309] width 443 height 15
drag, startPoint x: 540, startPoint y: 329, endPoint x: 353, endPoint y: 338, distance: 187.9
click at [353, 338] on span "A stringified array containing a lightweight version of the current user’s link…" at bounding box center [519, 334] width 456 height 15
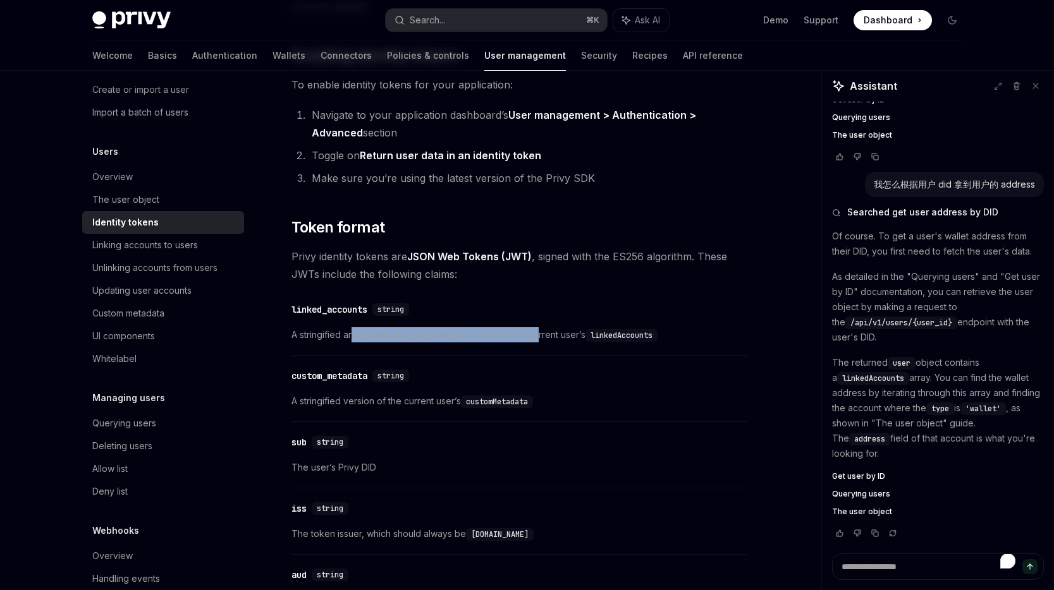
click at [353, 338] on span "A stringified array containing a lightweight version of the current user’s link…" at bounding box center [519, 334] width 456 height 15
drag, startPoint x: 446, startPoint y: 269, endPoint x: 470, endPoint y: 405, distance: 137.3
click at [470, 405] on code "customMetadata" at bounding box center [497, 402] width 72 height 13
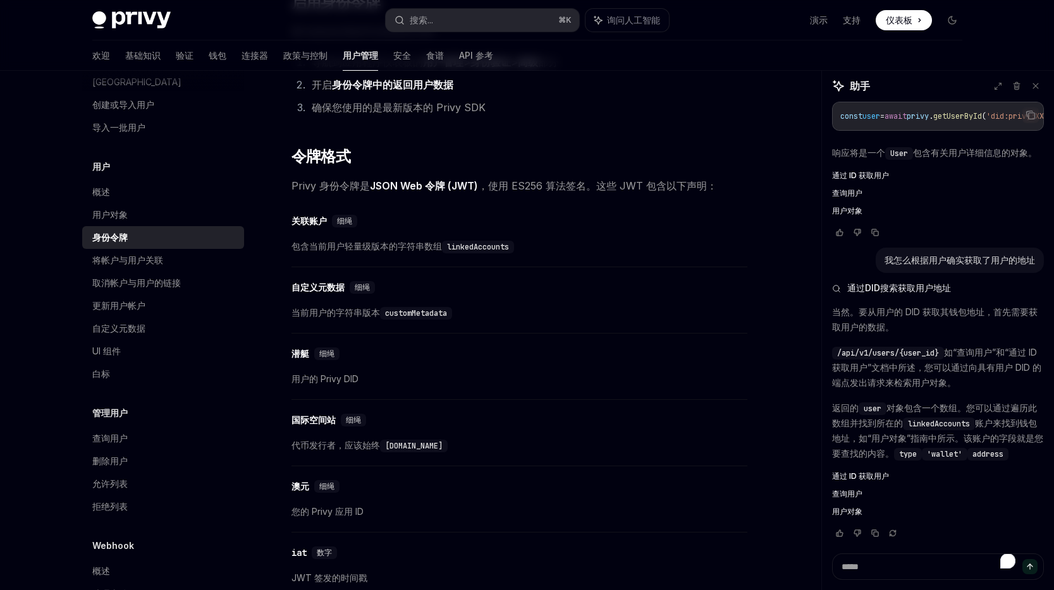
scroll to position [1142, 0]
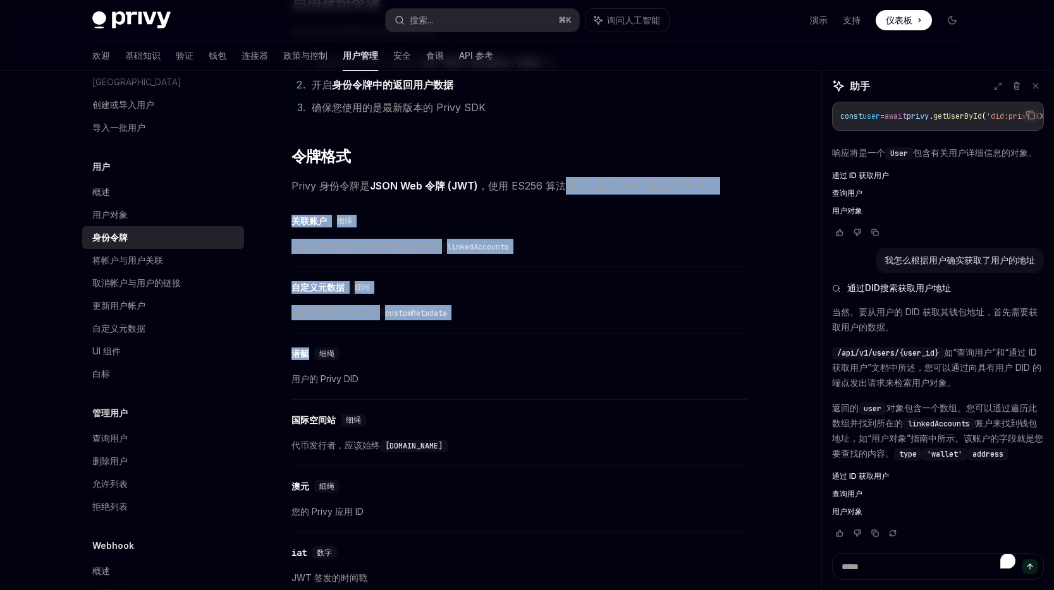
drag, startPoint x: 559, startPoint y: 180, endPoint x: 583, endPoint y: 339, distance: 161.0
click at [583, 340] on div "​ 潜艇 细绳 用户的 Privy DID" at bounding box center [519, 370] width 456 height 60
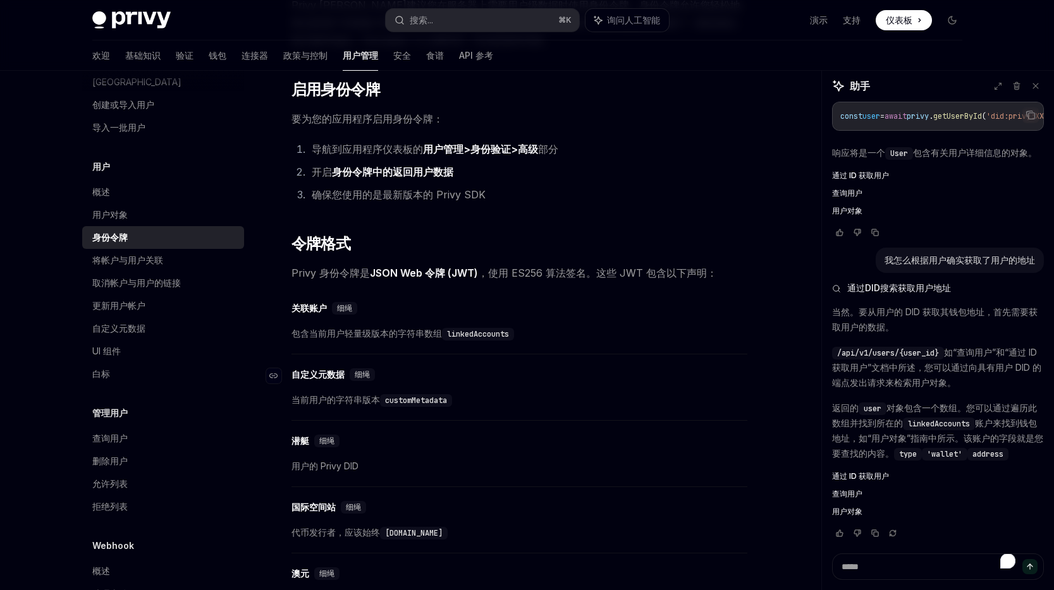
scroll to position [229, 0]
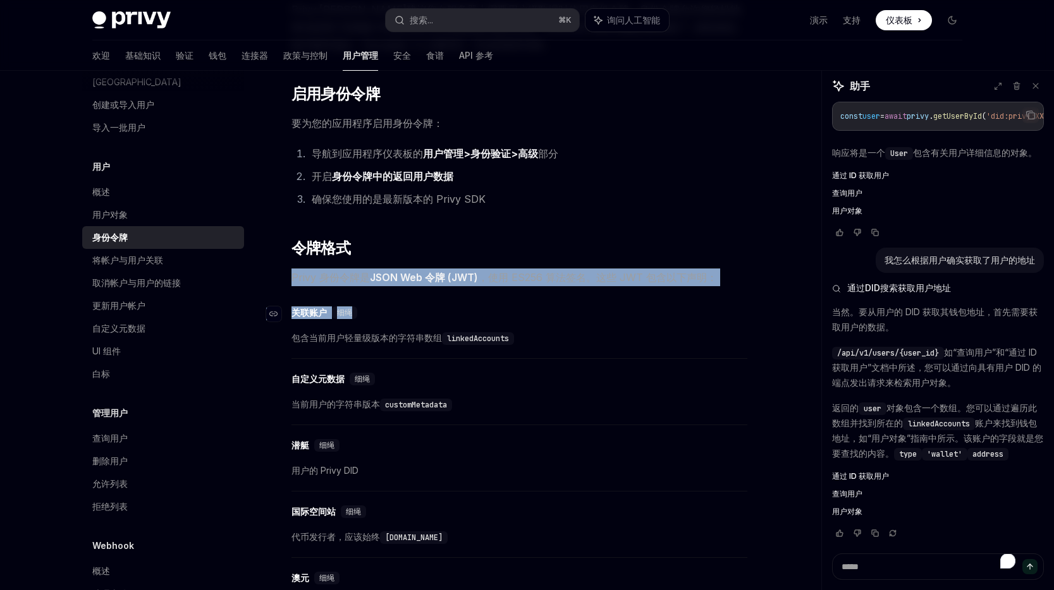
drag, startPoint x: 376, startPoint y: 264, endPoint x: 490, endPoint y: 312, distance: 123.3
click at [490, 312] on div "​ 关联账户 细绳" at bounding box center [512, 312] width 443 height 15
drag, startPoint x: 551, startPoint y: 317, endPoint x: 478, endPoint y: 235, distance: 110.6
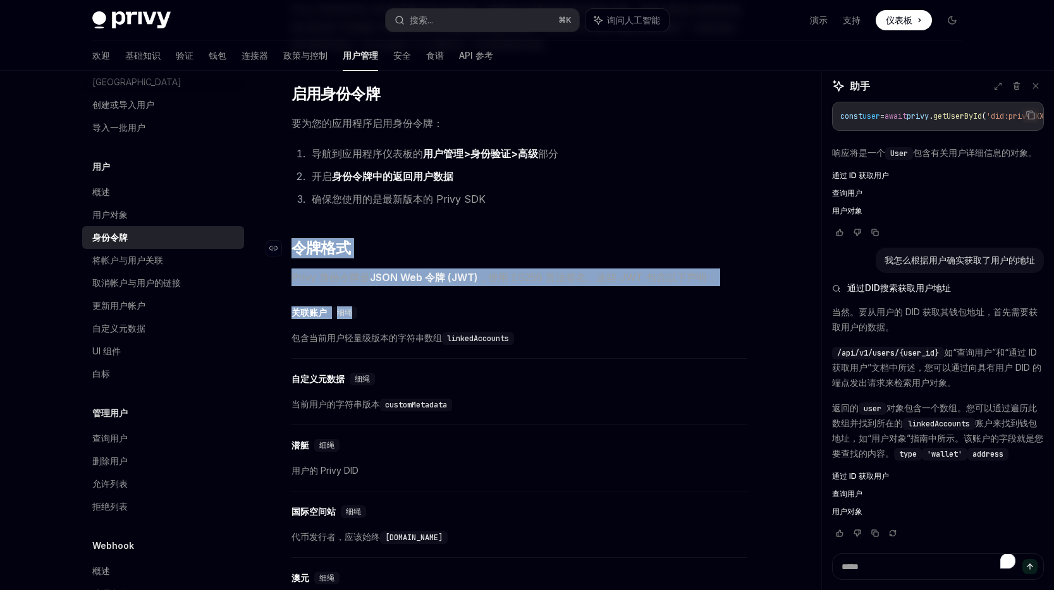
click at [563, 248] on h2 "​ 令牌格式" at bounding box center [519, 248] width 456 height 20
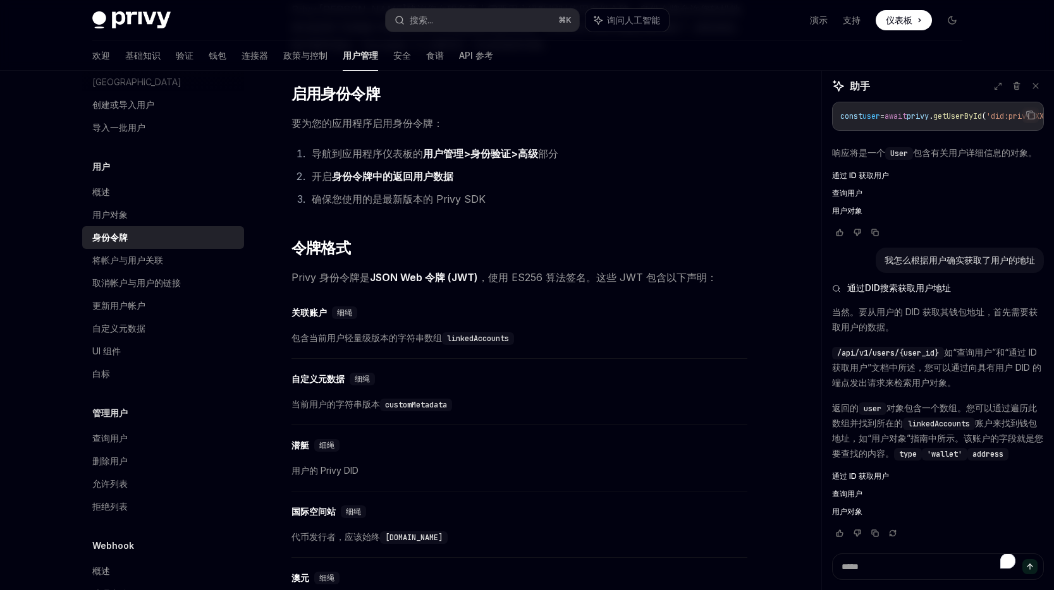
click at [912, 19] on font "仪表板" at bounding box center [899, 20] width 27 height 11
